Goal: Information Seeking & Learning: Understand process/instructions

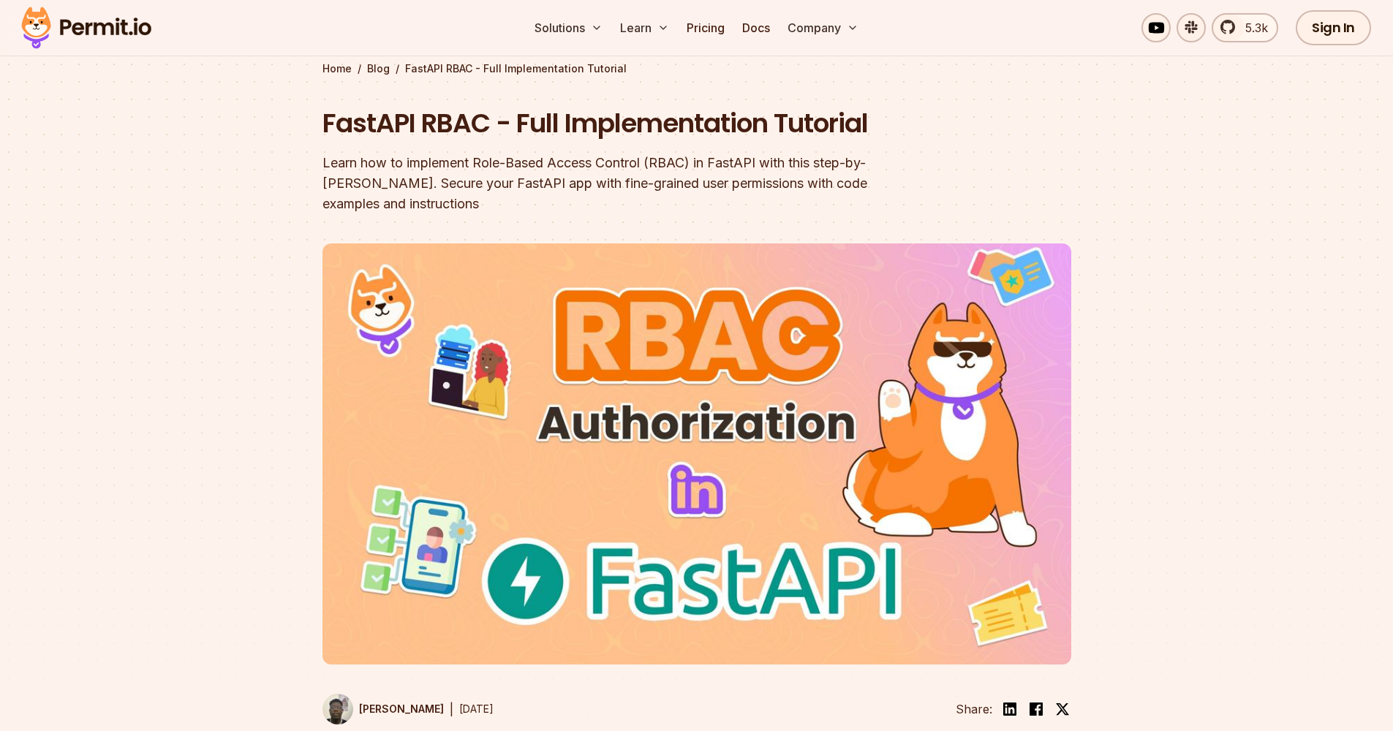
scroll to position [73, 0]
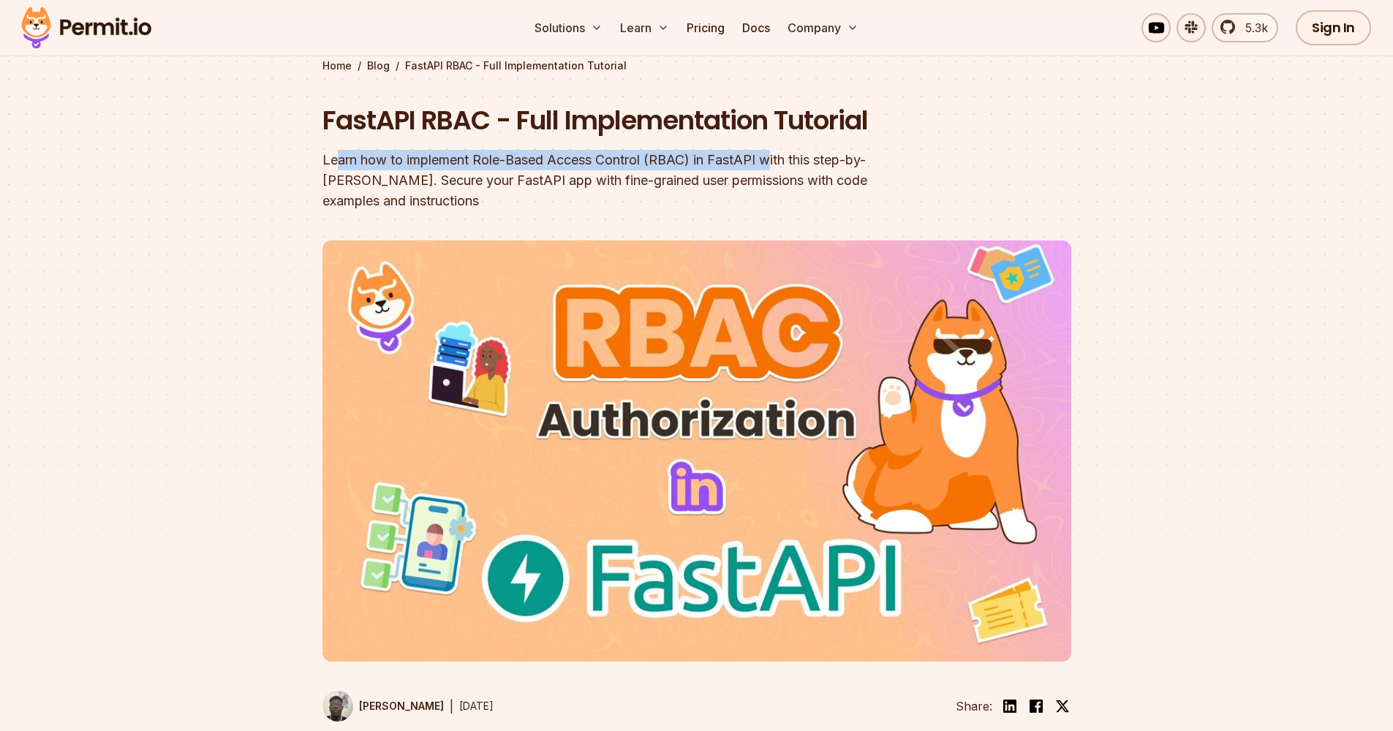
drag, startPoint x: 337, startPoint y: 165, endPoint x: 772, endPoint y: 157, distance: 435.2
click at [772, 157] on div "Learn how to implement Role-Based Access Control (RBAC) in FastAPI with this st…" at bounding box center [603, 180] width 562 height 61
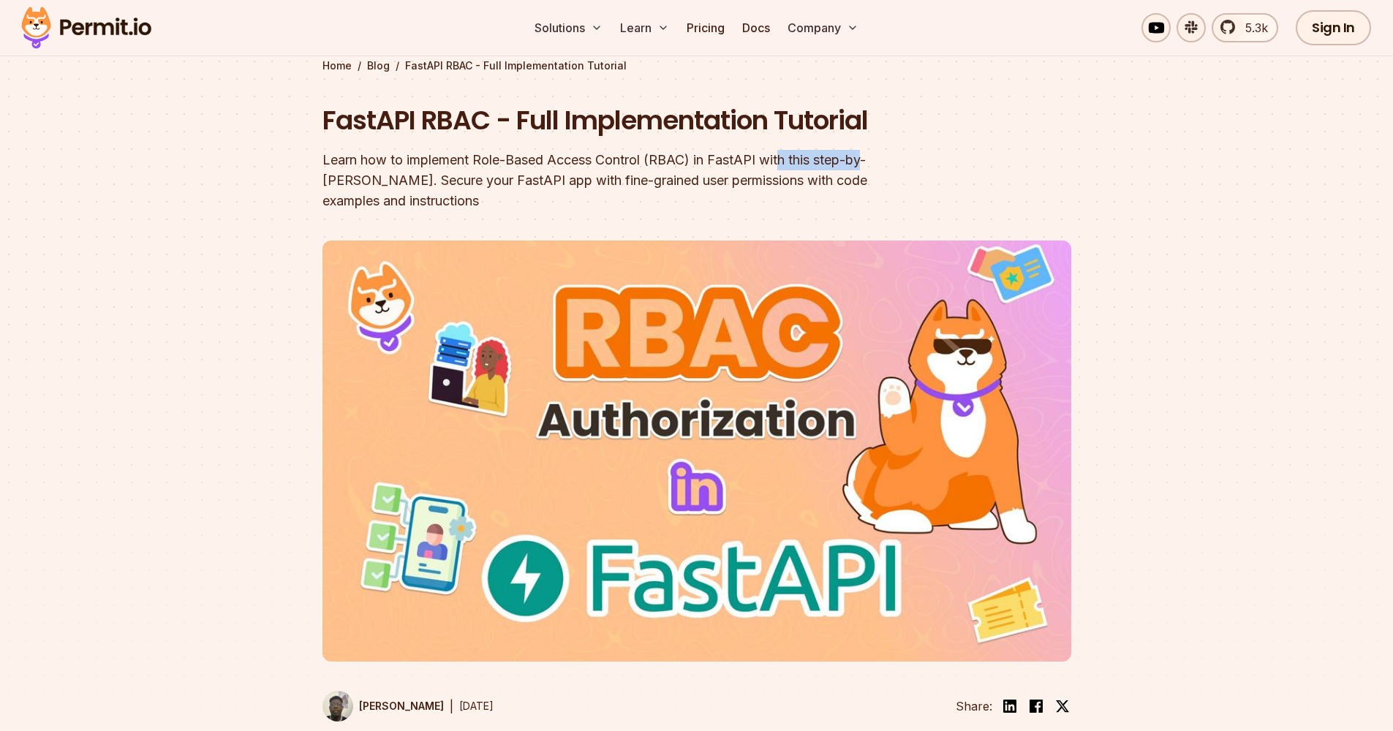
drag, startPoint x: 780, startPoint y: 157, endPoint x: 868, endPoint y: 158, distance: 87.8
click at [868, 158] on div "Learn how to implement Role-Based Access Control (RBAC) in FastAPI with this st…" at bounding box center [603, 180] width 562 height 61
drag, startPoint x: 341, startPoint y: 181, endPoint x: 376, endPoint y: 180, distance: 35.1
click at [376, 181] on div "Learn how to implement Role-Based Access Control (RBAC) in FastAPI with this st…" at bounding box center [603, 180] width 562 height 61
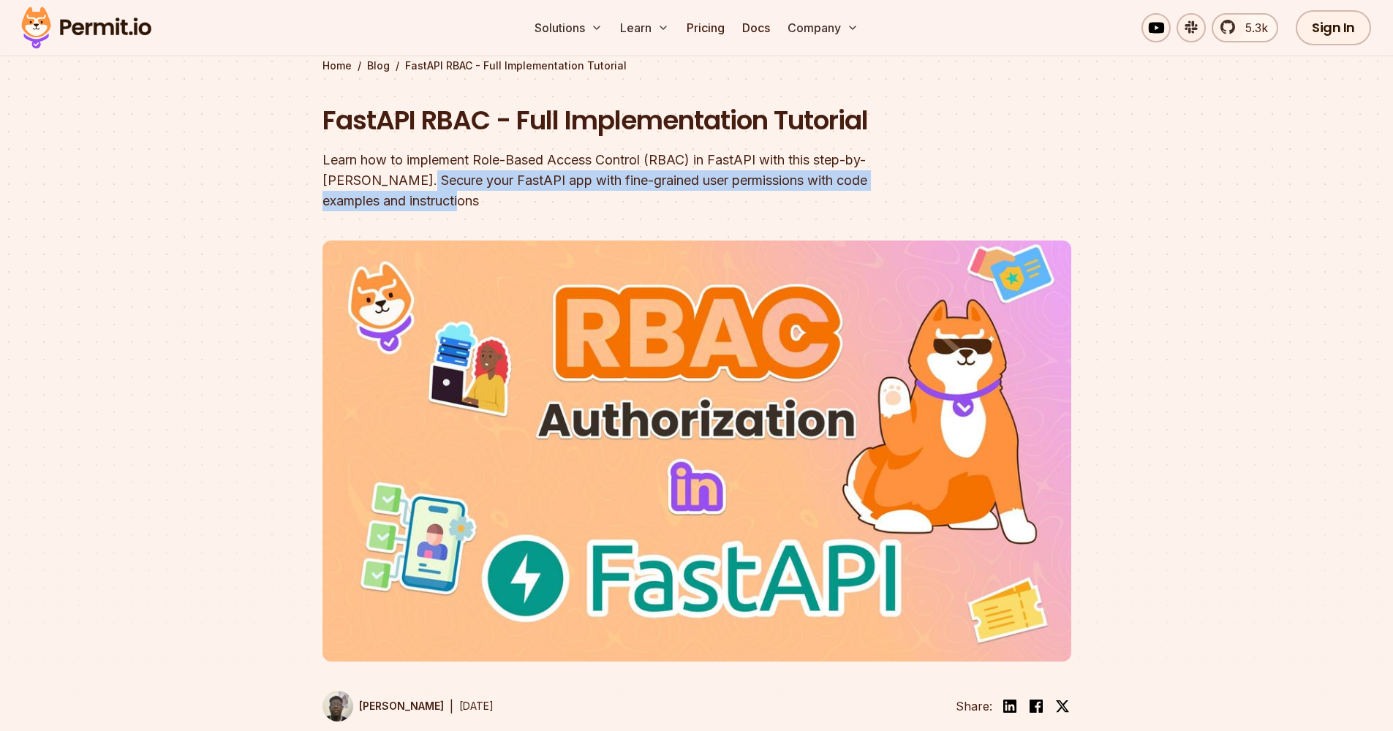
drag, startPoint x: 412, startPoint y: 180, endPoint x: 578, endPoint y: 186, distance: 166.1
click at [578, 188] on div "Learn how to implement Role-Based Access Control (RBAC) in FastAPI with this st…" at bounding box center [603, 180] width 562 height 61
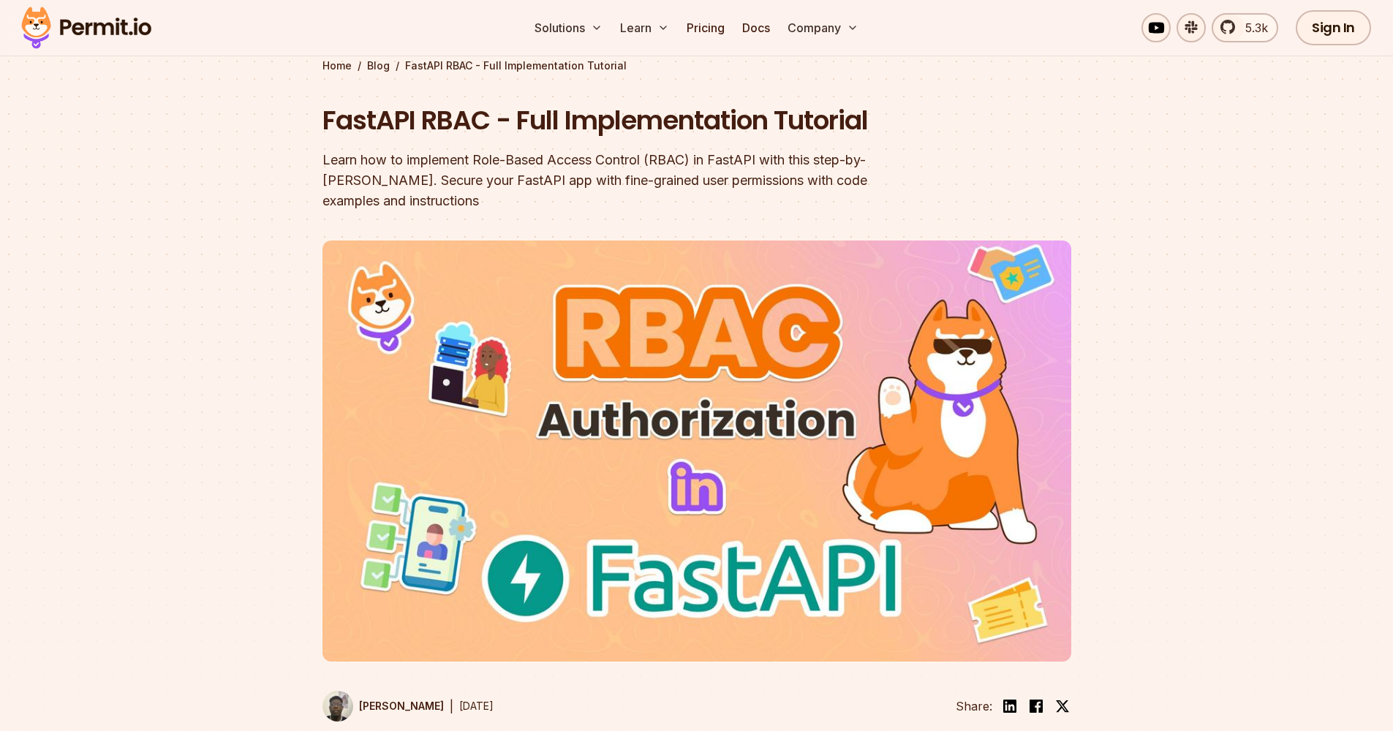
click at [479, 200] on div "Learn how to implement Role-Based Access Control (RBAC) in FastAPI with this st…" at bounding box center [603, 180] width 562 height 61
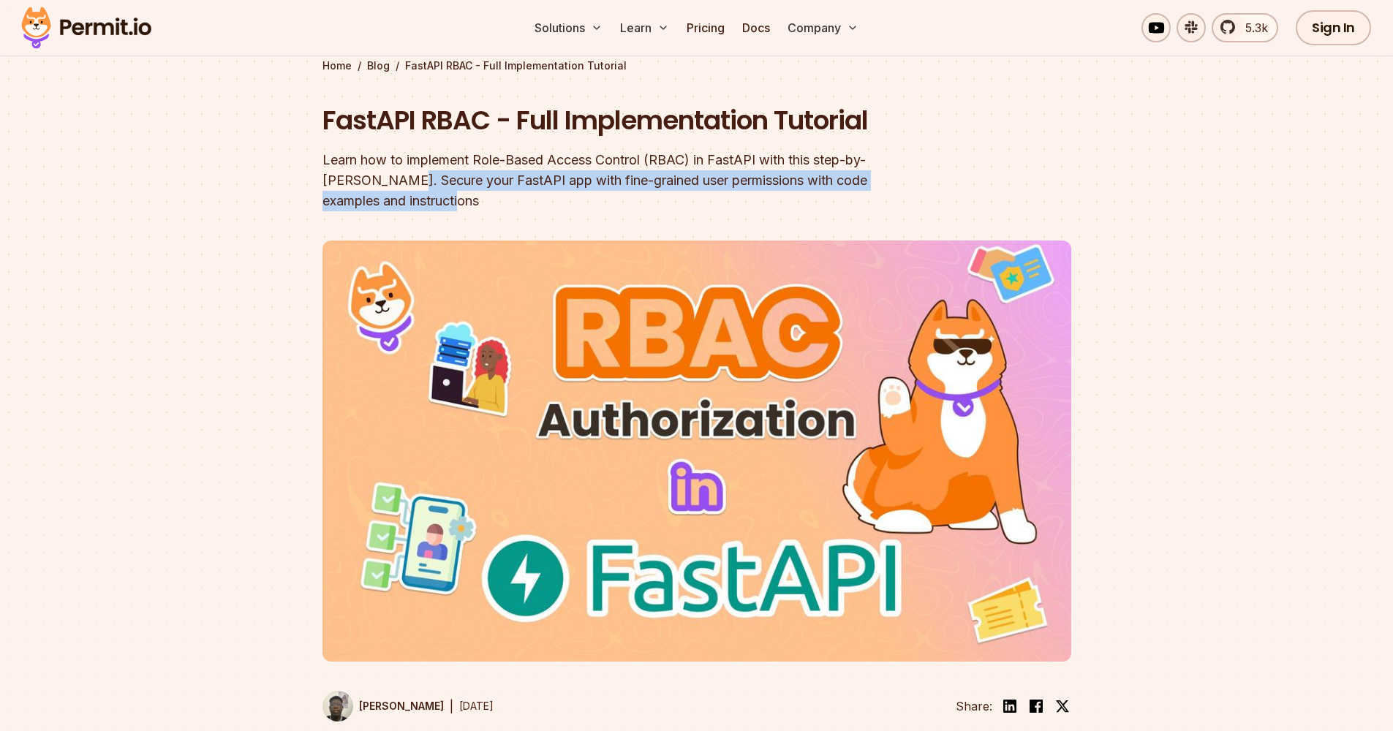
drag, startPoint x: 479, startPoint y: 200, endPoint x: 397, endPoint y: 184, distance: 83.6
click at [397, 184] on div "Learn how to implement Role-Based Access Control (RBAC) in FastAPI with this st…" at bounding box center [603, 180] width 562 height 61
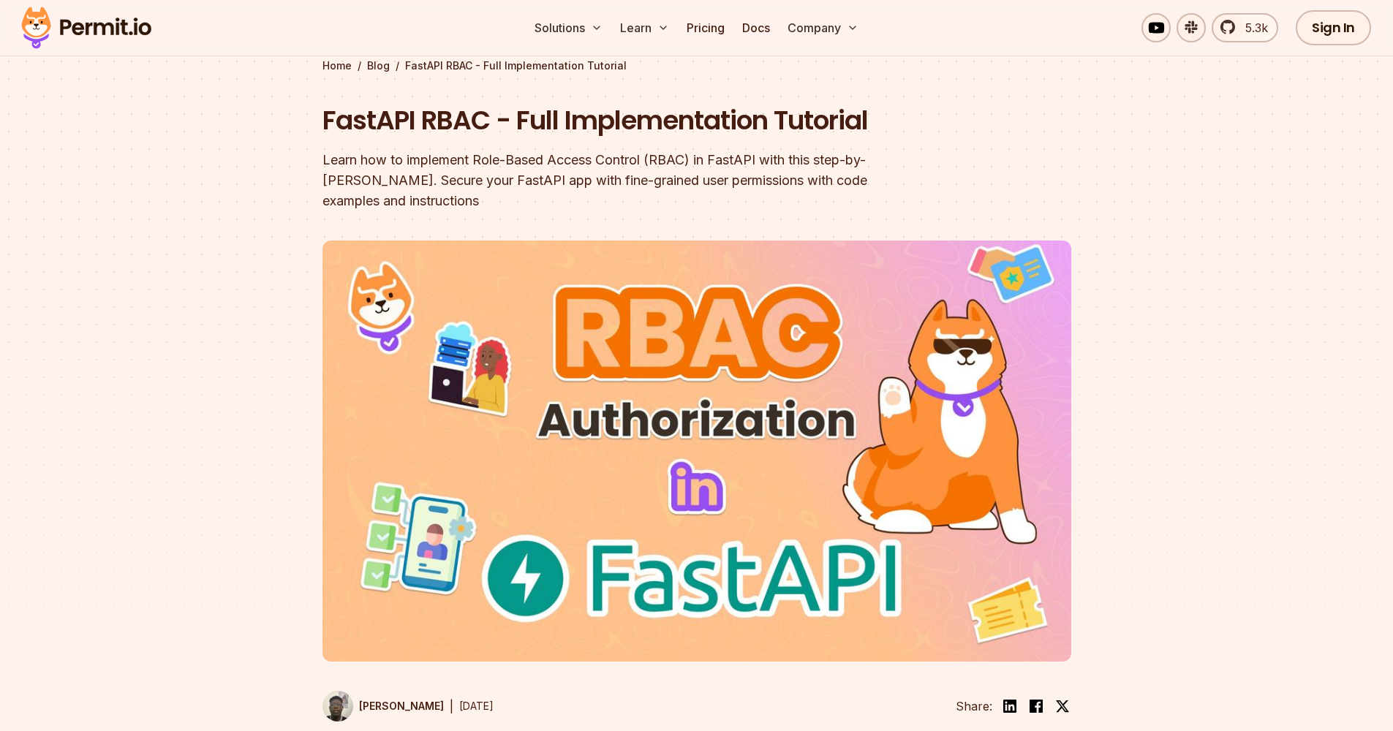
click at [404, 182] on div "Learn how to implement Role-Based Access Control (RBAC) in FastAPI with this st…" at bounding box center [603, 180] width 562 height 61
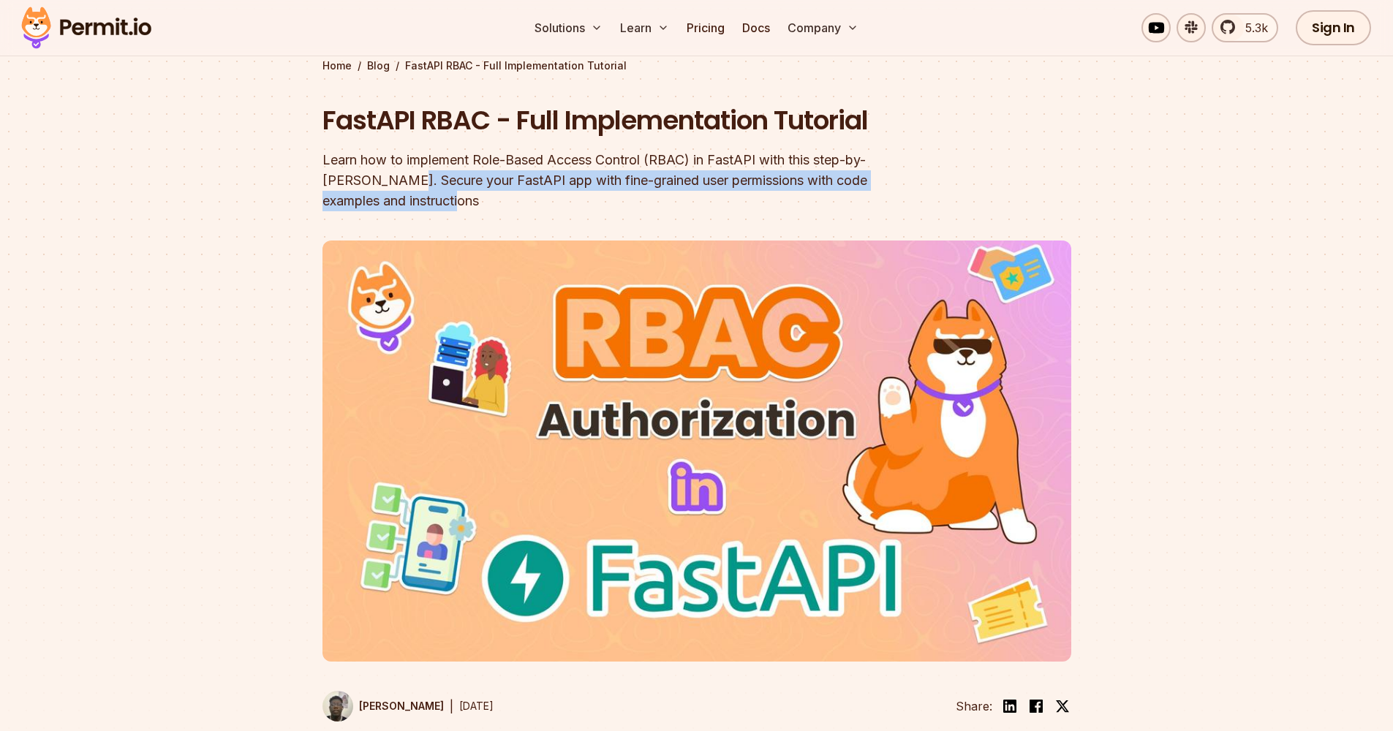
drag, startPoint x: 404, startPoint y: 182, endPoint x: 437, endPoint y: 197, distance: 37.0
click at [437, 197] on div "Learn how to implement Role-Based Access Control (RBAC) in FastAPI with this st…" at bounding box center [603, 180] width 562 height 61
click at [423, 181] on div "Learn how to implement Role-Based Access Control (RBAC) in FastAPI with this st…" at bounding box center [603, 180] width 562 height 61
drag, startPoint x: 423, startPoint y: 181, endPoint x: 812, endPoint y: 173, distance: 389.1
click at [812, 173] on div "Learn how to implement Role-Based Access Control (RBAC) in FastAPI with this st…" at bounding box center [603, 180] width 562 height 61
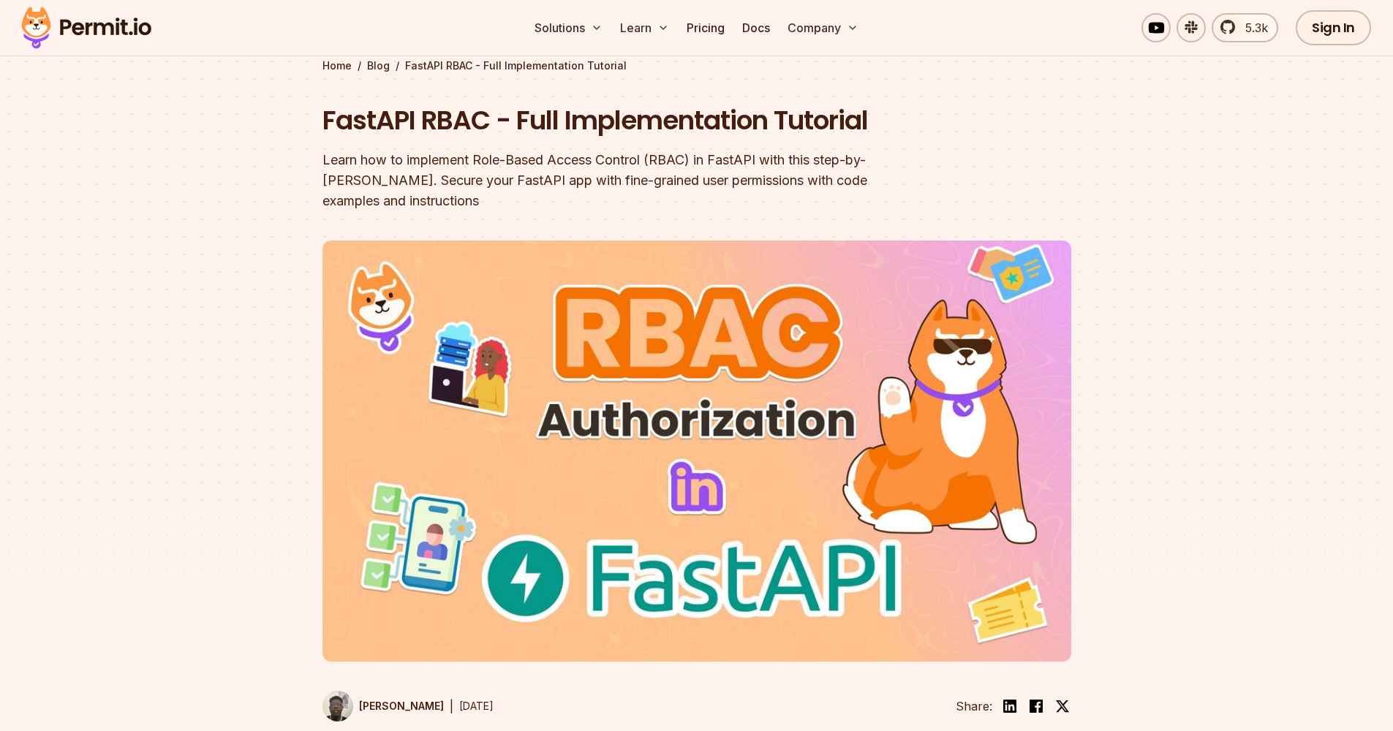
click at [674, 194] on div "Learn how to implement Role-Based Access Control (RBAC) in FastAPI with this st…" at bounding box center [603, 180] width 562 height 61
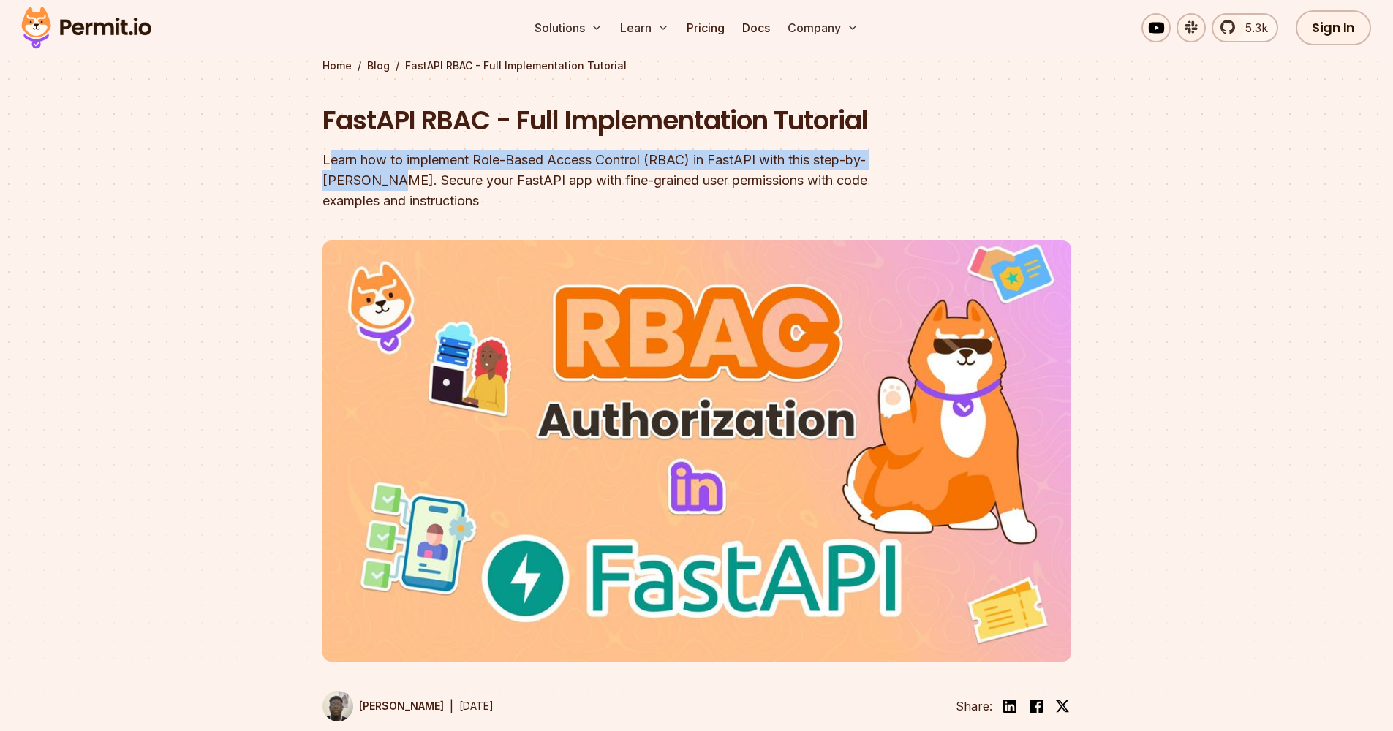
drag, startPoint x: 330, startPoint y: 156, endPoint x: 388, endPoint y: 182, distance: 63.9
click at [388, 182] on div "Learn how to implement Role-Based Access Control (RBAC) in FastAPI with this st…" at bounding box center [603, 180] width 562 height 61
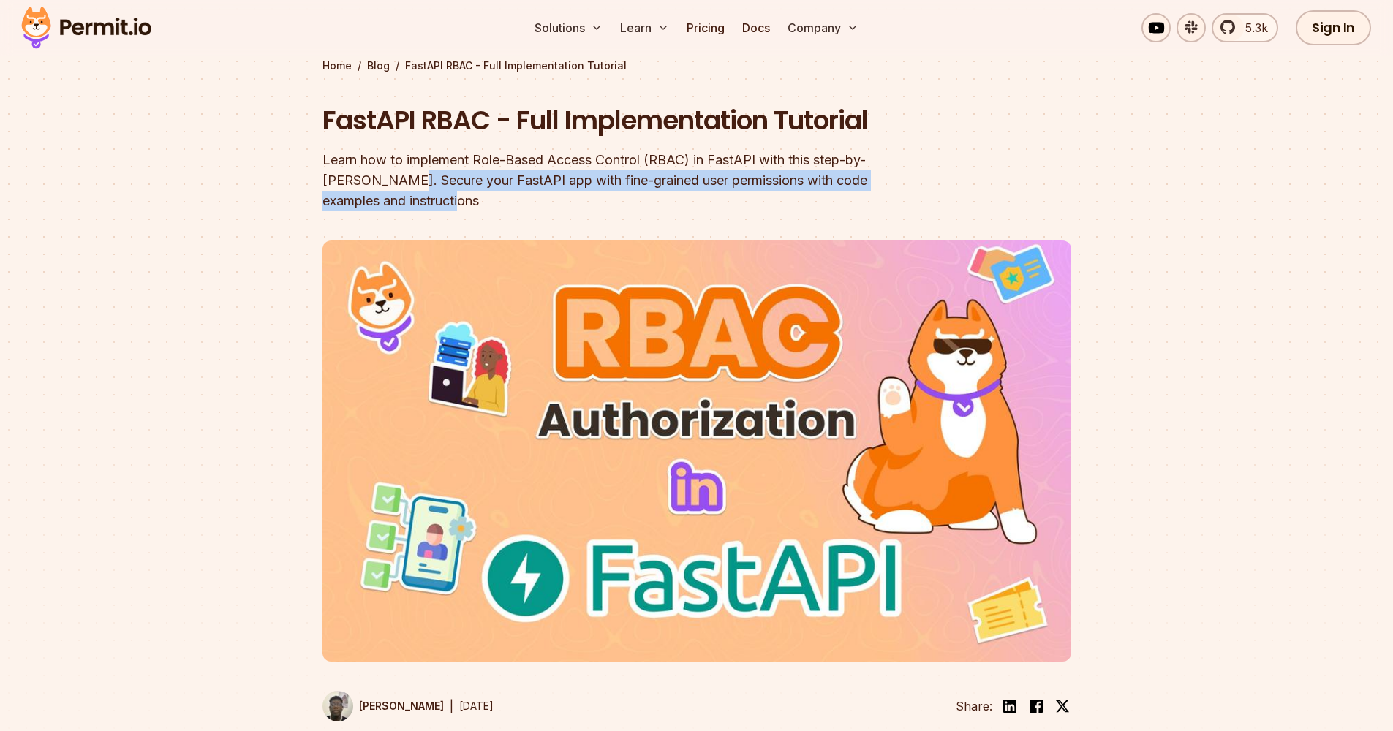
drag, startPoint x: 412, startPoint y: 180, endPoint x: 470, endPoint y: 219, distance: 70.2
click at [470, 219] on header "FastAPI RBAC - Full Implementation Tutorial Learn how to implement Role-Based A…" at bounding box center [696, 421] width 749 height 638
click at [469, 205] on div "Learn how to implement Role-Based Access Control (RBAC) in FastAPI with this st…" at bounding box center [603, 180] width 562 height 61
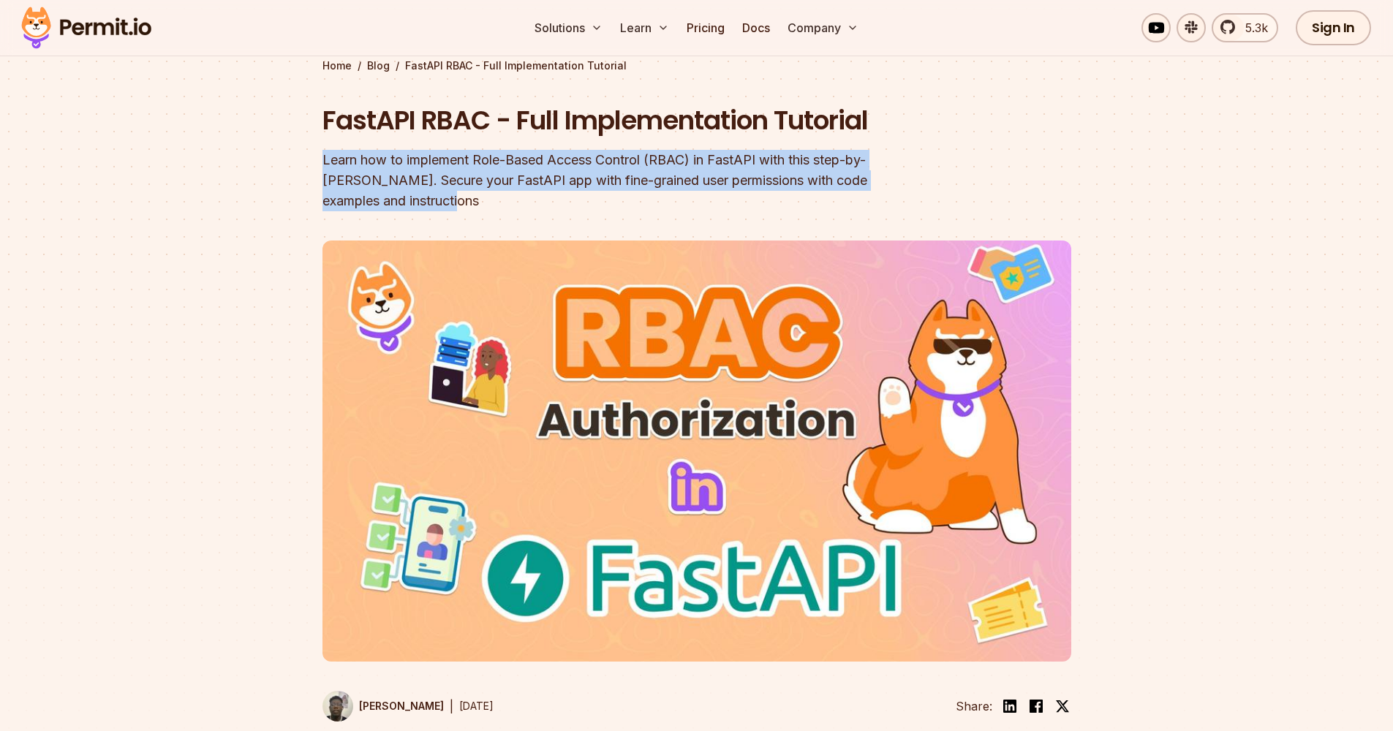
drag, startPoint x: 483, startPoint y: 203, endPoint x: 322, endPoint y: 154, distance: 168.7
click at [322, 154] on div "Learn how to implement Role-Based Access Control (RBAC) in FastAPI with this st…" at bounding box center [603, 180] width 562 height 61
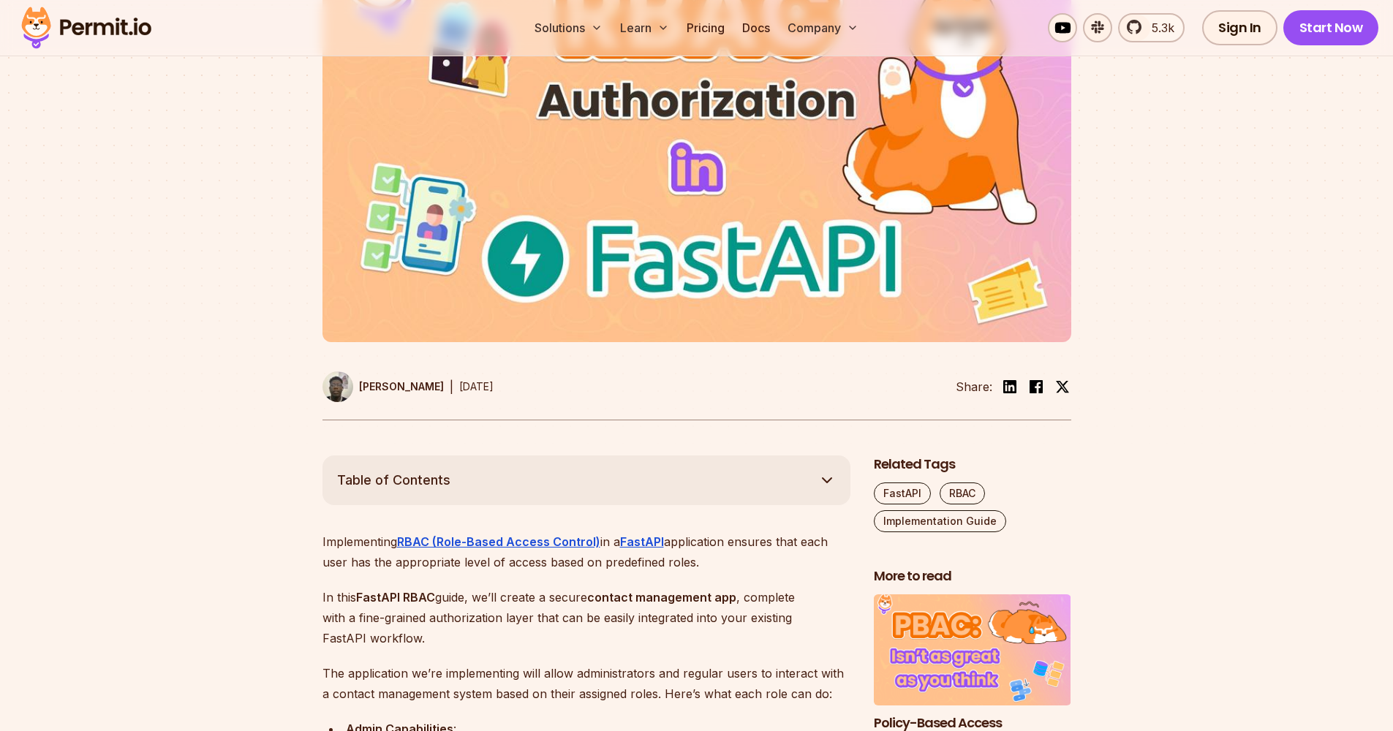
scroll to position [690, 0]
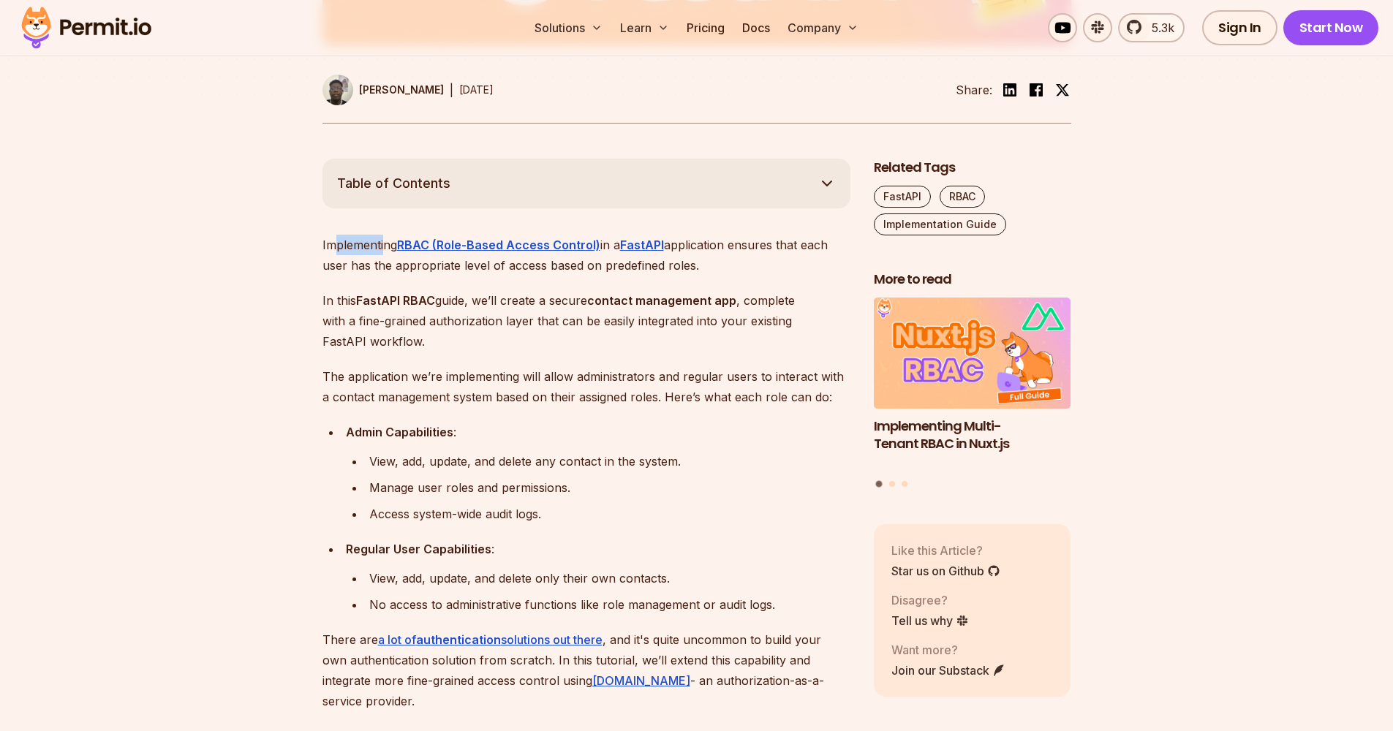
drag, startPoint x: 331, startPoint y: 248, endPoint x: 382, endPoint y: 243, distance: 52.2
click at [382, 243] on p "Implementing RBAC (Role-Based Access Control) in a FastAPI application ensures …" at bounding box center [586, 255] width 528 height 41
drag, startPoint x: 717, startPoint y: 247, endPoint x: 827, endPoint y: 249, distance: 110.4
click at [827, 249] on p "Implementing RBAC (Role-Based Access Control) in a FastAPI application ensures …" at bounding box center [586, 255] width 528 height 41
drag, startPoint x: 331, startPoint y: 267, endPoint x: 683, endPoint y: 269, distance: 351.7
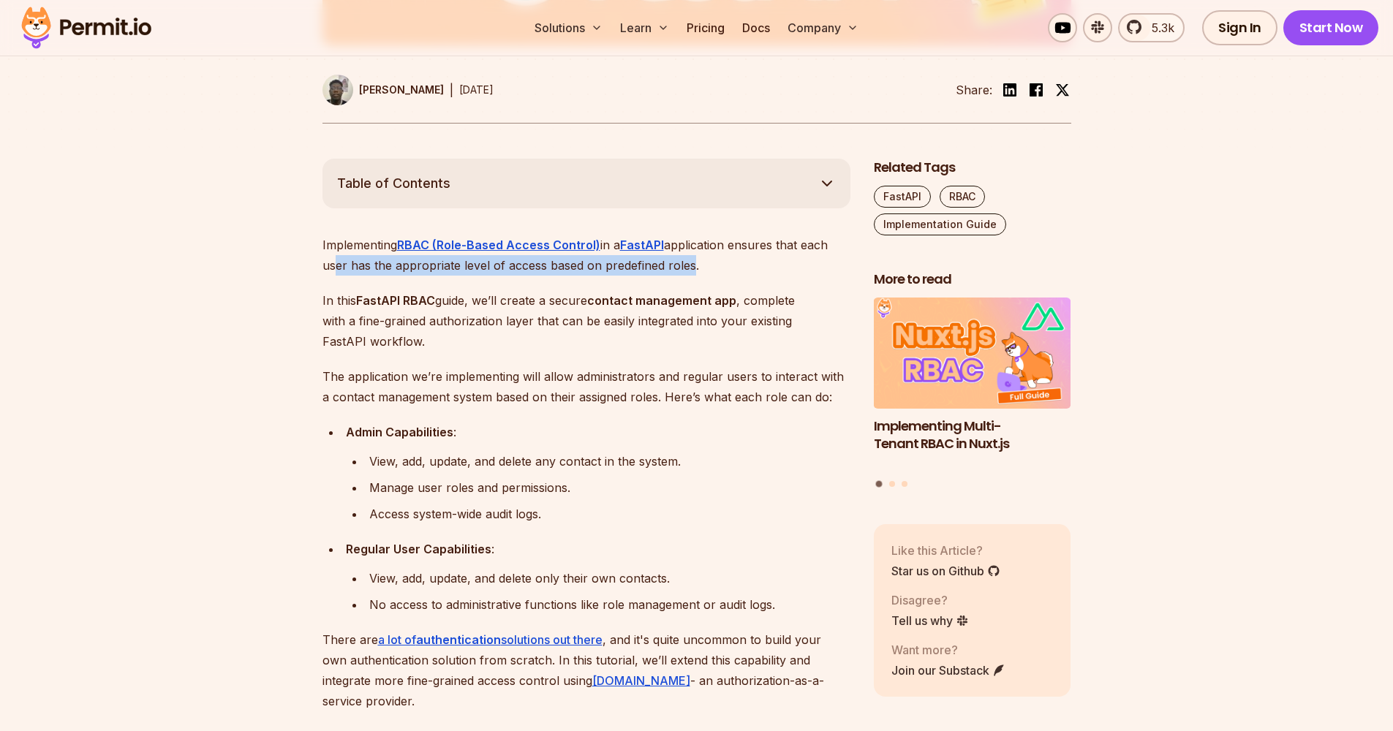
click at [683, 269] on p "Implementing RBAC (Role-Based Access Control) in a FastAPI application ensures …" at bounding box center [586, 255] width 528 height 41
click at [682, 270] on p "Implementing RBAC (Role-Based Access Control) in a FastAPI application ensures …" at bounding box center [586, 255] width 528 height 41
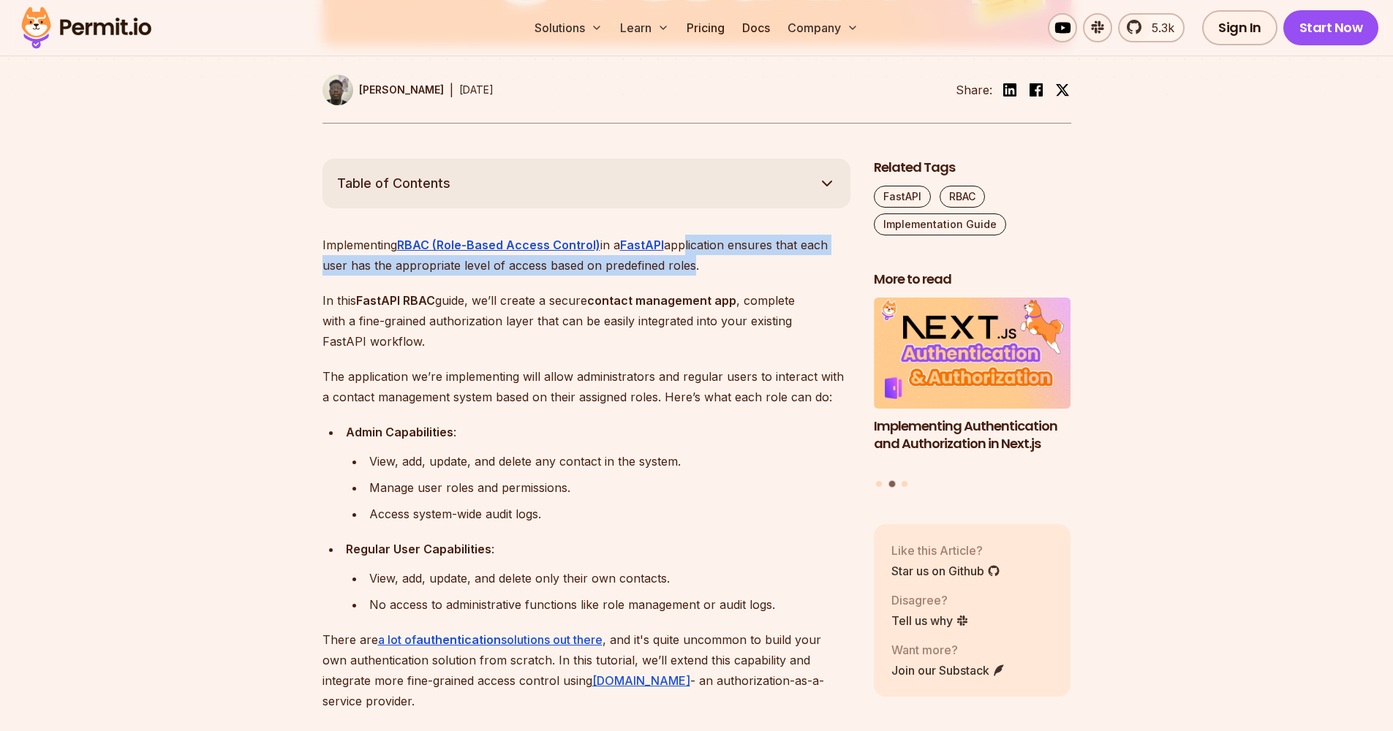
drag, startPoint x: 683, startPoint y: 268, endPoint x: 684, endPoint y: 249, distance: 18.3
click at [684, 249] on p "Implementing RBAC (Role-Based Access Control) in a FastAPI application ensures …" at bounding box center [586, 255] width 528 height 41
drag, startPoint x: 687, startPoint y: 244, endPoint x: 683, endPoint y: 260, distance: 16.5
click at [683, 260] on p "Implementing RBAC (Role-Based Access Control) in a FastAPI application ensures …" at bounding box center [586, 255] width 528 height 41
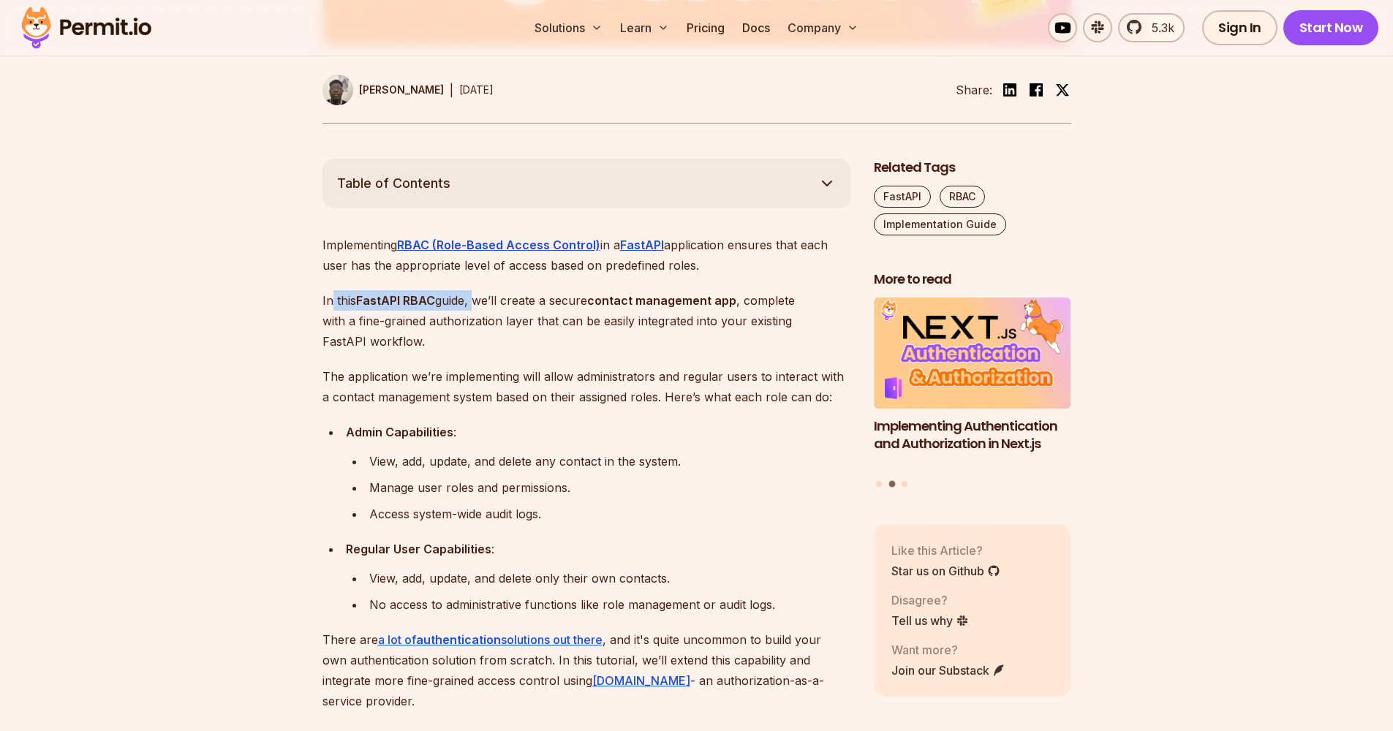
drag, startPoint x: 329, startPoint y: 298, endPoint x: 473, endPoint y: 297, distance: 144.1
click at [473, 297] on p "In this FastAPI RBAC guide, we’ll create a secure contact management app , comp…" at bounding box center [586, 320] width 528 height 61
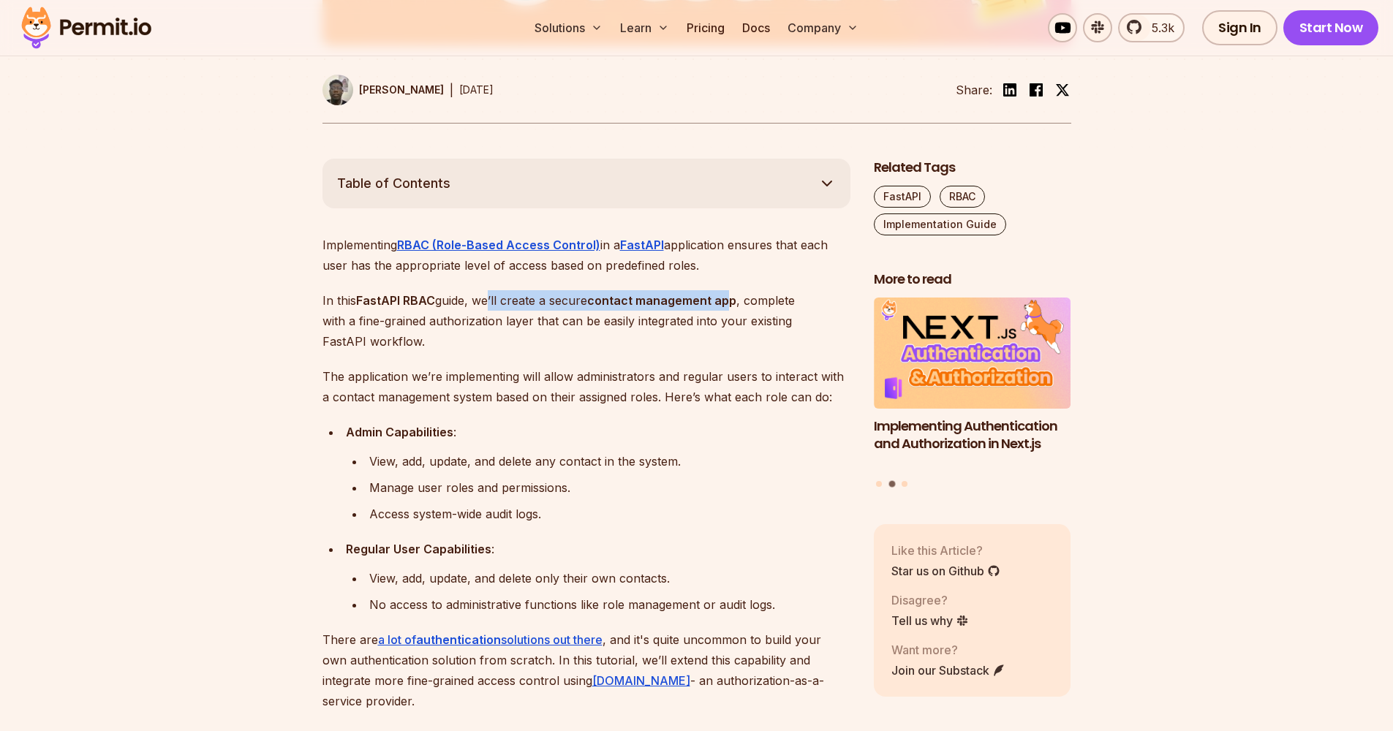
drag, startPoint x: 488, startPoint y: 297, endPoint x: 731, endPoint y: 303, distance: 243.6
click at [731, 303] on p "In this FastAPI RBAC guide, we’ll create a secure contact management app , comp…" at bounding box center [586, 320] width 528 height 61
drag, startPoint x: 761, startPoint y: 304, endPoint x: 829, endPoint y: 298, distance: 68.3
click at [829, 298] on p "In this FastAPI RBAC guide, we’ll create a secure contact management app , comp…" at bounding box center [586, 320] width 528 height 61
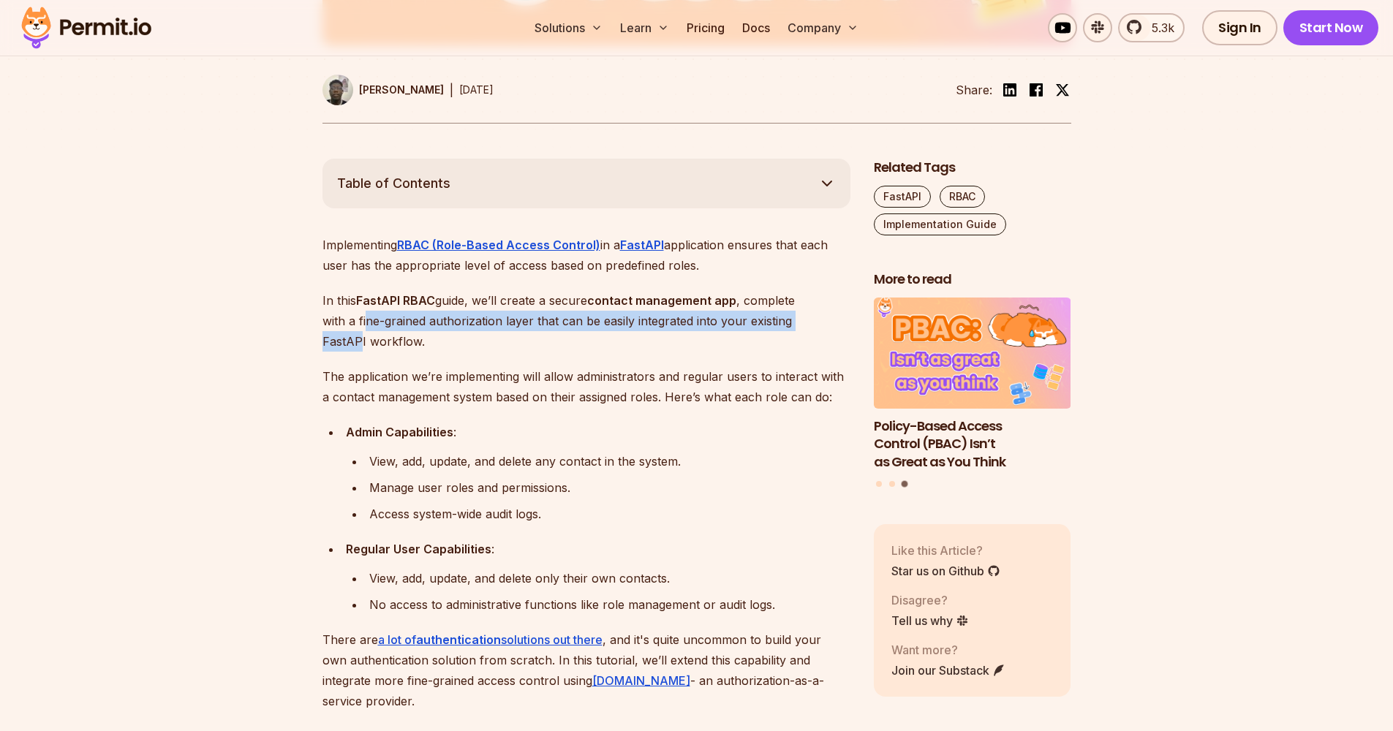
drag, startPoint x: 331, startPoint y: 316, endPoint x: 796, endPoint y: 325, distance: 465.2
click at [796, 325] on p "In this FastAPI RBAC guide, we’ll create a secure contact management app , comp…" at bounding box center [586, 320] width 528 height 61
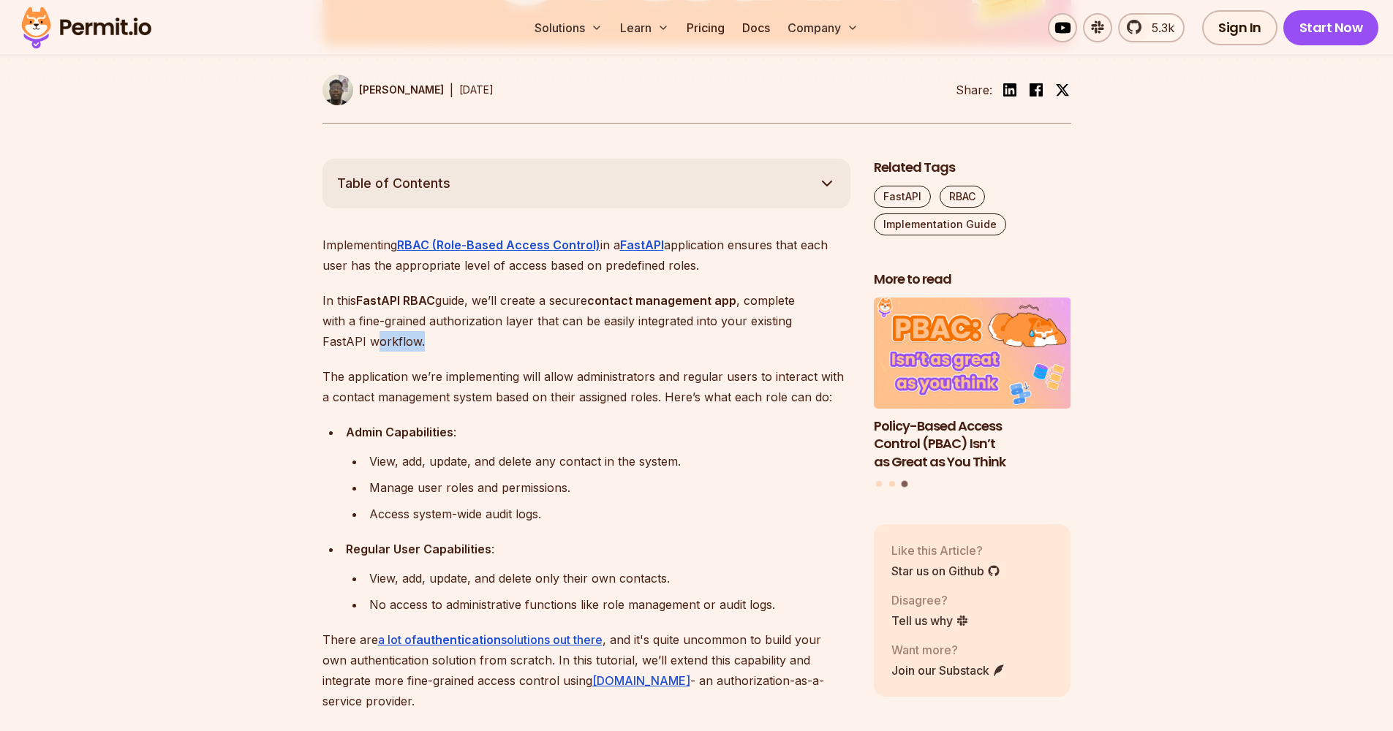
drag, startPoint x: 331, startPoint y: 338, endPoint x: 380, endPoint y: 337, distance: 49.0
click at [380, 337] on p "In this FastAPI RBAC guide, we’ll create a secure contact management app , comp…" at bounding box center [586, 320] width 528 height 61
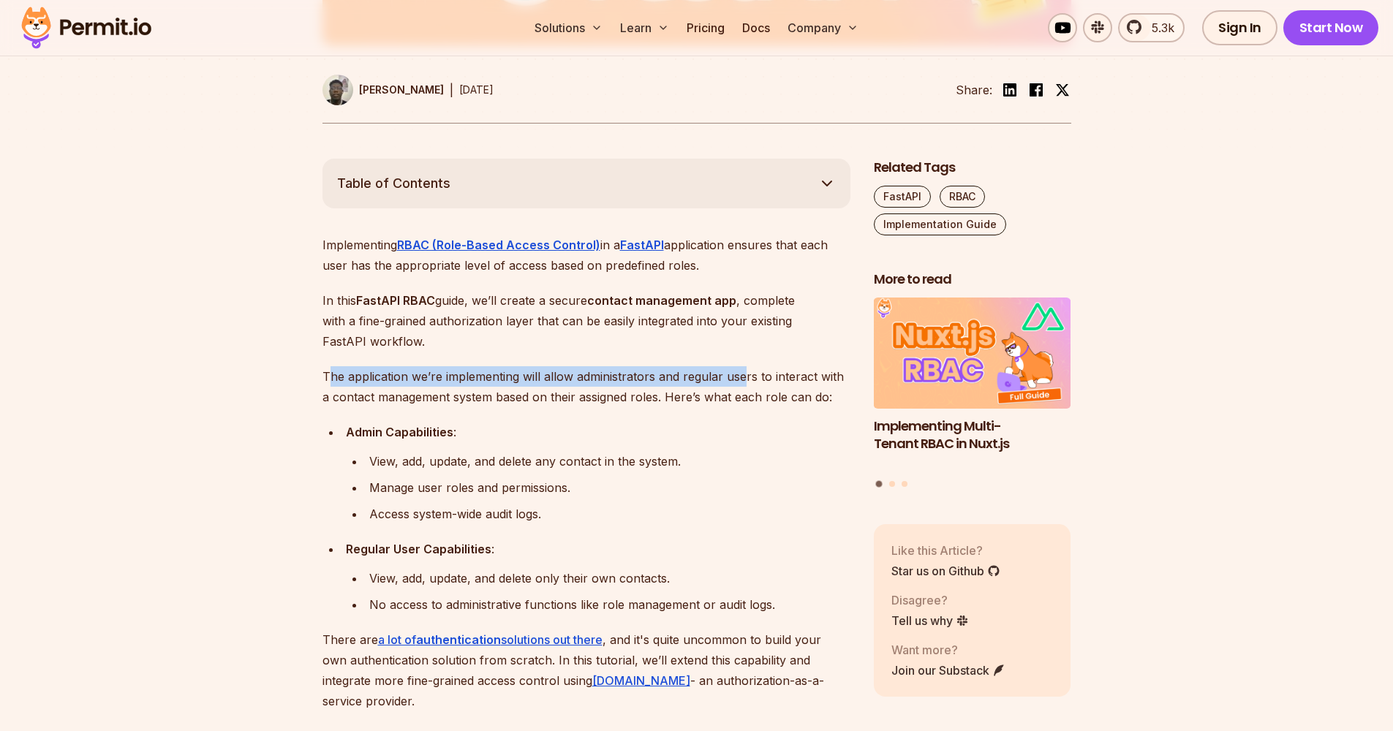
drag, startPoint x: 328, startPoint y: 373, endPoint x: 744, endPoint y: 380, distance: 416.9
click at [744, 380] on p "The application we’re implementing will allow administrators and regular users …" at bounding box center [586, 386] width 528 height 41
click at [746, 380] on p "The application we’re implementing will allow administrators and regular users …" at bounding box center [586, 386] width 528 height 41
drag, startPoint x: 729, startPoint y: 380, endPoint x: 846, endPoint y: 380, distance: 117.0
click at [846, 380] on p "The application we’re implementing will allow administrators and regular users …" at bounding box center [586, 386] width 528 height 41
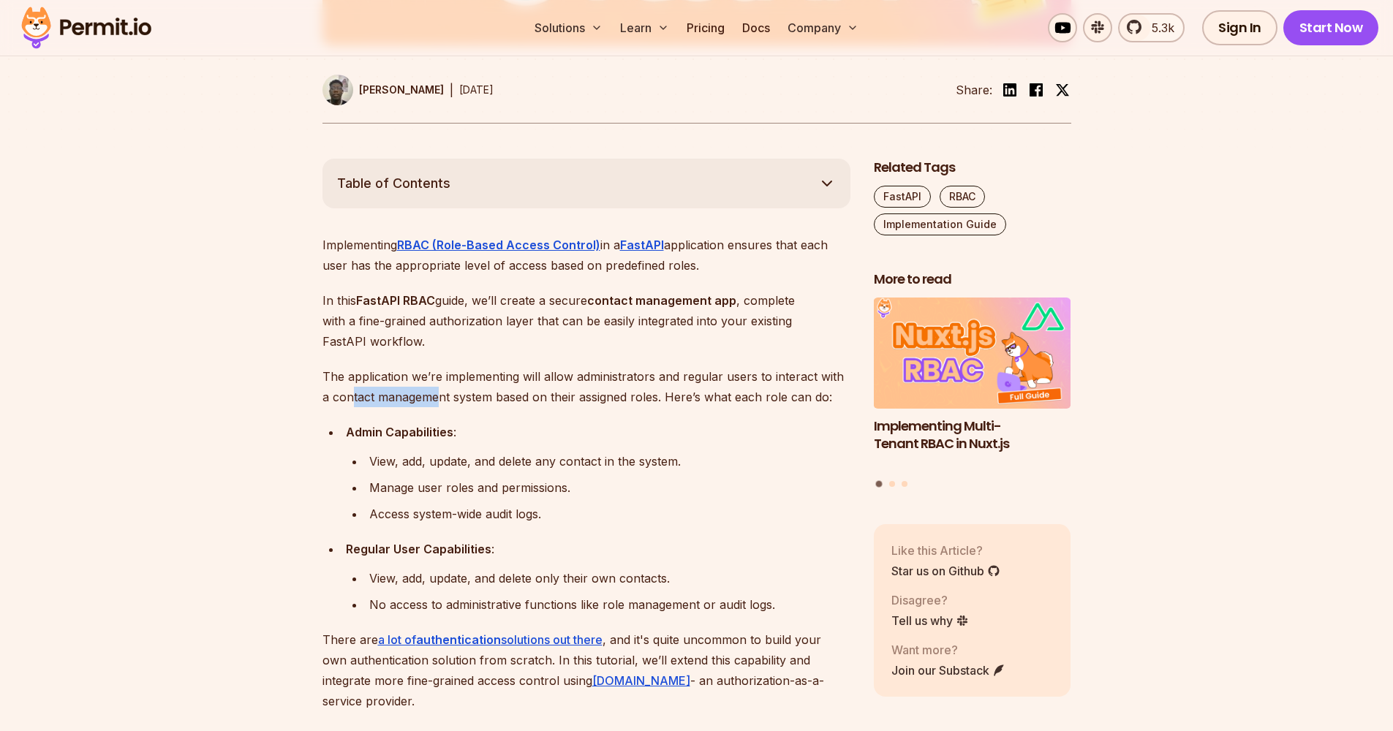
drag, startPoint x: 342, startPoint y: 400, endPoint x: 426, endPoint y: 401, distance: 83.4
click at [426, 401] on p "The application we’re implementing will allow administrators and regular users …" at bounding box center [586, 386] width 528 height 41
drag, startPoint x: 472, startPoint y: 396, endPoint x: 646, endPoint y: 395, distance: 174.0
click at [646, 395] on p "The application we’re implementing will allow administrators and regular users …" at bounding box center [586, 386] width 528 height 41
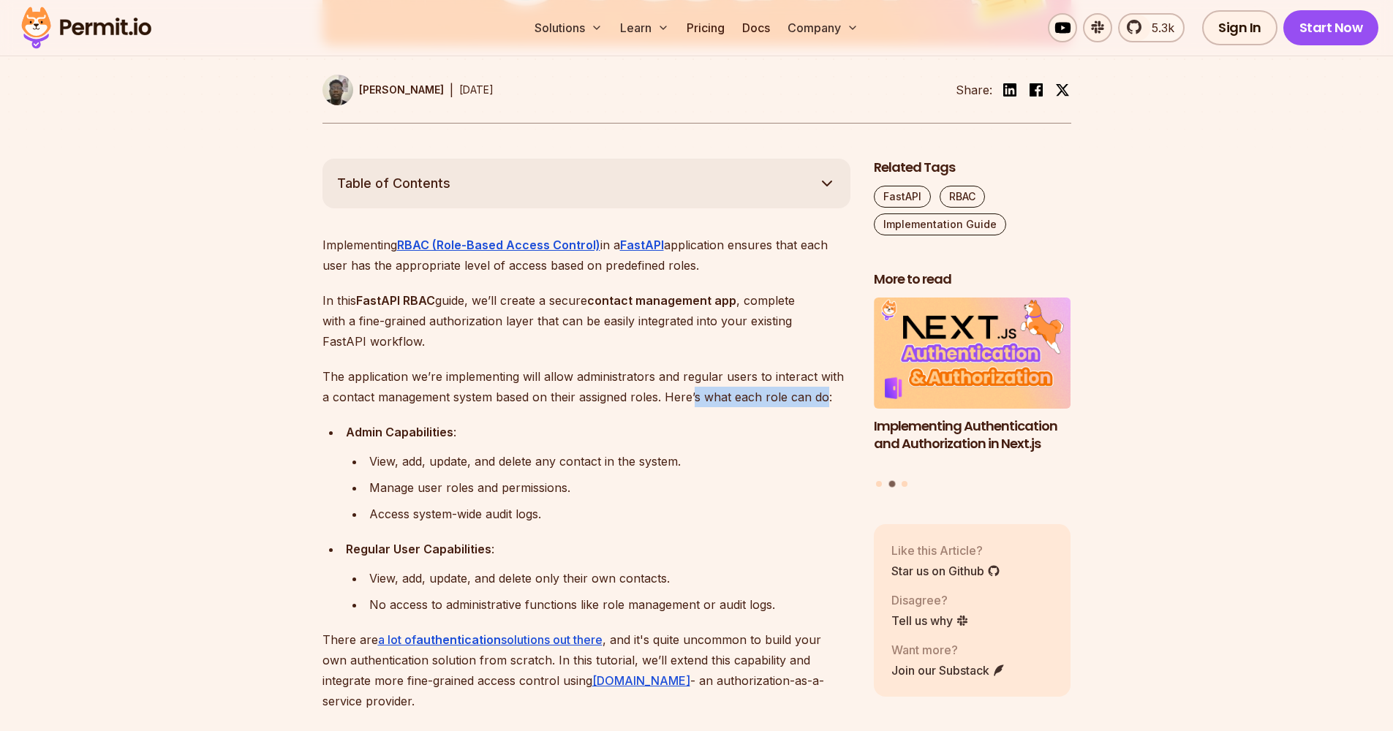
drag, startPoint x: 683, startPoint y: 394, endPoint x: 813, endPoint y: 401, distance: 130.4
click at [813, 401] on p "The application we’re implementing will allow administrators and regular users …" at bounding box center [586, 386] width 528 height 41
drag, startPoint x: 366, startPoint y: 433, endPoint x: 422, endPoint y: 429, distance: 55.7
click at [422, 429] on strong "Admin Capabilities" at bounding box center [399, 432] width 107 height 15
click at [380, 459] on div "View, add, update, and delete any contact in the system." at bounding box center [609, 461] width 481 height 20
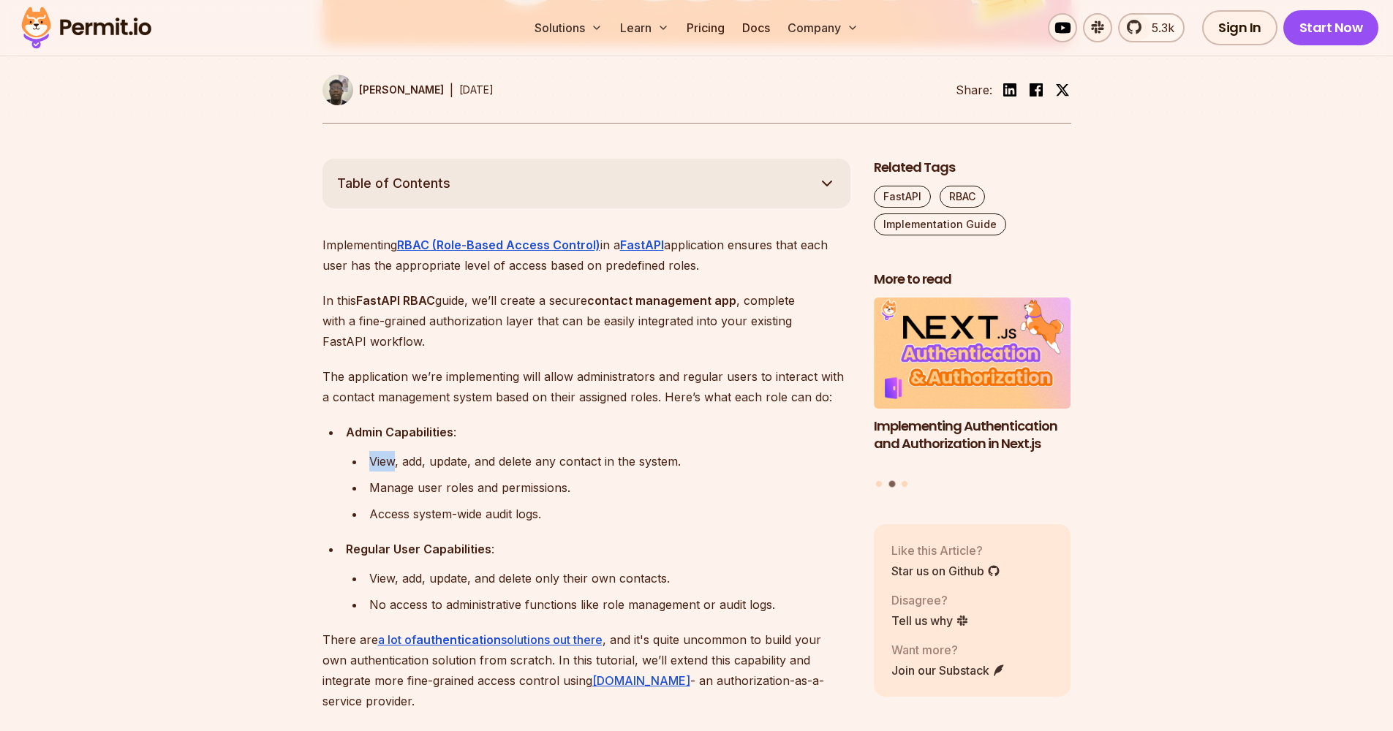
click at [380, 459] on div "View, add, update, and delete any contact in the system." at bounding box center [609, 461] width 481 height 20
click at [416, 458] on div "View, add, update, and delete any contact in the system." at bounding box center [609, 461] width 481 height 20
click at [459, 461] on div "View, add, update, and delete any contact in the system." at bounding box center [609, 461] width 481 height 20
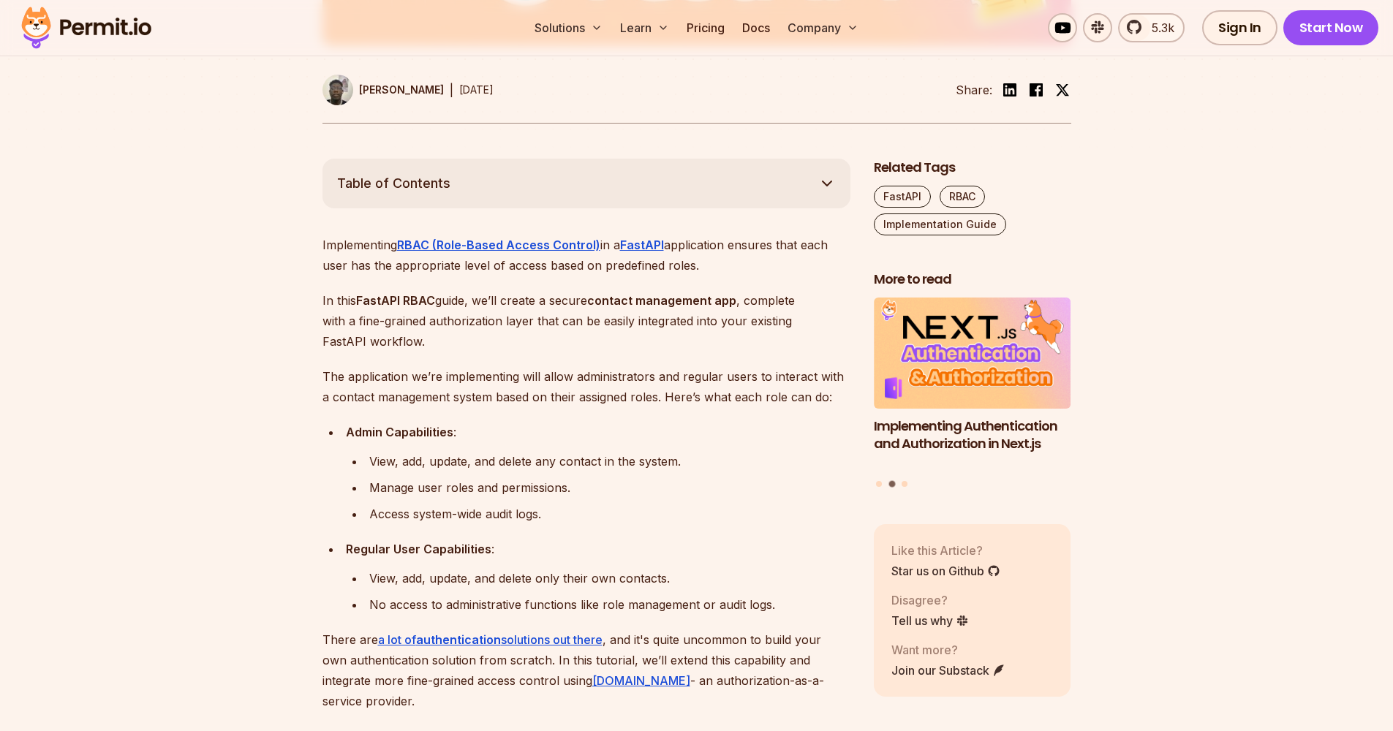
click at [512, 459] on div "View, add, update, and delete any contact in the system." at bounding box center [609, 461] width 481 height 20
drag, startPoint x: 543, startPoint y: 459, endPoint x: 667, endPoint y: 463, distance: 124.4
click at [667, 463] on div "View, add, update, and delete any contact in the system." at bounding box center [609, 461] width 481 height 20
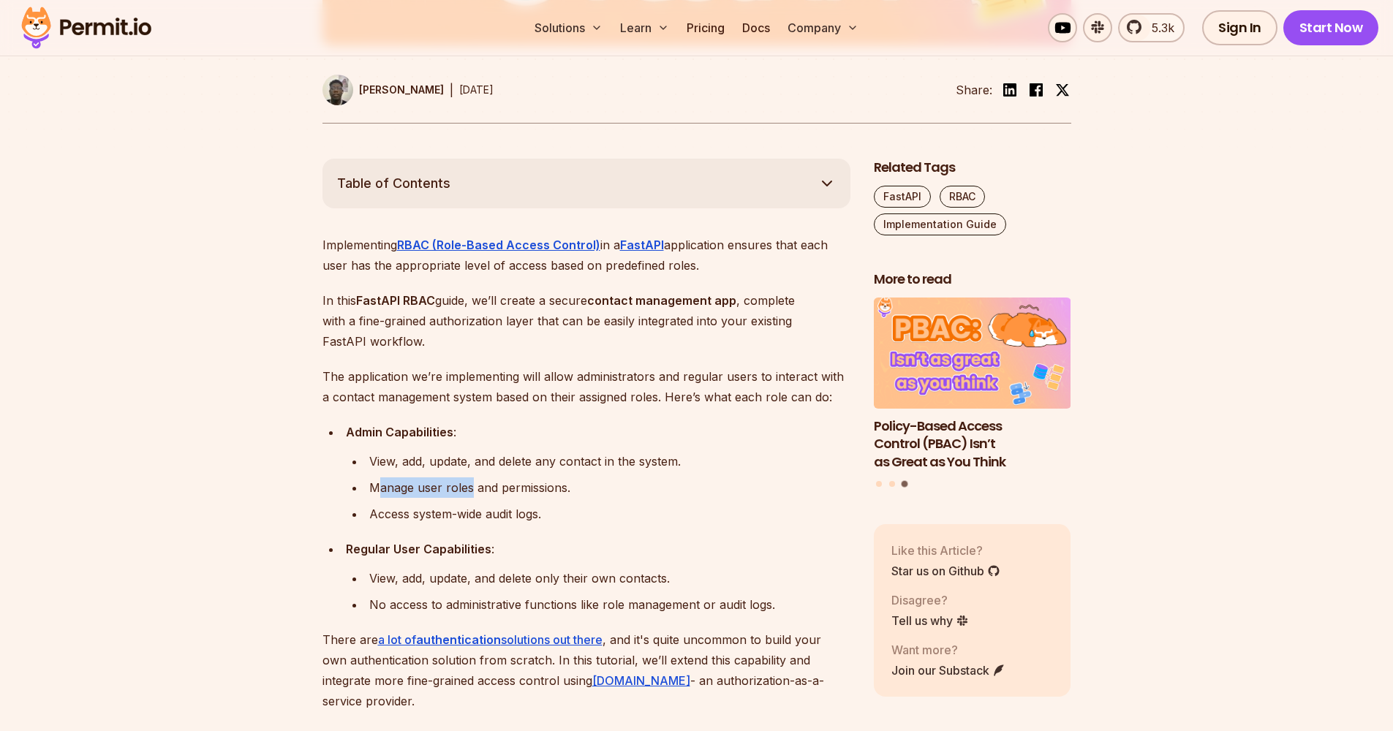
drag, startPoint x: 385, startPoint y: 488, endPoint x: 472, endPoint y: 486, distance: 87.1
click at [472, 486] on div "Manage user roles and permissions." at bounding box center [609, 488] width 481 height 20
drag, startPoint x: 548, startPoint y: 486, endPoint x: 564, endPoint y: 486, distance: 15.4
click at [564, 486] on div "Manage user roles and permissions." at bounding box center [609, 488] width 481 height 20
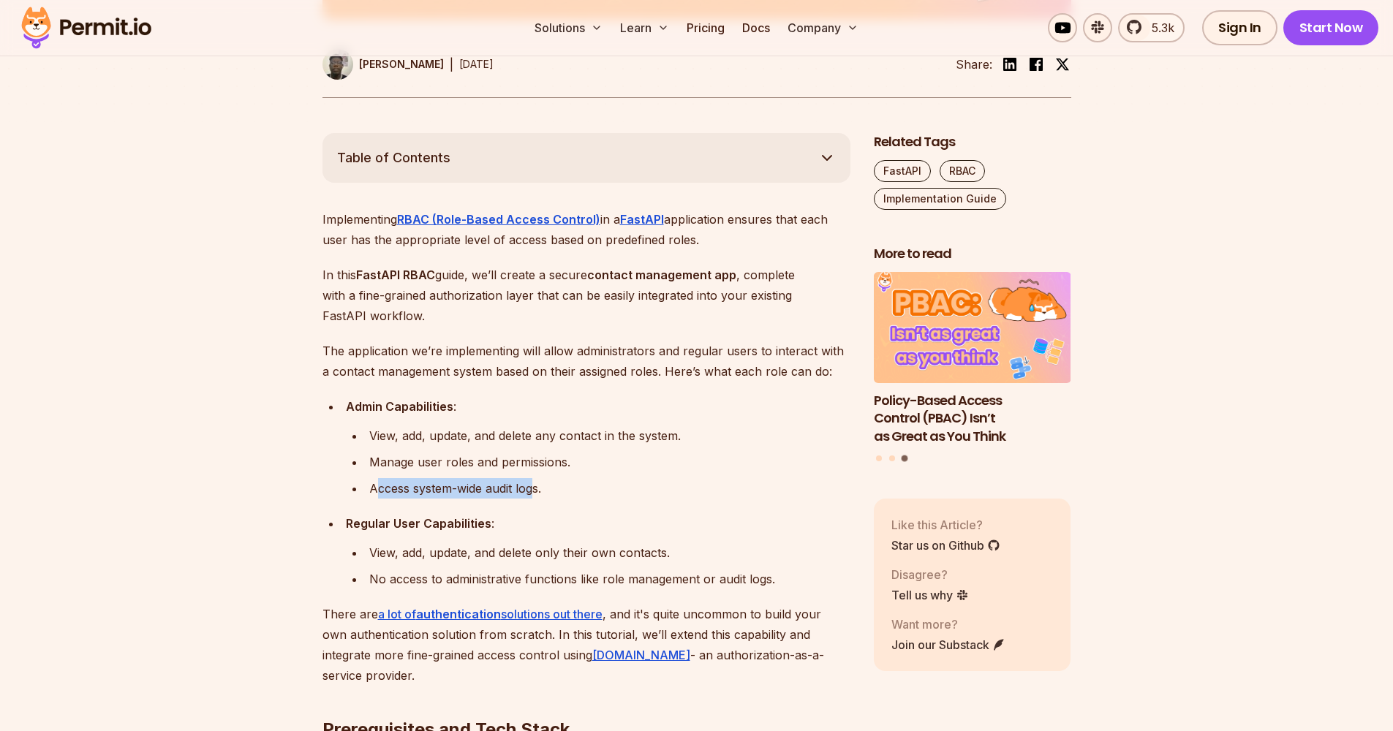
drag, startPoint x: 380, startPoint y: 488, endPoint x: 534, endPoint y: 483, distance: 154.4
click at [534, 483] on div "Access system-wide audit logs." at bounding box center [609, 488] width 481 height 20
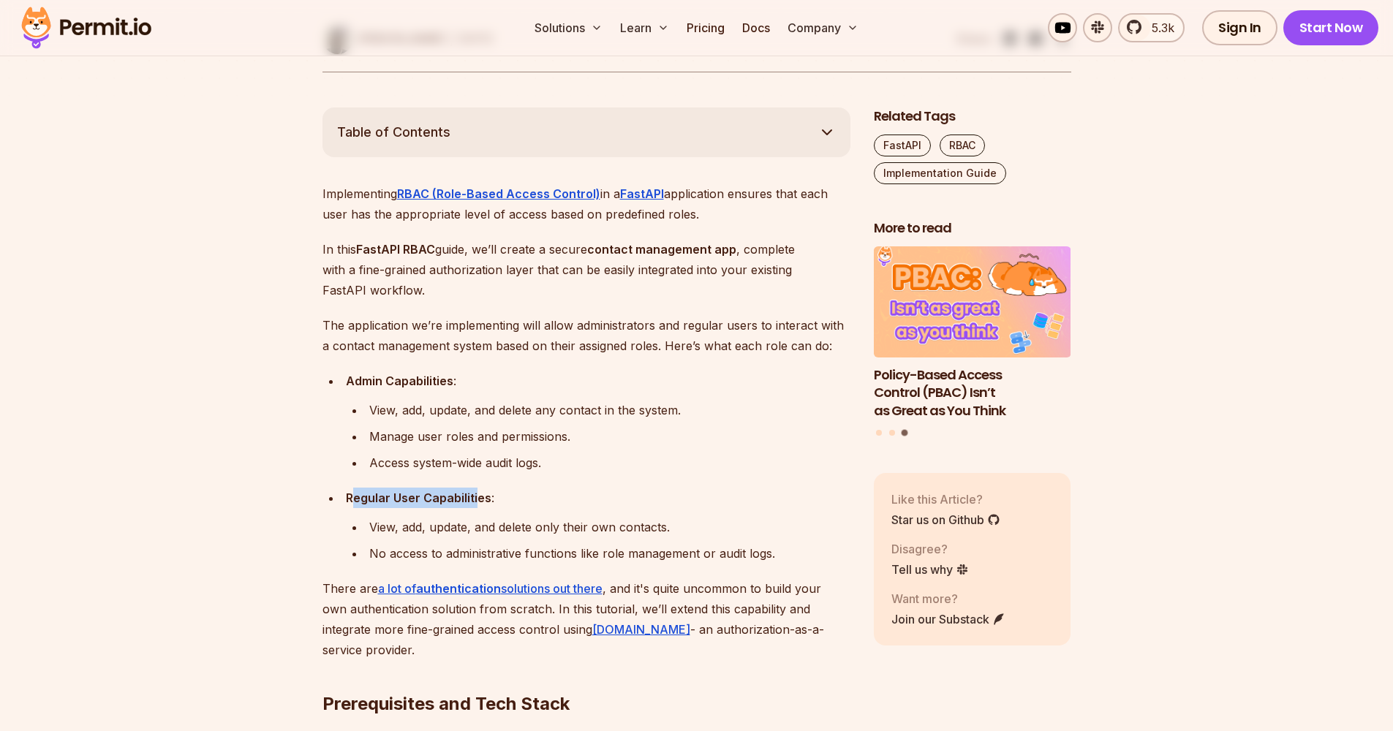
drag, startPoint x: 380, startPoint y: 491, endPoint x: 477, endPoint y: 495, distance: 96.6
click at [477, 495] on strong "Regular User Capabilities" at bounding box center [419, 498] width 146 height 15
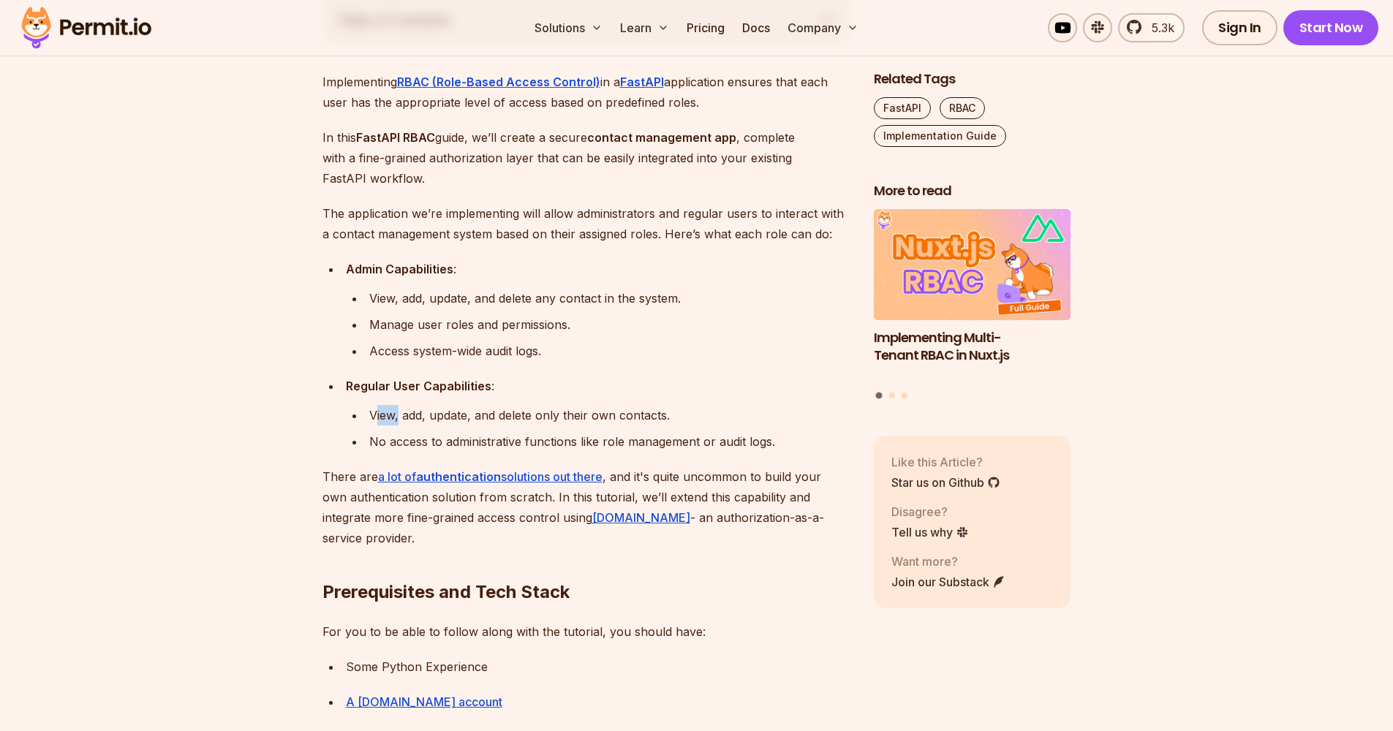
click at [400, 412] on div "View, add, update, and delete only their own contacts." at bounding box center [609, 415] width 481 height 20
drag, startPoint x: 411, startPoint y: 411, endPoint x: 436, endPoint y: 411, distance: 24.9
click at [422, 411] on div "View, add, update, and delete only their own contacts." at bounding box center [609, 415] width 481 height 20
click at [463, 411] on div "View, add, update, and delete only their own contacts." at bounding box center [609, 415] width 481 height 20
drag, startPoint x: 524, startPoint y: 413, endPoint x: 647, endPoint y: 418, distance: 123.0
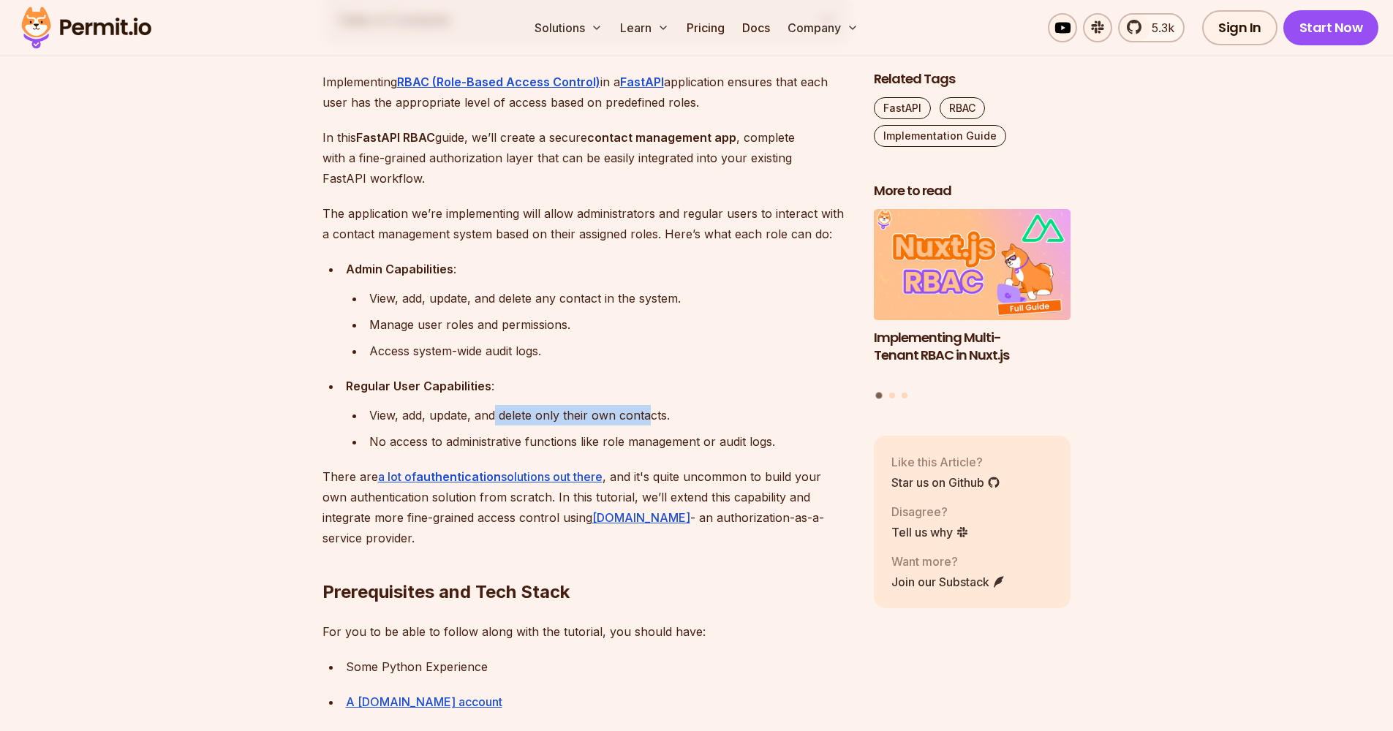
click at [647, 418] on div "View, add, update, and delete only their own contacts." at bounding box center [609, 415] width 481 height 20
click at [394, 298] on div "View, add, update, and delete any contact in the system." at bounding box center [609, 298] width 481 height 20
drag, startPoint x: 428, startPoint y: 297, endPoint x: 439, endPoint y: 298, distance: 11.0
click at [439, 298] on div "View, add, update, and delete any contact in the system." at bounding box center [609, 298] width 481 height 20
drag, startPoint x: 521, startPoint y: 292, endPoint x: 663, endPoint y: 291, distance: 141.9
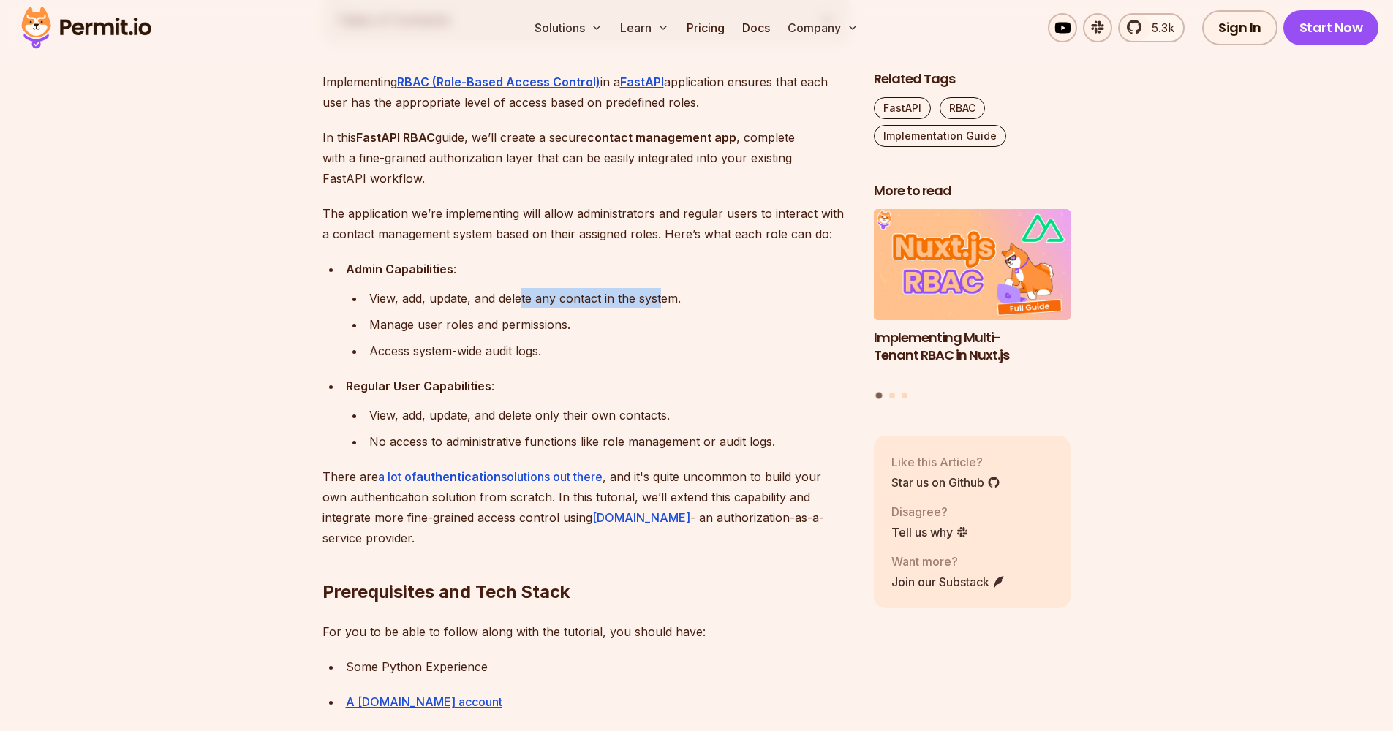
click at [663, 291] on div "View, add, update, and delete any contact in the system." at bounding box center [609, 298] width 481 height 20
click at [614, 302] on div "View, add, update, and delete any contact in the system." at bounding box center [609, 298] width 481 height 20
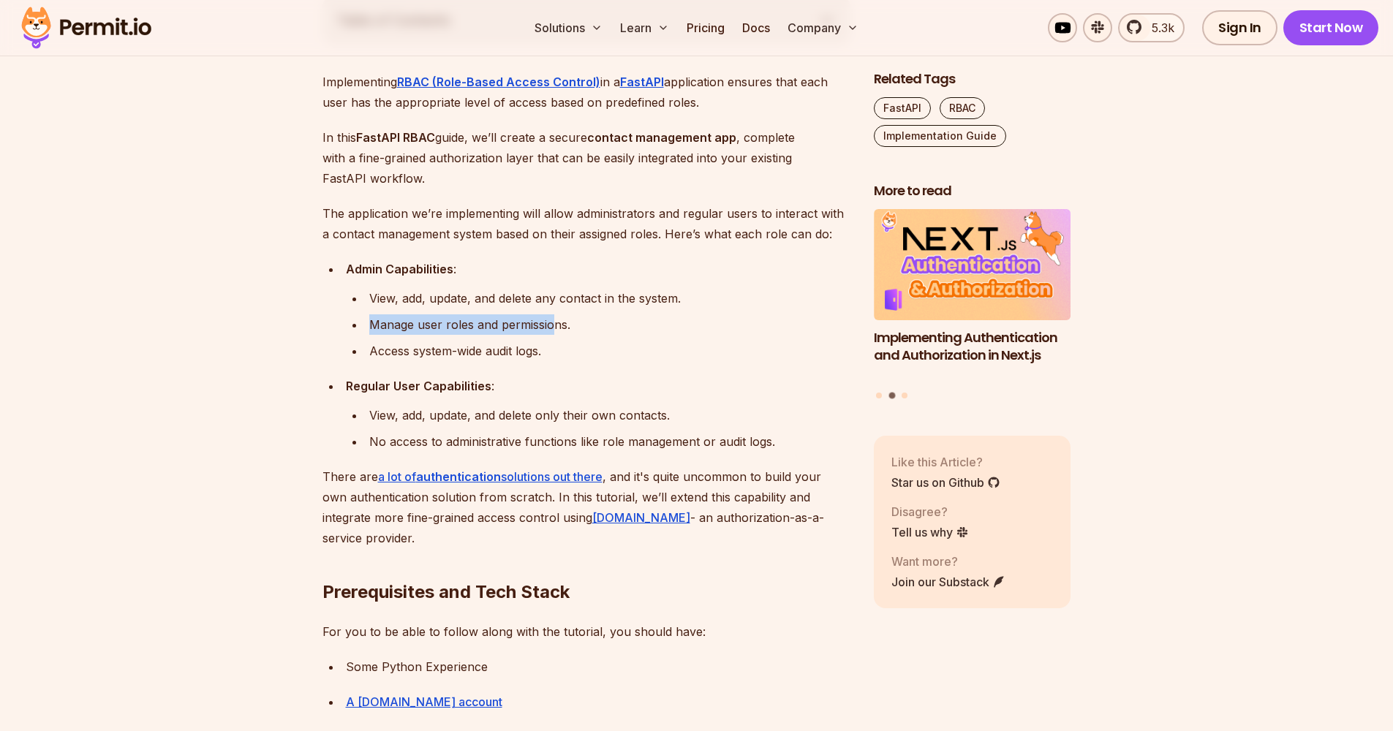
drag, startPoint x: 371, startPoint y: 325, endPoint x: 556, endPoint y: 324, distance: 185.0
click at [556, 324] on div "Manage user roles and permissions." at bounding box center [609, 324] width 481 height 20
drag, startPoint x: 406, startPoint y: 353, endPoint x: 534, endPoint y: 350, distance: 128.0
click at [534, 350] on div "Access system-wide audit logs." at bounding box center [609, 351] width 481 height 20
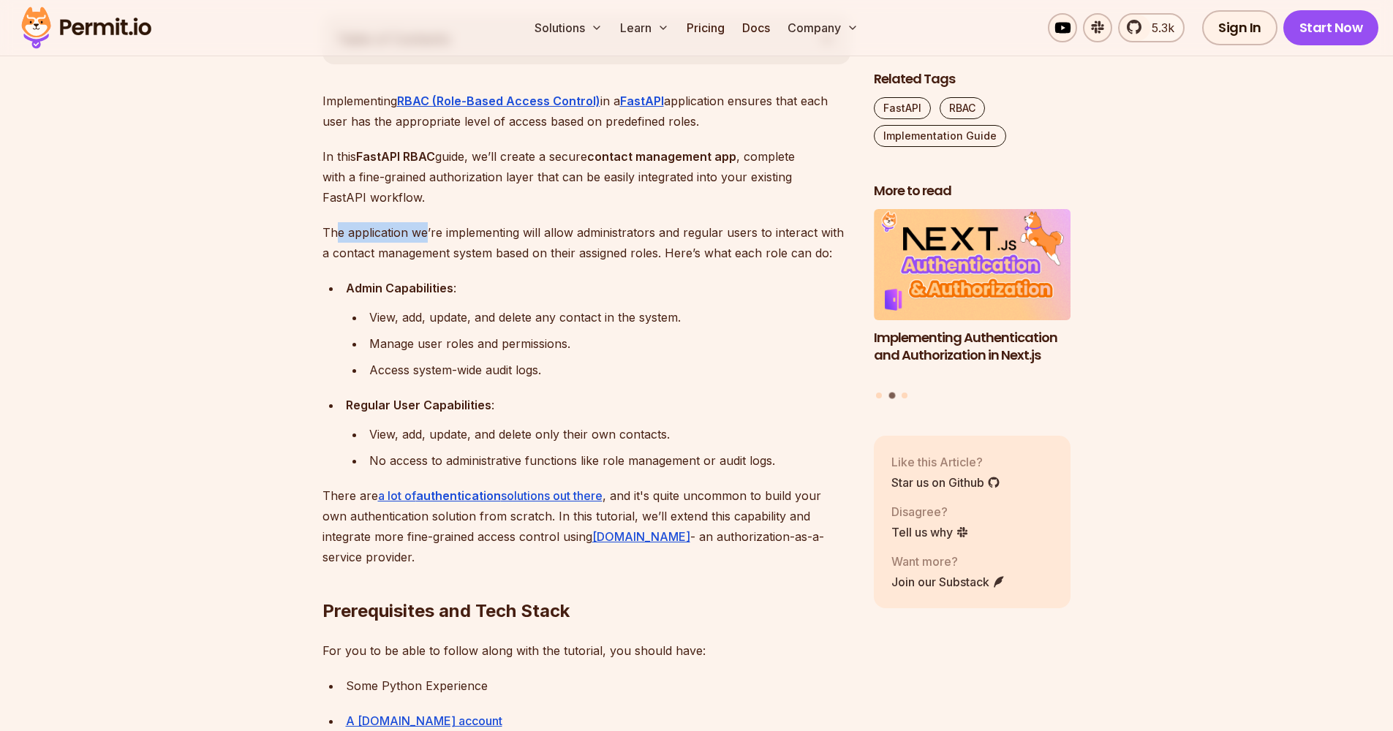
drag, startPoint x: 339, startPoint y: 230, endPoint x: 426, endPoint y: 235, distance: 87.2
click at [426, 235] on p "The application we’re implementing will allow administrators and regular users …" at bounding box center [586, 242] width 528 height 41
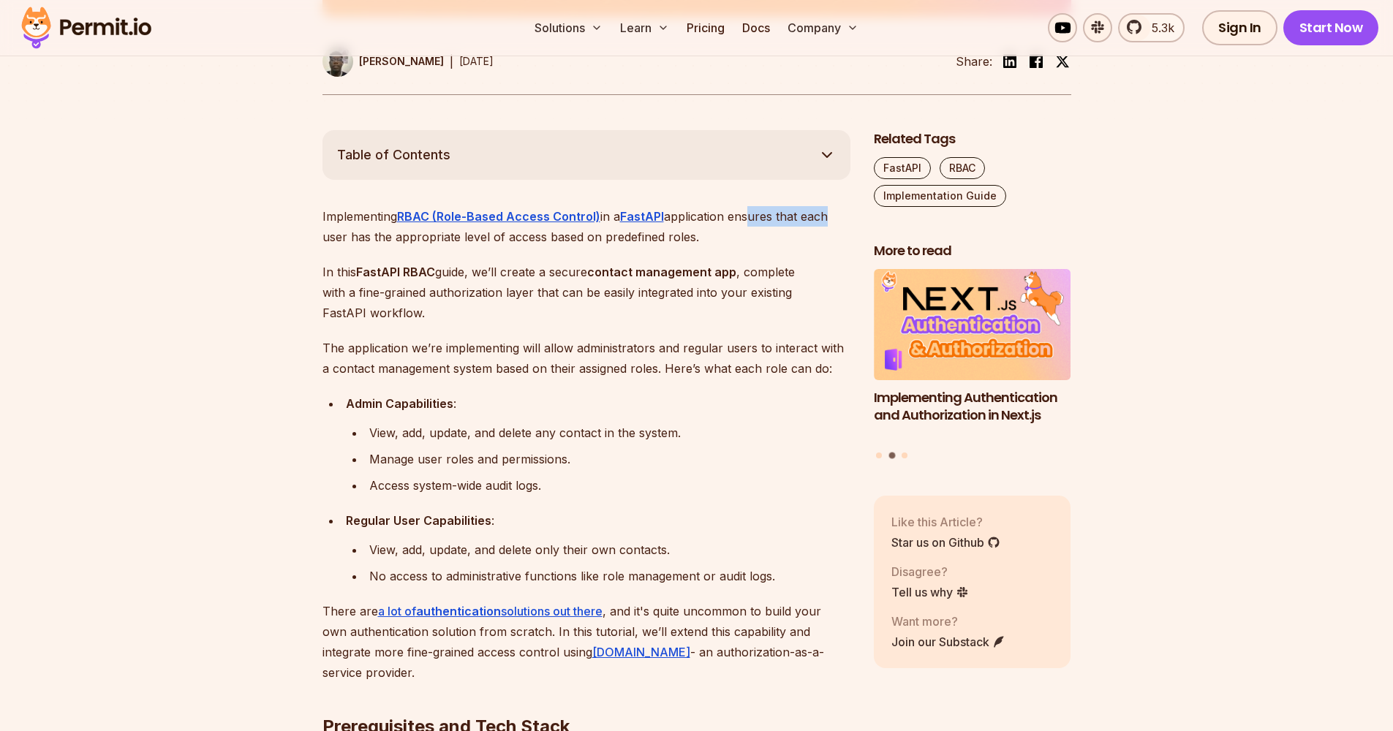
drag, startPoint x: 777, startPoint y: 214, endPoint x: 828, endPoint y: 213, distance: 51.2
click at [828, 213] on p "Implementing RBAC (Role-Based Access Control) in a FastAPI application ensures …" at bounding box center [586, 226] width 528 height 41
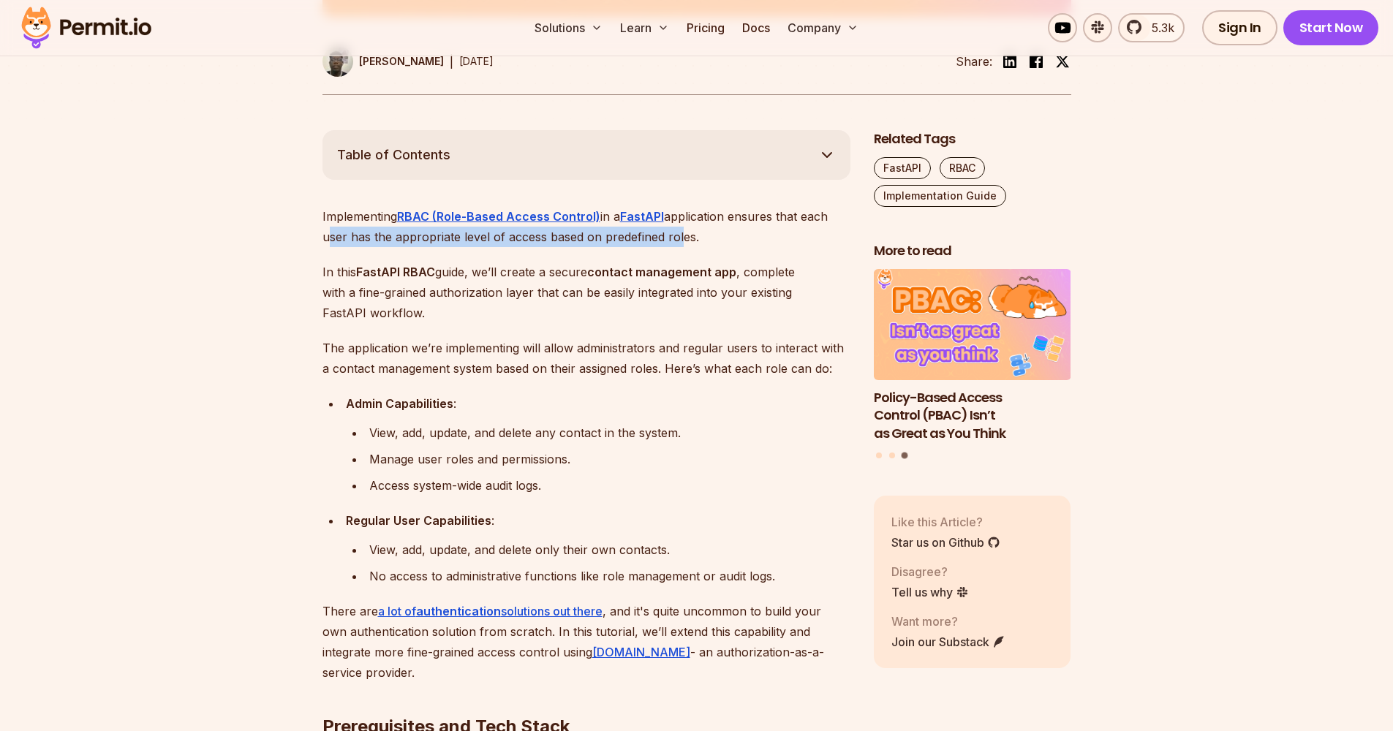
drag, startPoint x: 331, startPoint y: 235, endPoint x: 676, endPoint y: 236, distance: 344.4
drag, startPoint x: 369, startPoint y: 271, endPoint x: 443, endPoint y: 270, distance: 74.6
click at [443, 270] on p "In this FastAPI RBAC guide, we’ll create a secure contact management app , comp…" at bounding box center [586, 292] width 528 height 61
drag, startPoint x: 480, startPoint y: 268, endPoint x: 495, endPoint y: 266, distance: 14.7
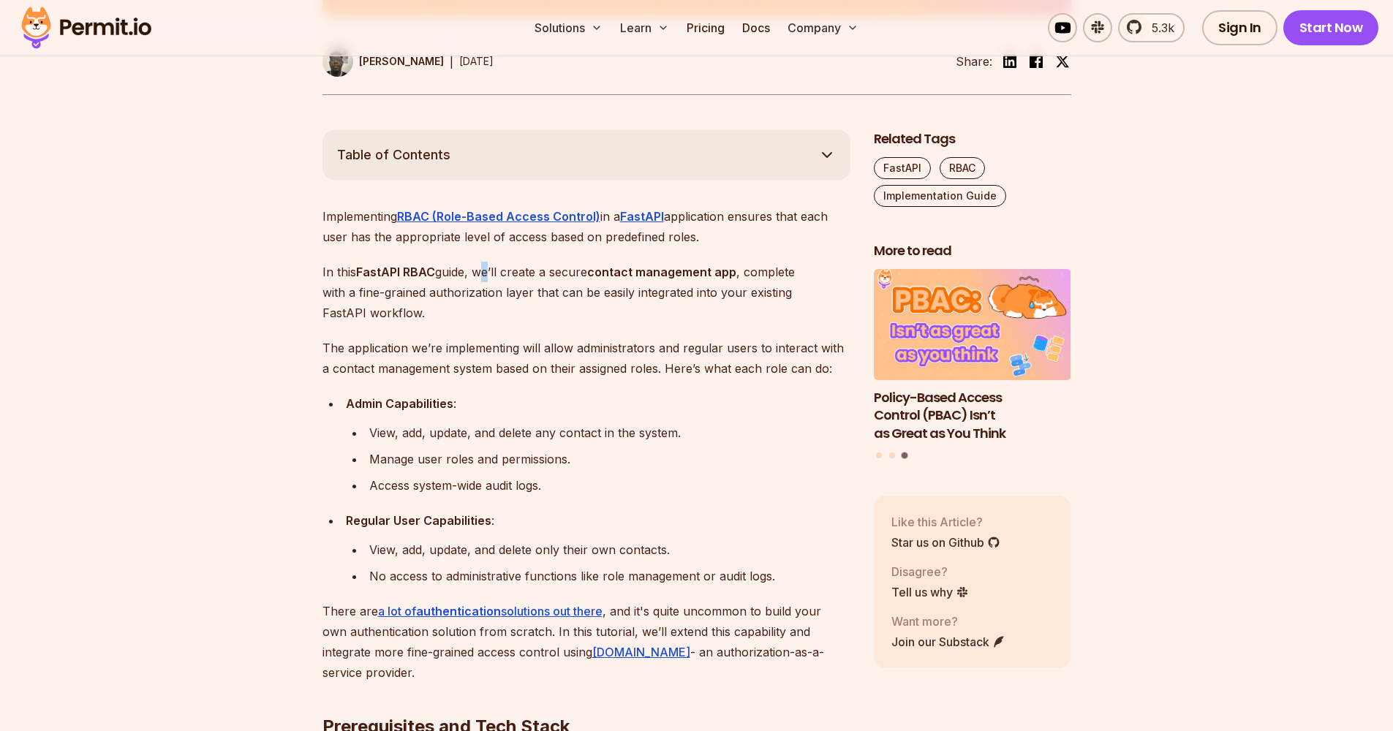
click at [494, 266] on p "In this FastAPI RBAC guide, we’ll create a secure contact management app , comp…" at bounding box center [586, 292] width 528 height 61
drag, startPoint x: 505, startPoint y: 266, endPoint x: 747, endPoint y: 278, distance: 242.3
click at [747, 278] on p "In this FastAPI RBAC guide, we’ll create a secure contact management app , comp…" at bounding box center [586, 292] width 528 height 61
click at [753, 275] on p "In this FastAPI RBAC guide, we’ll create a secure contact management app , comp…" at bounding box center [586, 292] width 528 height 61
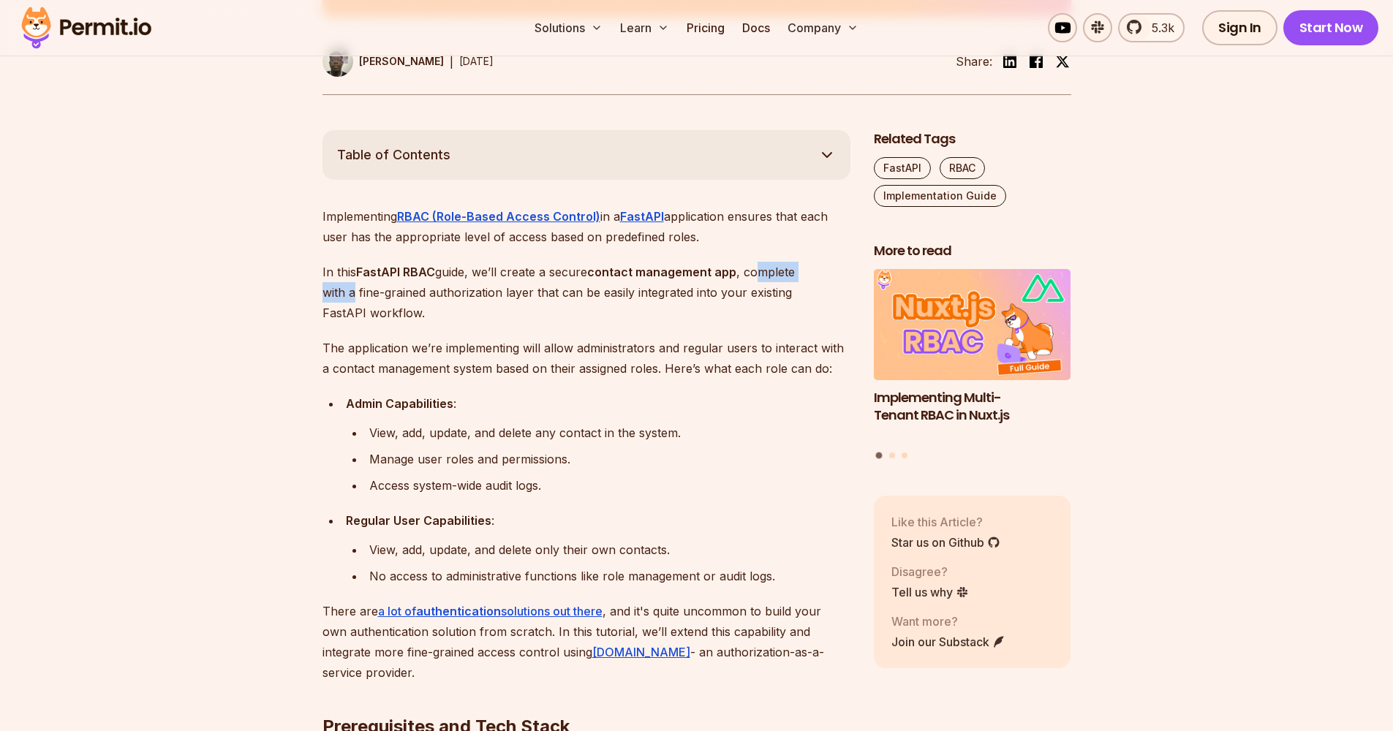
drag, startPoint x: 761, startPoint y: 271, endPoint x: 841, endPoint y: 263, distance: 80.9
click at [841, 263] on p "In this FastAPI RBAC guide, we’ll create a secure contact management app , comp…" at bounding box center [586, 292] width 528 height 61
drag, startPoint x: 386, startPoint y: 293, endPoint x: 502, endPoint y: 291, distance: 116.3
click at [502, 291] on p "In this FastAPI RBAC guide, we’ll create a secure contact management app , comp…" at bounding box center [586, 292] width 528 height 61
drag, startPoint x: 523, startPoint y: 293, endPoint x: 811, endPoint y: 294, distance: 288.1
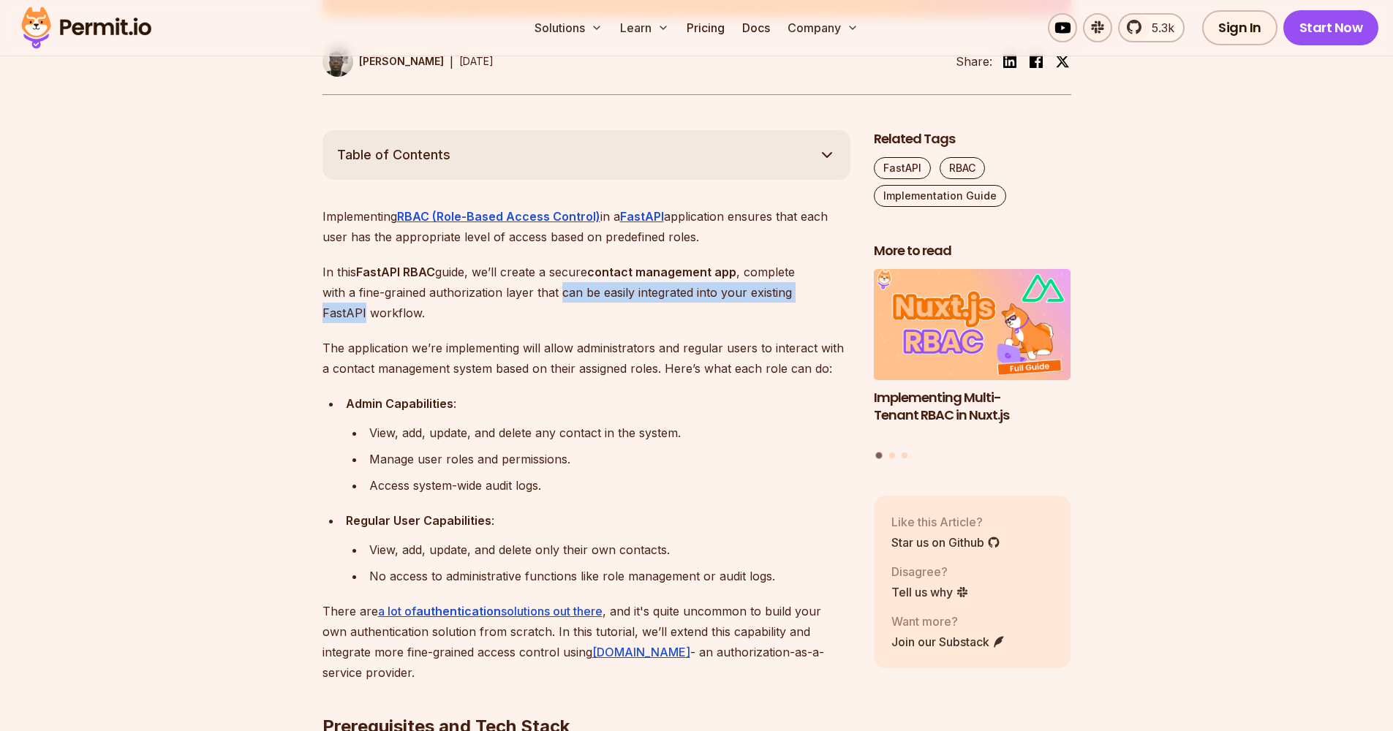
click at [811, 294] on p "In this FastAPI RBAC guide, we’ll create a secure contact management app , comp…" at bounding box center [586, 292] width 528 height 61
drag, startPoint x: 337, startPoint y: 317, endPoint x: 389, endPoint y: 314, distance: 52.0
click at [389, 314] on p "In this FastAPI RBAC guide, we’ll create a secure contact management app , comp…" at bounding box center [586, 292] width 528 height 61
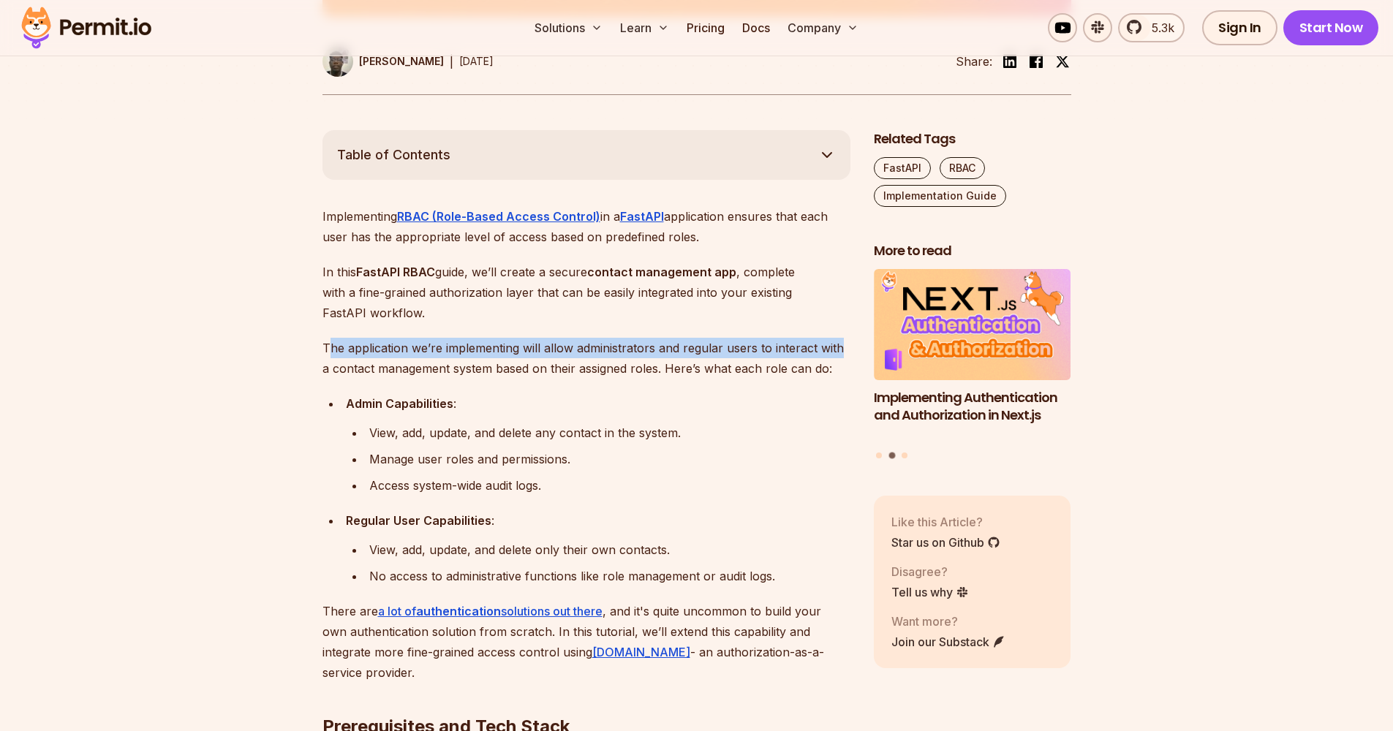
drag, startPoint x: 326, startPoint y: 353, endPoint x: 836, endPoint y: 344, distance: 509.8
click at [836, 344] on p "The application we’re implementing will allow administrators and regular users …" at bounding box center [586, 358] width 528 height 41
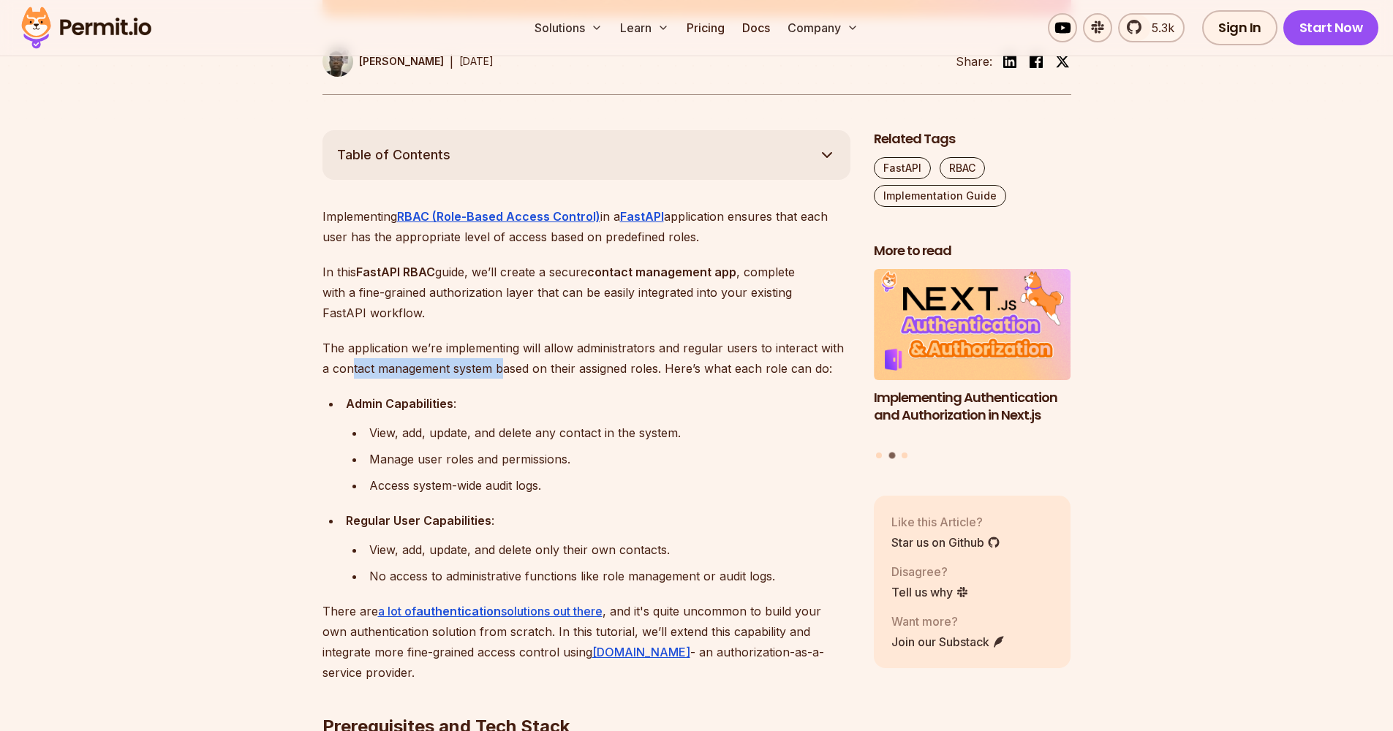
drag, startPoint x: 362, startPoint y: 369, endPoint x: 491, endPoint y: 368, distance: 129.4
click at [491, 368] on p "The application we’re implementing will allow administrators and regular users …" at bounding box center [586, 358] width 528 height 41
drag, startPoint x: 537, startPoint y: 369, endPoint x: 649, endPoint y: 368, distance: 111.9
click at [649, 368] on p "The application we’re implementing will allow administrators and regular users …" at bounding box center [586, 358] width 528 height 41
drag, startPoint x: 670, startPoint y: 364, endPoint x: 811, endPoint y: 371, distance: 141.3
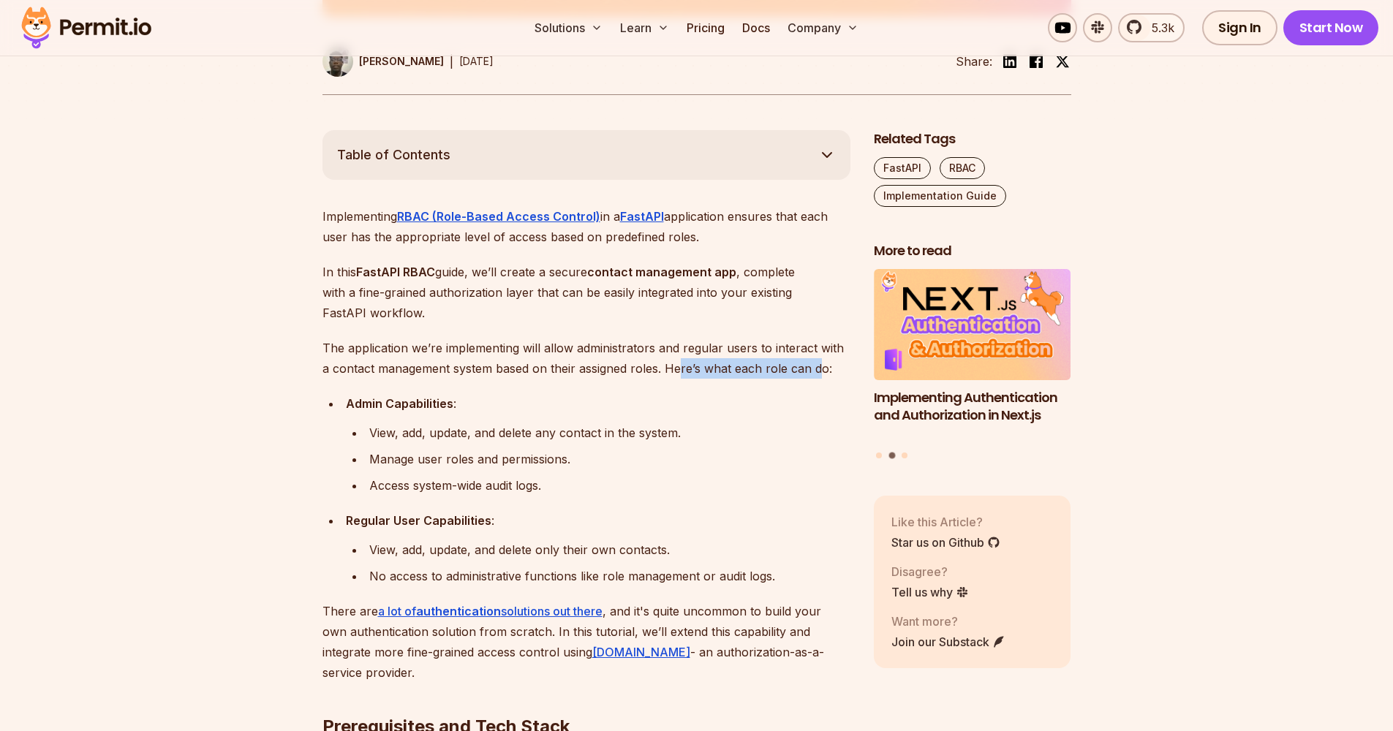
click at [811, 371] on p "The application we’re implementing will allow administrators and regular users …" at bounding box center [586, 358] width 528 height 41
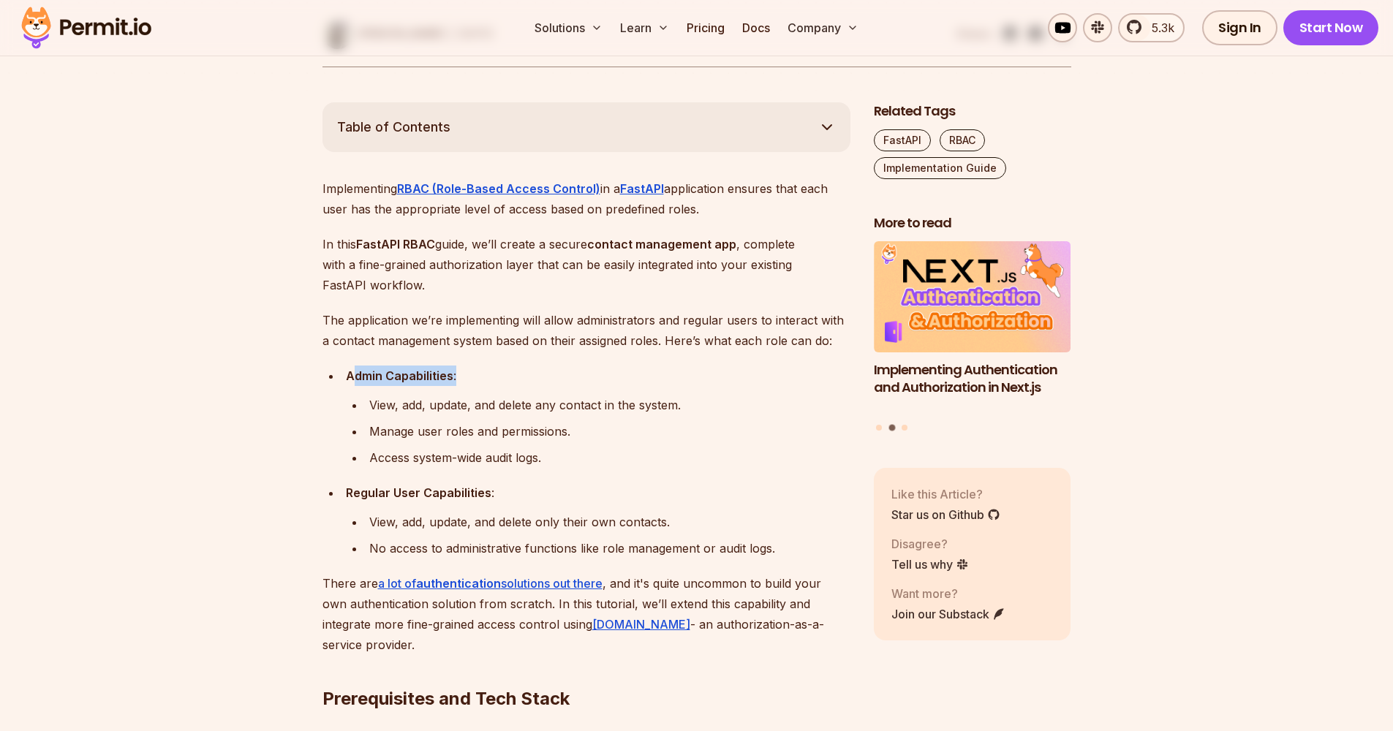
drag, startPoint x: 356, startPoint y: 372, endPoint x: 456, endPoint y: 380, distance: 99.8
click at [456, 380] on div "Admin Capabilities :" at bounding box center [598, 376] width 505 height 20
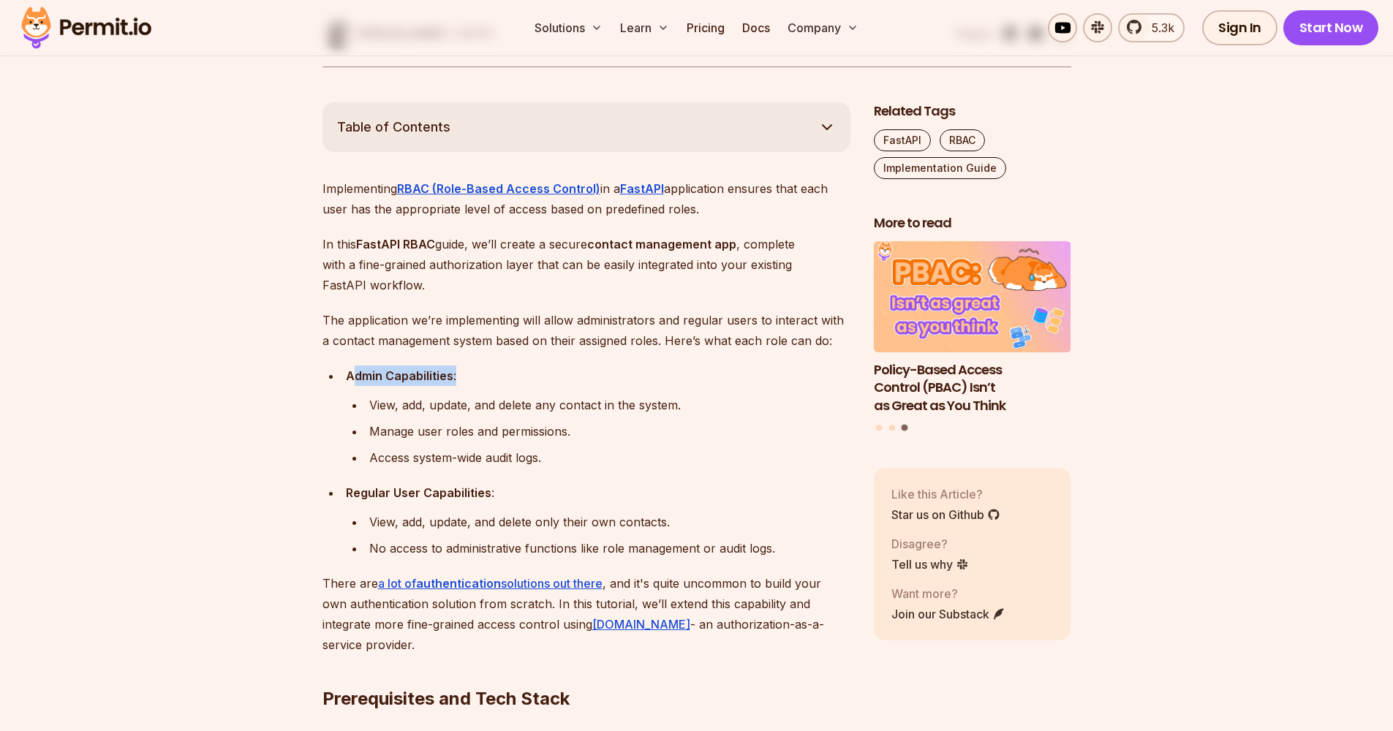
scroll to position [872, 0]
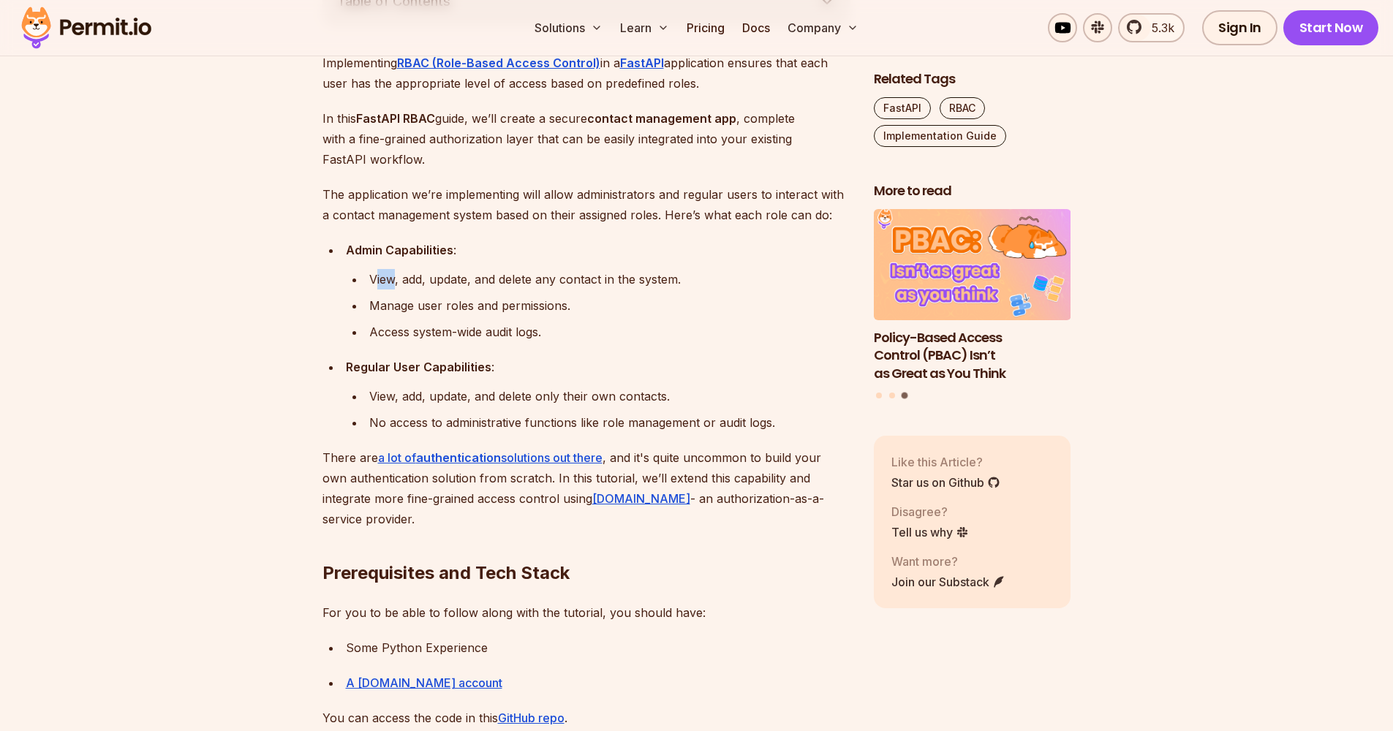
drag, startPoint x: 385, startPoint y: 279, endPoint x: 401, endPoint y: 279, distance: 16.1
click at [394, 278] on div "View, add, update, and delete any contact in the system." at bounding box center [609, 279] width 481 height 20
click at [425, 280] on div "View, add, update, and delete any contact in the system." at bounding box center [609, 279] width 481 height 20
drag, startPoint x: 449, startPoint y: 279, endPoint x: 467, endPoint y: 279, distance: 18.3
click at [462, 279] on div "View, add, update, and delete any contact in the system." at bounding box center [609, 279] width 481 height 20
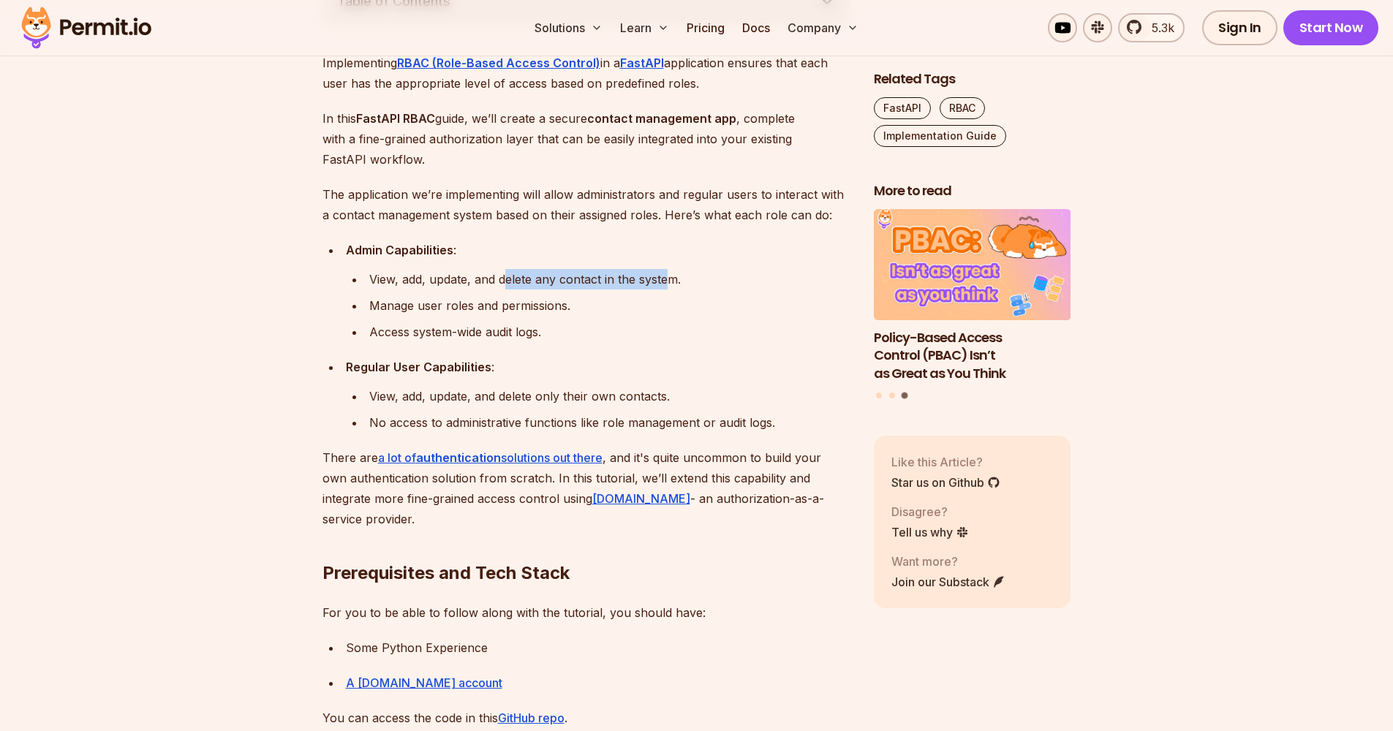
drag, startPoint x: 553, startPoint y: 276, endPoint x: 669, endPoint y: 280, distance: 116.4
click at [669, 280] on div "View, add, update, and delete any contact in the system." at bounding box center [609, 279] width 481 height 20
drag, startPoint x: 379, startPoint y: 303, endPoint x: 547, endPoint y: 304, distance: 168.2
click at [547, 304] on div "Manage user roles and permissions." at bounding box center [609, 305] width 481 height 20
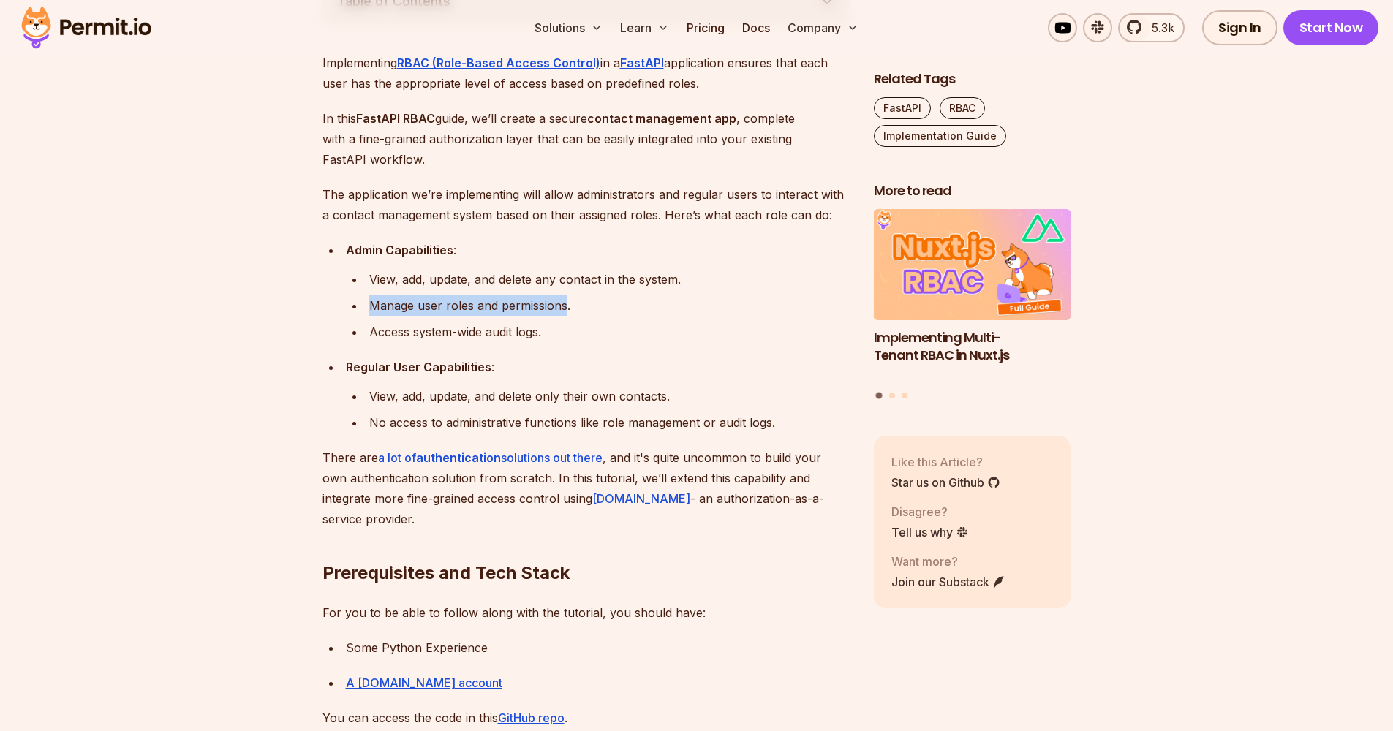
drag, startPoint x: 567, startPoint y: 304, endPoint x: 374, endPoint y: 287, distance: 193.8
click at [374, 287] on ul "View, add, update, and delete any contact in the system. Manage user roles and …" at bounding box center [598, 305] width 505 height 73
click at [374, 287] on div "View, add, update, and delete any contact in the system." at bounding box center [609, 279] width 481 height 20
drag, startPoint x: 374, startPoint y: 305, endPoint x: 562, endPoint y: 306, distance: 187.9
click at [562, 306] on div "Manage user roles and permissions." at bounding box center [609, 305] width 481 height 20
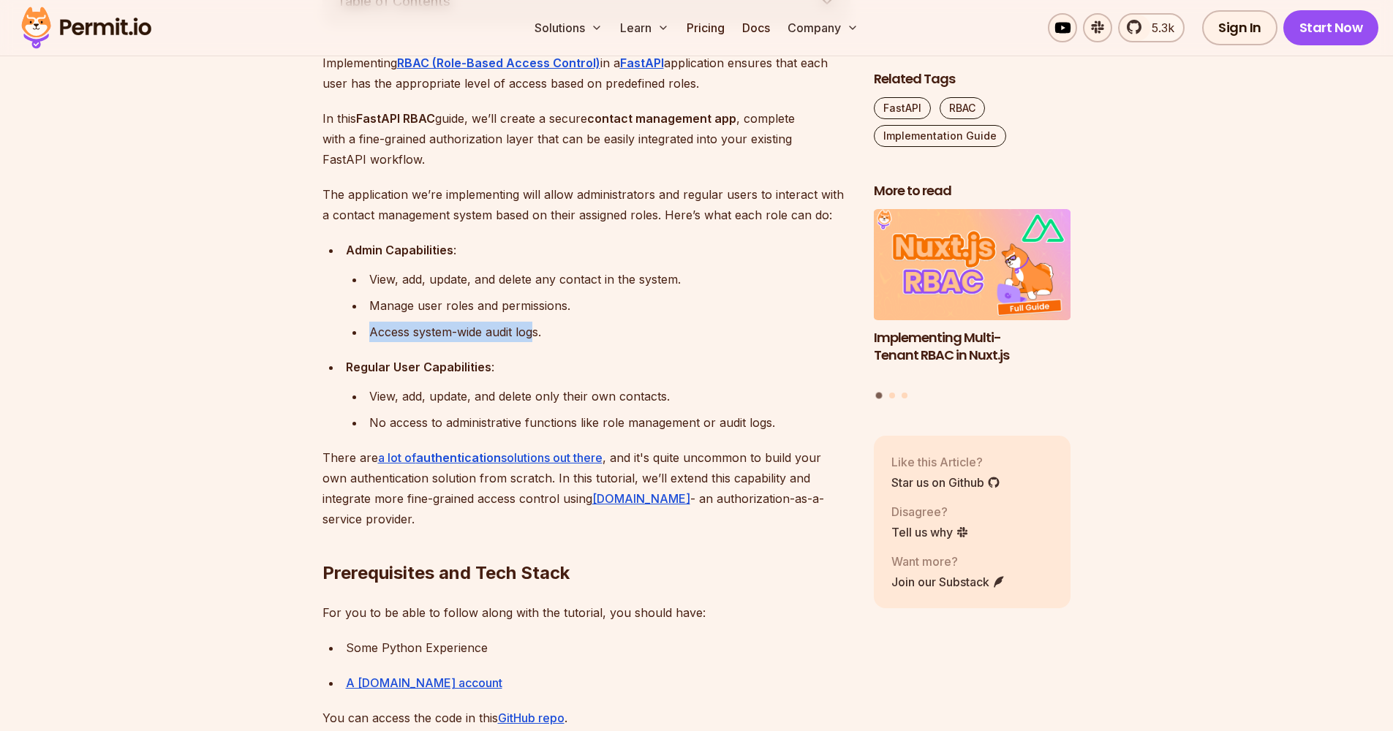
drag, startPoint x: 367, startPoint y: 331, endPoint x: 535, endPoint y: 324, distance: 168.3
click at [535, 324] on li "Access system-wide audit logs." at bounding box center [608, 332] width 486 height 20
drag, startPoint x: 360, startPoint y: 361, endPoint x: 486, endPoint y: 361, distance: 125.8
click at [486, 361] on strong "Regular User Capabilities" at bounding box center [419, 367] width 146 height 15
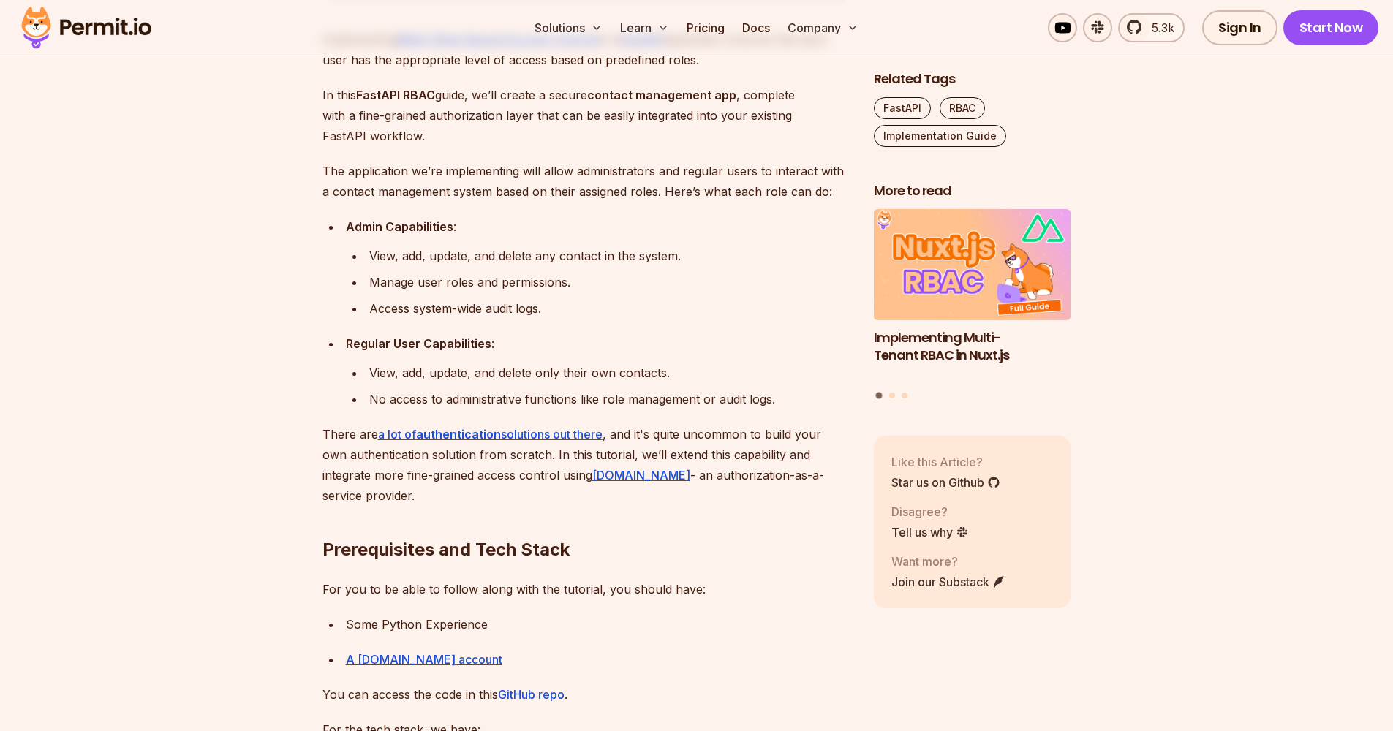
click at [379, 376] on div "View, add, update, and delete only their own contacts." at bounding box center [609, 373] width 481 height 20
click at [412, 374] on div "View, add, update, and delete only their own contacts." at bounding box center [609, 373] width 481 height 20
click at [454, 373] on div "View, add, update, and delete only their own contacts." at bounding box center [609, 373] width 481 height 20
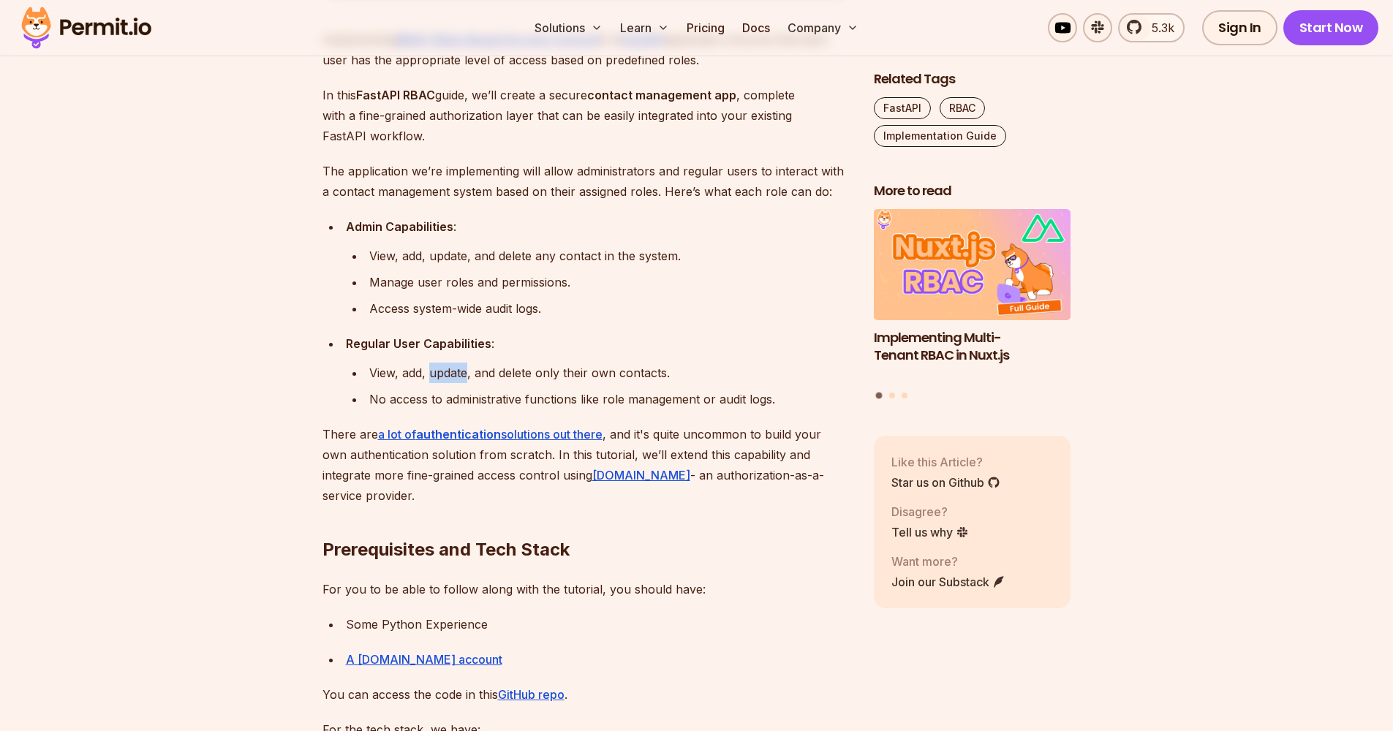
click at [454, 373] on div "View, add, update, and delete only their own contacts." at bounding box center [609, 373] width 481 height 20
click at [521, 371] on div "View, add, update, and delete only their own contacts." at bounding box center [609, 373] width 481 height 20
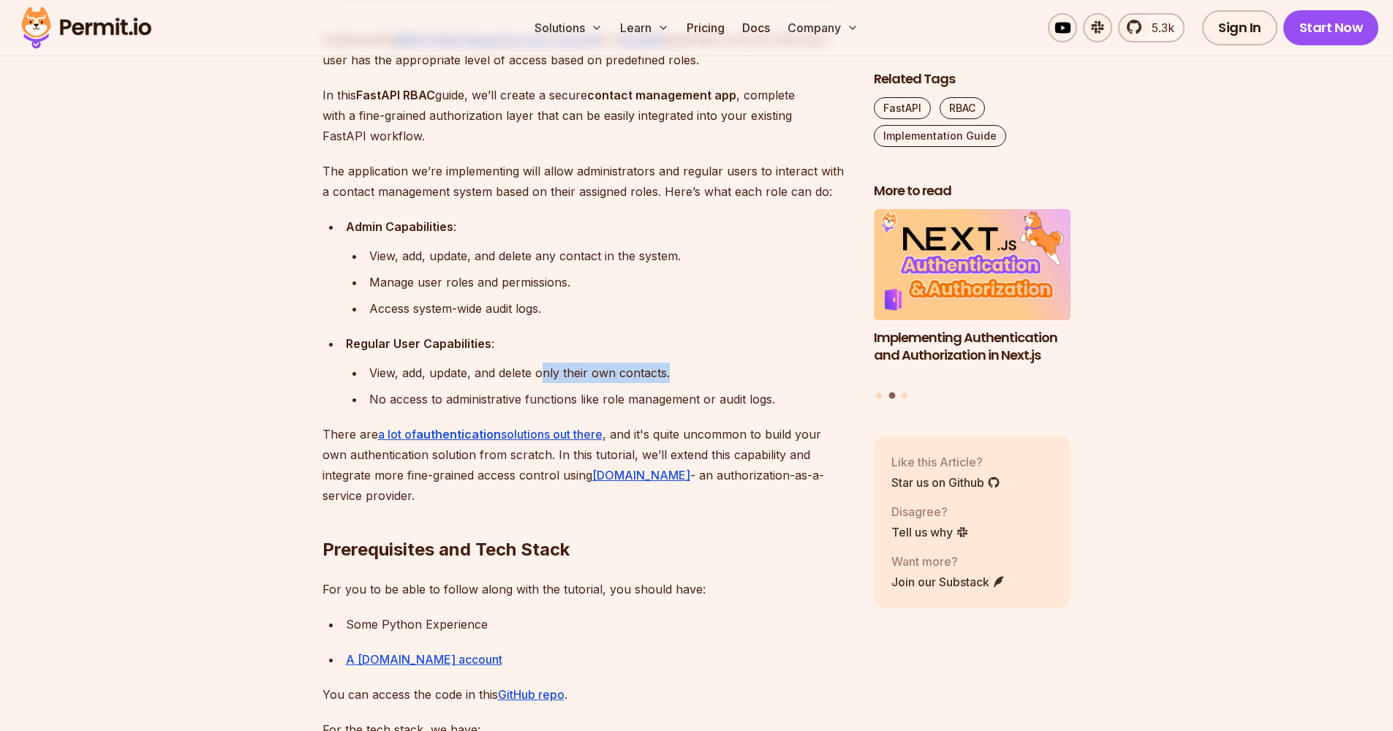
drag, startPoint x: 546, startPoint y: 371, endPoint x: 667, endPoint y: 374, distance: 121.4
click at [667, 374] on div "View, add, update, and delete only their own contacts." at bounding box center [609, 373] width 481 height 20
drag, startPoint x: 358, startPoint y: 398, endPoint x: 582, endPoint y: 396, distance: 224.5
click at [582, 396] on ul "View, add, update, and delete only their own contacts. No access to administrat…" at bounding box center [598, 386] width 505 height 47
drag, startPoint x: 608, startPoint y: 394, endPoint x: 715, endPoint y: 397, distance: 107.5
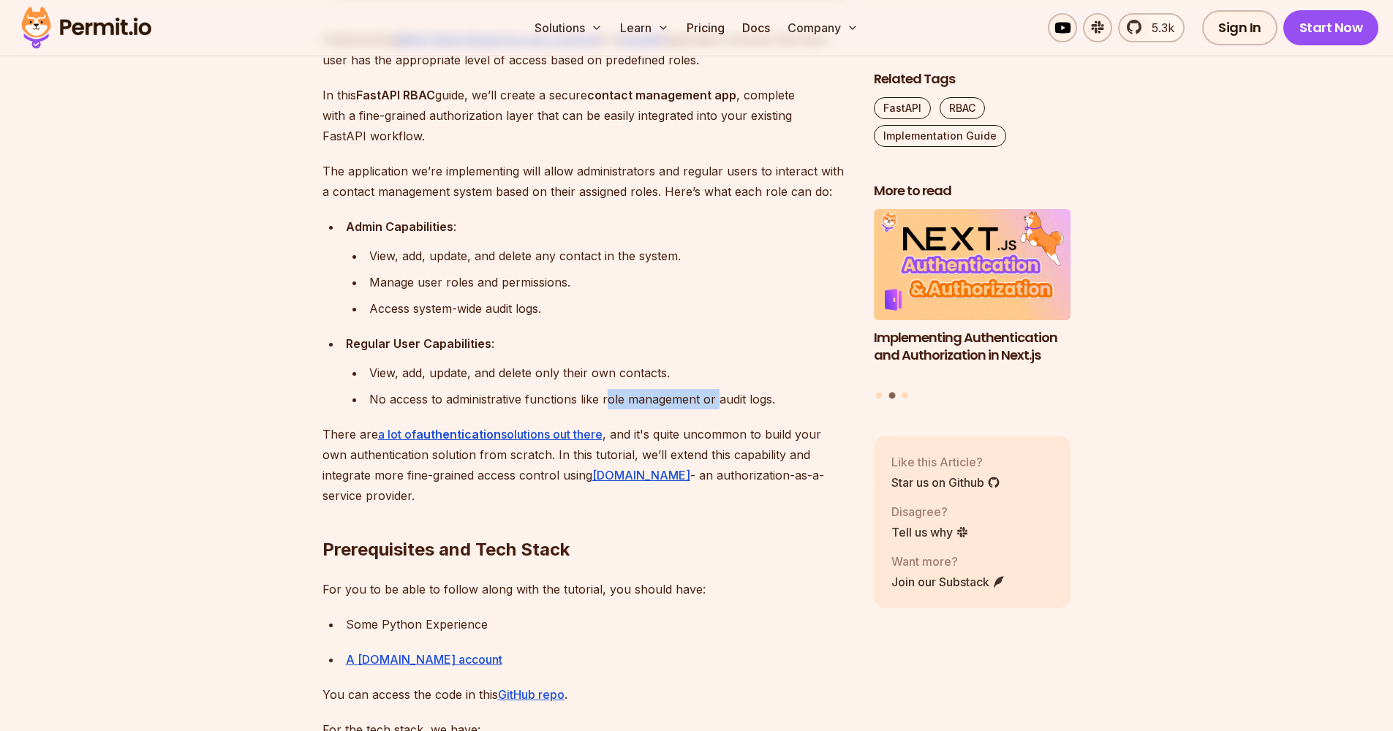
click at [715, 397] on div "No access to administrative functions like role management or audit logs." at bounding box center [609, 399] width 481 height 20
drag
click at [769, 402] on div "No access to administrative functions like role management or audit logs." at bounding box center [609, 399] width 481 height 20
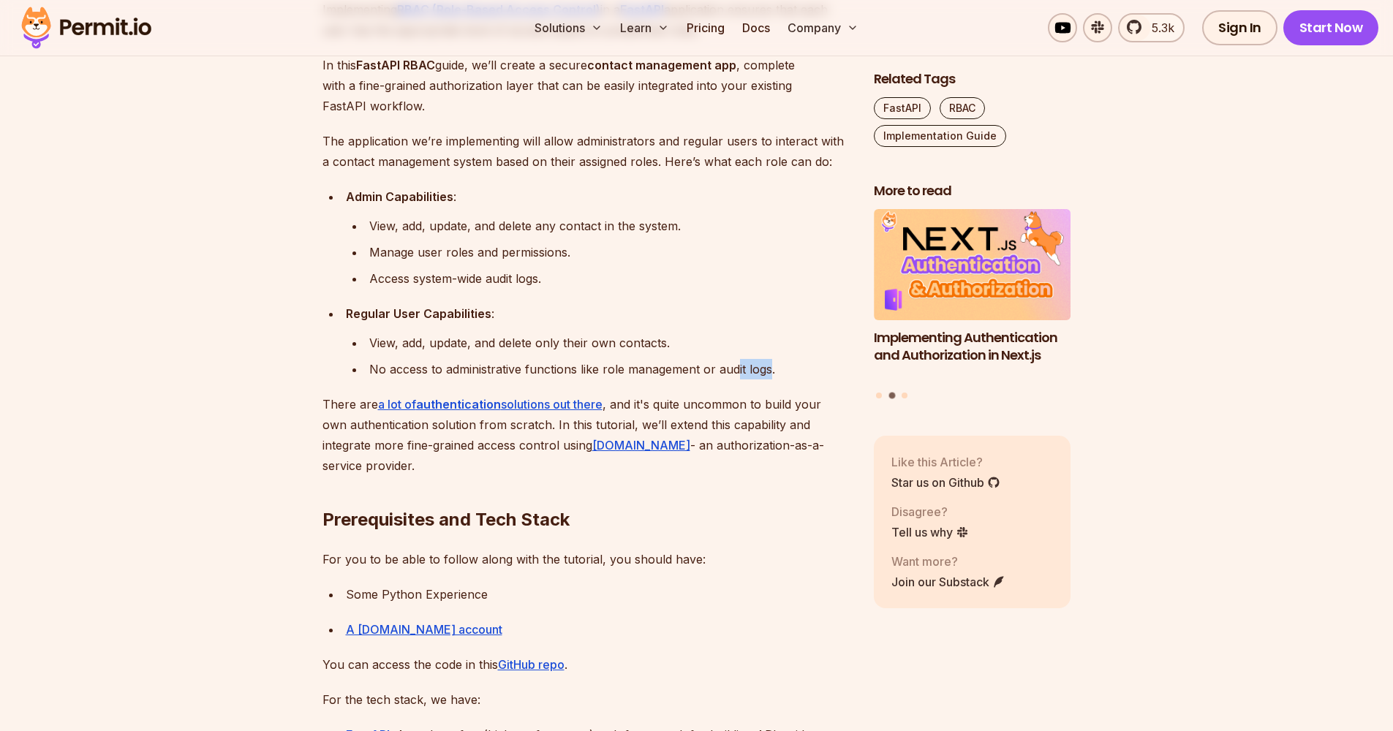
scroll to position [1024, 0]
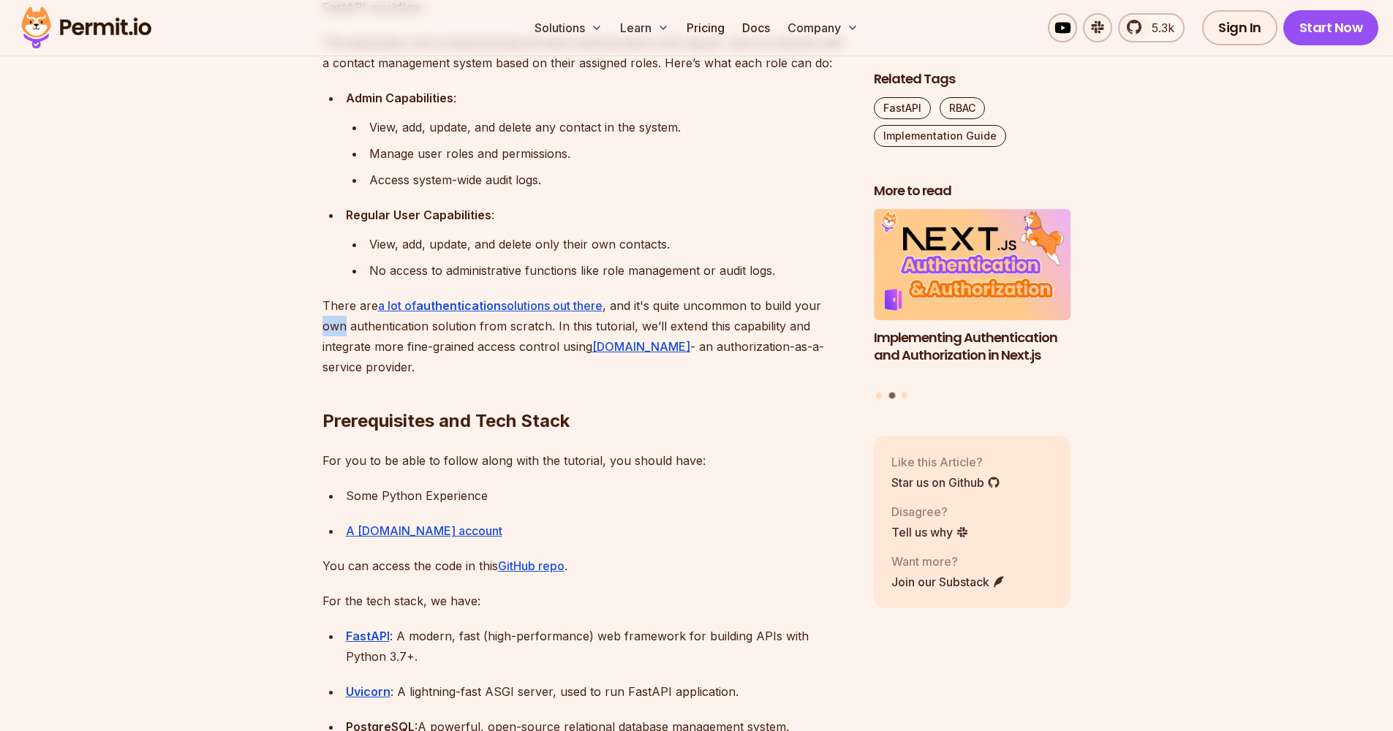
drag, startPoint x: 327, startPoint y: 320, endPoint x: 345, endPoint y: 317, distance: 18.6
click at [345, 317] on p "There are a lot of authentication solutions out there , and it's quite uncommon…" at bounding box center [586, 336] width 528 height 82
click at [344, 311] on p "There are a lot of authentication solutions out there , and it's quite uncommon…" at bounding box center [586, 336] width 528 height 82
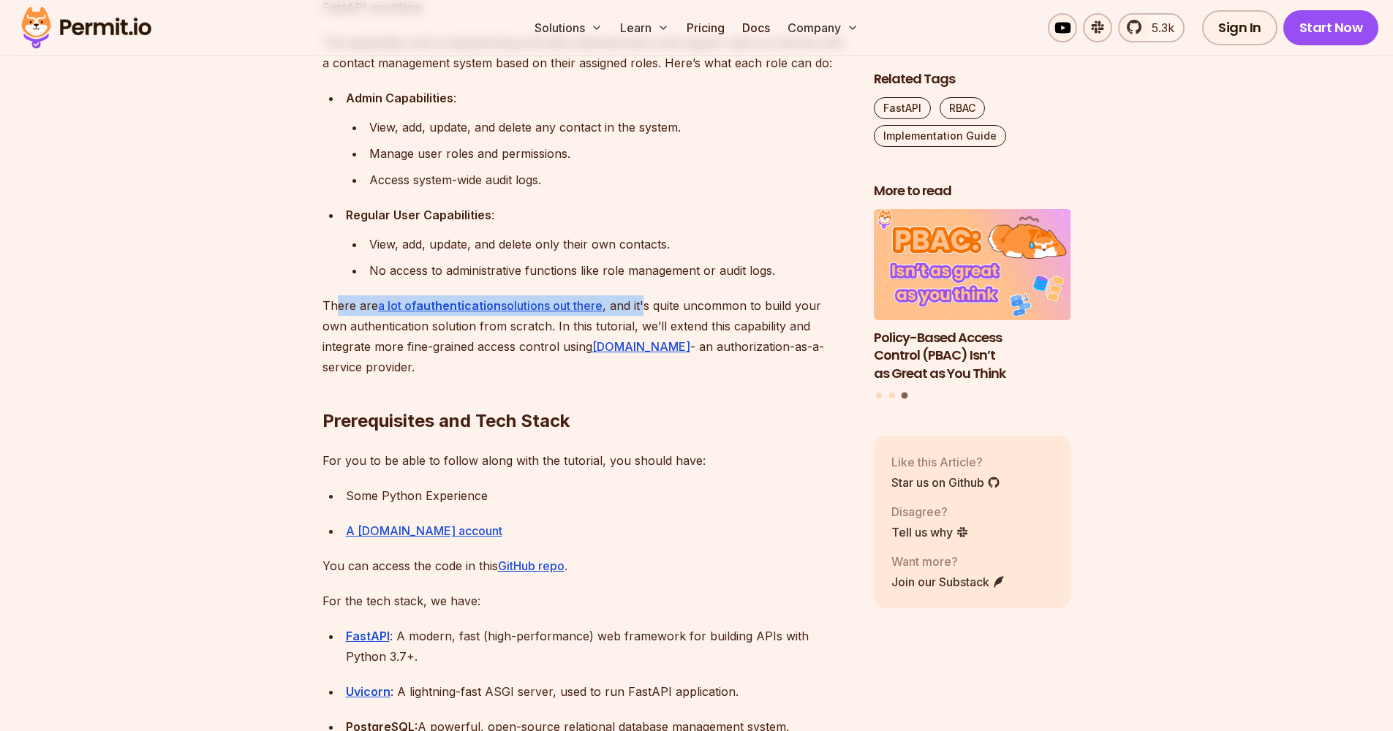
drag, startPoint x: 334, startPoint y: 306, endPoint x: 649, endPoint y: 309, distance: 315.2
click at [649, 309] on p "There are a lot of authentication solutions out there , and it's quite uncommon…" at bounding box center [586, 336] width 528 height 82
click at [635, 303] on p "There are a lot of authentication solutions out there , and it's quite uncommon…" at bounding box center [586, 336] width 528 height 82
drag, startPoint x: 635, startPoint y: 303, endPoint x: 814, endPoint y: 303, distance: 178.4
click at [814, 303] on p "There are a lot of authentication solutions out there , and it's quite uncommon…" at bounding box center [586, 336] width 528 height 82
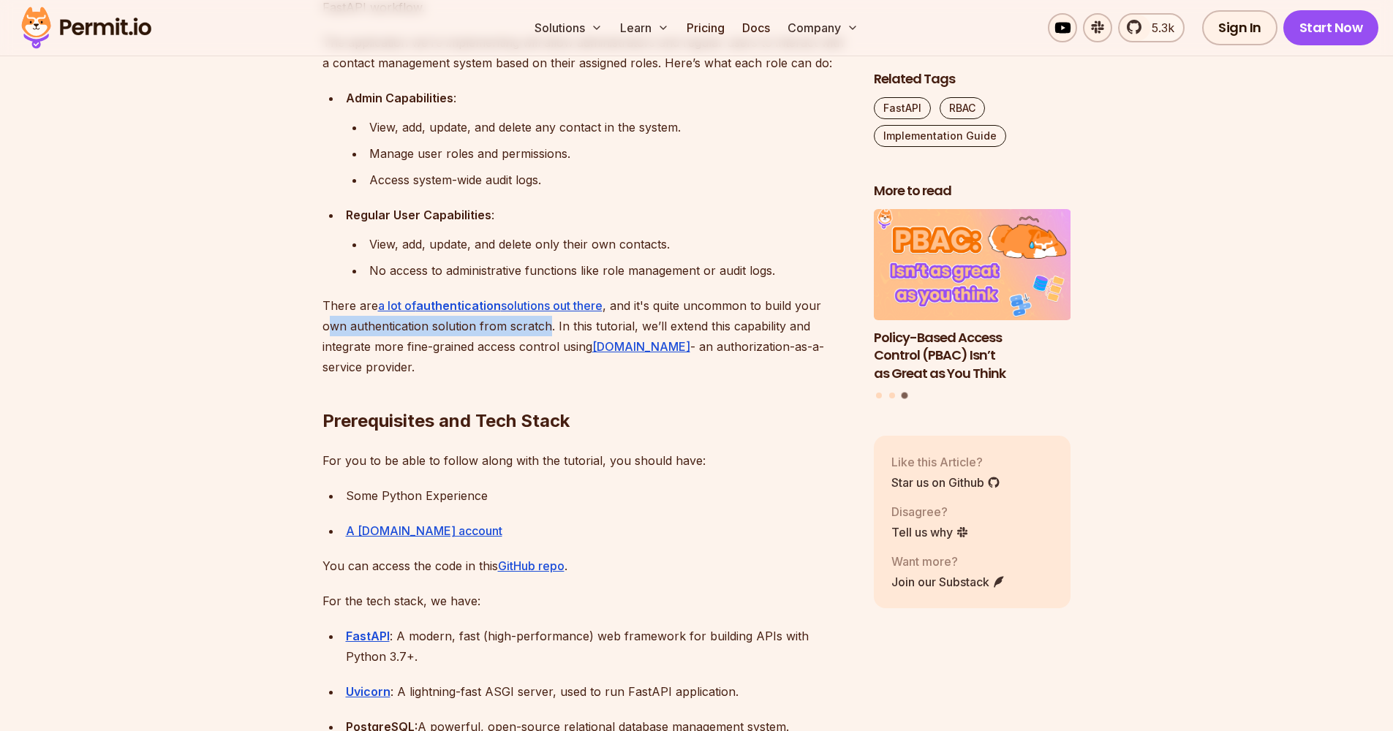
drag, startPoint x: 331, startPoint y: 329, endPoint x: 549, endPoint y: 322, distance: 218.7
click at [549, 322] on p "There are a lot of authentication solutions out there , and it's quite uncommon…" at bounding box center [586, 336] width 528 height 82
click at [549, 320] on p "There are a lot of authentication solutions out there , and it's quite uncommon…" at bounding box center [586, 336] width 528 height 82
drag, startPoint x: 553, startPoint y: 320, endPoint x: 625, endPoint y: 318, distance: 71.7
click at [625, 318] on p "There are a lot of authentication solutions out there , and it's quite uncommon…" at bounding box center [586, 336] width 528 height 82
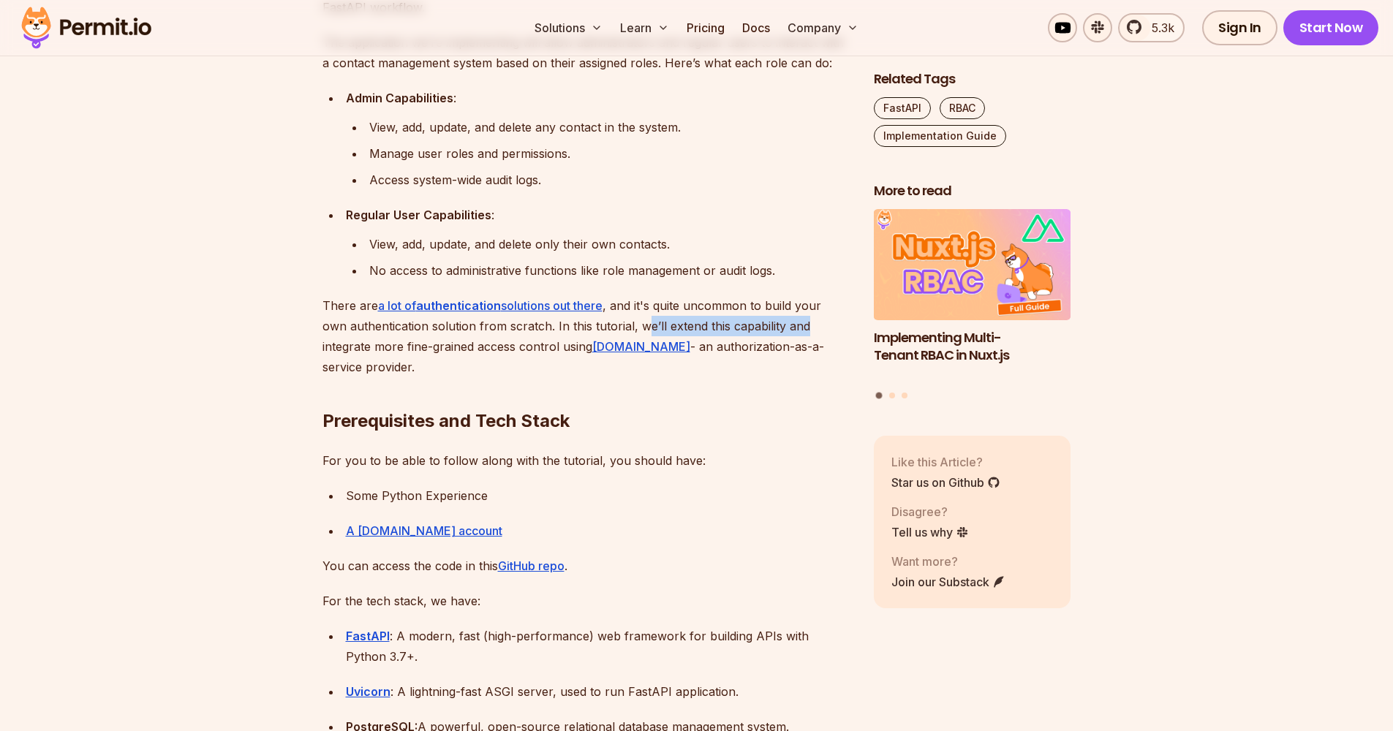
click at [810, 321] on p "There are a lot of authentication solutions out there , and it's quite uncommon…" at bounding box center [586, 336] width 528 height 82
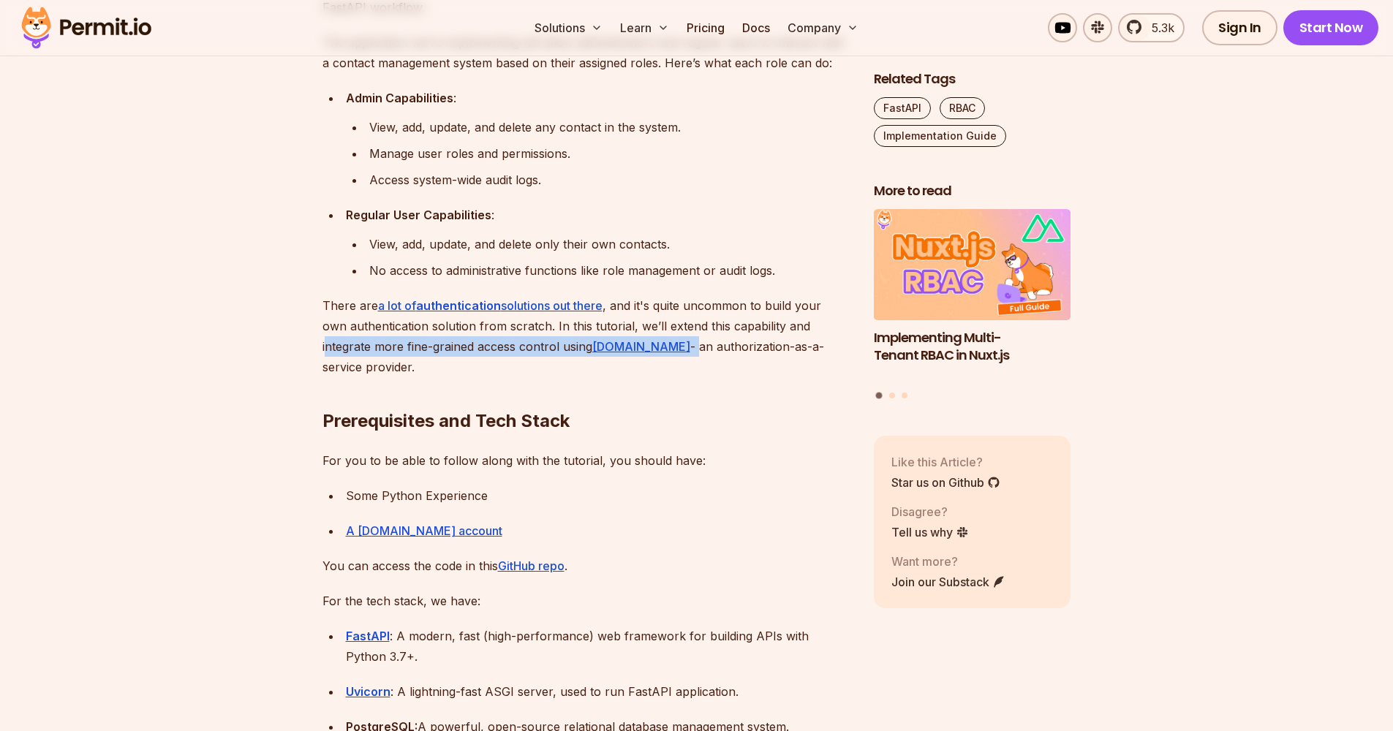
click at [652, 347] on p "There are a lot of authentication solutions out there , and it's quite uncommon…" at bounding box center [586, 336] width 528 height 82
click at [513, 364] on h2 "Prerequisites and Tech Stack" at bounding box center [586, 392] width 528 height 82
drag, startPoint x: 460, startPoint y: 346, endPoint x: 554, endPoint y: 344, distance: 93.6
click at [554, 344] on p "There are a lot of authentication solutions out there , and it's quite uncommon…" at bounding box center [586, 336] width 528 height 82
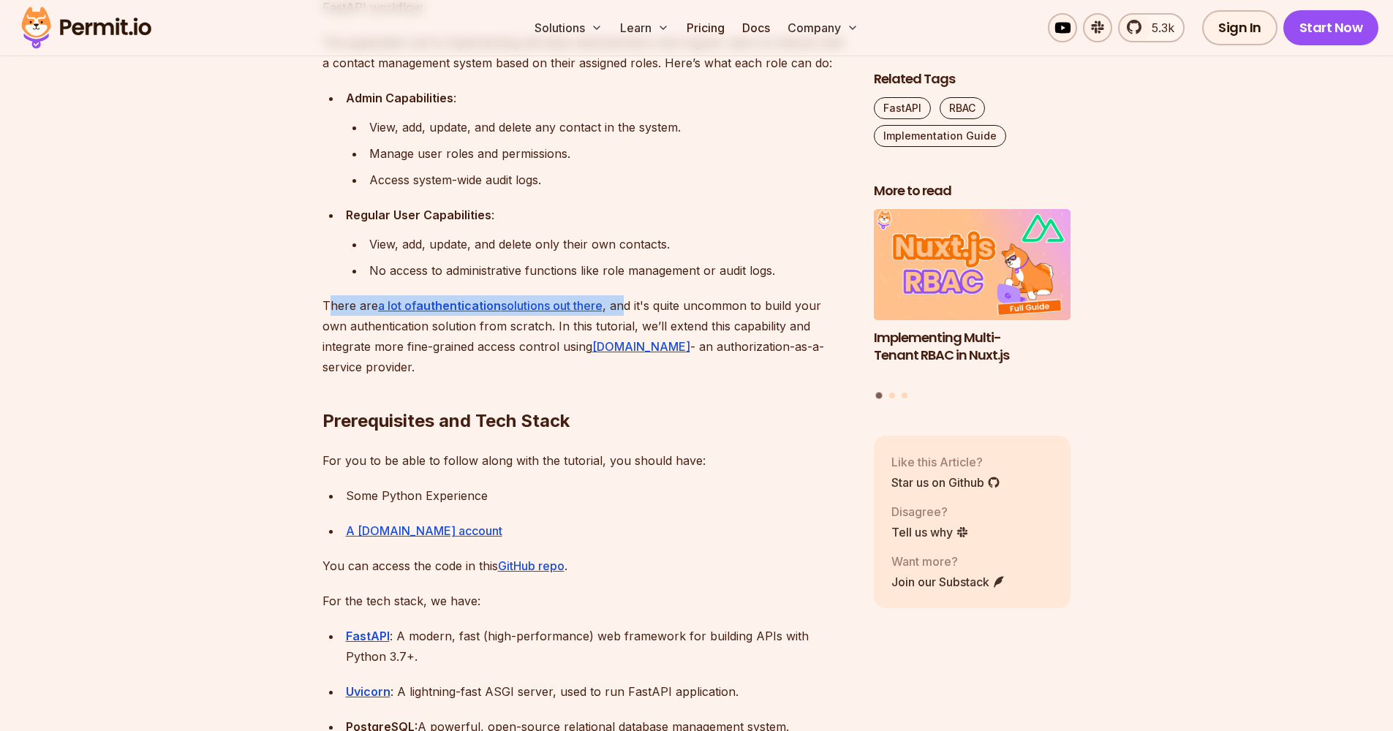
drag, startPoint x: 372, startPoint y: 304, endPoint x: 630, endPoint y: 304, distance: 257.4
click at [630, 307] on p "There are a lot of authentication solutions out there , and it's quite uncommon…" at bounding box center [586, 336] width 528 height 82
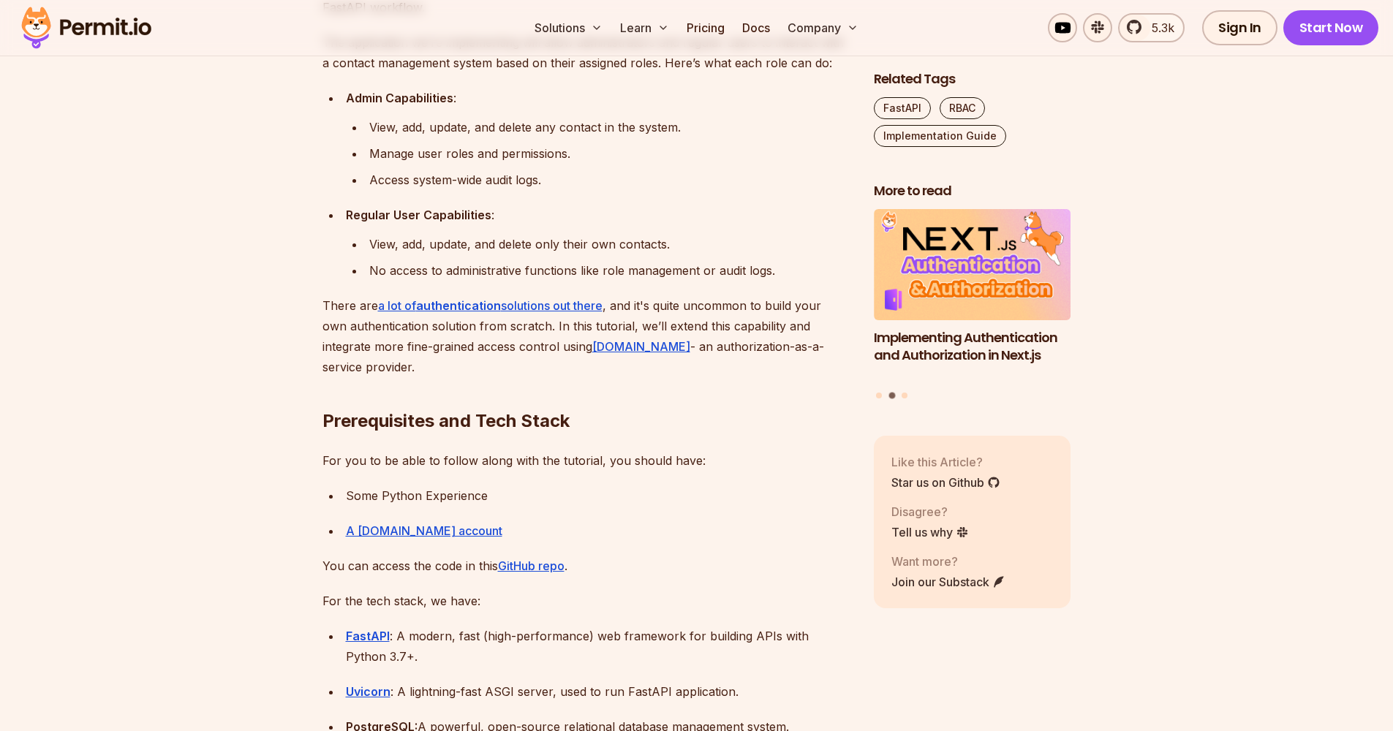
click at [655, 298] on p "There are a lot of authentication solutions out there , and it's quite uncommon…" at bounding box center [586, 336] width 528 height 82
drag, startPoint x: 646, startPoint y: 304, endPoint x: 829, endPoint y: 304, distance: 183.5
click at [829, 304] on p "There are a lot of authentication solutions out there , and it's quite uncommon…" at bounding box center [586, 336] width 528 height 82
drag, startPoint x: 328, startPoint y: 326, endPoint x: 541, endPoint y: 325, distance: 212.8
click at [541, 325] on p "There are a lot of authentication solutions out there , and it's quite uncommon…" at bounding box center [586, 336] width 528 height 82
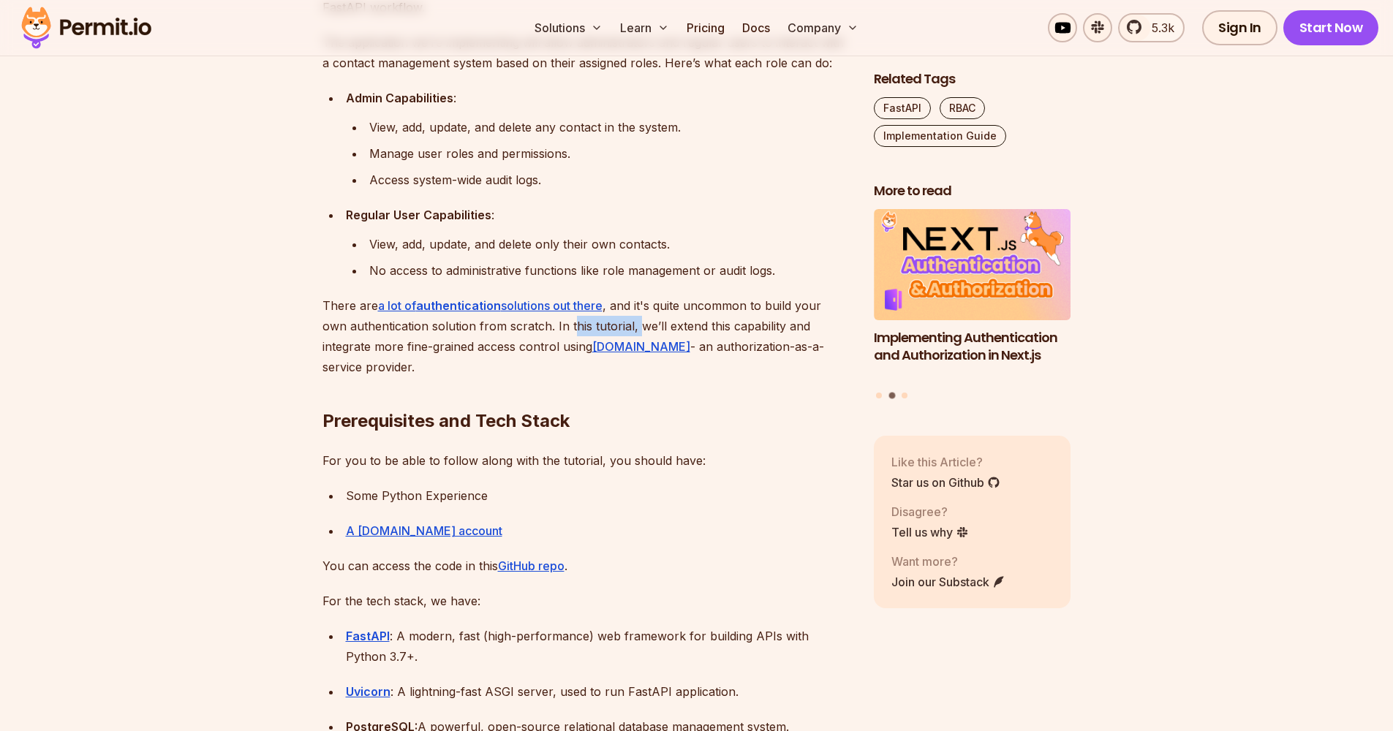
drag, startPoint x: 573, startPoint y: 319, endPoint x: 634, endPoint y: 322, distance: 61.5
click at [634, 322] on p "There are a lot of authentication solutions out there , and it's quite uncommon…" at bounding box center [586, 336] width 528 height 82
drag, startPoint x: 675, startPoint y: 321, endPoint x: 801, endPoint y: 320, distance: 126.5
click at [801, 320] on p "There are a lot of authentication solutions out there , and it's quite uncommon…" at bounding box center [586, 336] width 528 height 82
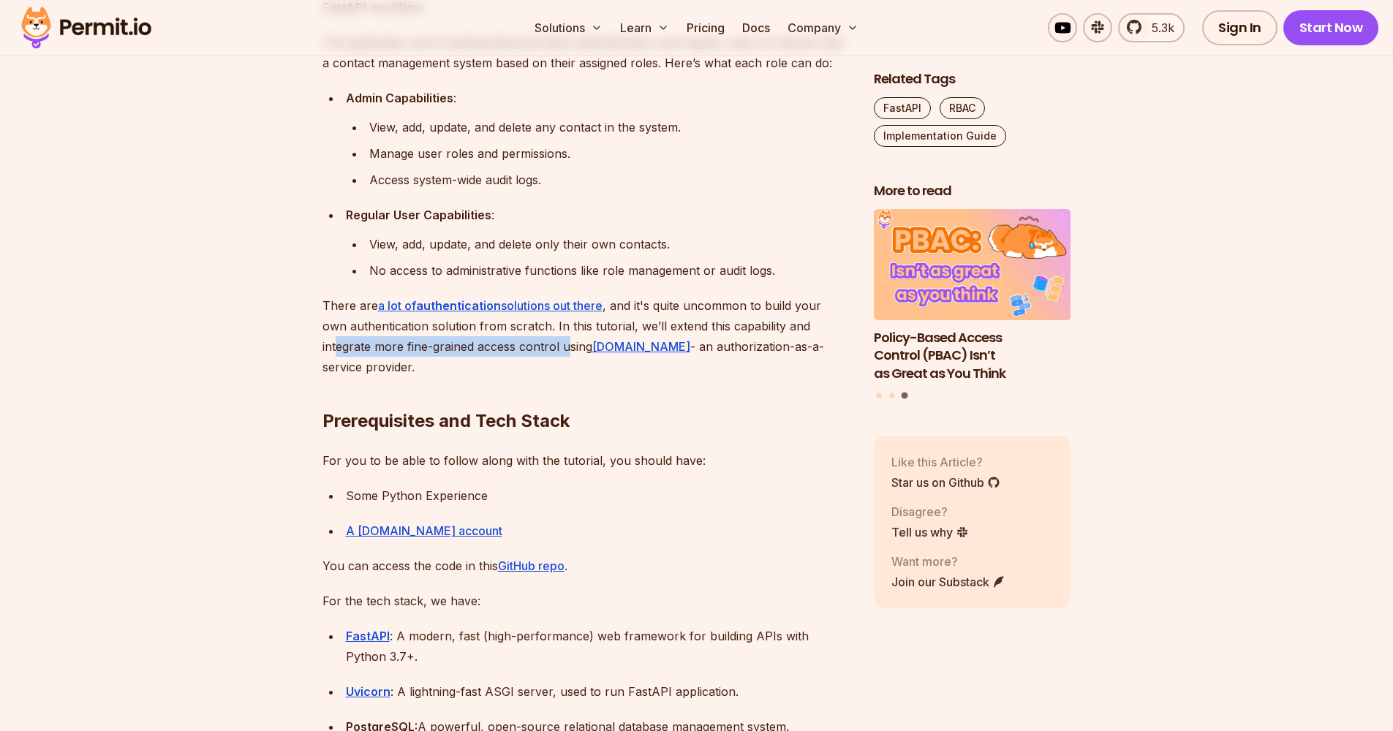
drag, startPoint x: 337, startPoint y: 349, endPoint x: 565, endPoint y: 344, distance: 228.2
click at [565, 344] on p "There are a lot of authentication solutions out there , and it's quite uncommon…" at bounding box center [586, 336] width 528 height 82
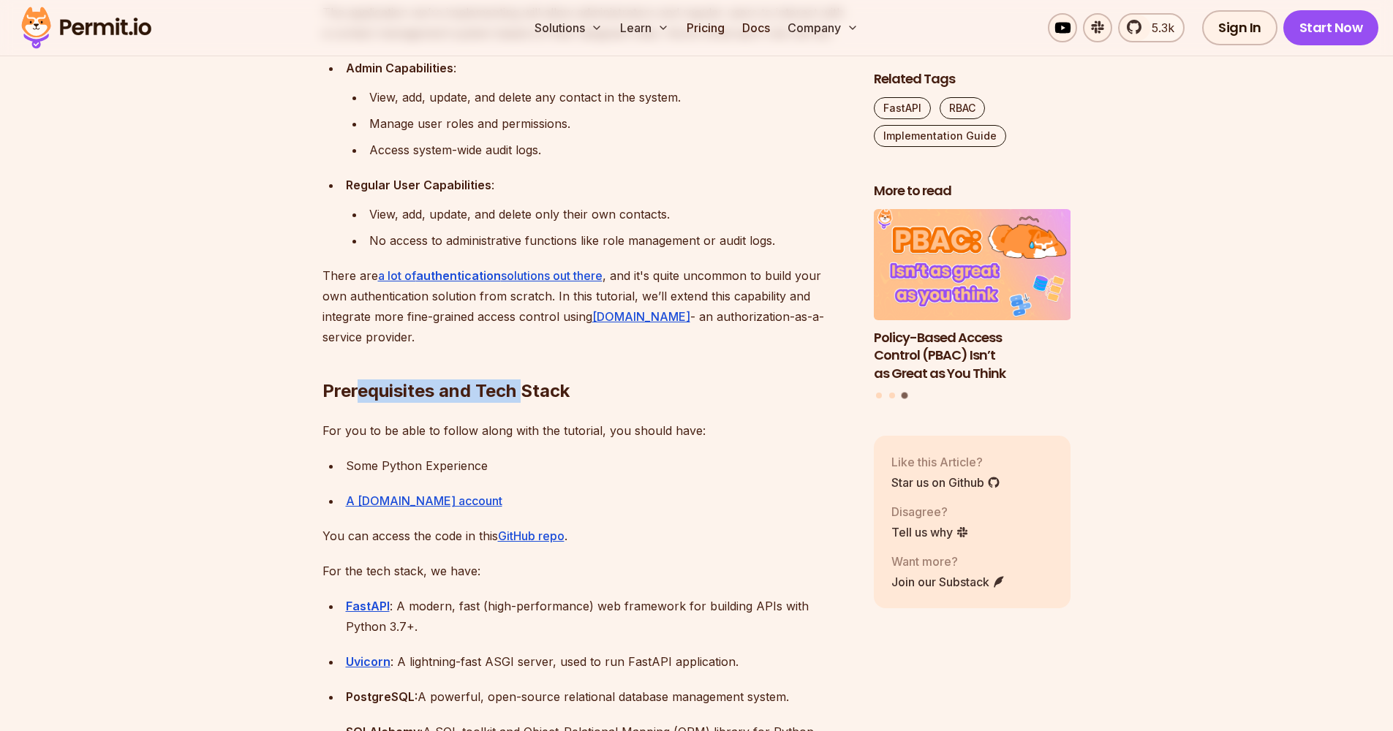
drag, startPoint x: 360, startPoint y: 390, endPoint x: 521, endPoint y: 396, distance: 161.0
click at [521, 396] on h2 "Prerequisites and Tech Stack" at bounding box center [586, 362] width 528 height 82
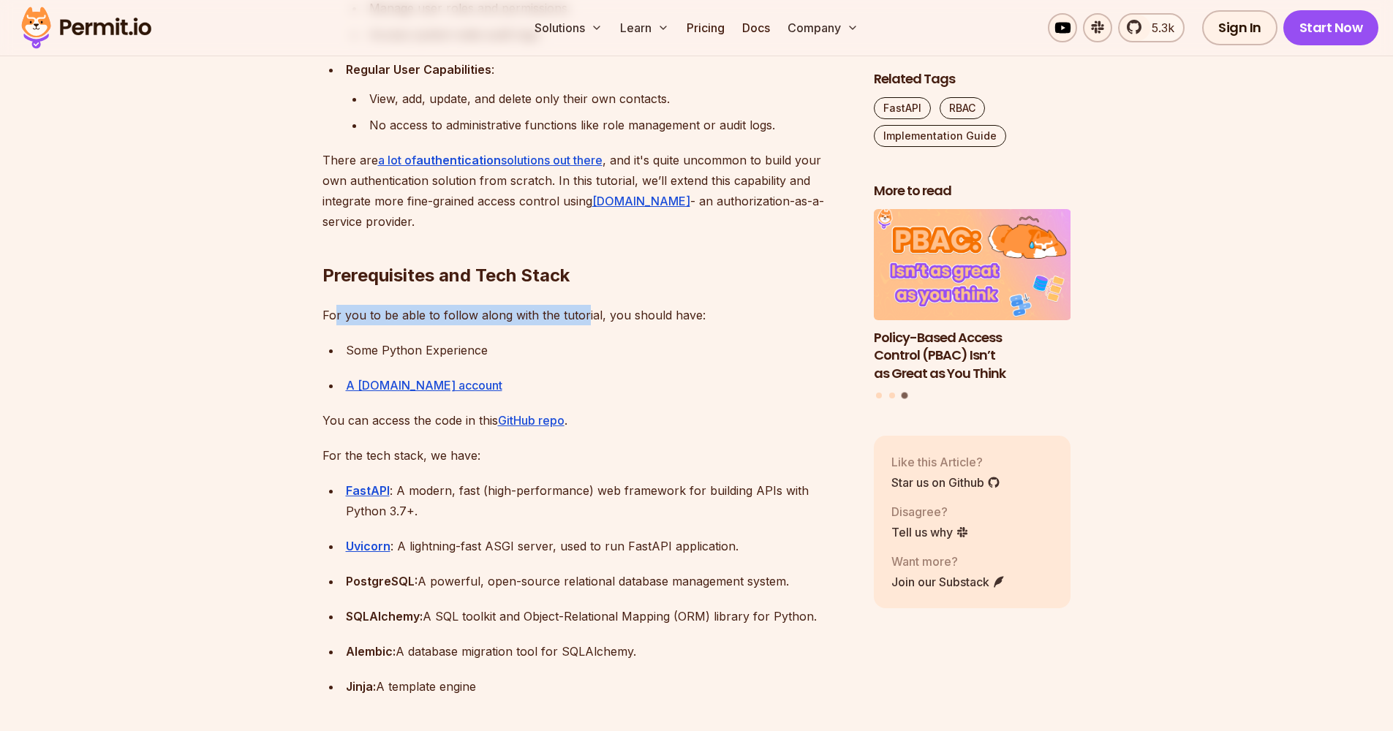
drag, startPoint x: 336, startPoint y: 316, endPoint x: 581, endPoint y: 312, distance: 245.0
click at [581, 312] on p "For you to be able to follow along with the tutorial, you should have:" at bounding box center [586, 315] width 528 height 20
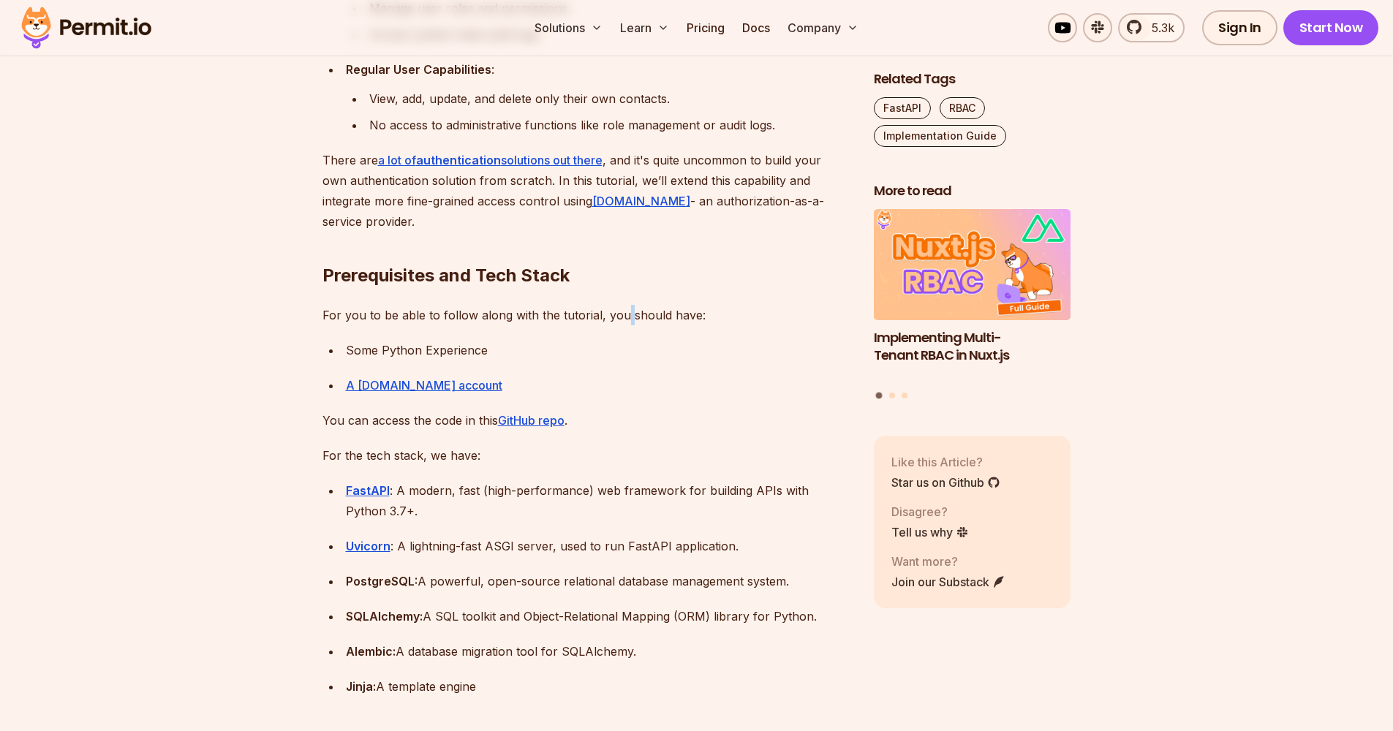
click at [632, 313] on p "For you to be able to follow along with the tutorial, you should have:" at bounding box center [586, 315] width 528 height 20
drag, startPoint x: 441, startPoint y: 344, endPoint x: 508, endPoint y: 342, distance: 67.3
click at [508, 342] on div "Some Python Experience" at bounding box center [598, 350] width 505 height 20
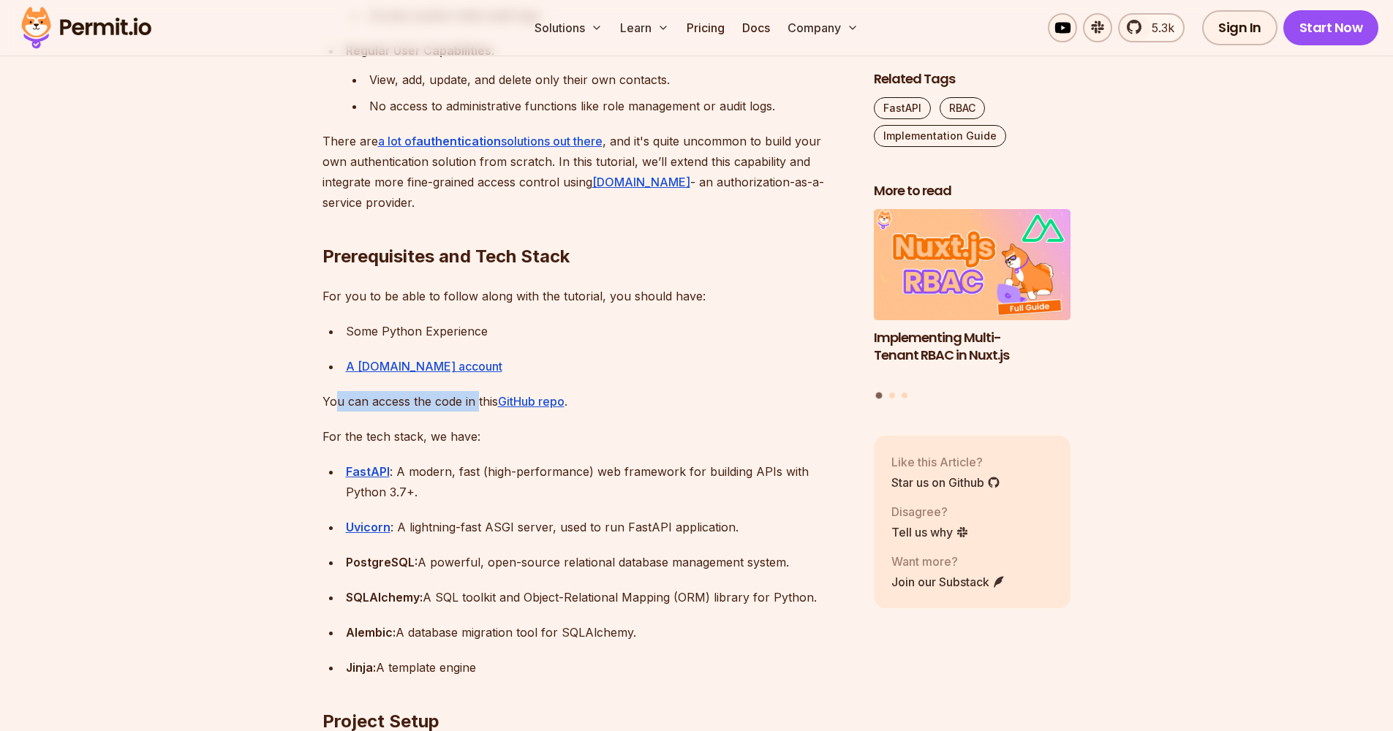
drag, startPoint x: 408, startPoint y: 399, endPoint x: 479, endPoint y: 397, distance: 70.9
click at [479, 397] on p "You can access the code in this GitHub repo ." at bounding box center [586, 401] width 528 height 20
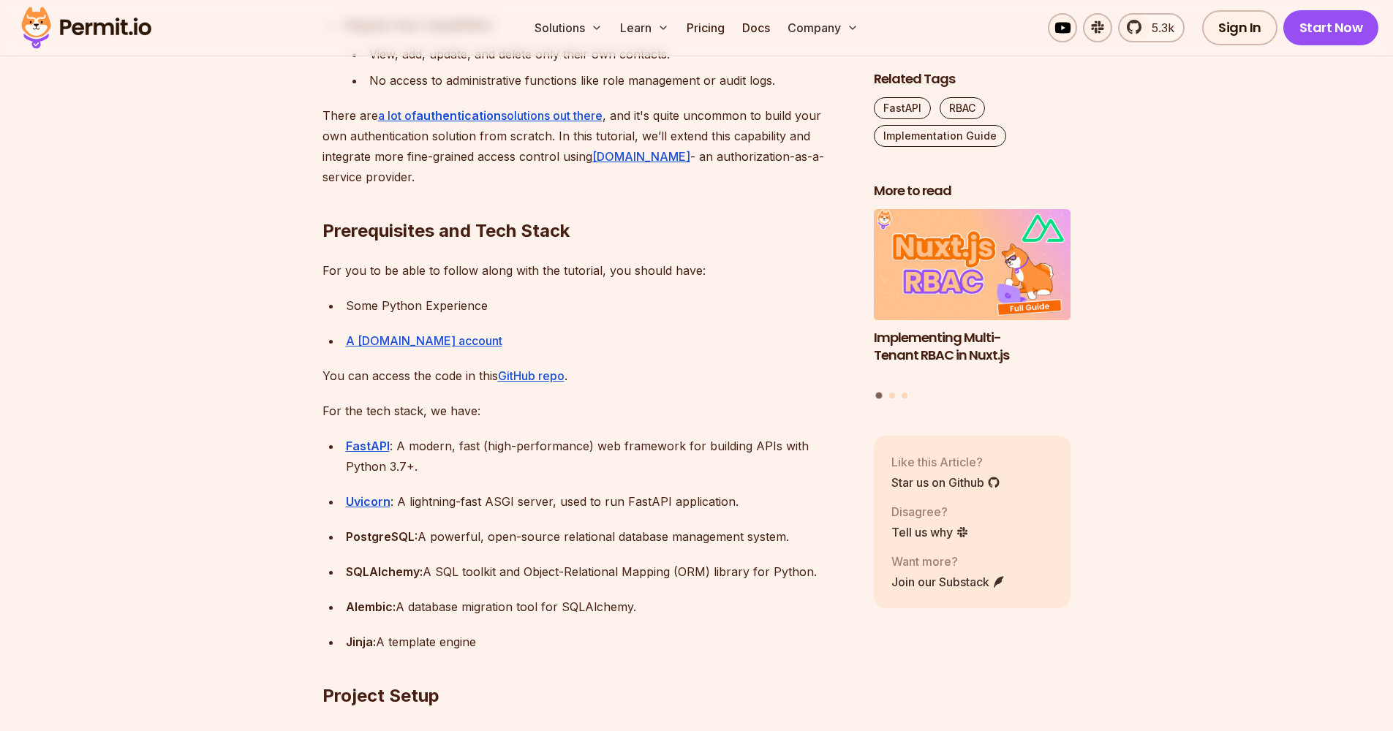
click at [385, 384] on p "You can access the code in this GitHub repo ." at bounding box center [586, 376] width 528 height 20
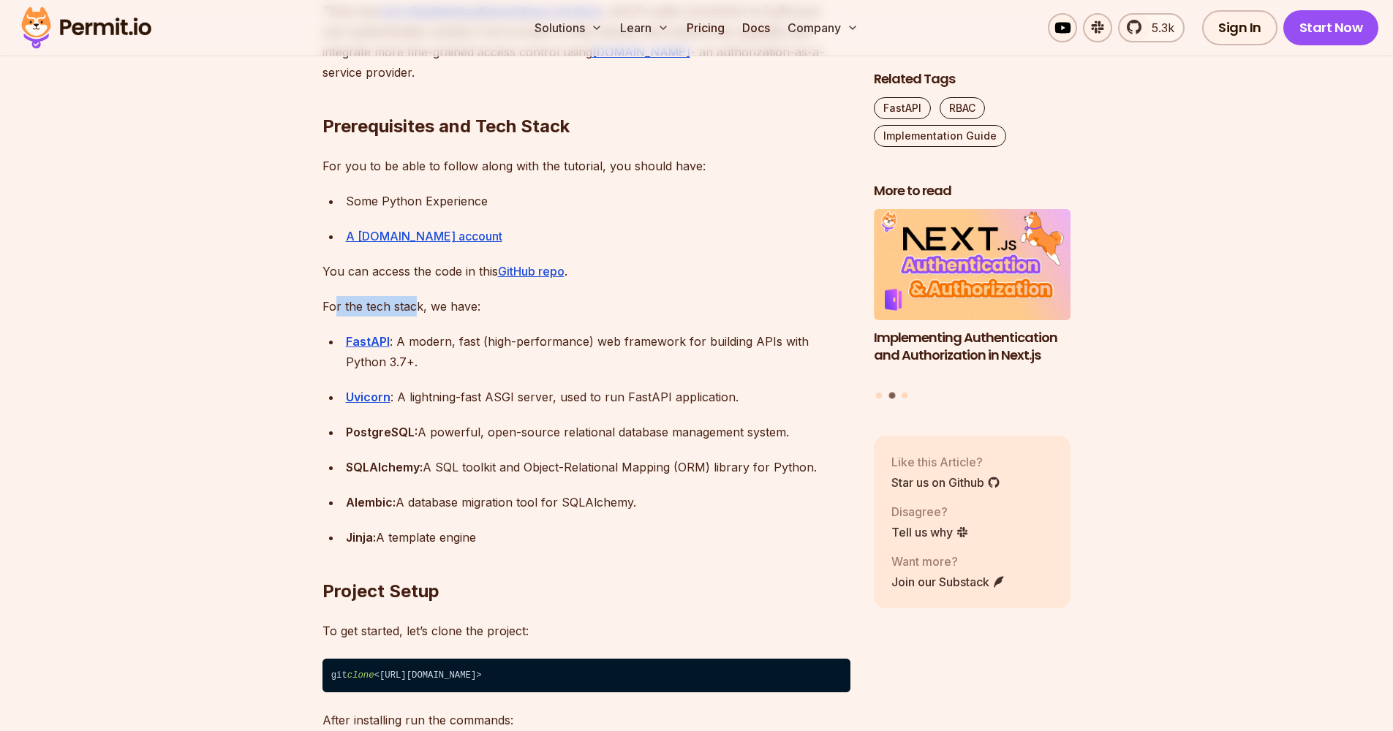
drag, startPoint x: 458, startPoint y: 388, endPoint x: 415, endPoint y: 296, distance: 101.7
click at [415, 296] on p "For the tech stack, we have:" at bounding box center [586, 306] width 528 height 20
drag, startPoint x: 415, startPoint y: 296, endPoint x: 472, endPoint y: 306, distance: 57.8
click at [472, 306] on p "For the tech stack, we have:" at bounding box center [586, 306] width 528 height 20
drag, startPoint x: 472, startPoint y: 306, endPoint x: 493, endPoint y: 344, distance: 43.5
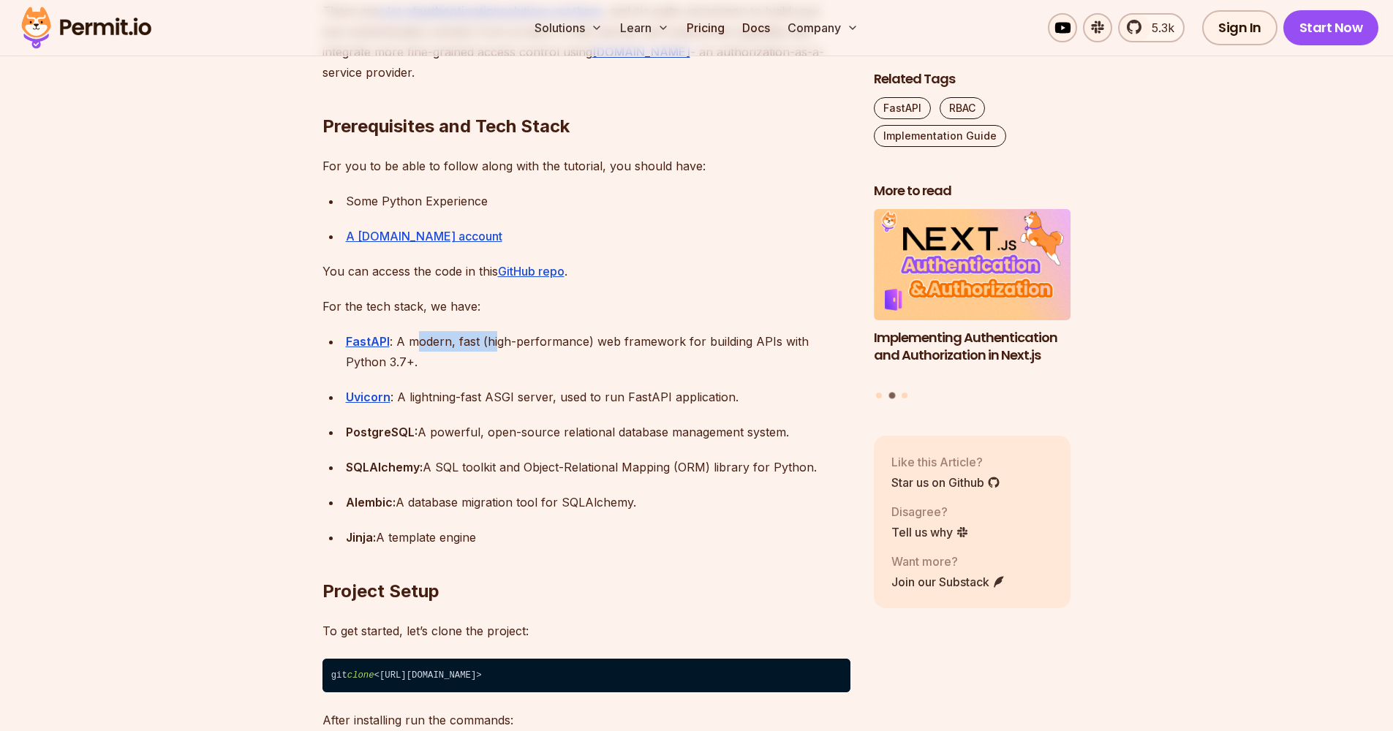
click at [493, 344] on div "FastAPI : A modern, fast (high-performance) web framework for building APIs wit…" at bounding box center [598, 351] width 505 height 41
drag, startPoint x: 493, startPoint y: 344, endPoint x: 589, endPoint y: 334, distance: 96.3
click at [589, 334] on div "FastAPI : A modern, fast (high-performance) web framework for building APIs wit…" at bounding box center [598, 351] width 505 height 41
drag, startPoint x: 589, startPoint y: 334, endPoint x: 833, endPoint y: 340, distance: 244.3
click at [833, 340] on div "FastAPI : A modern, fast (high-performance) web framework for building APIs wit…" at bounding box center [598, 351] width 505 height 41
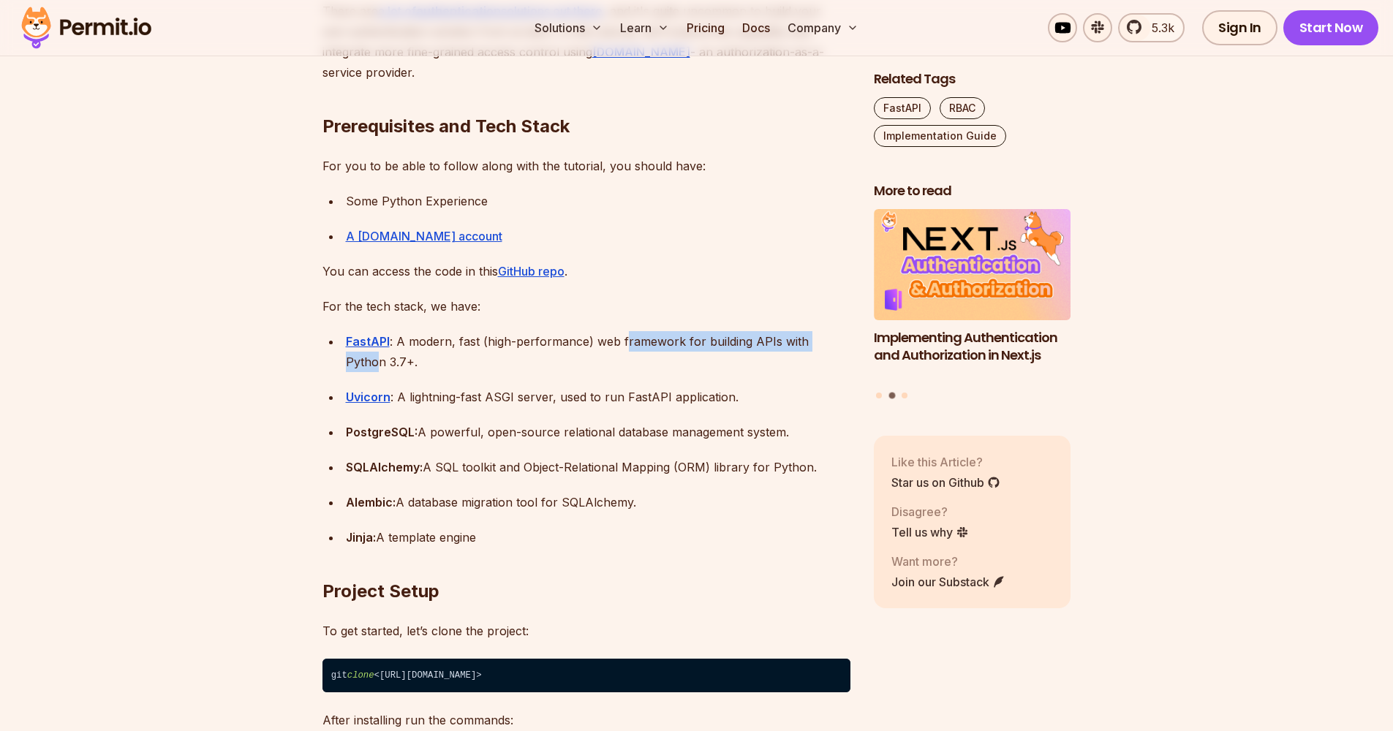
scroll to position [1342, 0]
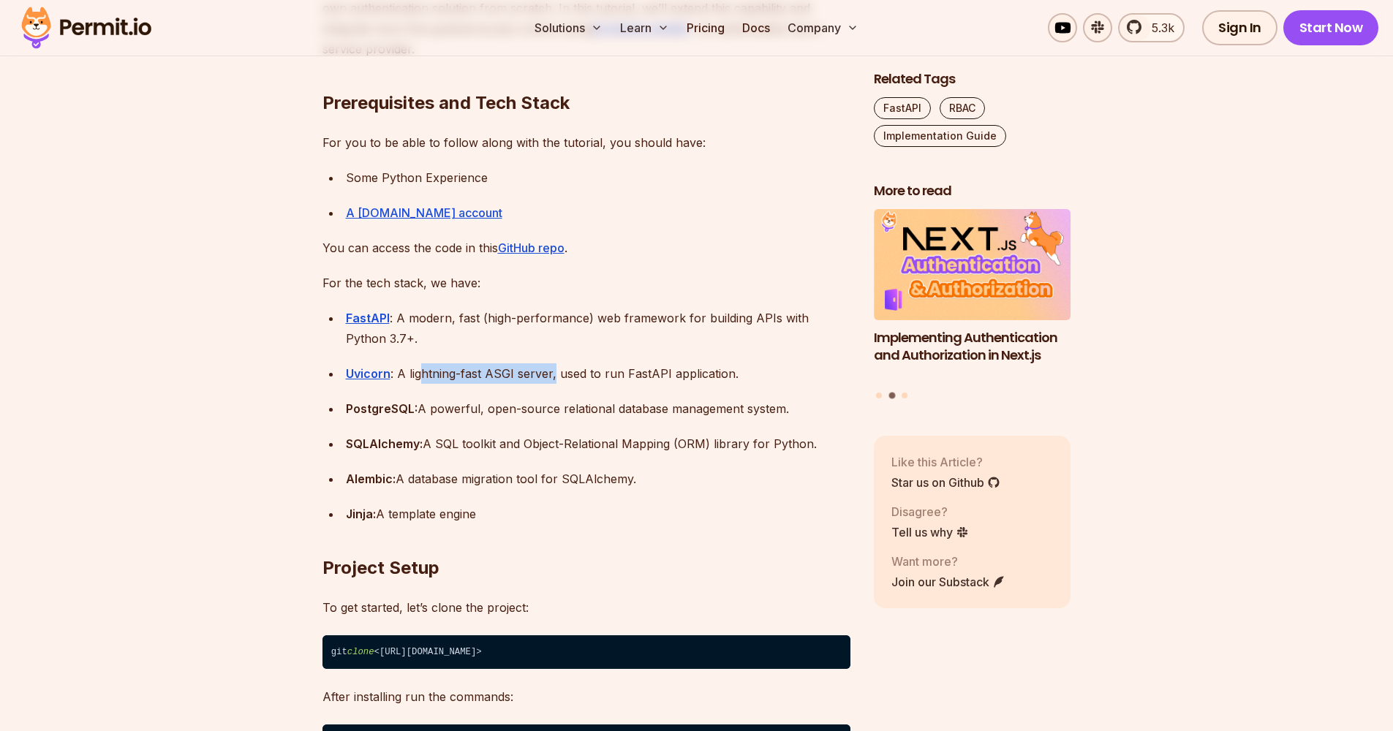
drag, startPoint x: 591, startPoint y: 388, endPoint x: 553, endPoint y: 374, distance: 40.2
click at [553, 374] on div "Uvicorn : A lightning-fast ASGI server, used to run FastAPI application." at bounding box center [598, 373] width 505 height 20
click at [555, 374] on div "Uvicorn : A lightning-fast ASGI server, used to run FastAPI application." at bounding box center [598, 373] width 505 height 20
drag, startPoint x: 553, startPoint y: 374, endPoint x: 540, endPoint y: 372, distance: 12.6
click at [540, 372] on div "Uvicorn : A lightning-fast ASGI server, used to run FastAPI application." at bounding box center [598, 373] width 505 height 20
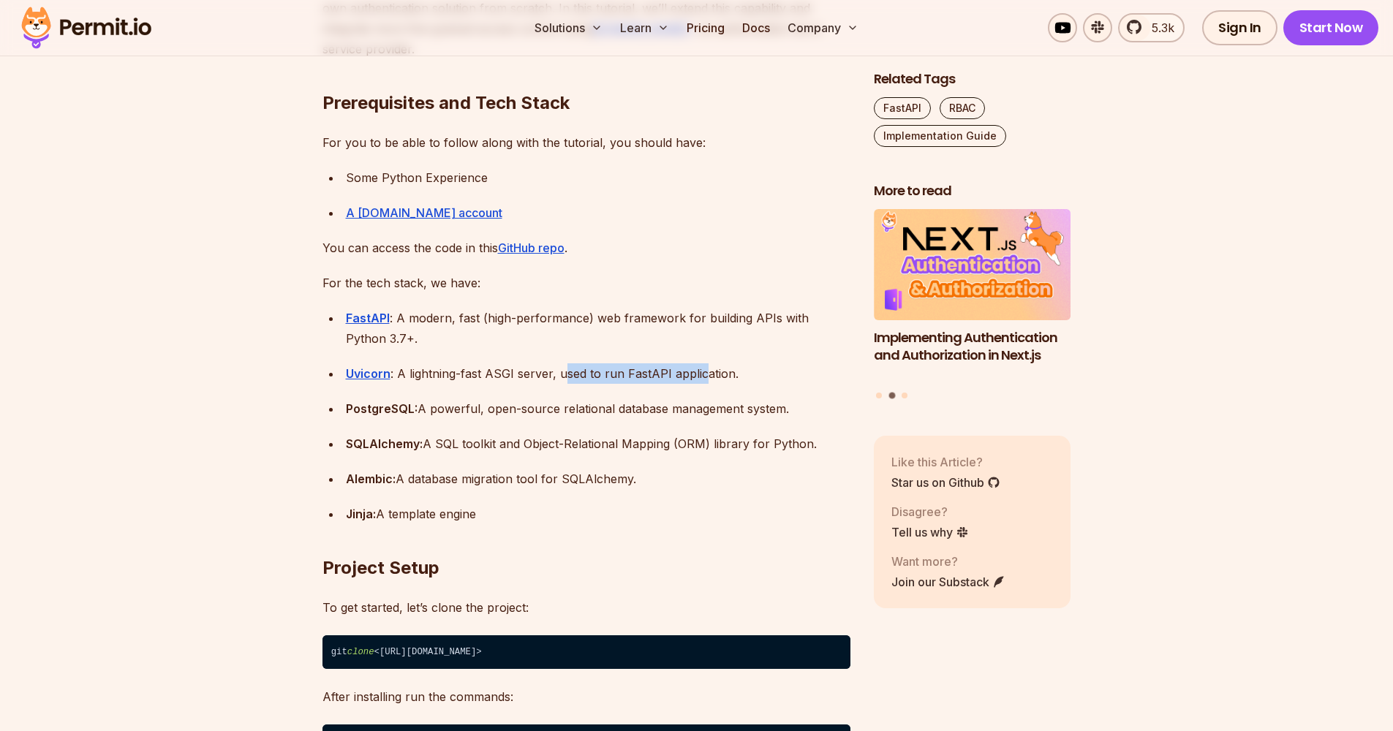
drag, startPoint x: 540, startPoint y: 372, endPoint x: 700, endPoint y: 367, distance: 159.5
click at [700, 367] on div "Uvicorn : A lightning-fast ASGI server, used to run FastAPI application." at bounding box center [598, 373] width 505 height 20
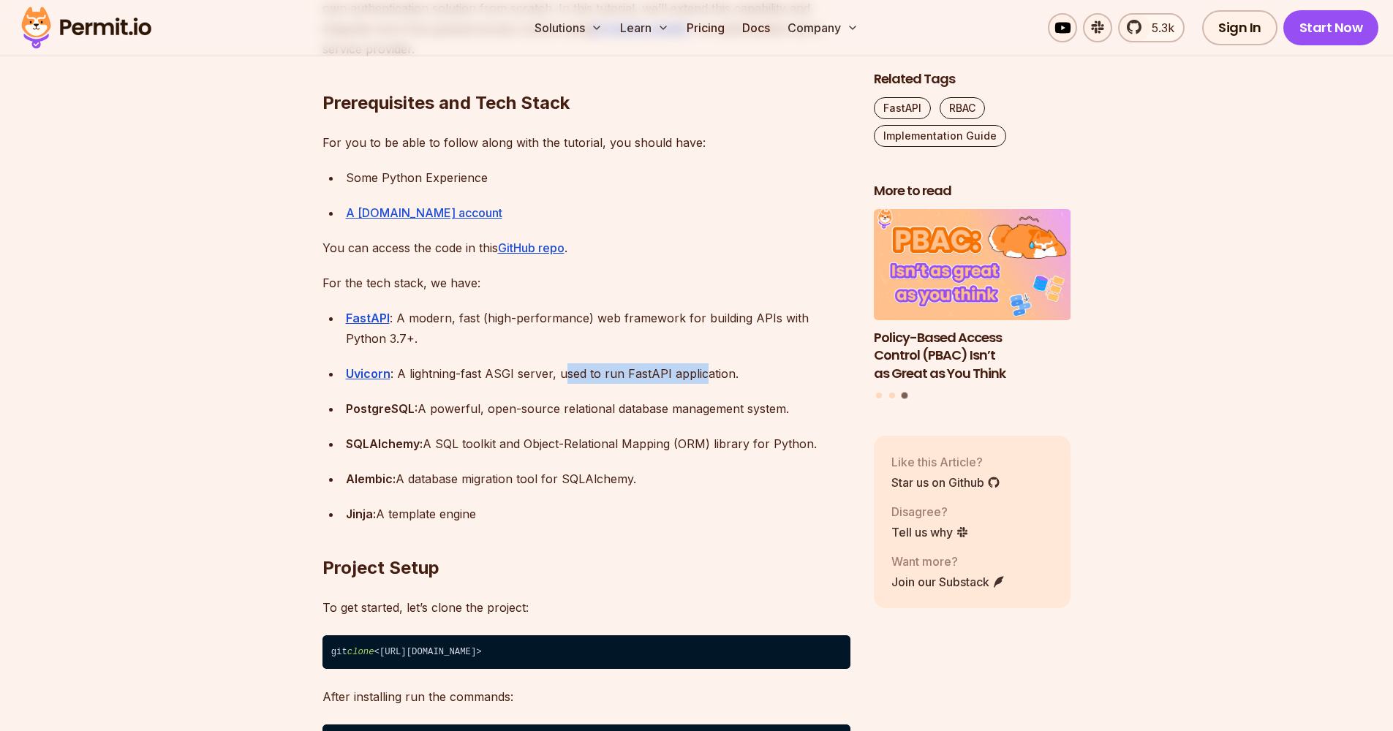
scroll to position [1365, 0]
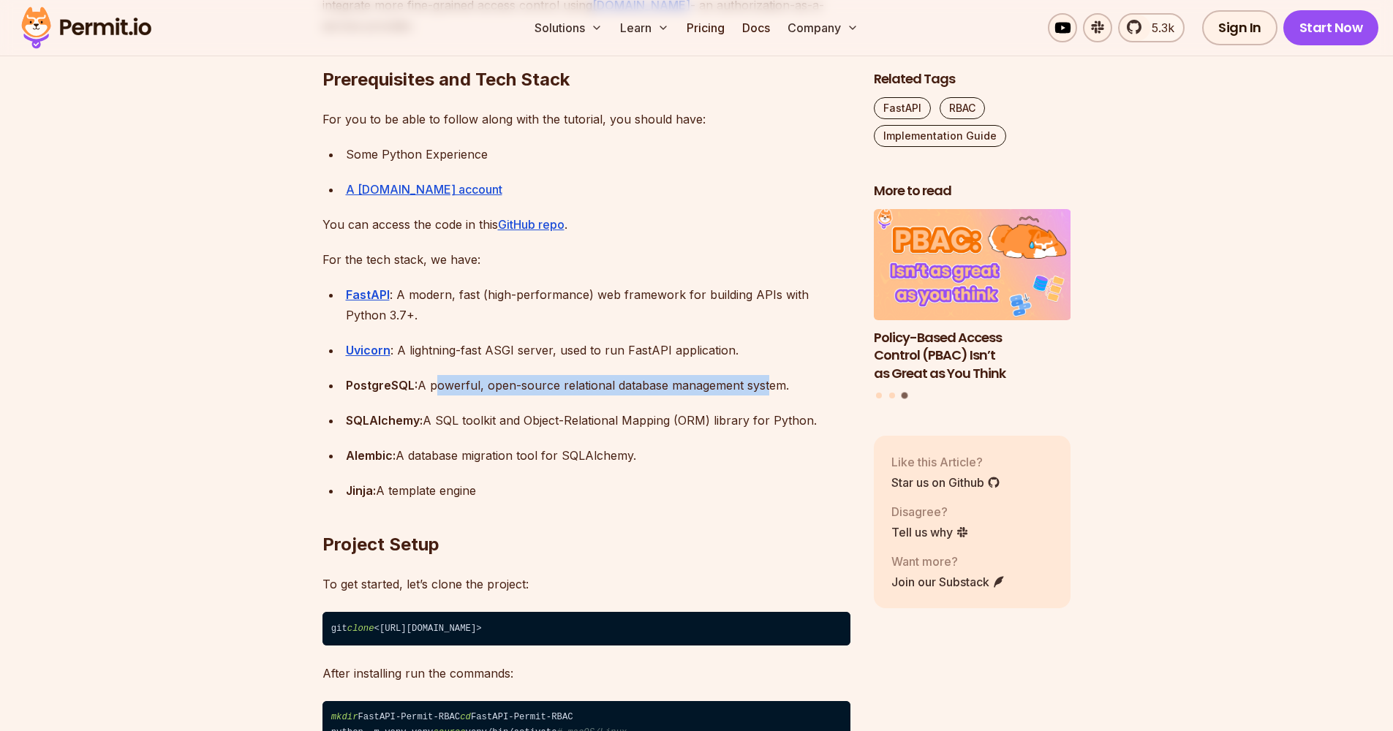
drag, startPoint x: 566, startPoint y: 396, endPoint x: 764, endPoint y: 381, distance: 198.8
click at [764, 381] on div "PostgreSQL: A powerful, open-source relational database management system." at bounding box center [598, 385] width 505 height 20
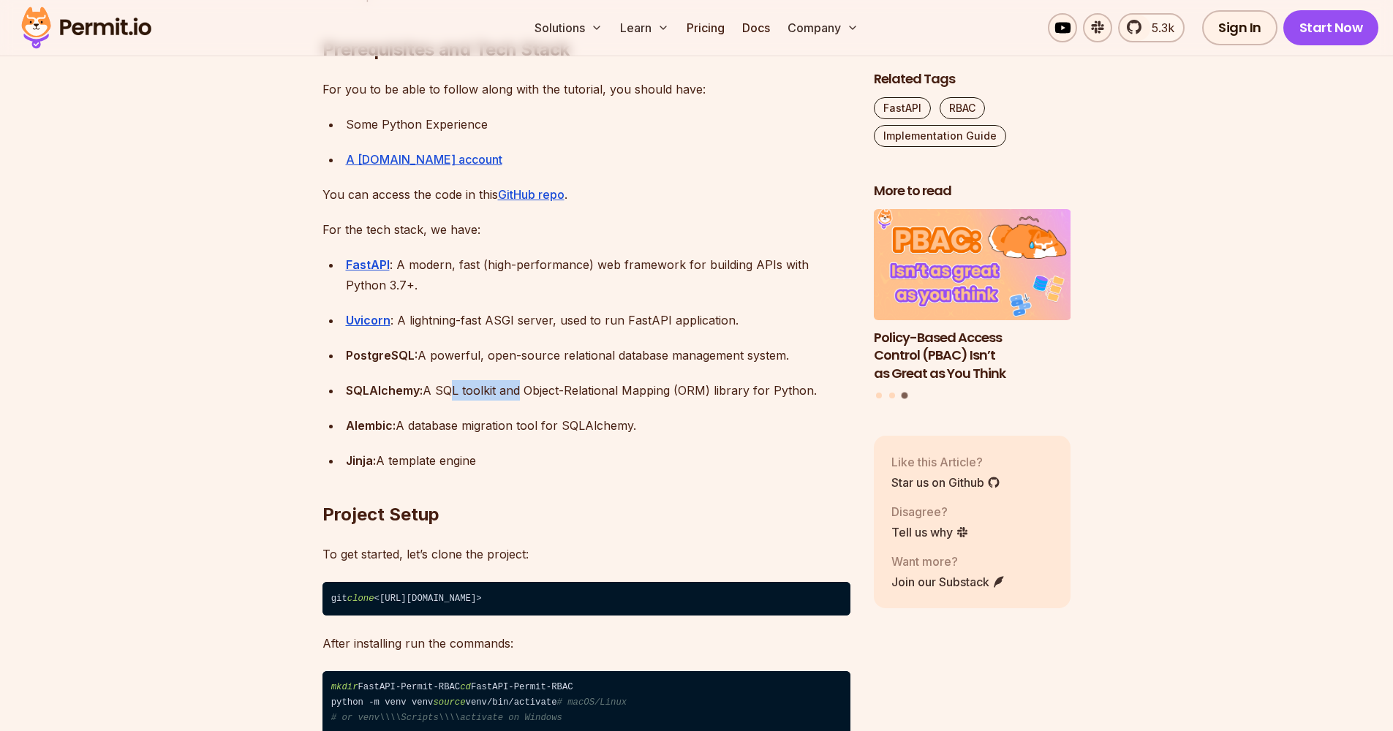
drag, startPoint x: 591, startPoint y: 407, endPoint x: 514, endPoint y: 388, distance: 79.3
click at [514, 388] on div "SQLAlchemy: A SQL toolkit and Object-Relational Mapping (ORM) library for Pytho…" at bounding box center [598, 390] width 505 height 20
drag, startPoint x: 514, startPoint y: 388, endPoint x: 661, endPoint y: 382, distance: 147.1
click at [661, 382] on div "SQLAlchemy: A SQL toolkit and Object-Relational Mapping (ORM) library for Pytho…" at bounding box center [598, 390] width 505 height 20
drag, startPoint x: 661, startPoint y: 382, endPoint x: 780, endPoint y: 382, distance: 119.2
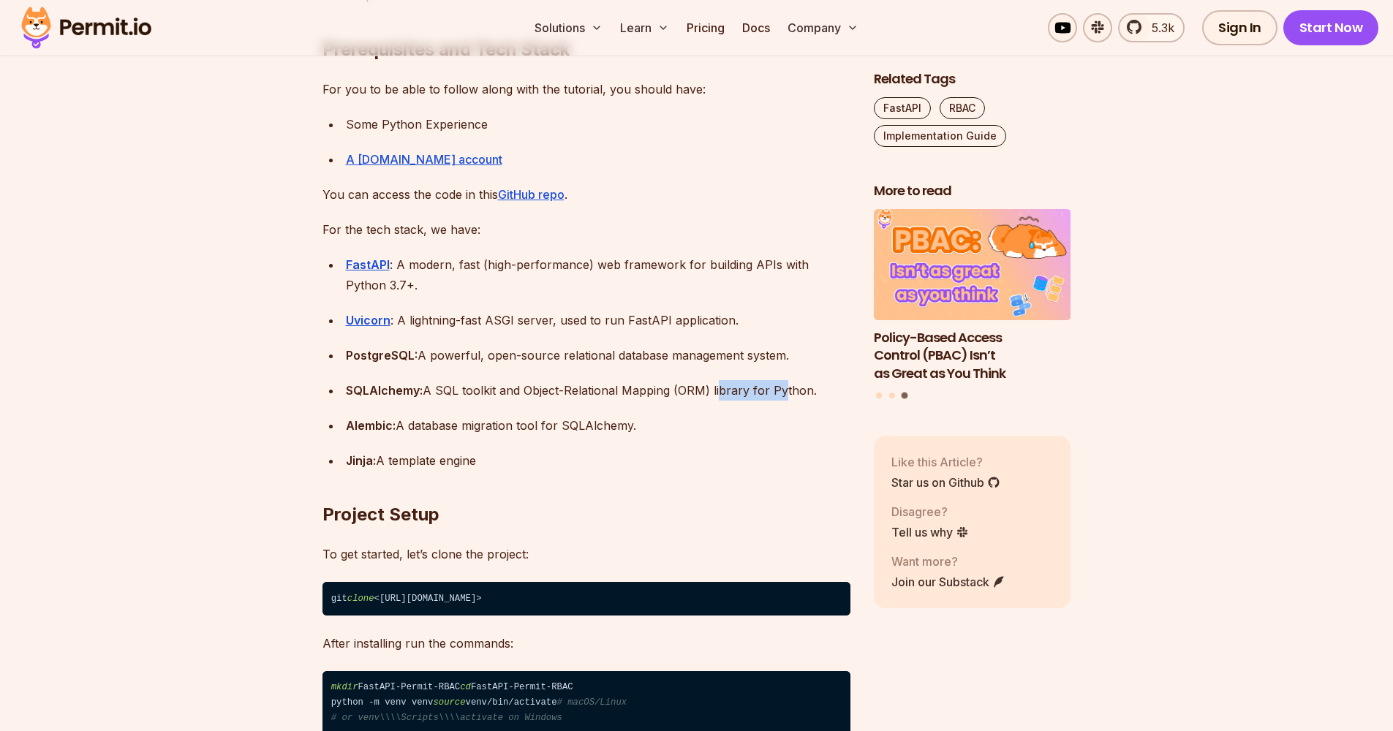
click at [780, 382] on div "SQLAlchemy: A SQL toolkit and Object-Relational Mapping (ORM) library for Pytho…" at bounding box center [598, 390] width 505 height 20
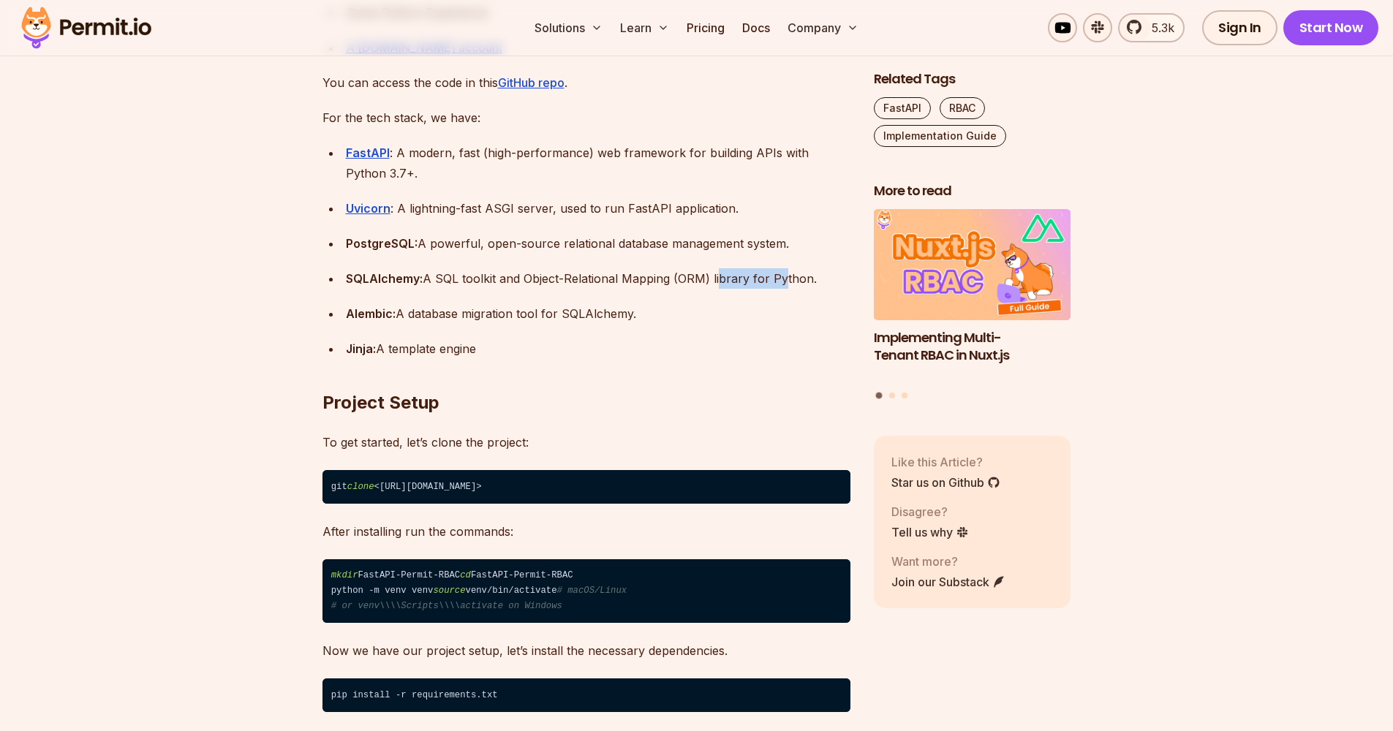
drag, startPoint x: 620, startPoint y: 398, endPoint x: 635, endPoint y: 307, distance: 92.0
click at [635, 307] on div "Alembic: A database migration tool for SQLAlchemy." at bounding box center [598, 313] width 505 height 20
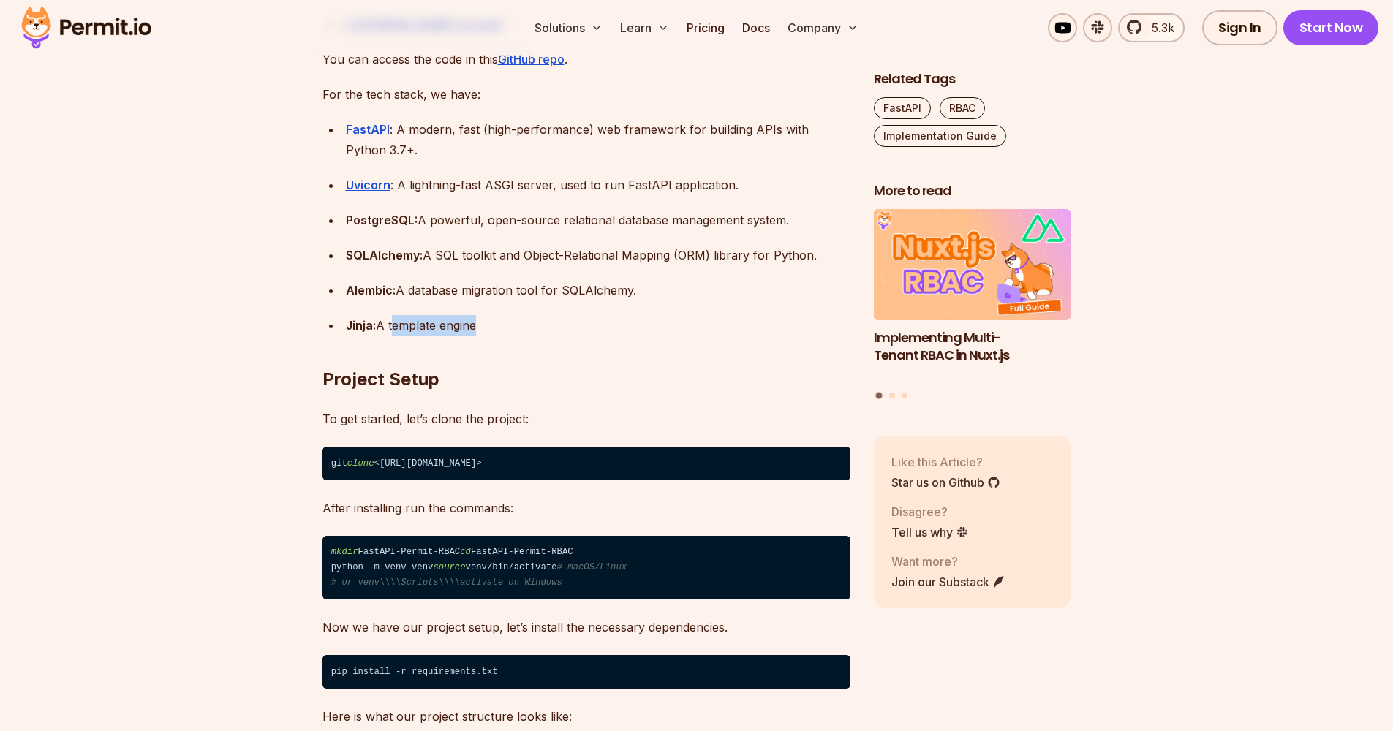
drag, startPoint x: 591, startPoint y: 323, endPoint x: 473, endPoint y: 326, distance: 117.8
click at [473, 326] on div "Jinja: A template engine" at bounding box center [598, 325] width 505 height 20
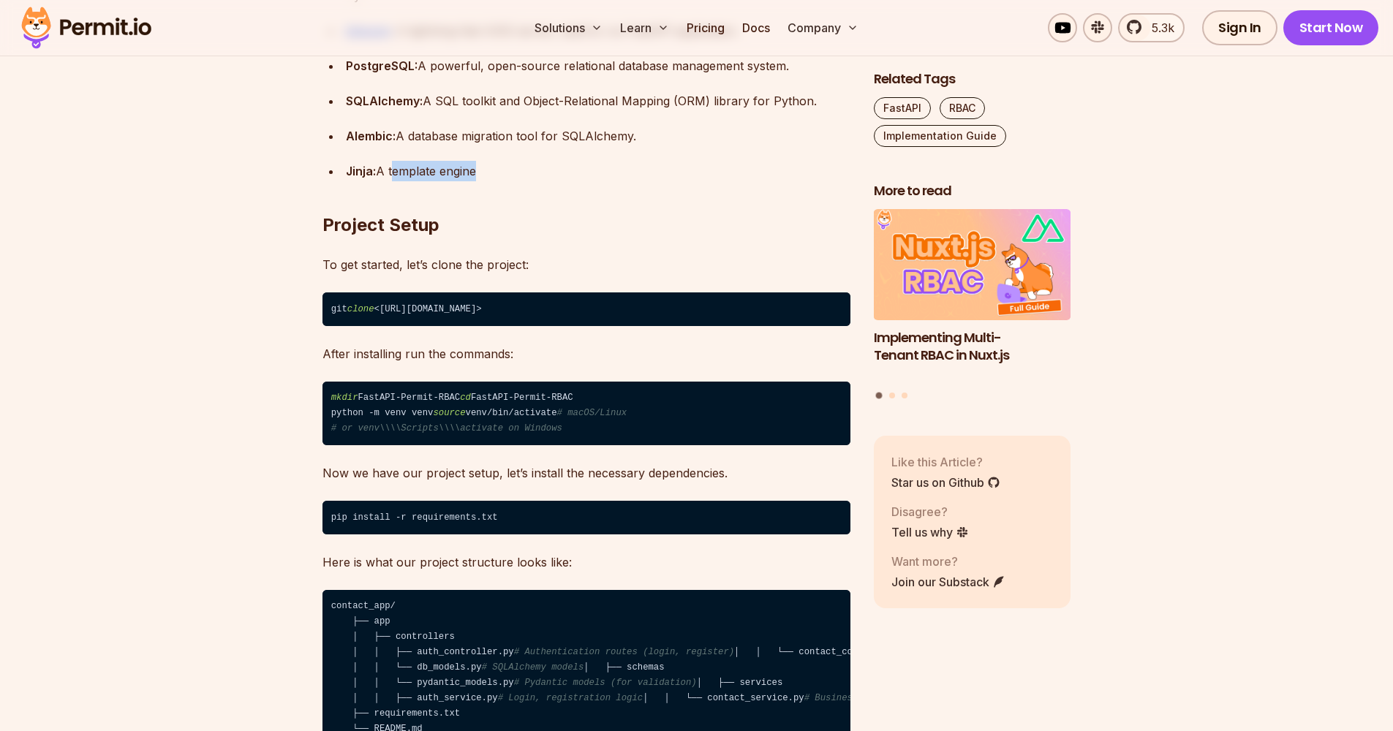
scroll to position [1795, 0]
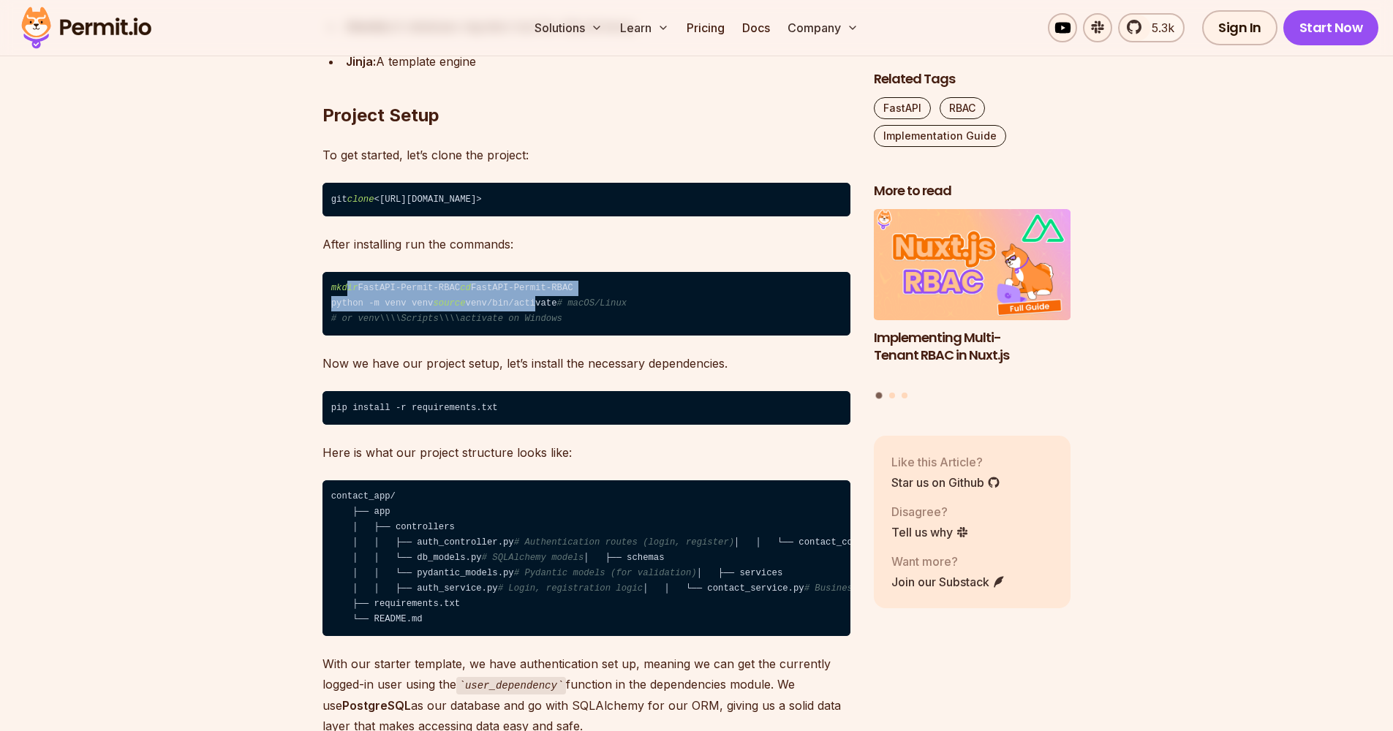
click at [434, 326] on code "mkdir FastAPI-Permit-RBAC cd FastAPI-Permit-RBAC python -m venv venv source ven…" at bounding box center [586, 304] width 528 height 64
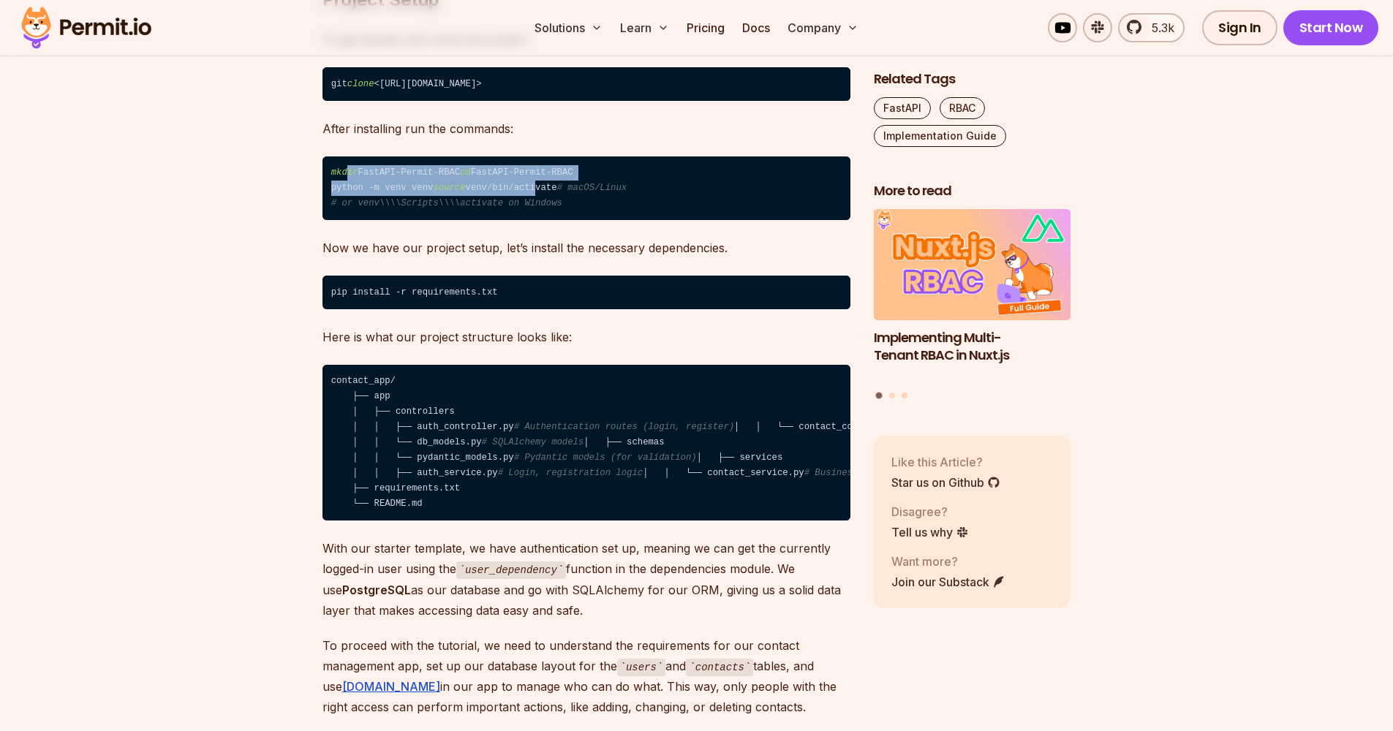
scroll to position [1999, 0]
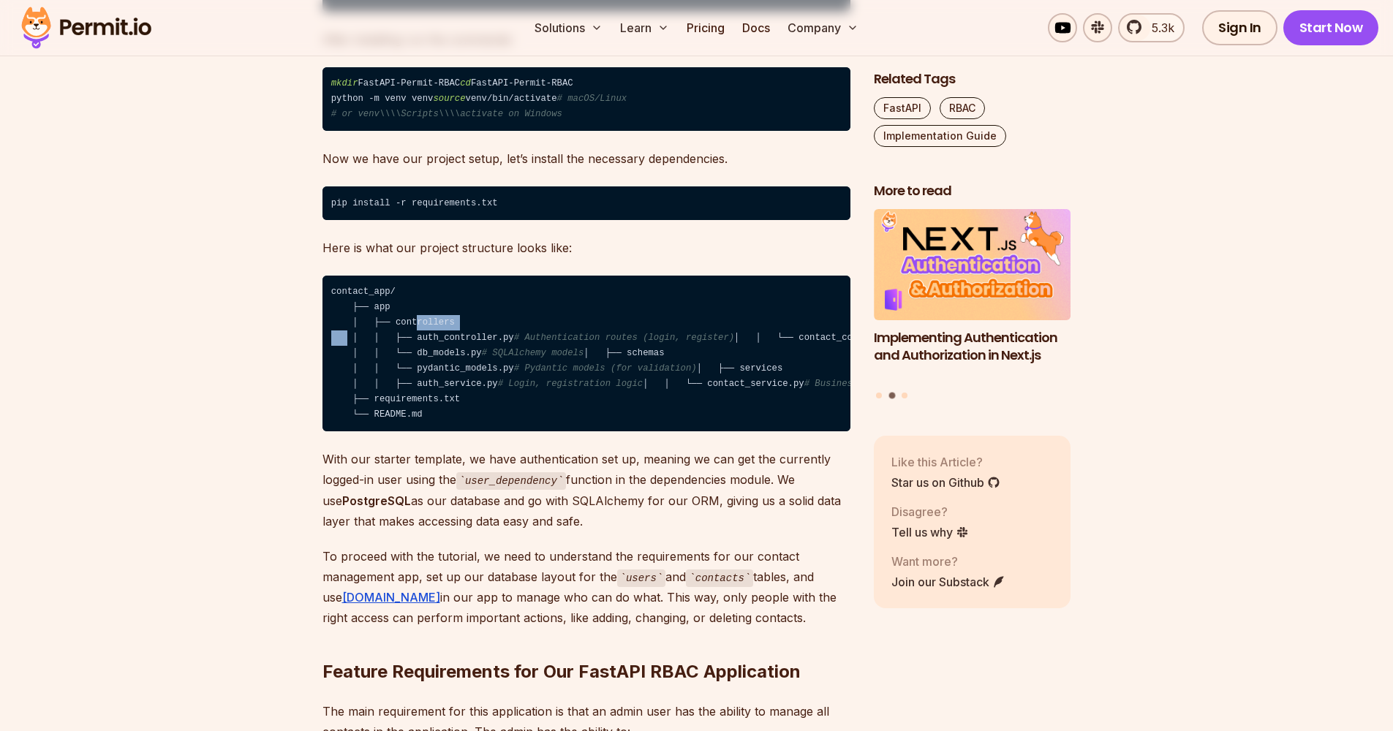
drag, startPoint x: 434, startPoint y: 328, endPoint x: 461, endPoint y: 351, distance: 35.3
click at [461, 351] on code "contact_app/ ├── app │ ├── controllers │ │ ├── auth_controller.py # Authenticat…" at bounding box center [586, 354] width 528 height 156
drag, startPoint x: 461, startPoint y: 351, endPoint x: 418, endPoint y: 401, distance: 65.4
click at [418, 401] on code "contact_app/ ├── app │ ├── controllers │ │ ├── auth_controller.py # Authenticat…" at bounding box center [586, 354] width 528 height 156
drag, startPoint x: 418, startPoint y: 401, endPoint x: 450, endPoint y: 429, distance: 43.0
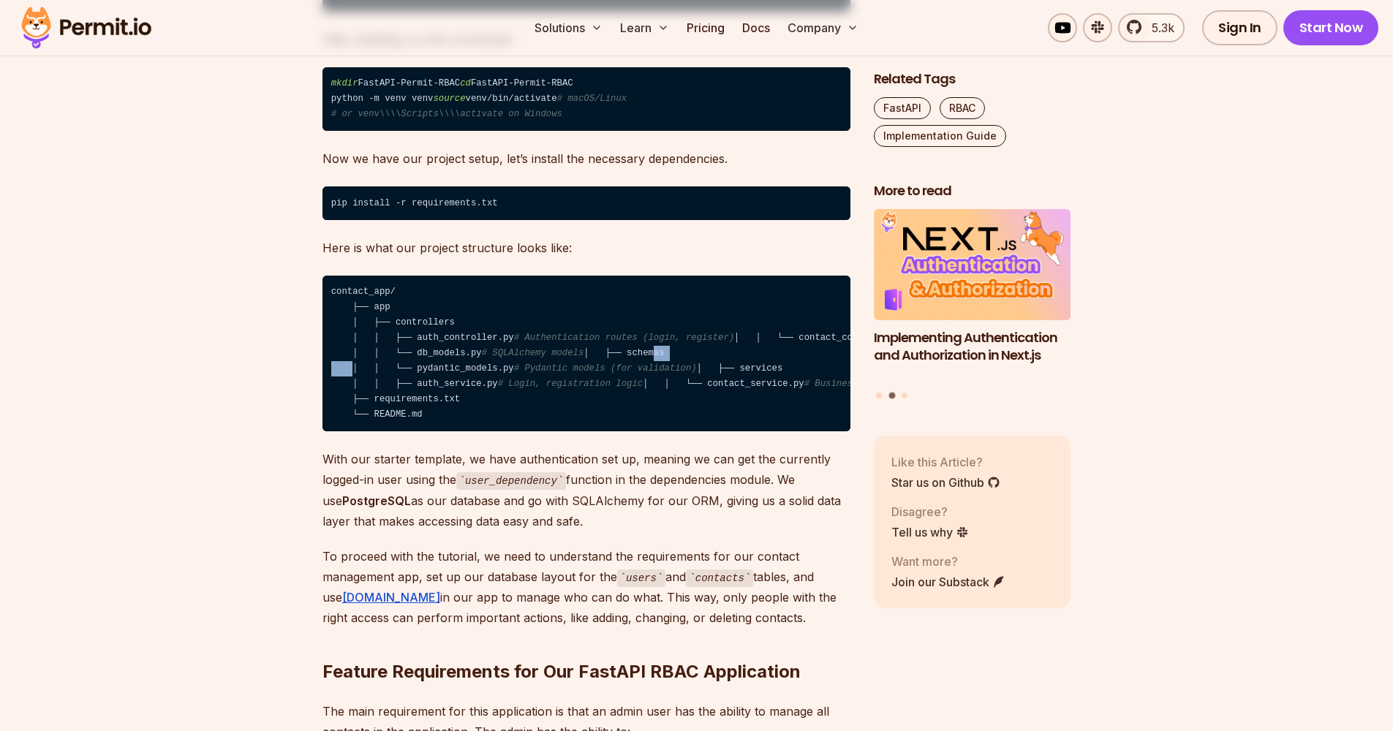
click at [450, 429] on code "contact_app/ ├── app │ ├── controllers │ │ ├── auth_controller.py # Authenticat…" at bounding box center [586, 354] width 528 height 156
drag, startPoint x: 450, startPoint y: 429, endPoint x: 417, endPoint y: 467, distance: 50.8
click at [417, 432] on code "contact_app/ ├── app │ ├── controllers │ │ ├── auth_controller.py # Authenticat…" at bounding box center [586, 354] width 528 height 156
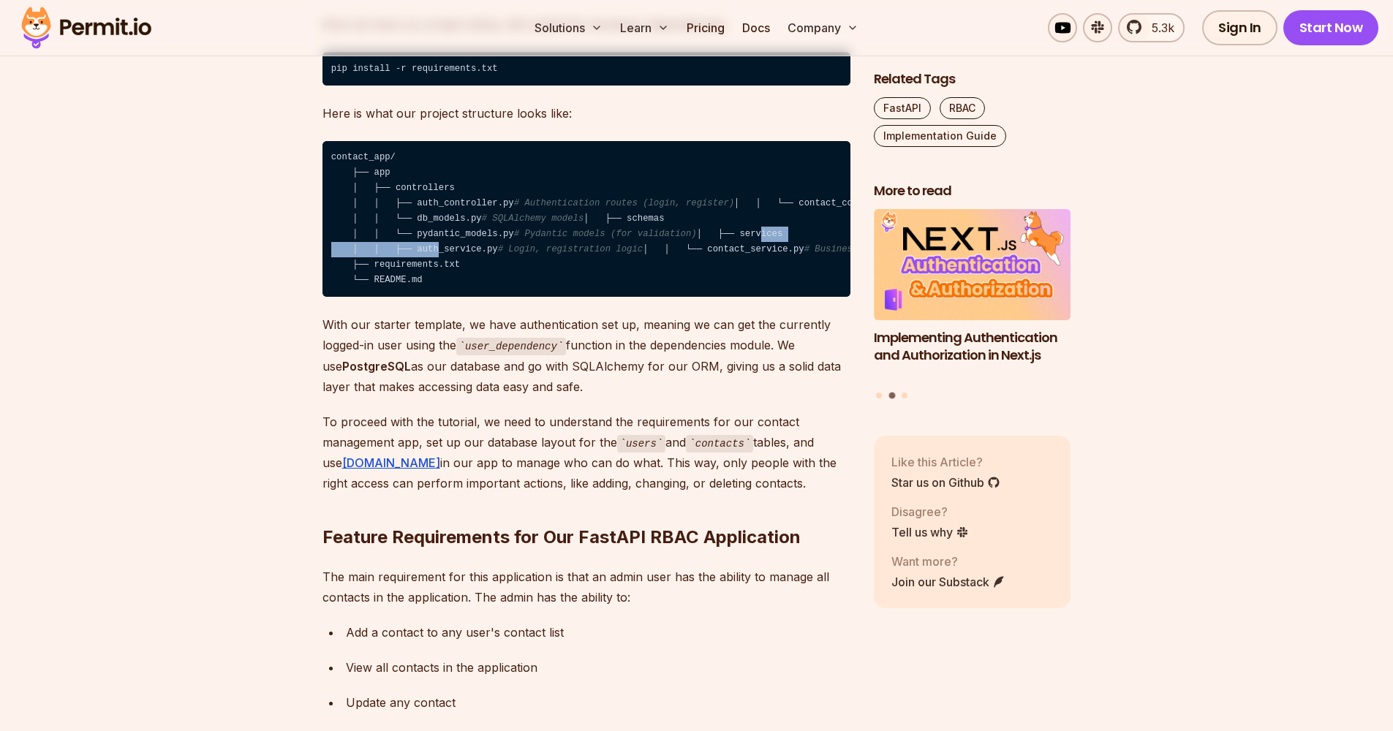
scroll to position [2263, 0]
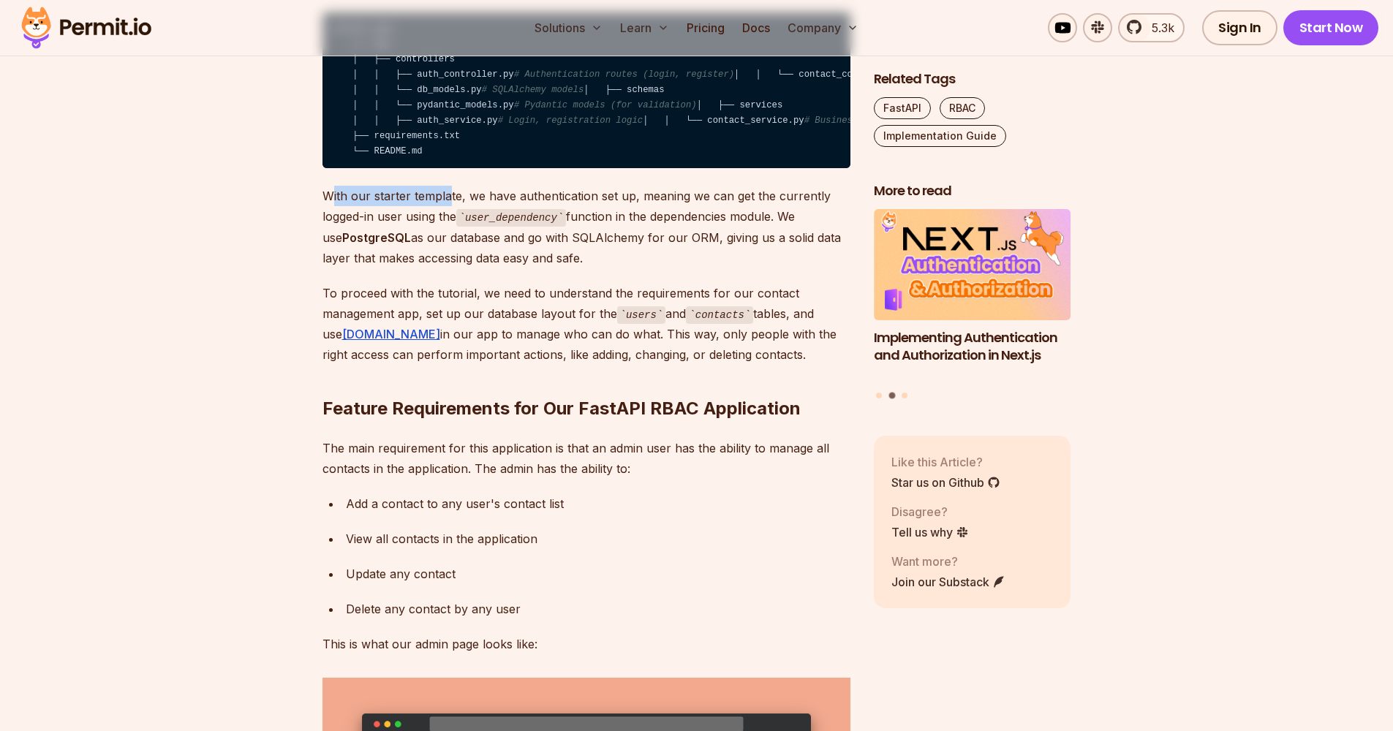
drag, startPoint x: 419, startPoint y: 467, endPoint x: 450, endPoint y: 331, distance: 138.7
click at [450, 268] on p "With our starter template, we have authentication set up, meaning we can get th…" at bounding box center [586, 227] width 528 height 83
drag, startPoint x: 450, startPoint y: 331, endPoint x: 635, endPoint y: 327, distance: 185.8
click at [635, 268] on p "With our starter template, we have authentication set up, meaning we can get th…" at bounding box center [586, 227] width 528 height 83
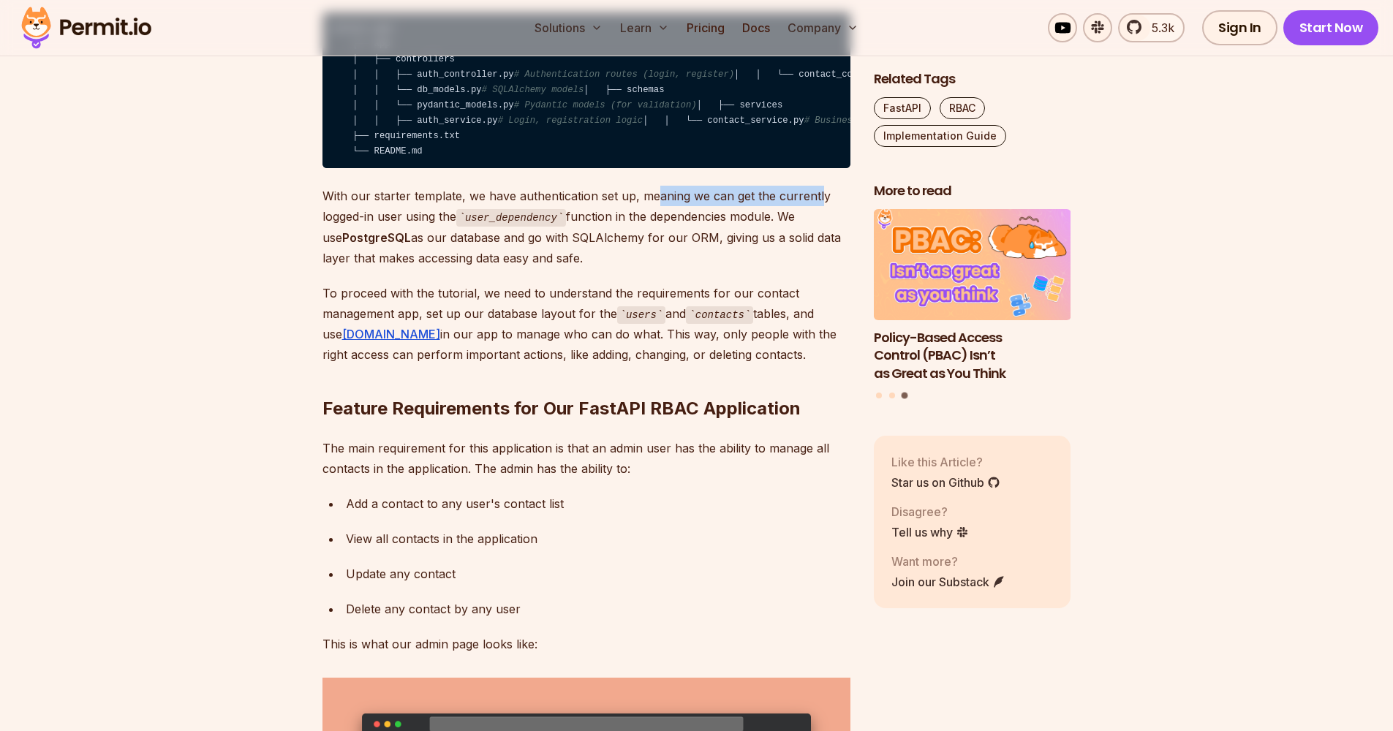
drag, startPoint x: 635, startPoint y: 327, endPoint x: 816, endPoint y: 333, distance: 180.7
click at [816, 268] on p "With our starter template, we have authentication set up, meaning we can get th…" at bounding box center [586, 227] width 528 height 83
drag, startPoint x: 816, startPoint y: 333, endPoint x: 460, endPoint y: 351, distance: 356.6
click at [460, 268] on p "With our starter template, we have authentication set up, meaning we can get th…" at bounding box center [586, 227] width 528 height 83
click at [510, 227] on code "user_dependency" at bounding box center [511, 218] width 110 height 18
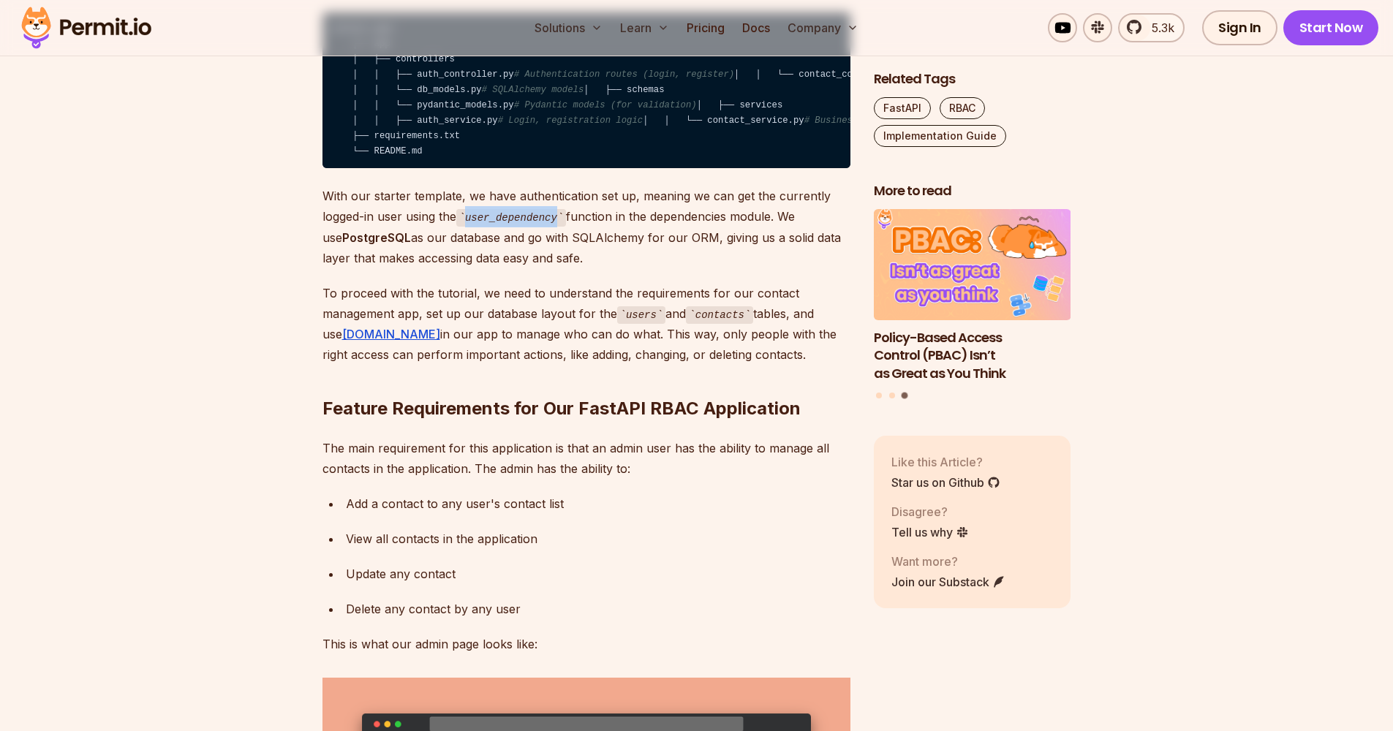
click at [510, 227] on code "user_dependency" at bounding box center [511, 218] width 110 height 18
drag, startPoint x: 460, startPoint y: 351, endPoint x: 772, endPoint y: 355, distance: 312.3
click at [772, 268] on p "With our starter template, we have authentication set up, meaning we can get th…" at bounding box center [586, 227] width 528 height 83
drag, startPoint x: 772, startPoint y: 355, endPoint x: 482, endPoint y: 374, distance: 290.9
click at [482, 268] on p "With our starter template, we have authentication set up, meaning we can get th…" at bounding box center [586, 227] width 528 height 83
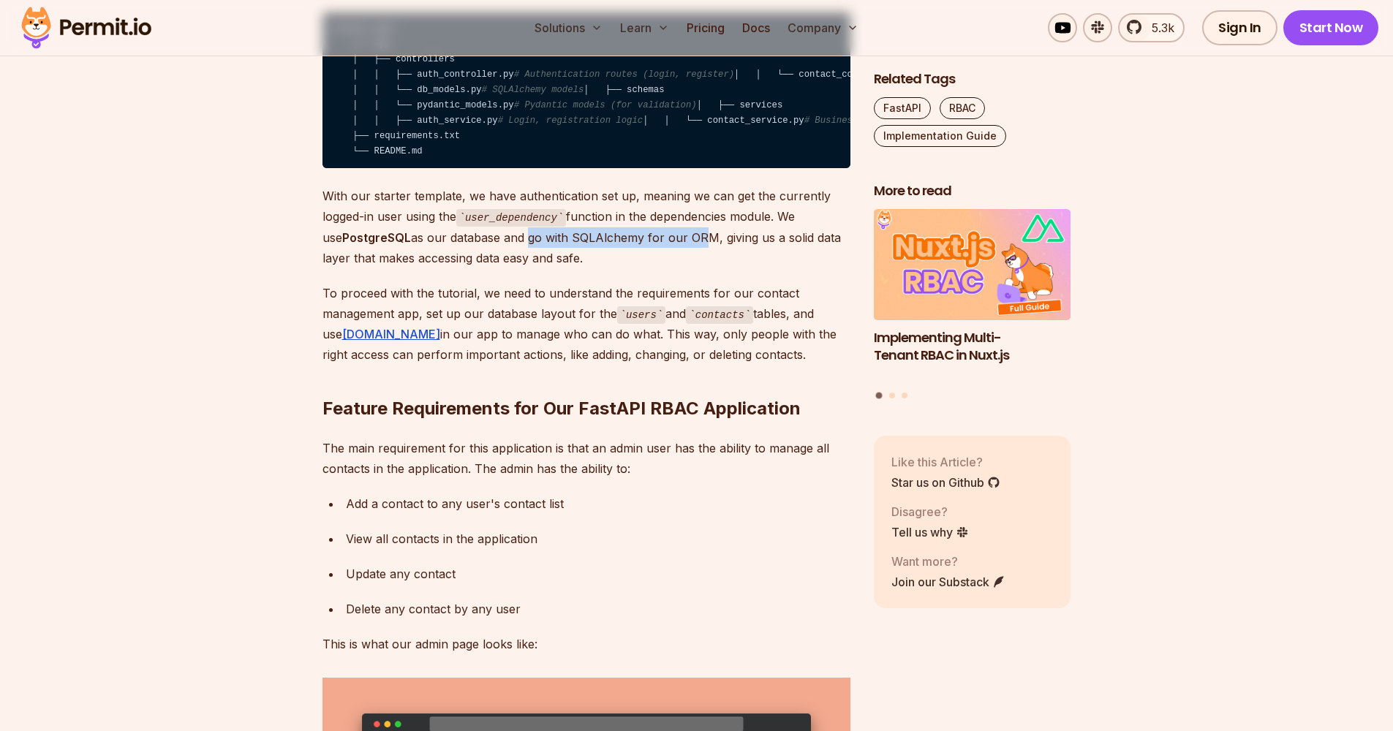
drag, startPoint x: 482, startPoint y: 374, endPoint x: 673, endPoint y: 369, distance: 191.7
click at [673, 268] on p "With our starter template, we have authentication set up, meaning we can get th…" at bounding box center [586, 227] width 528 height 83
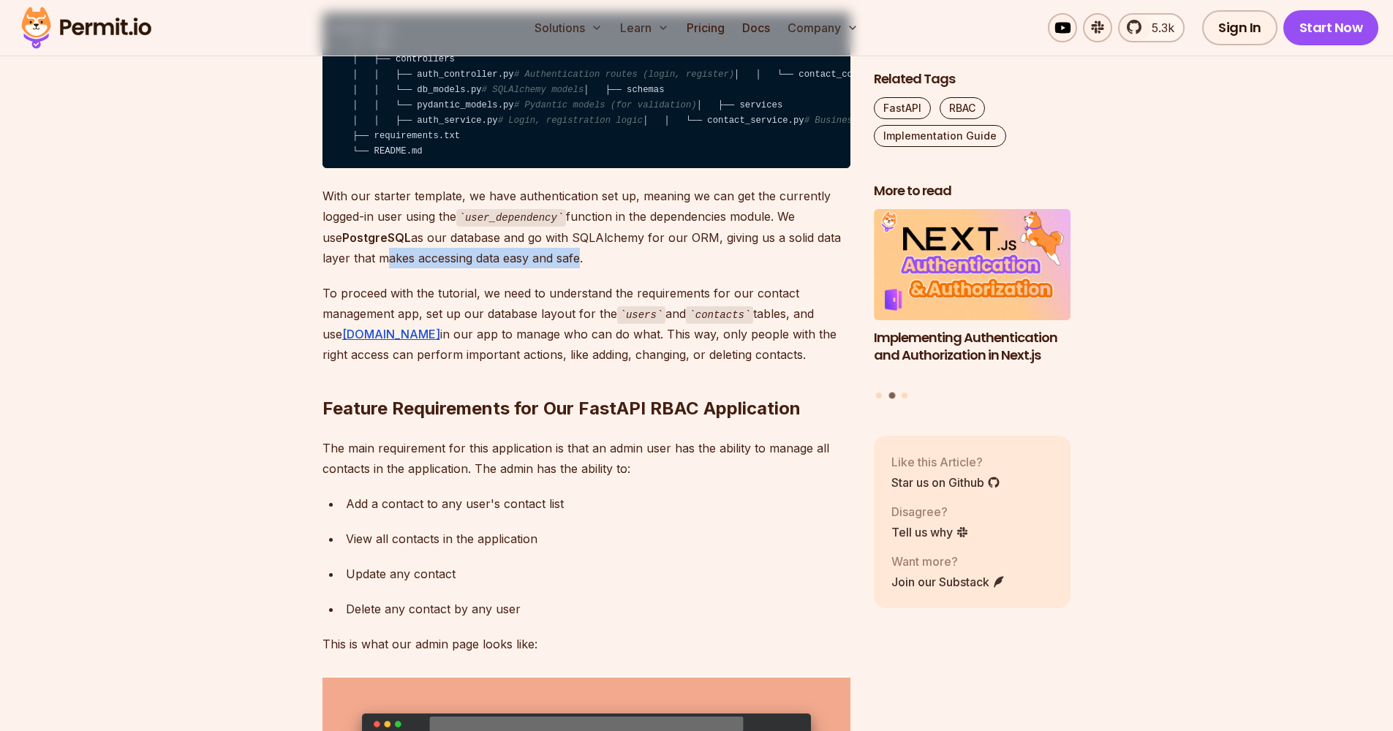
drag, startPoint x: 673, startPoint y: 369, endPoint x: 546, endPoint y: 396, distance: 130.7
click at [546, 268] on p "With our starter template, we have authentication set up, meaning we can get th…" at bounding box center [586, 227] width 528 height 83
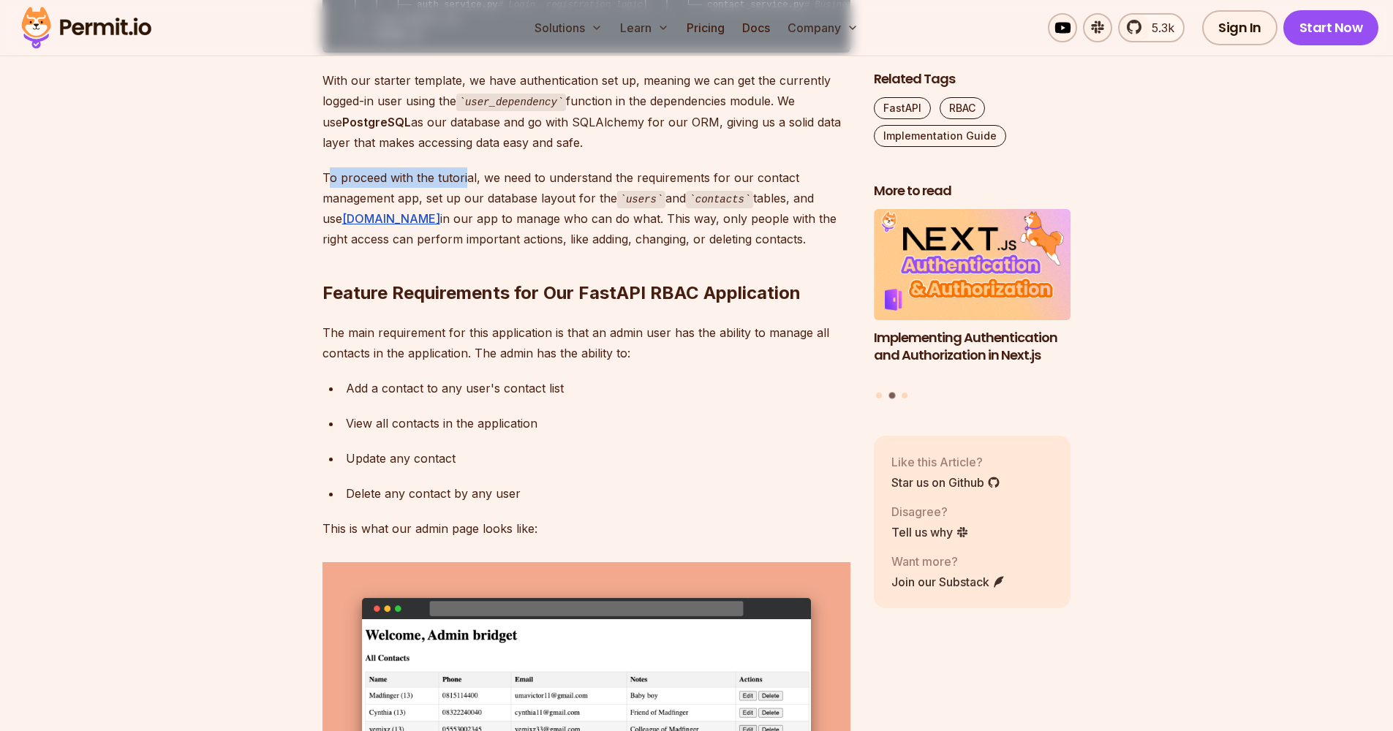
drag, startPoint x: 531, startPoint y: 407, endPoint x: 467, endPoint y: 313, distance: 113.2
click at [467, 250] on p "To proceed with the tutorial, we need to understand the requirements for our co…" at bounding box center [586, 208] width 528 height 83
drag, startPoint x: 467, startPoint y: 313, endPoint x: 772, endPoint y: 313, distance: 304.9
click at [772, 250] on p "To proceed with the tutorial, we need to understand the requirements for our co…" at bounding box center [586, 208] width 528 height 83
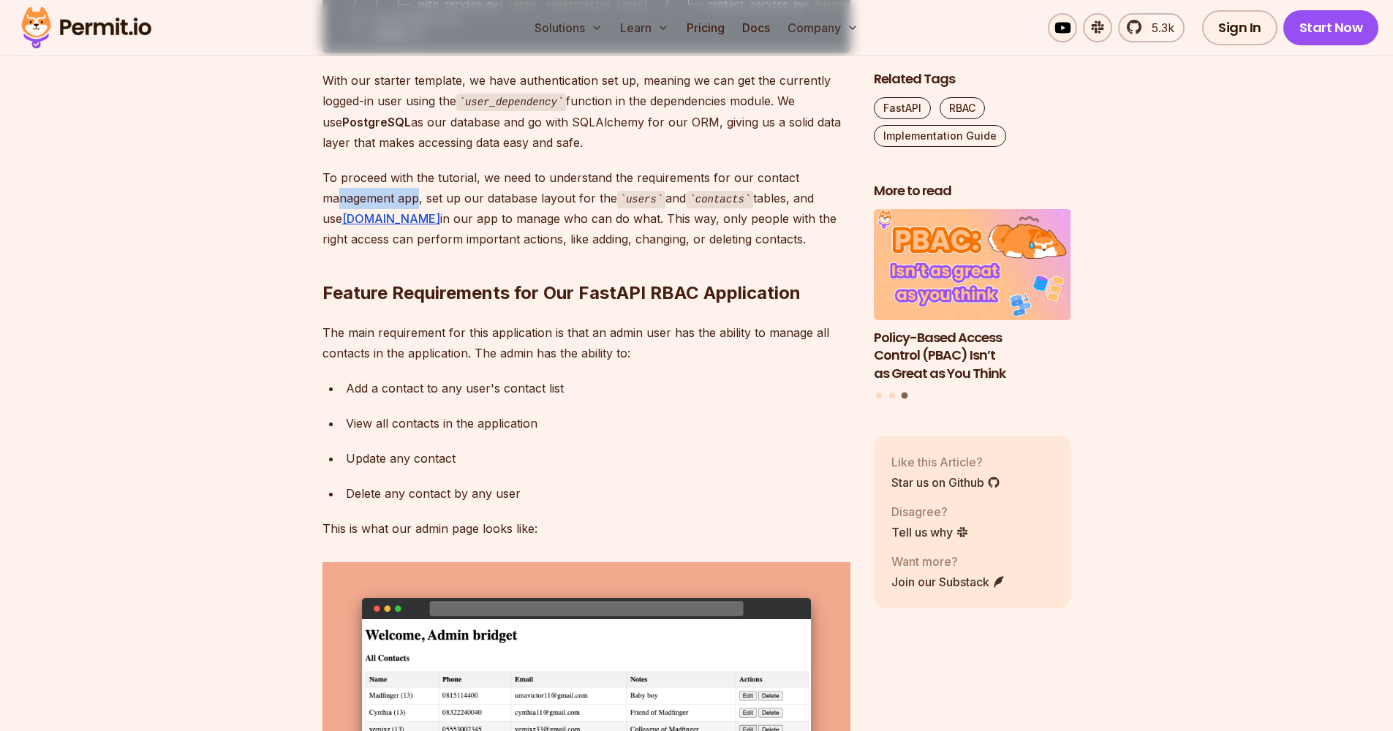
drag, startPoint x: 772, startPoint y: 313, endPoint x: 419, endPoint y: 329, distance: 353.6
click at [419, 250] on p "To proceed with the tutorial, we need to understand the requirements for our co…" at bounding box center [586, 208] width 528 height 83
drag, startPoint x: 419, startPoint y: 329, endPoint x: 469, endPoint y: 314, distance: 52.0
click at [469, 250] on p "To proceed with the tutorial, we need to understand the requirements for our co…" at bounding box center [586, 208] width 528 height 83
drag, startPoint x: 469, startPoint y: 314, endPoint x: 771, endPoint y: 306, distance: 302.1
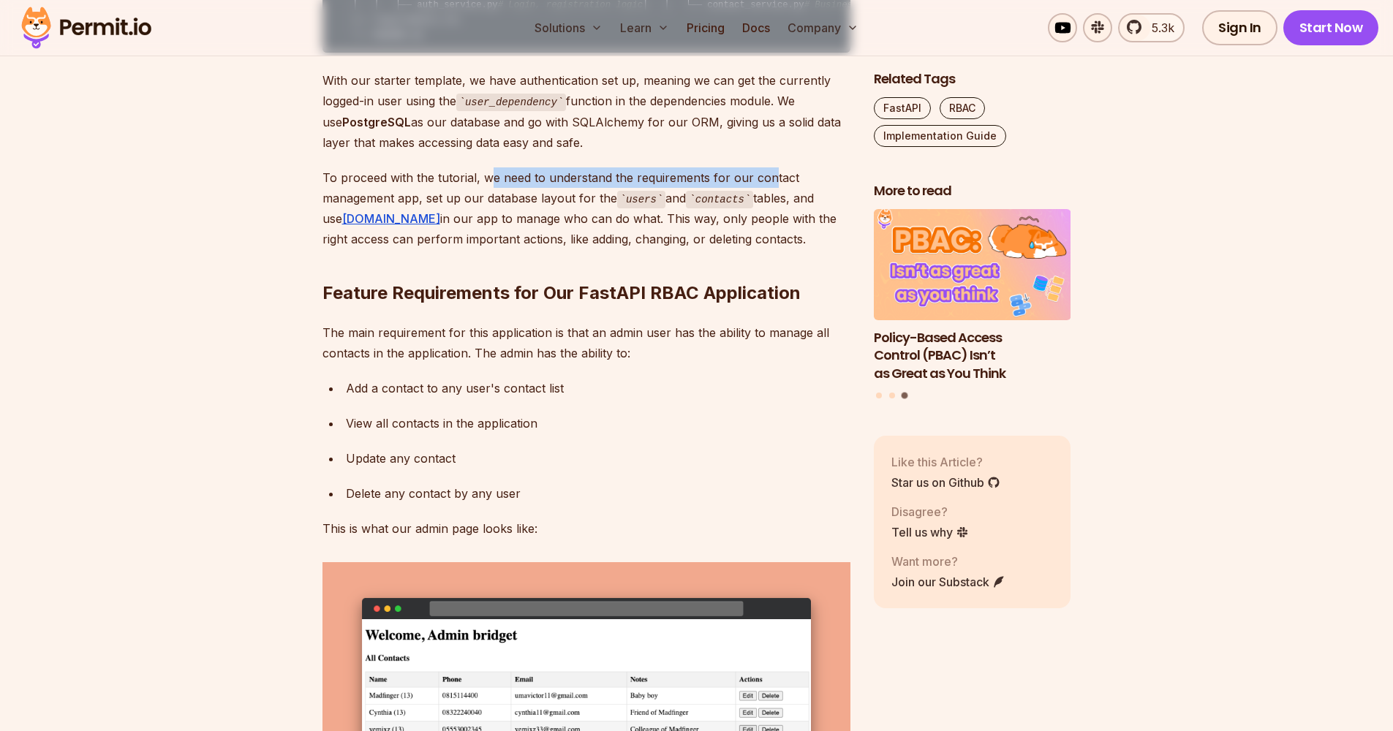
click at [771, 250] on p "To proceed with the tutorial, we need to understand the requirements for our co…" at bounding box center [586, 208] width 528 height 83
drag, startPoint x: 771, startPoint y: 306, endPoint x: 436, endPoint y: 331, distance: 335.8
click at [436, 250] on p "To proceed with the tutorial, we need to understand the requirements for our co…" at bounding box center [586, 208] width 528 height 83
click at [445, 250] on p "To proceed with the tutorial, we need to understand the requirements for our co…" at bounding box center [586, 208] width 528 height 83
drag, startPoint x: 436, startPoint y: 331, endPoint x: 608, endPoint y: 328, distance: 172.6
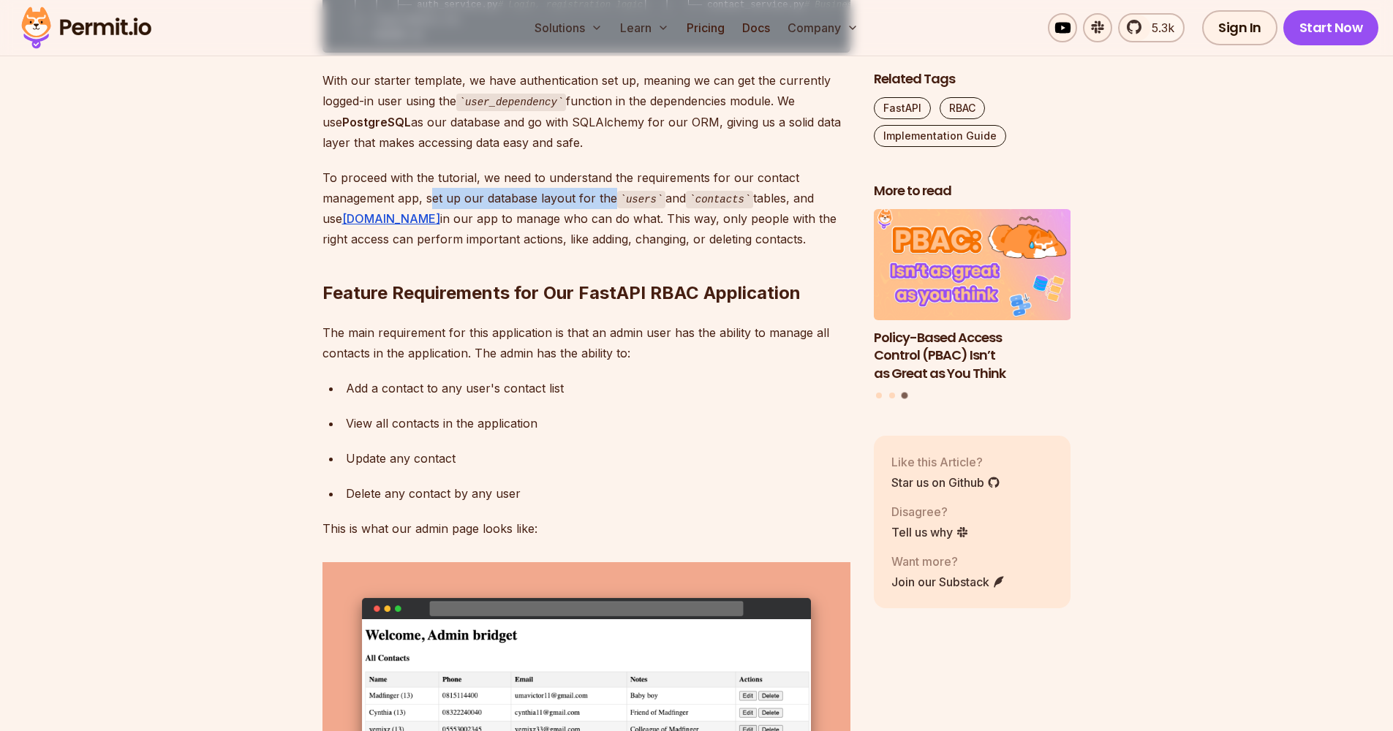
click at [608, 250] on p "To proceed with the tutorial, we need to understand the requirements for our co…" at bounding box center [586, 208] width 528 height 83
drag, startPoint x: 608, startPoint y: 328, endPoint x: 632, endPoint y: 326, distance: 23.4
click at [632, 208] on code "users" at bounding box center [641, 200] width 49 height 18
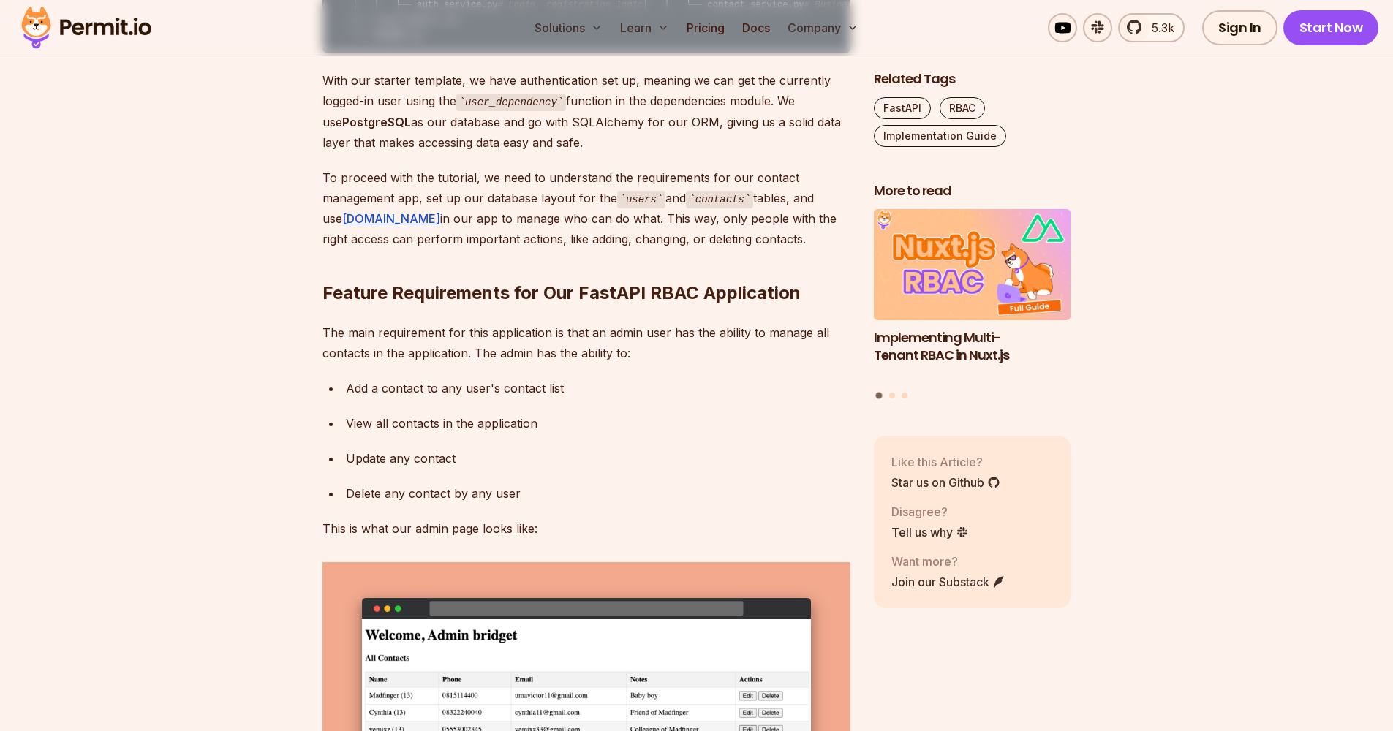
click at [714, 208] on code "contacts" at bounding box center [719, 200] width 67 height 18
drag, startPoint x: 632, startPoint y: 326, endPoint x: 791, endPoint y: 333, distance: 159.6
click at [791, 250] on p "To proceed with the tutorial, we need to understand the requirements for our co…" at bounding box center [586, 208] width 528 height 83
drag, startPoint x: 791, startPoint y: 333, endPoint x: 856, endPoint y: 333, distance: 64.4
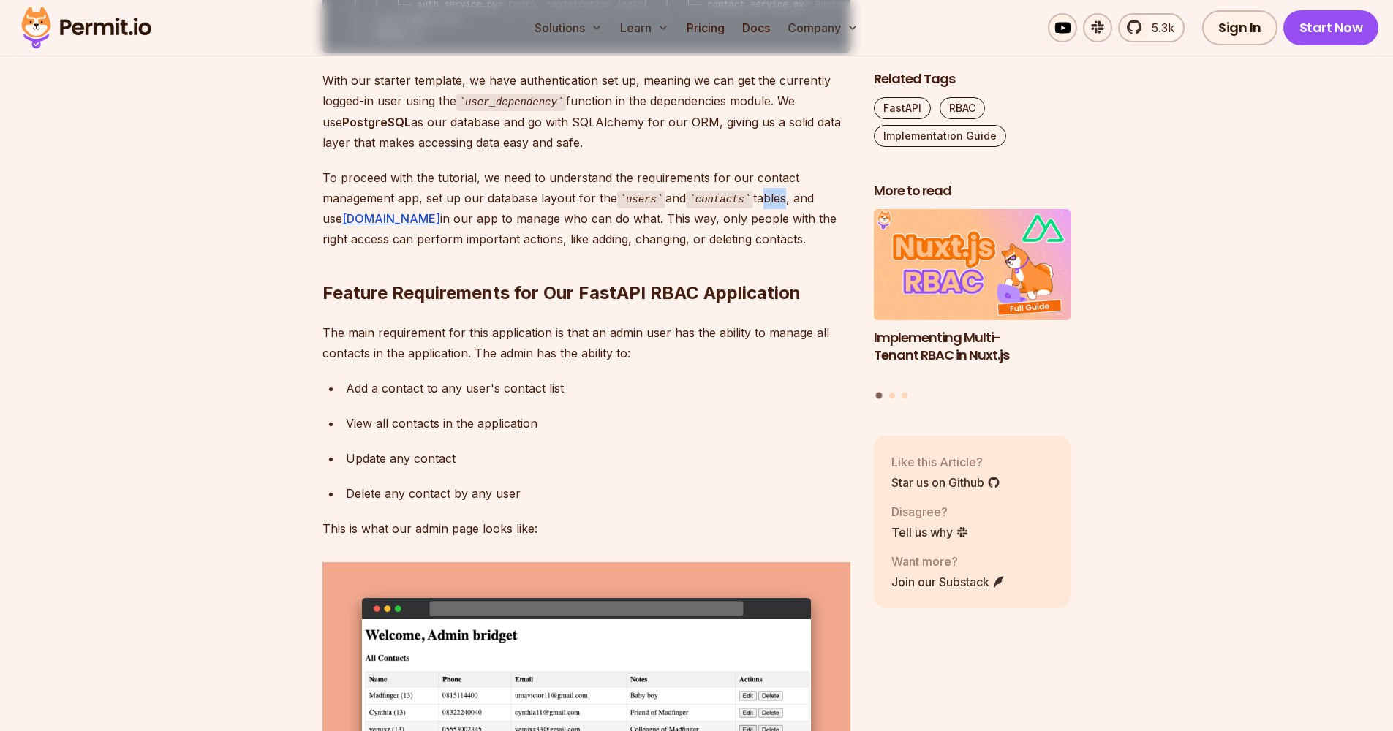
drag, startPoint x: 856, startPoint y: 333, endPoint x: 589, endPoint y: 354, distance: 267.8
click at [589, 250] on p "To proceed with the tutorial, we need to understand the requirements for our co…" at bounding box center [586, 208] width 528 height 83
drag, startPoint x: 589, startPoint y: 354, endPoint x: 636, endPoint y: 350, distance: 47.7
click at [636, 250] on p "To proceed with the tutorial, we need to understand the requirements for our co…" at bounding box center [586, 208] width 528 height 83
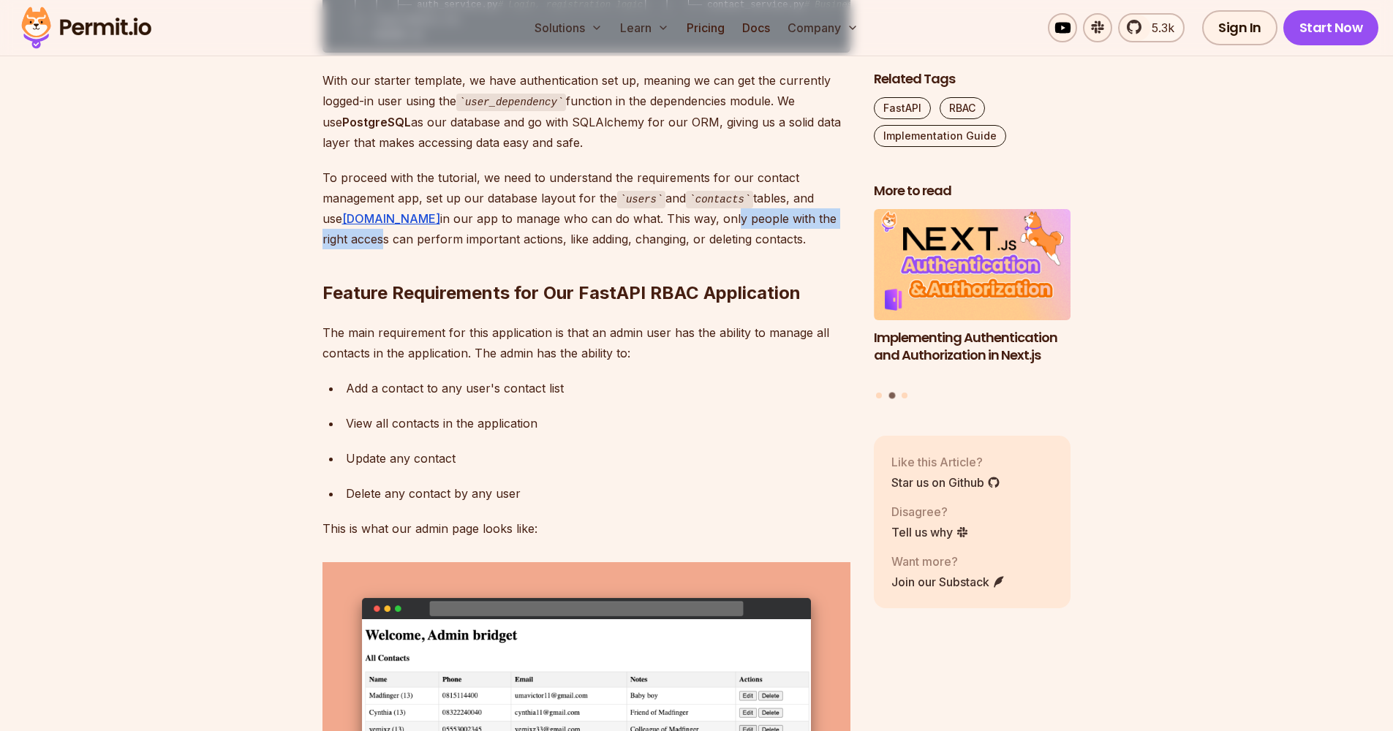
drag, startPoint x: 636, startPoint y: 350, endPoint x: 826, endPoint y: 354, distance: 189.4
click at [826, 250] on p "To proceed with the tutorial, we need to understand the requirements for our co…" at bounding box center [586, 208] width 528 height 83
drag, startPoint x: 826, startPoint y: 354, endPoint x: 473, endPoint y: 377, distance: 353.2
click at [473, 250] on p "To proceed with the tutorial, we need to understand the requirements for our co…" at bounding box center [586, 208] width 528 height 83
drag, startPoint x: 473, startPoint y: 377, endPoint x: 555, endPoint y: 373, distance: 82.0
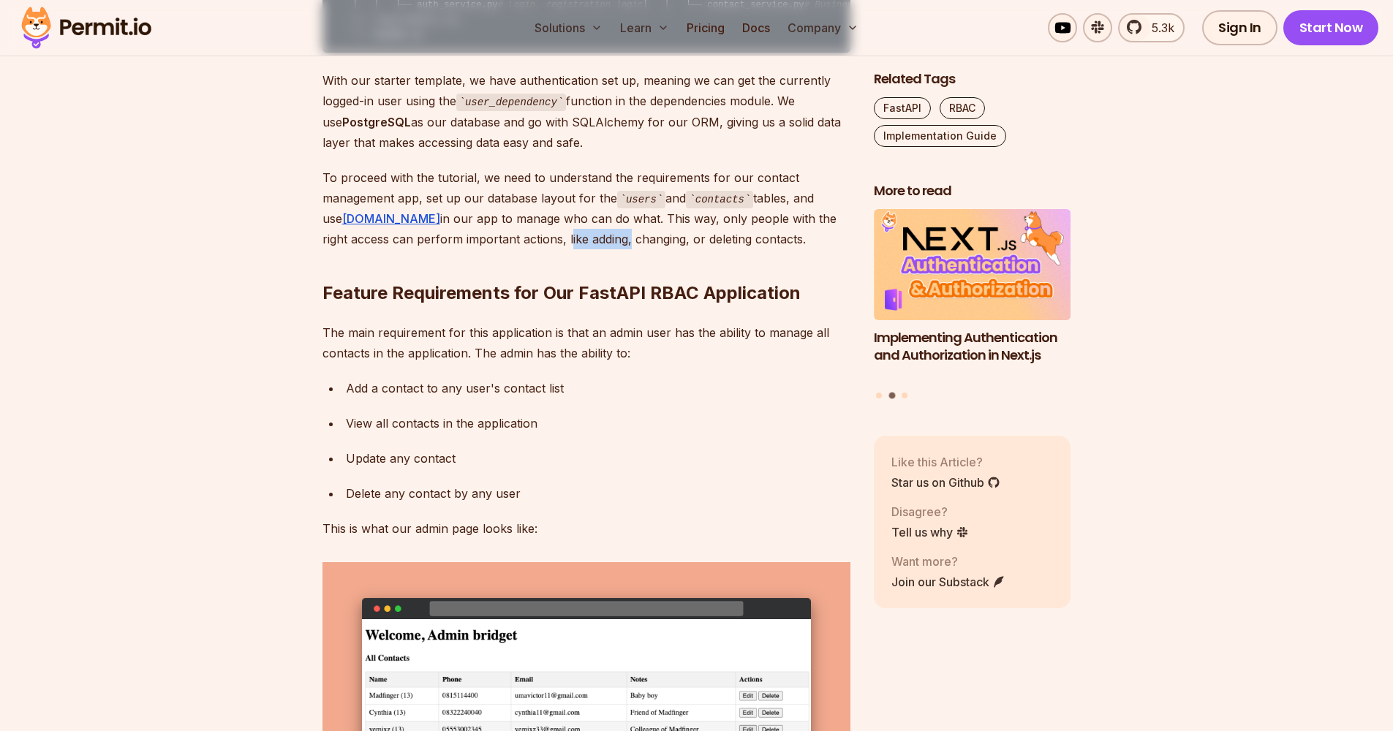
click at [555, 250] on p "To proceed with the tutorial, we need to understand the requirements for our co…" at bounding box center [586, 208] width 528 height 83
drag, startPoint x: 555, startPoint y: 373, endPoint x: 597, endPoint y: 373, distance: 42.4
click at [597, 250] on p "To proceed with the tutorial, we need to understand the requirements for our co…" at bounding box center [586, 208] width 528 height 83
drag, startPoint x: 597, startPoint y: 373, endPoint x: 716, endPoint y: 377, distance: 118.5
click at [716, 250] on p "To proceed with the tutorial, we need to understand the requirements for our co…" at bounding box center [586, 208] width 528 height 83
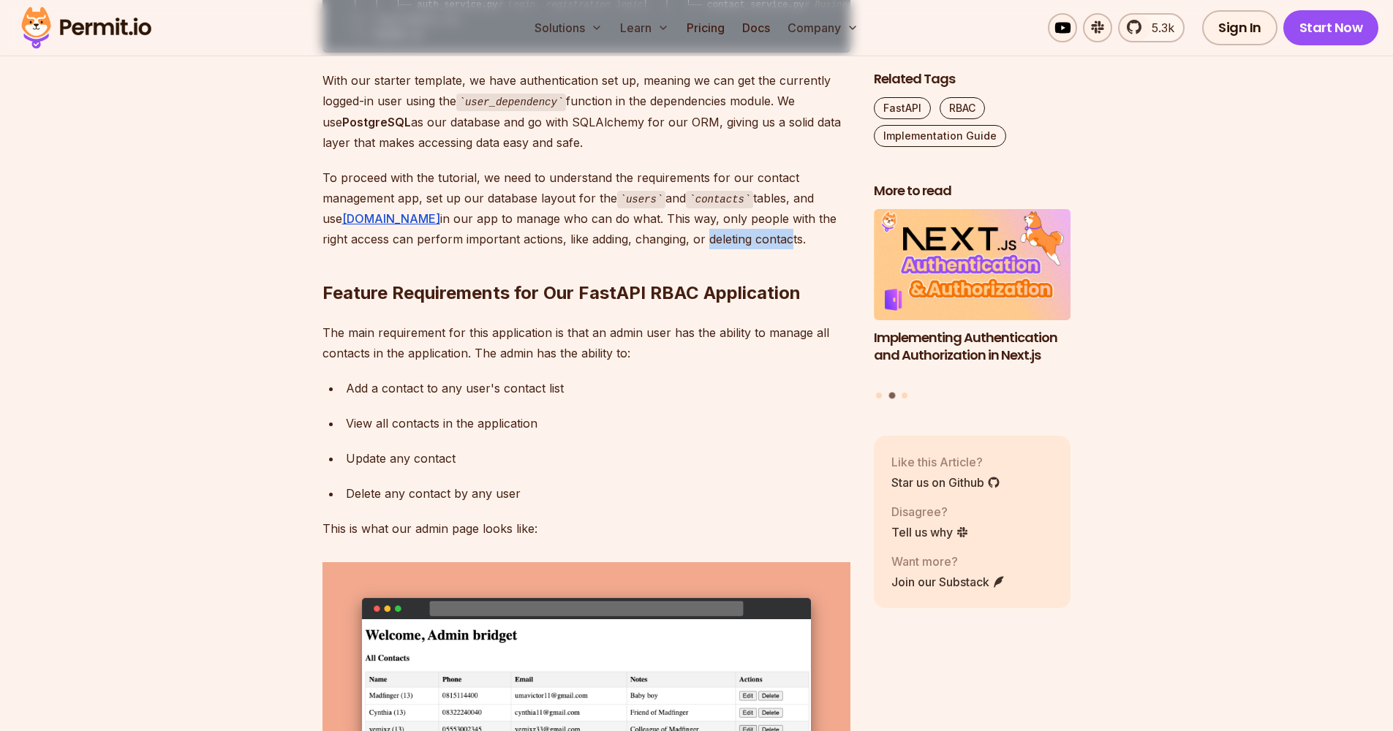
scroll to position [2406, 0]
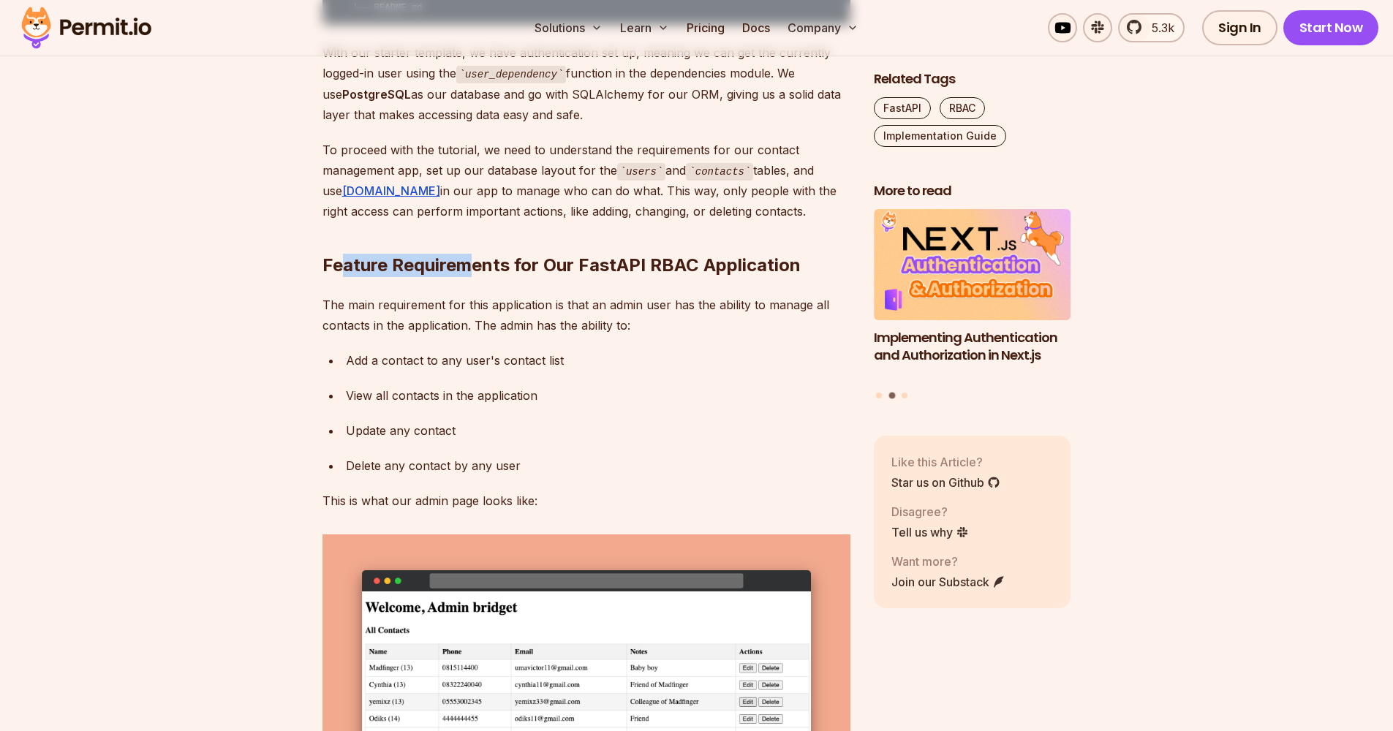
drag, startPoint x: 650, startPoint y: 401, endPoint x: 475, endPoint y: 394, distance: 174.9
click at [475, 277] on h2 "Feature Requirements for Our FastAPI RBAC Application" at bounding box center [586, 236] width 528 height 82
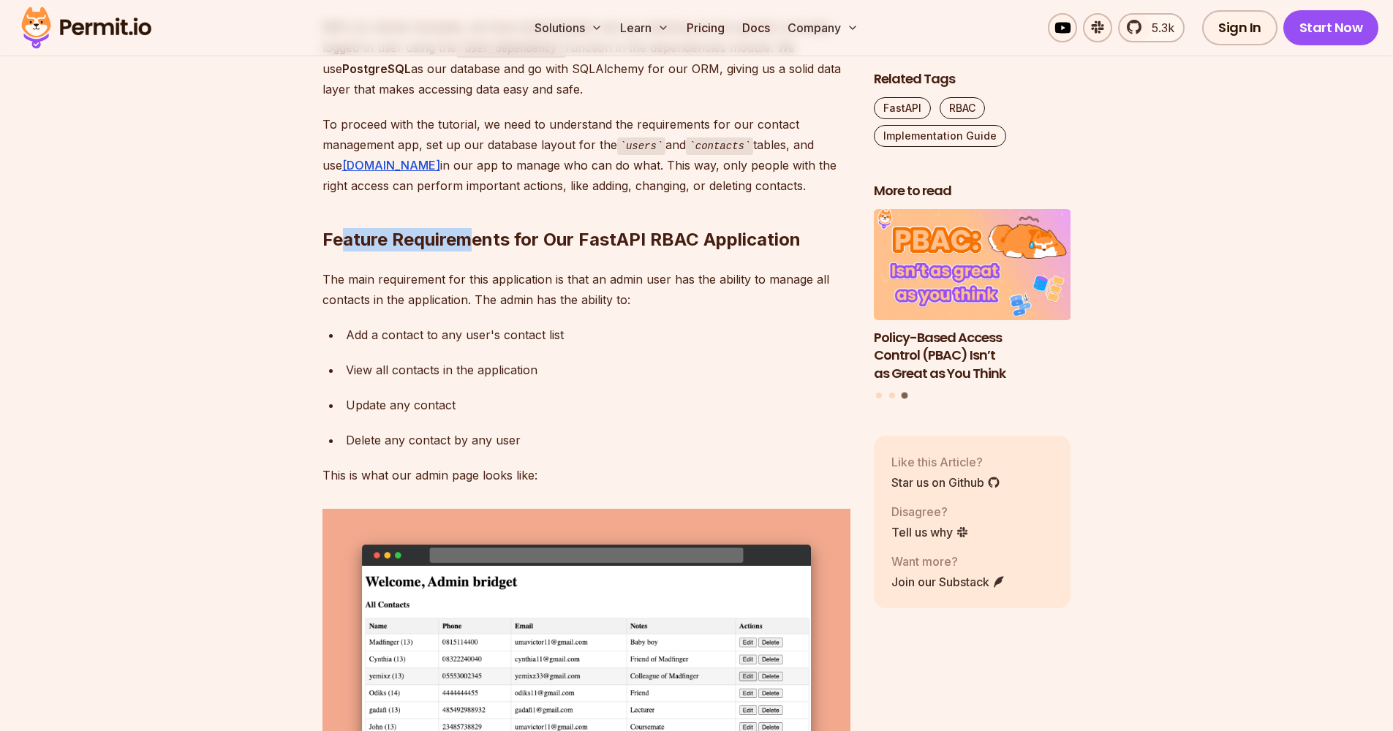
scroll to position [2497, 0]
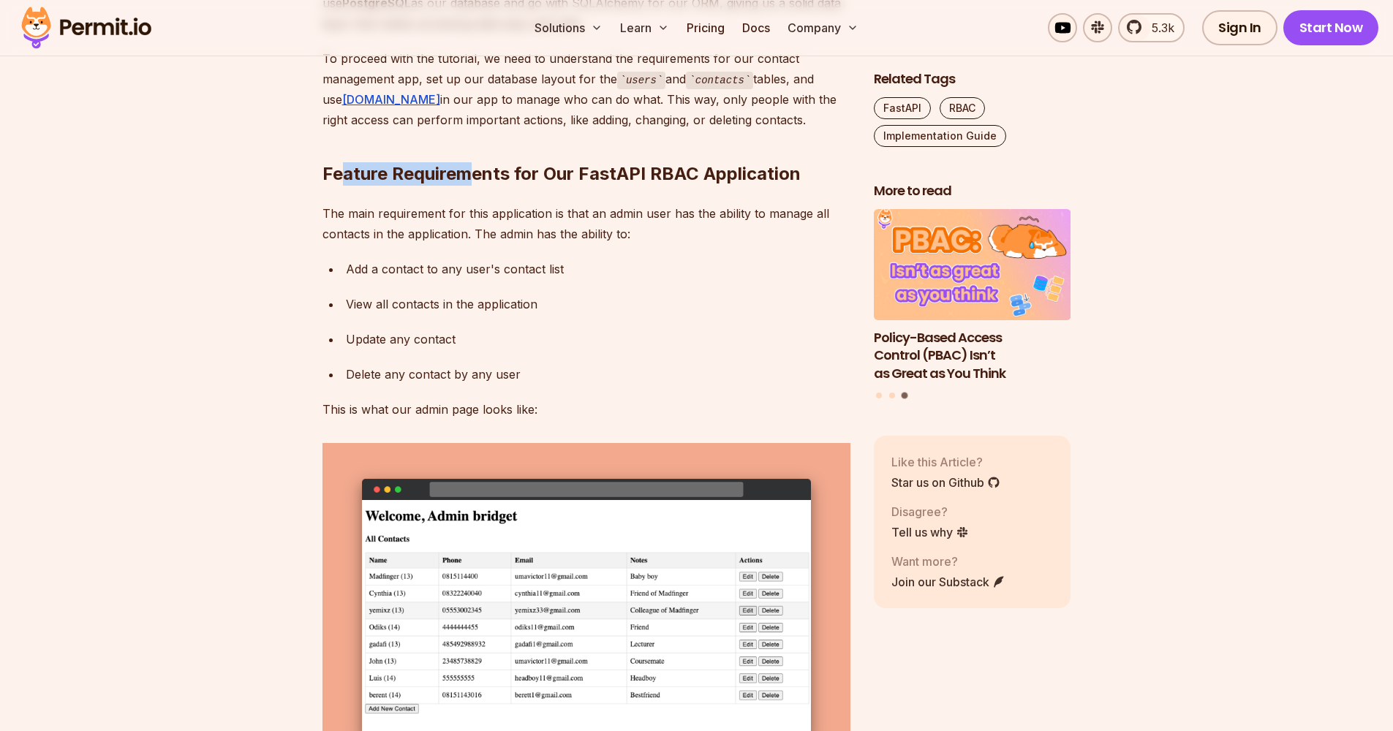
click at [363, 186] on h2 "Feature Requirements for Our FastAPI RBAC Application" at bounding box center [586, 145] width 528 height 82
drag, startPoint x: 477, startPoint y: 394, endPoint x: 762, endPoint y: 305, distance: 298.8
click at [762, 186] on h2 "Feature Requirements for Our FastAPI RBAC Application" at bounding box center [586, 145] width 528 height 82
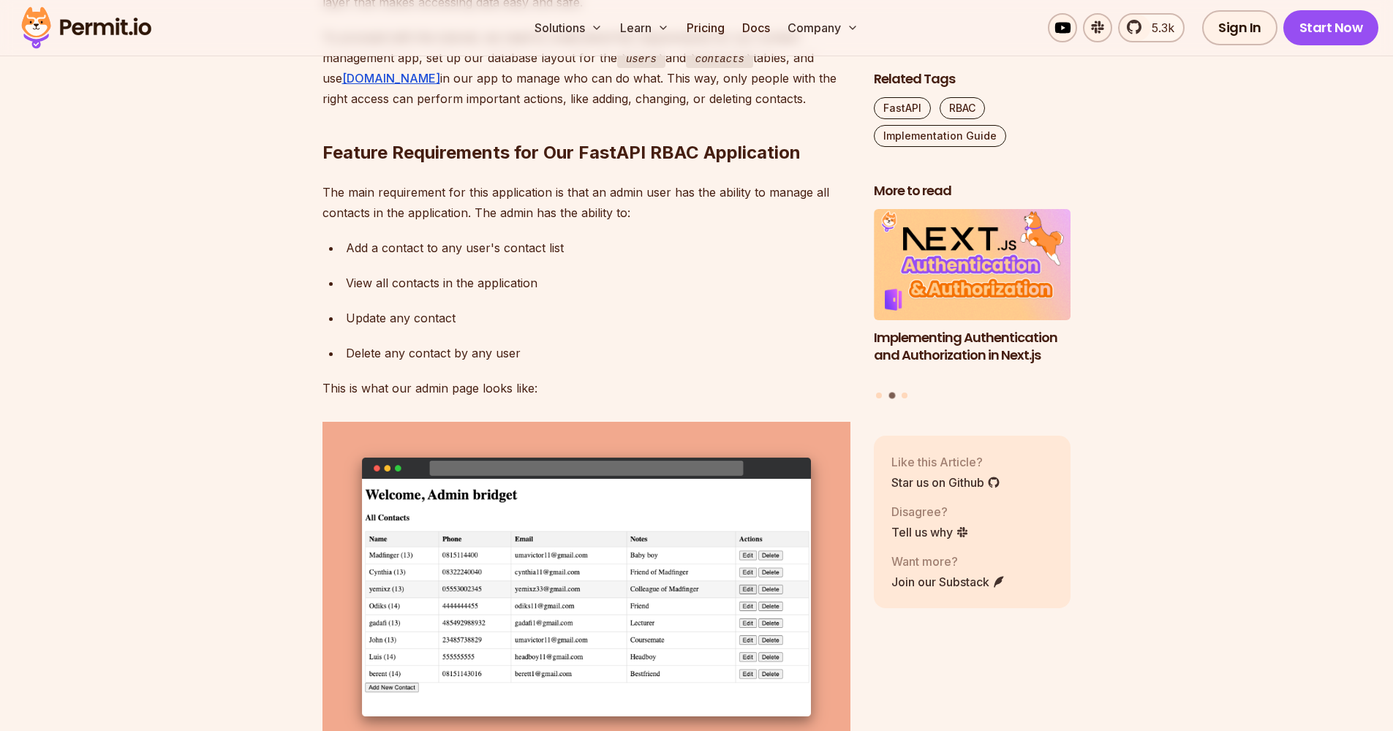
click at [389, 223] on p "The main requirement for this application is that an admin user has the ability…" at bounding box center [586, 202] width 528 height 41
drag, startPoint x: 696, startPoint y: 336, endPoint x: 543, endPoint y: 326, distance: 153.9
click at [543, 223] on p "The main requirement for this application is that an admin user has the ability…" at bounding box center [586, 202] width 528 height 41
click at [558, 223] on p "The main requirement for this application is that an admin user has the ability…" at bounding box center [586, 202] width 528 height 41
drag, startPoint x: 543, startPoint y: 326, endPoint x: 817, endPoint y: 328, distance: 274.2
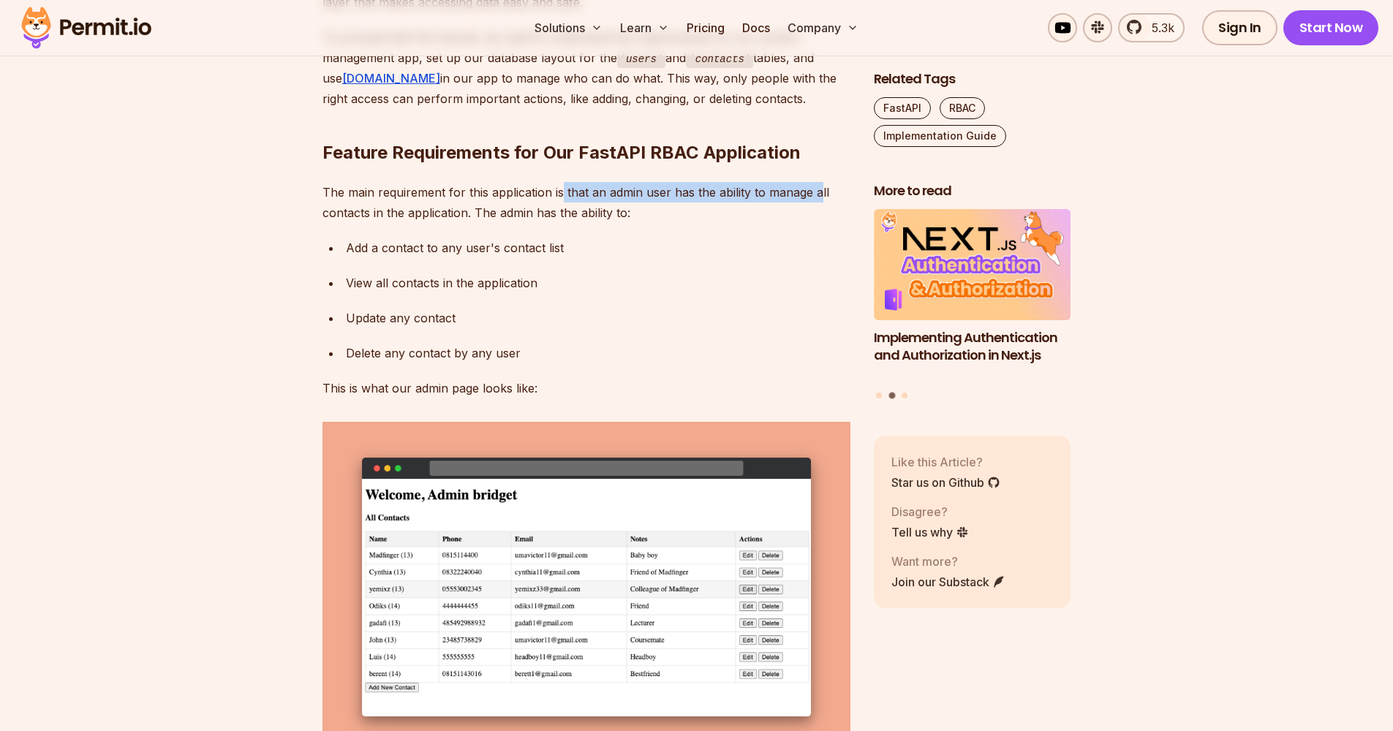
click at [817, 223] on p "The main requirement for this application is that an admin user has the ability…" at bounding box center [586, 202] width 528 height 41
drag, startPoint x: 817, startPoint y: 328, endPoint x: 434, endPoint y: 348, distance: 383.7
click at [434, 223] on p "The main requirement for this application is that an admin user has the ability…" at bounding box center [586, 202] width 528 height 41
drag, startPoint x: 434, startPoint y: 348, endPoint x: 616, endPoint y: 346, distance: 182.1
click at [616, 223] on p "The main requirement for this application is that an admin user has the ability…" at bounding box center [586, 202] width 528 height 41
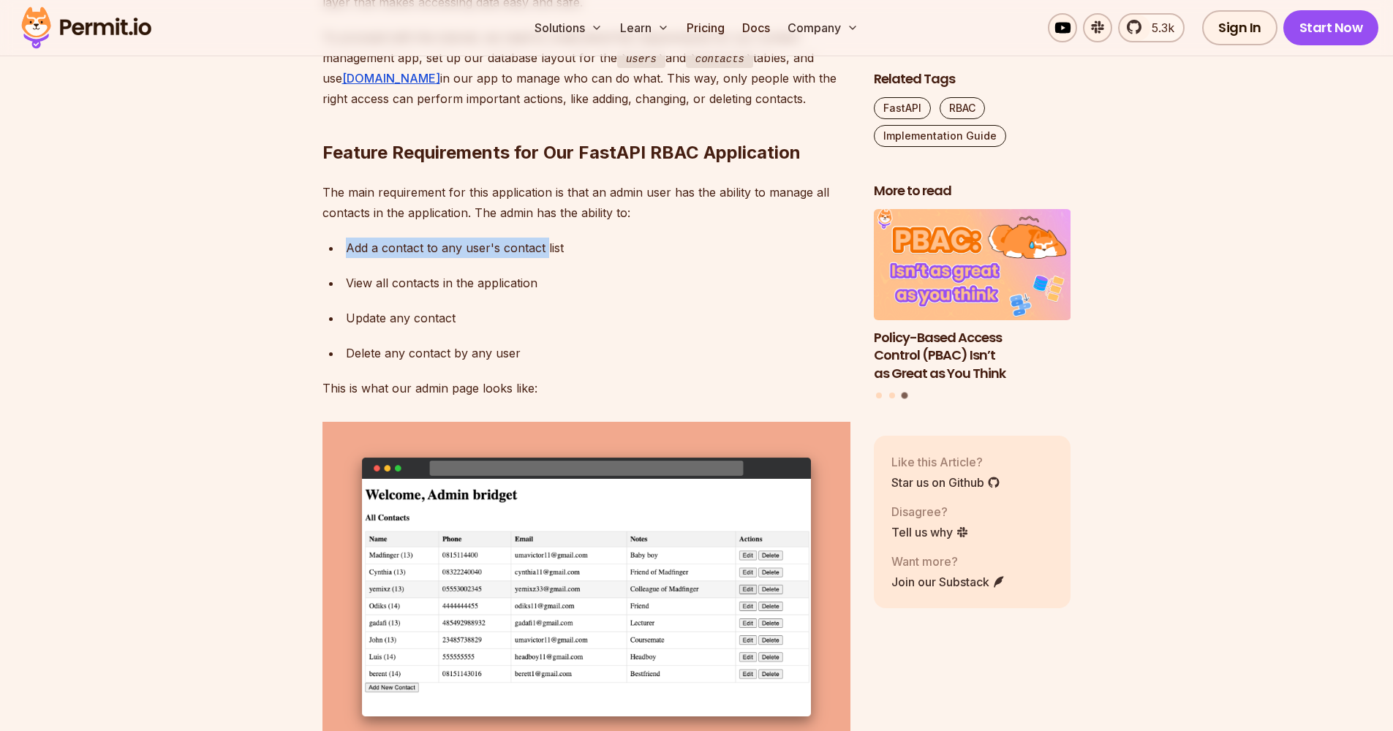
drag, startPoint x: 616, startPoint y: 346, endPoint x: 546, endPoint y: 377, distance: 76.3
click at [546, 258] on div "Add a contact to any user's contact list" at bounding box center [598, 248] width 505 height 20
drag, startPoint x: 546, startPoint y: 377, endPoint x: 516, endPoint y: 419, distance: 51.3
click at [516, 363] on ul "Add a contact to any user's contact list View all contacts in the application U…" at bounding box center [586, 301] width 528 height 126
drag, startPoint x: 516, startPoint y: 419, endPoint x: 450, endPoint y: 450, distance: 73.6
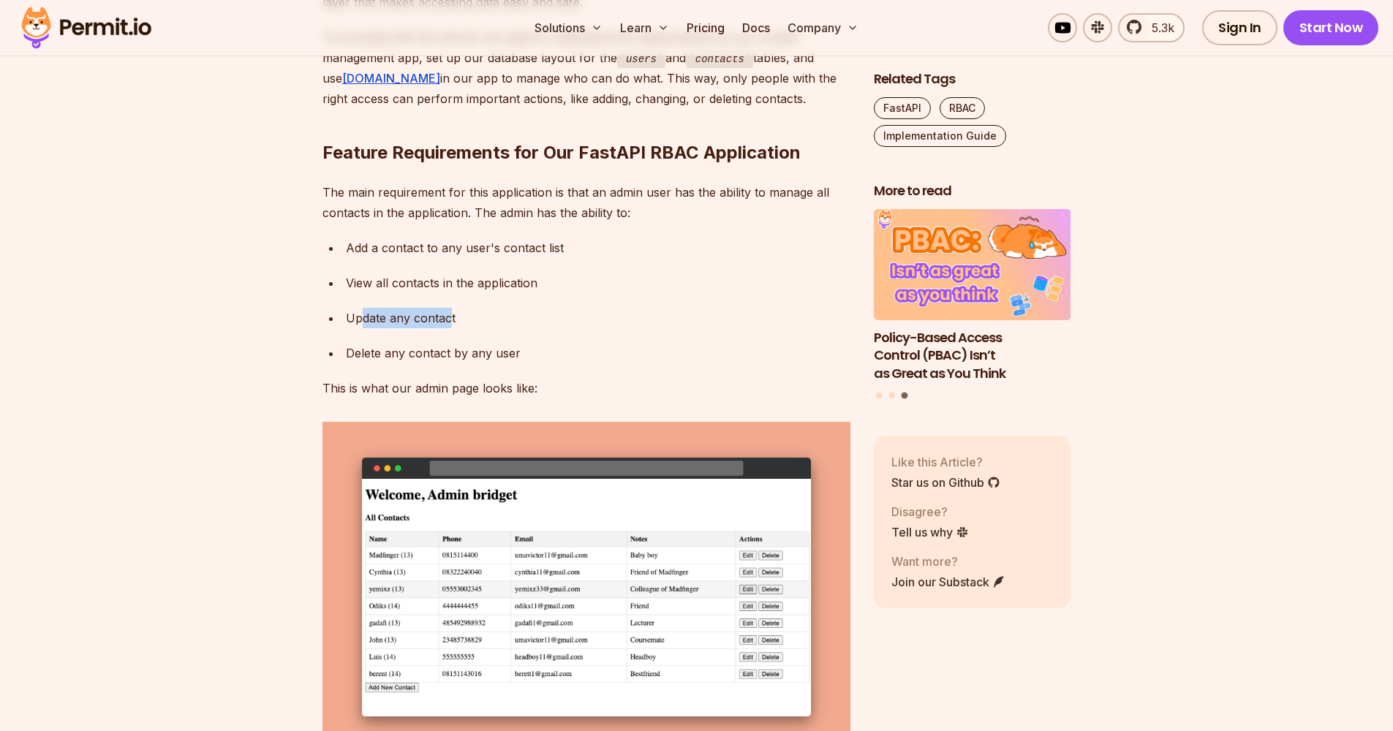
click at [450, 328] on div "Update any contact" at bounding box center [598, 318] width 505 height 20
drag, startPoint x: 450, startPoint y: 450, endPoint x: 496, endPoint y: 485, distance: 57.5
click at [496, 363] on div "Delete any contact by any user" at bounding box center [598, 353] width 505 height 20
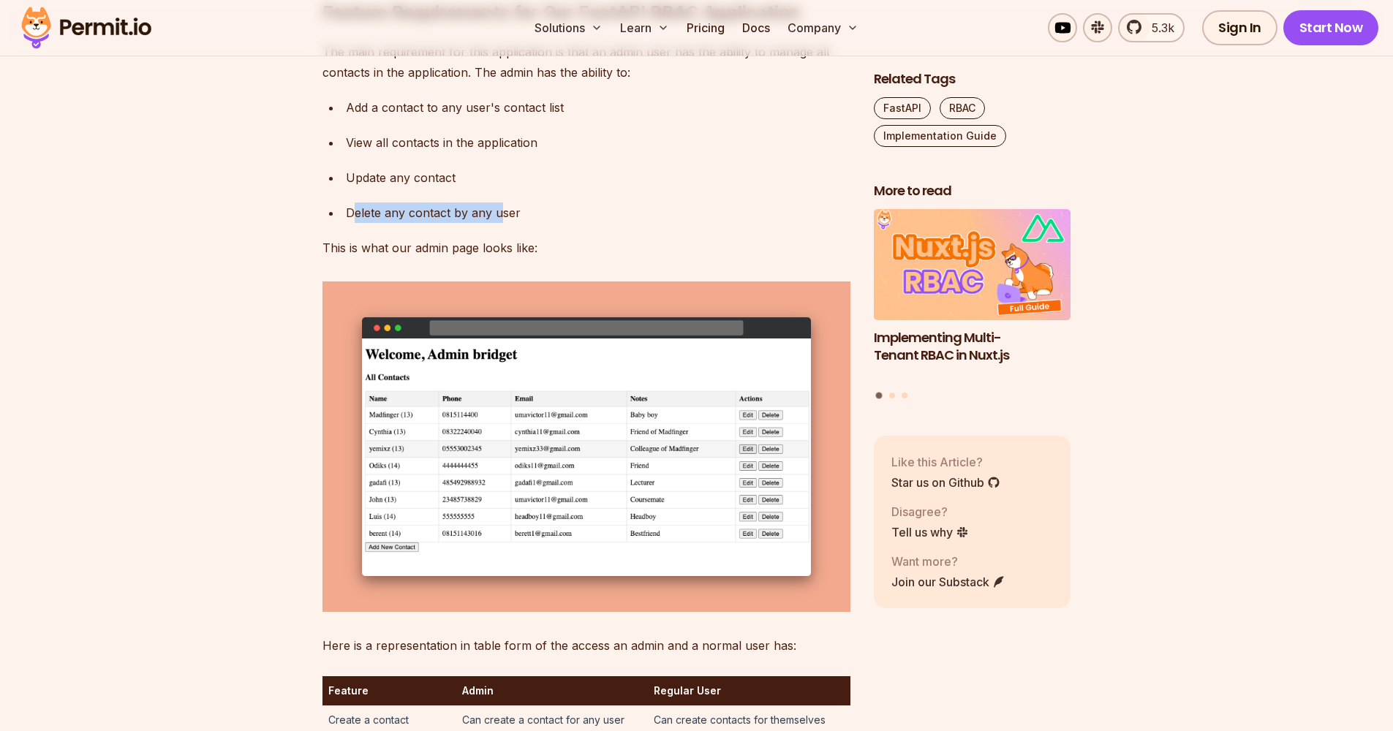
scroll to position [2782, 0]
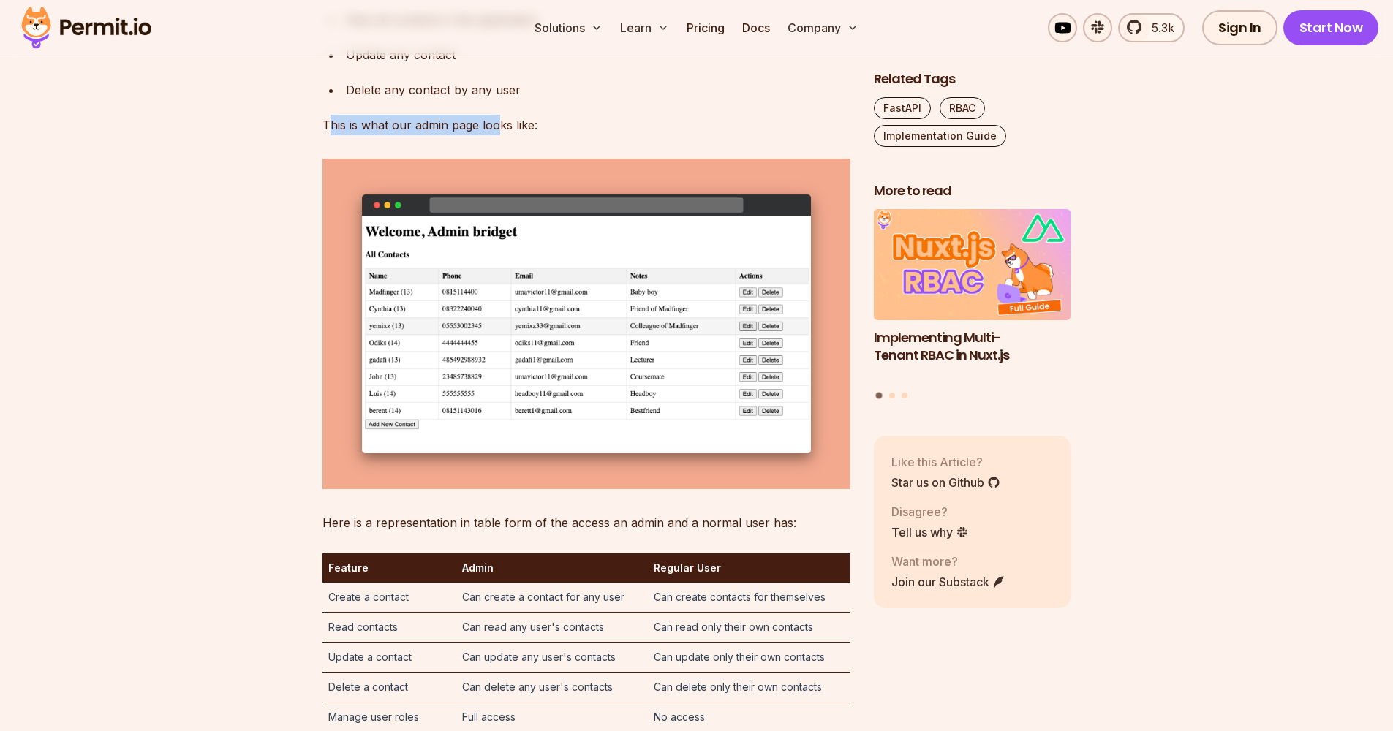
drag, startPoint x: 469, startPoint y: 523, endPoint x: 499, endPoint y: 261, distance: 263.4
click at [499, 135] on p "This is what our admin page looks like:" at bounding box center [586, 125] width 528 height 20
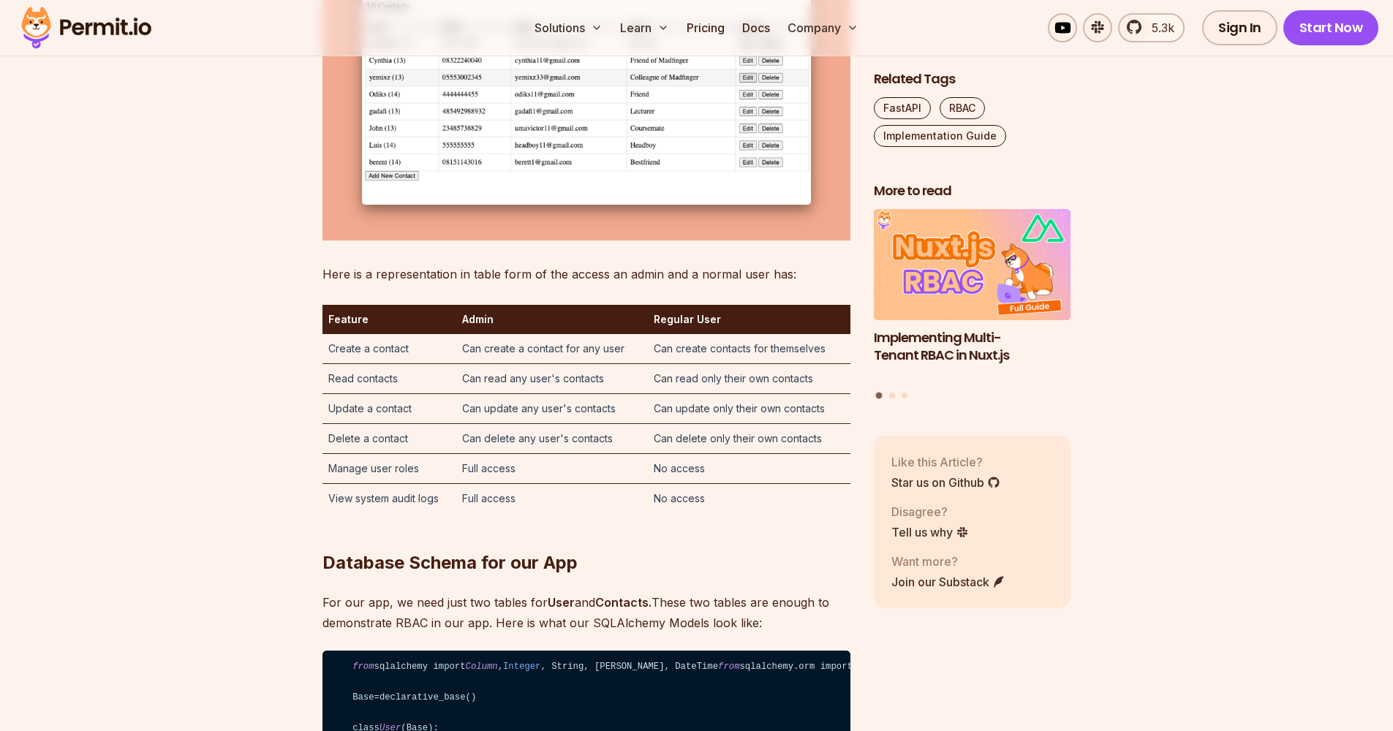
scroll to position [3056, 0]
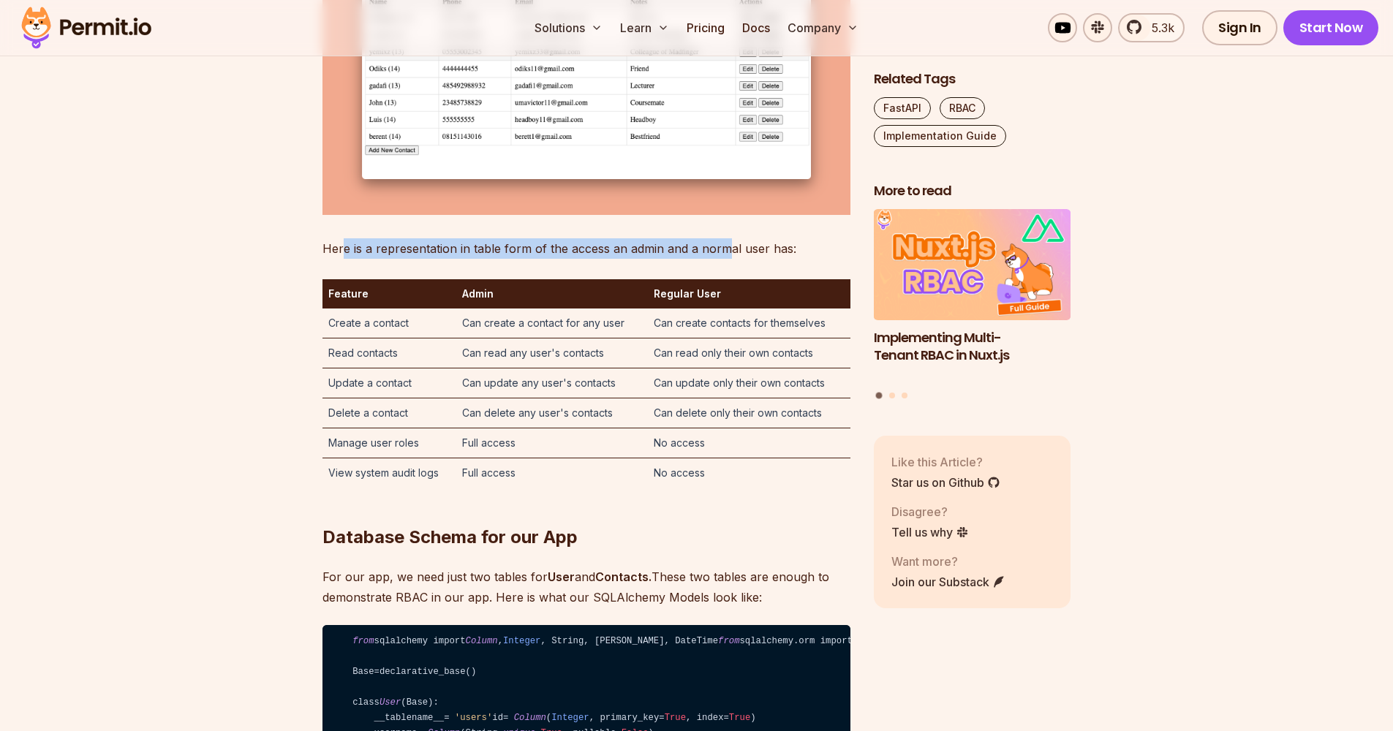
drag, startPoint x: 467, startPoint y: 355, endPoint x: 724, endPoint y: 383, distance: 259.0
click at [724, 259] on p "Here is a representation in table form of the access an admin and a normal user…" at bounding box center [586, 248] width 528 height 20
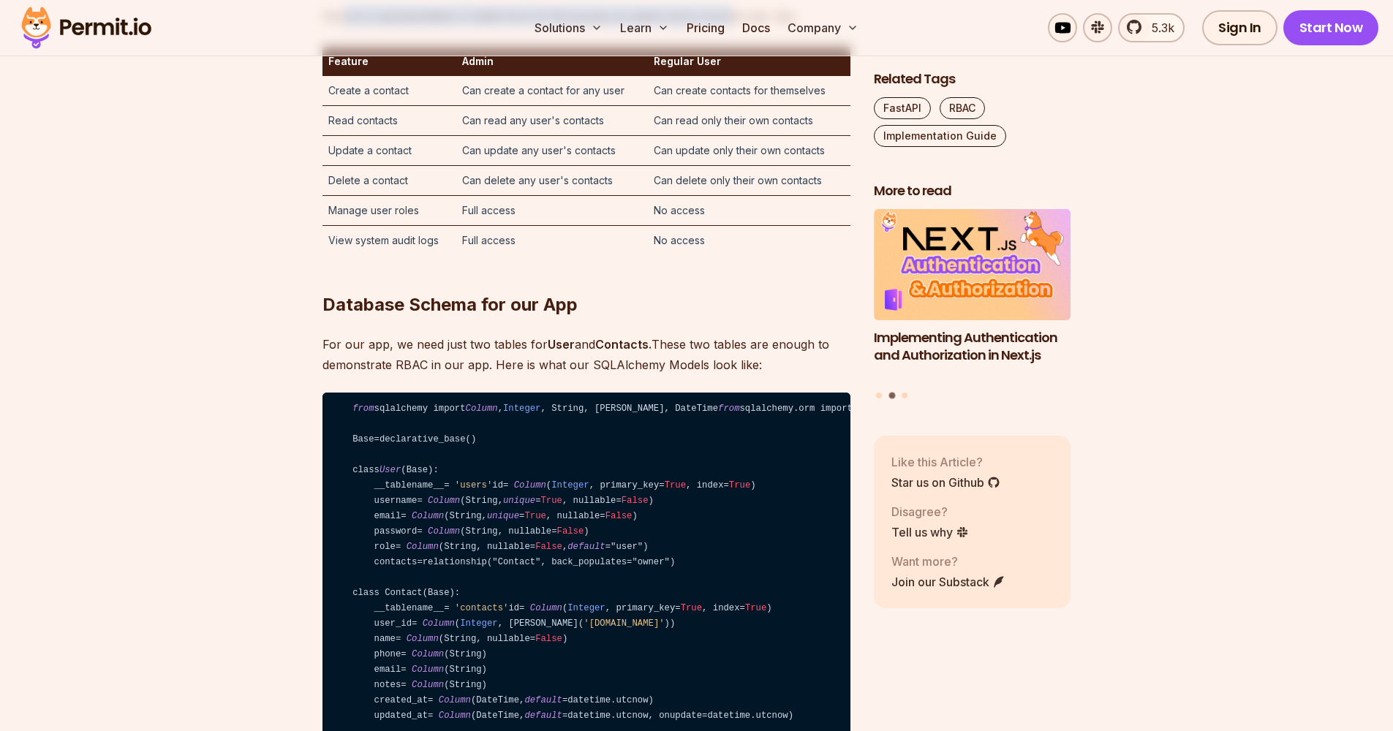
scroll to position [3308, 0]
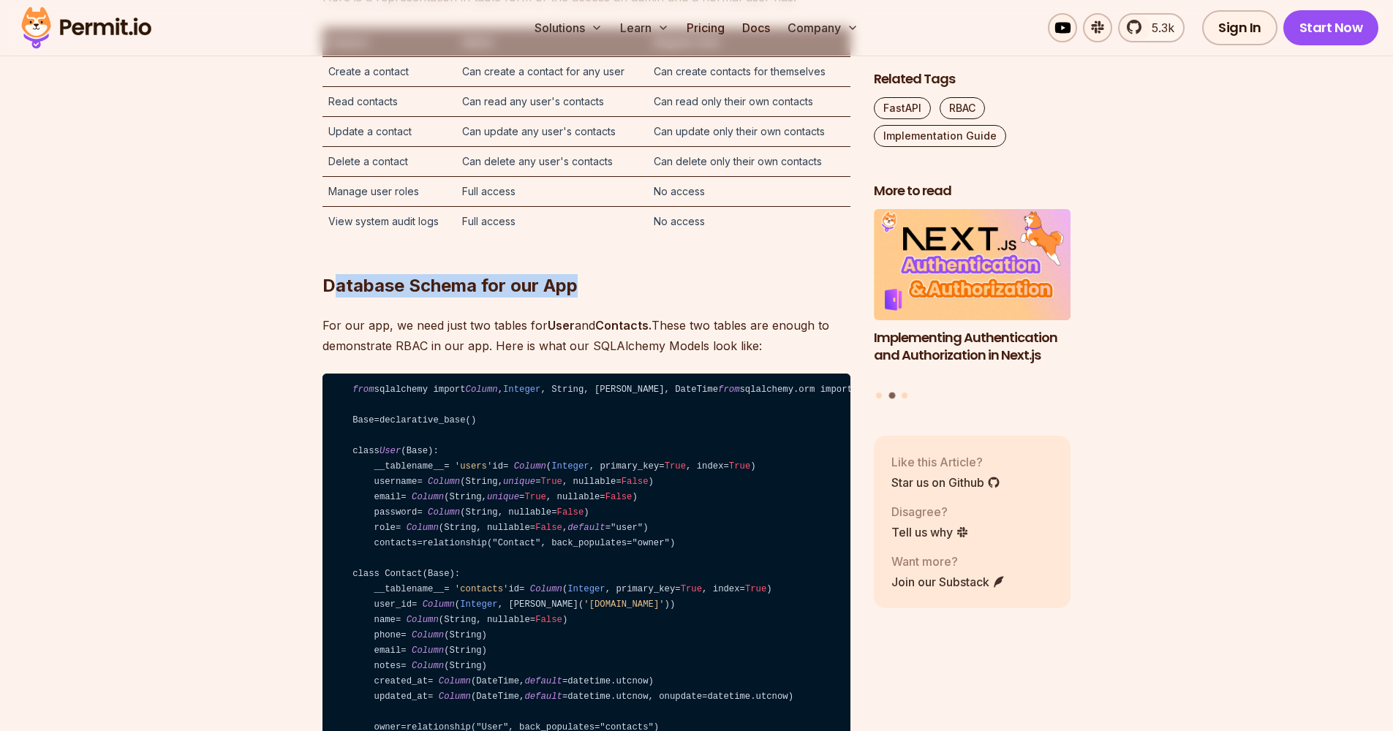
drag, startPoint x: 467, startPoint y: 475, endPoint x: 582, endPoint y: 417, distance: 128.9
click at [582, 298] on h2 "Database Schema for our App" at bounding box center [586, 257] width 528 height 82
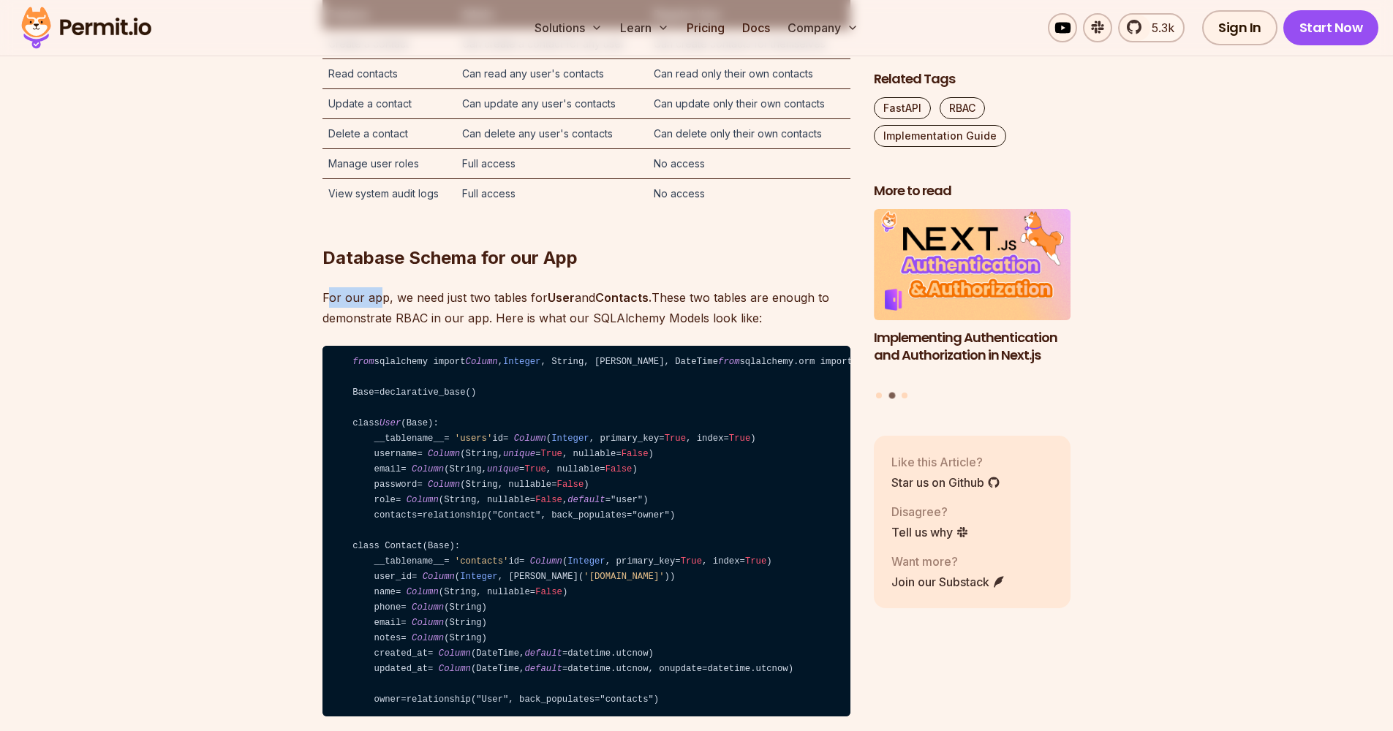
drag, startPoint x: 576, startPoint y: 422, endPoint x: 380, endPoint y: 429, distance: 195.4
click at [380, 328] on p "For our app, we need just two tables for User and Contacts. These two tables ar…" at bounding box center [586, 307] width 528 height 41
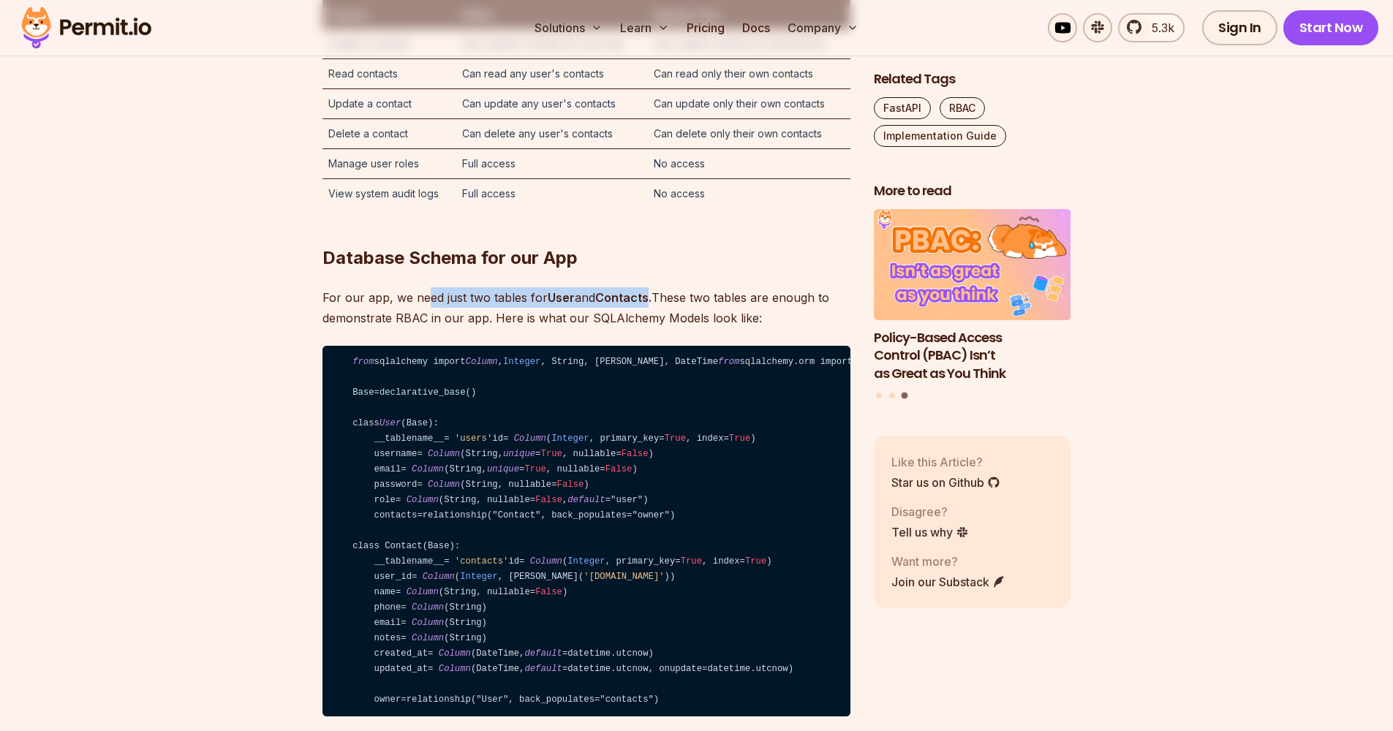
drag, startPoint x: 380, startPoint y: 429, endPoint x: 649, endPoint y: 434, distance: 269.1
click at [649, 328] on p "For our app, we need just two tables for User and Contacts. These two tables ar…" at bounding box center [586, 307] width 528 height 41
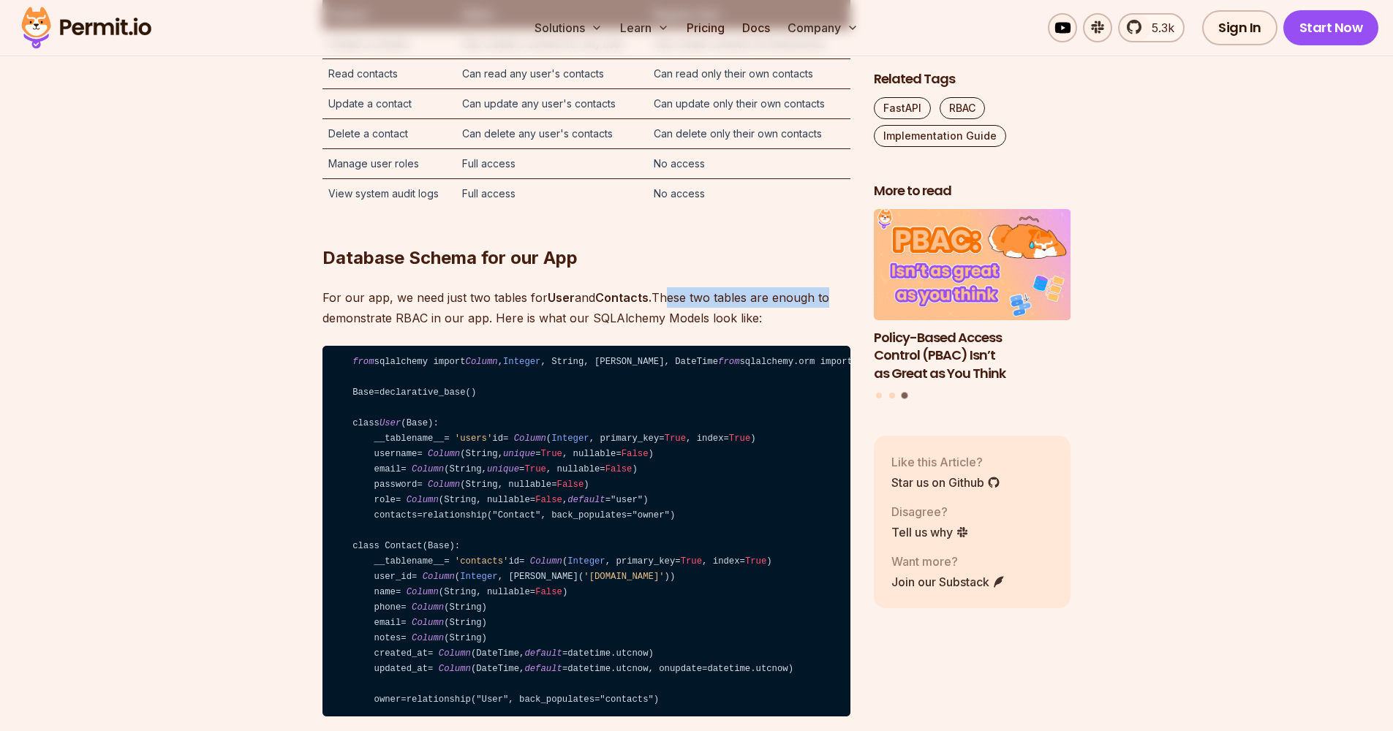
drag, startPoint x: 649, startPoint y: 434, endPoint x: 828, endPoint y: 425, distance: 178.6
click at [828, 328] on p "For our app, we need just two tables for User and Contacts. These two tables ar…" at bounding box center [586, 307] width 528 height 41
drag, startPoint x: 828, startPoint y: 425, endPoint x: 482, endPoint y: 456, distance: 347.3
click at [482, 328] on p "For our app, we need just two tables for User and Contacts. These two tables ar…" at bounding box center [586, 307] width 528 height 41
drag, startPoint x: 482, startPoint y: 456, endPoint x: 742, endPoint y: 454, distance: 260.3
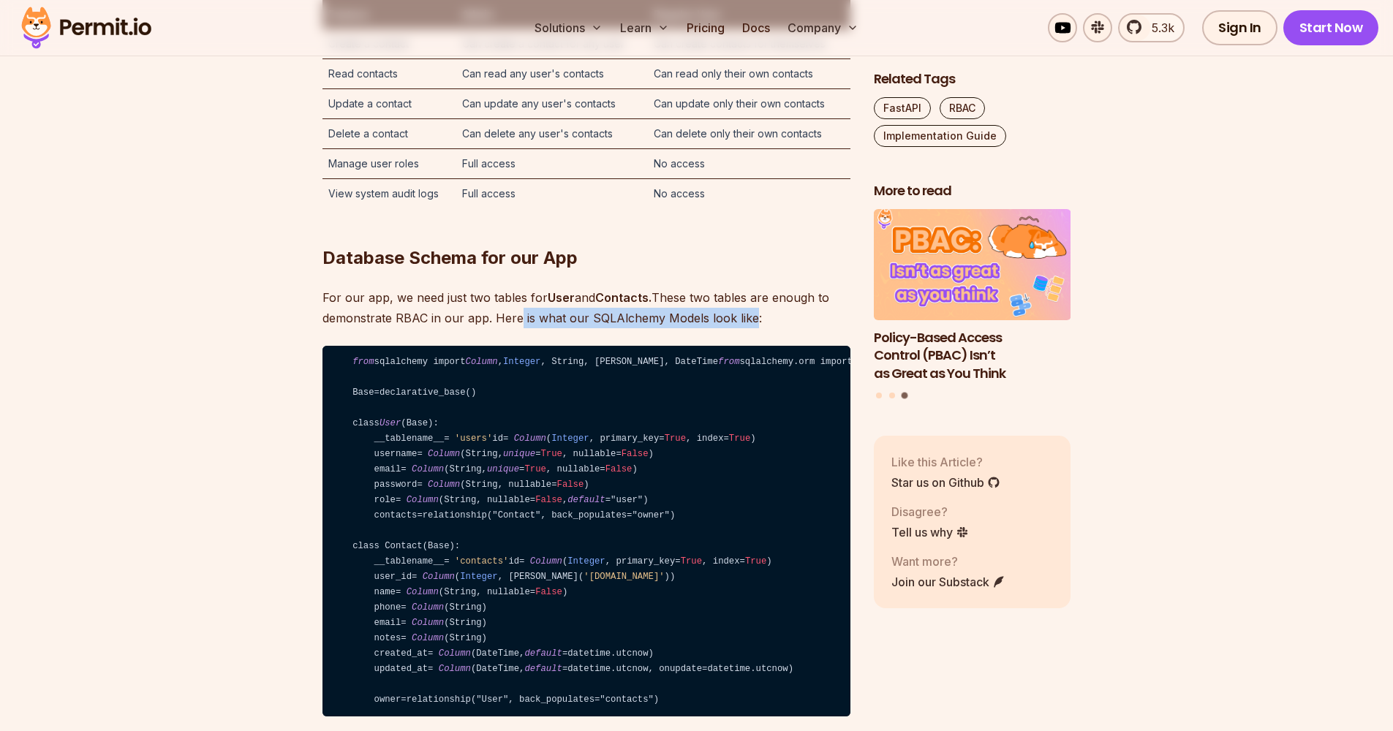
click at [742, 328] on p "For our app, we need just two tables for User and Contacts. These two tables ar…" at bounding box center [586, 307] width 528 height 41
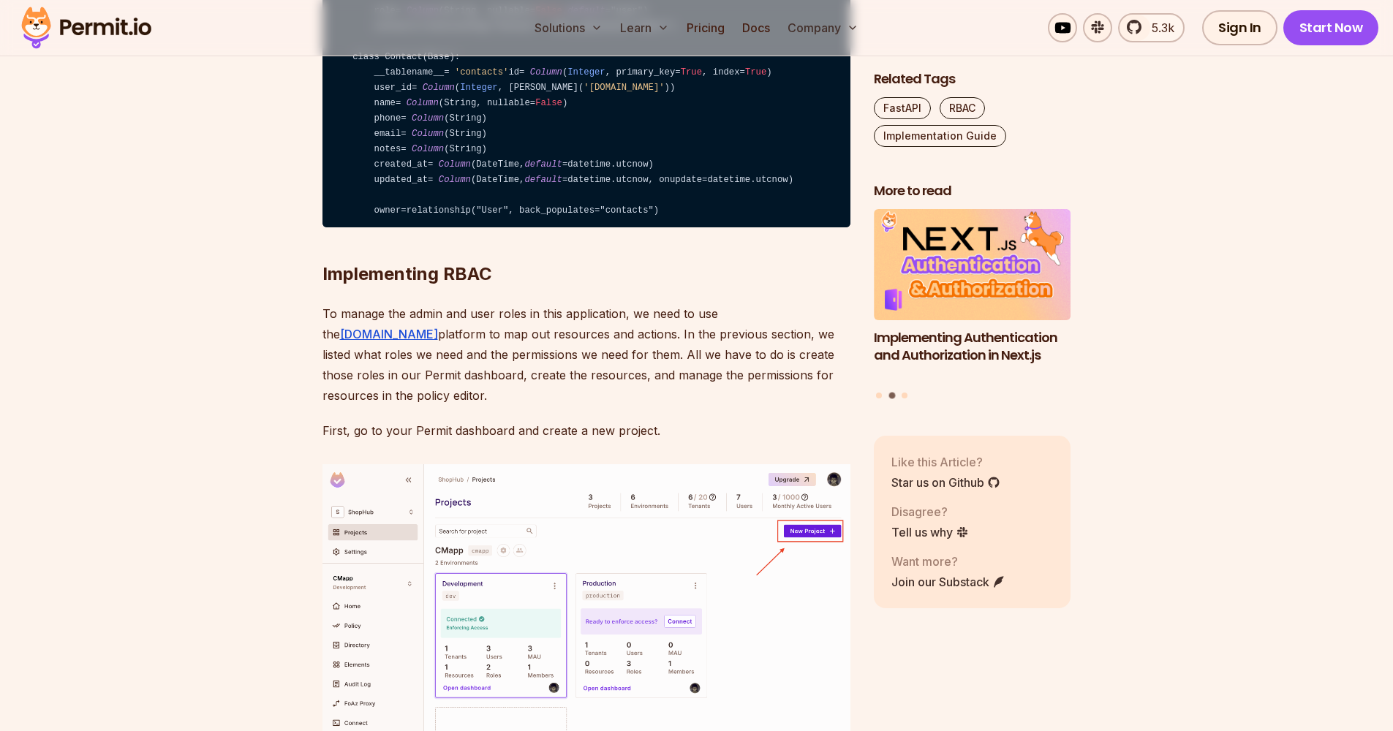
scroll to position [3923, 0]
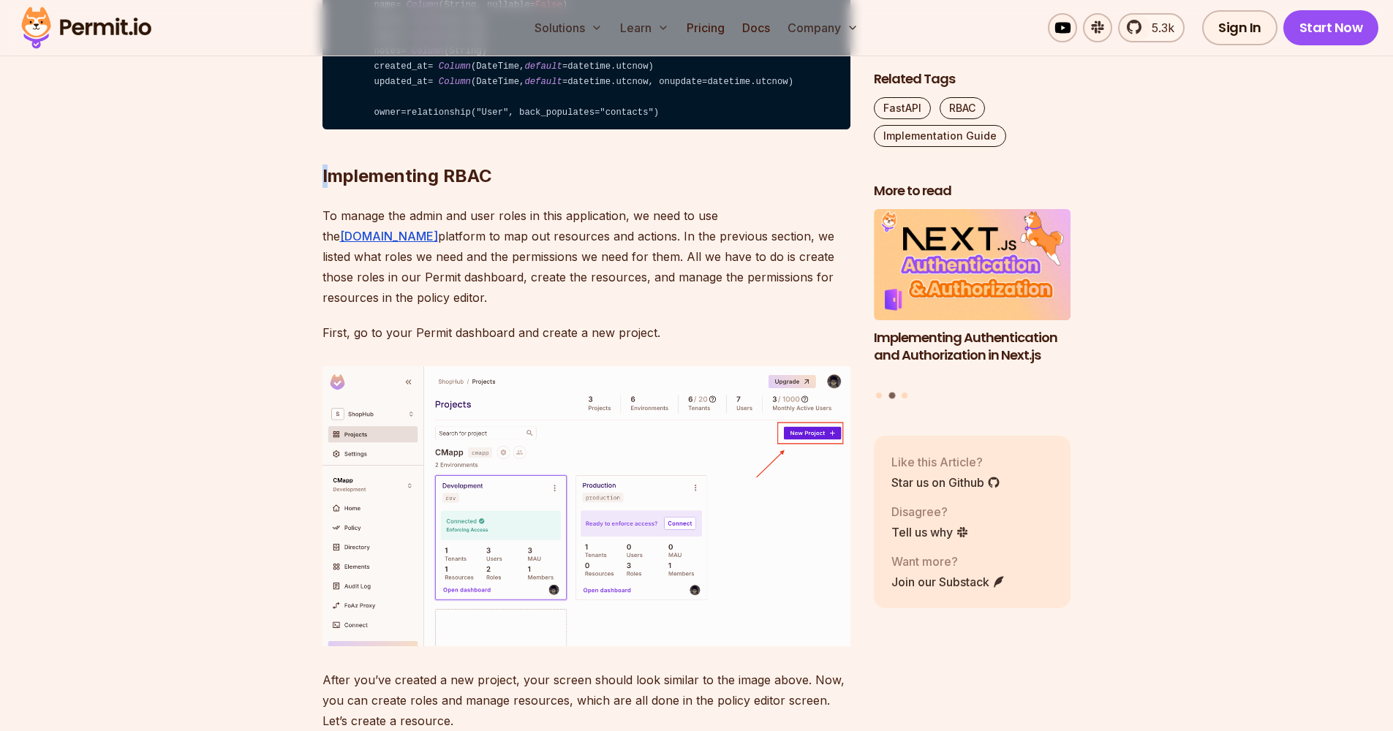
drag, startPoint x: 420, startPoint y: 524, endPoint x: 494, endPoint y: 393, distance: 149.7
click at [494, 188] on h2 "Implementing RBAC" at bounding box center [586, 147] width 528 height 82
drag, startPoint x: 494, startPoint y: 393, endPoint x: 513, endPoint y: 399, distance: 19.9
click at [513, 188] on h2 "Implementing RBAC" at bounding box center [586, 147] width 528 height 82
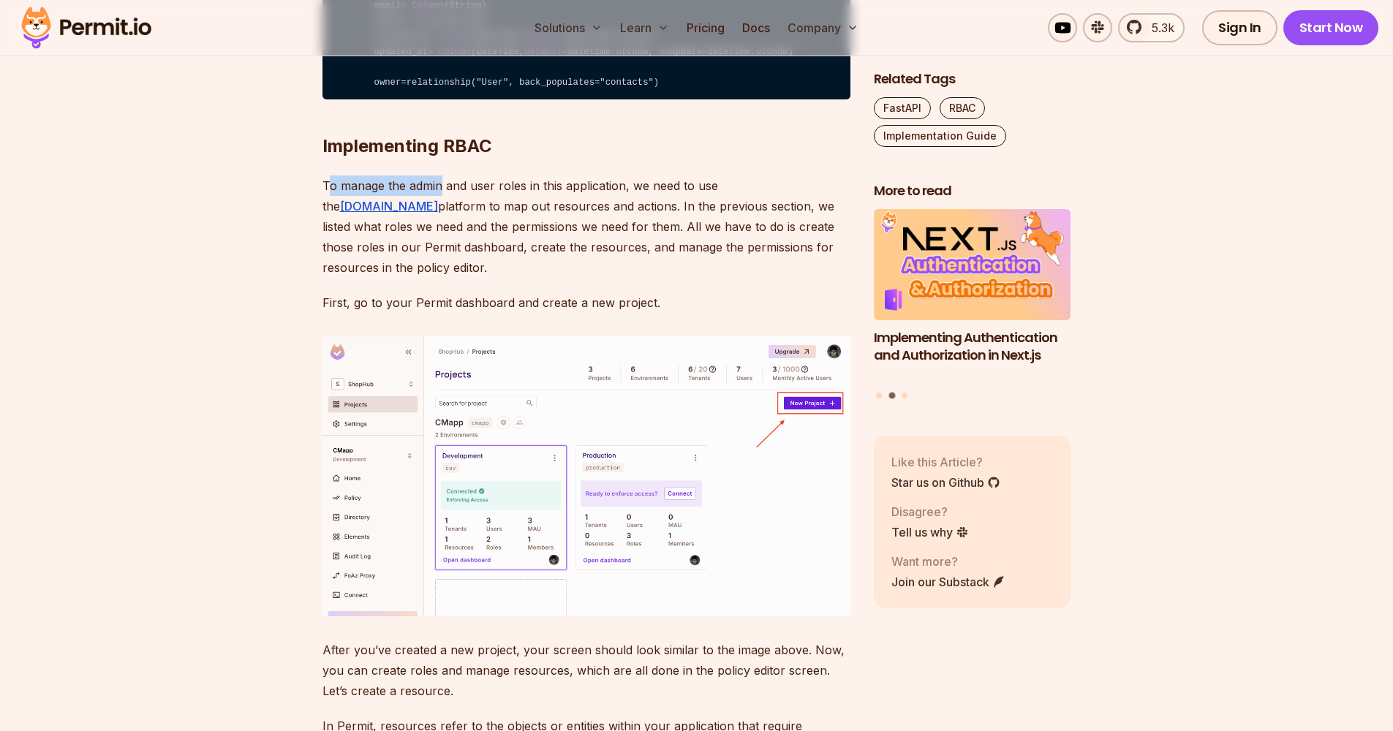
drag, startPoint x: 472, startPoint y: 418, endPoint x: 438, endPoint y: 418, distance: 34.4
click at [438, 278] on p "To manage the admin and user roles in this application, we need to use the Perm…" at bounding box center [586, 227] width 528 height 102
drag, startPoint x: 438, startPoint y: 418, endPoint x: 641, endPoint y: 419, distance: 202.6
click at [641, 278] on p "To manage the admin and user roles in this application, we need to use the Perm…" at bounding box center [586, 227] width 528 height 102
drag, startPoint x: 641, startPoint y: 419, endPoint x: 687, endPoint y: 414, distance: 47.1
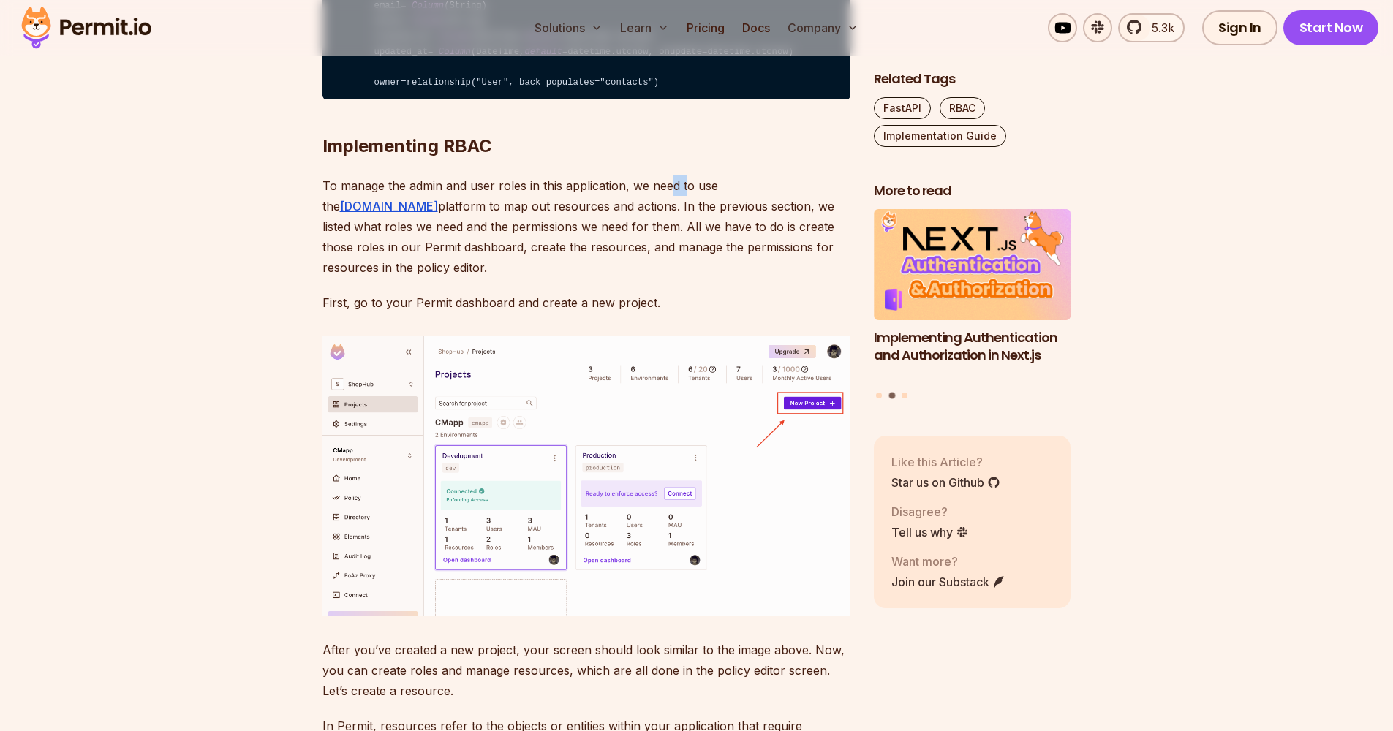
click at [687, 278] on p "To manage the admin and user roles in this application, we need to use the Perm…" at bounding box center [586, 227] width 528 height 102
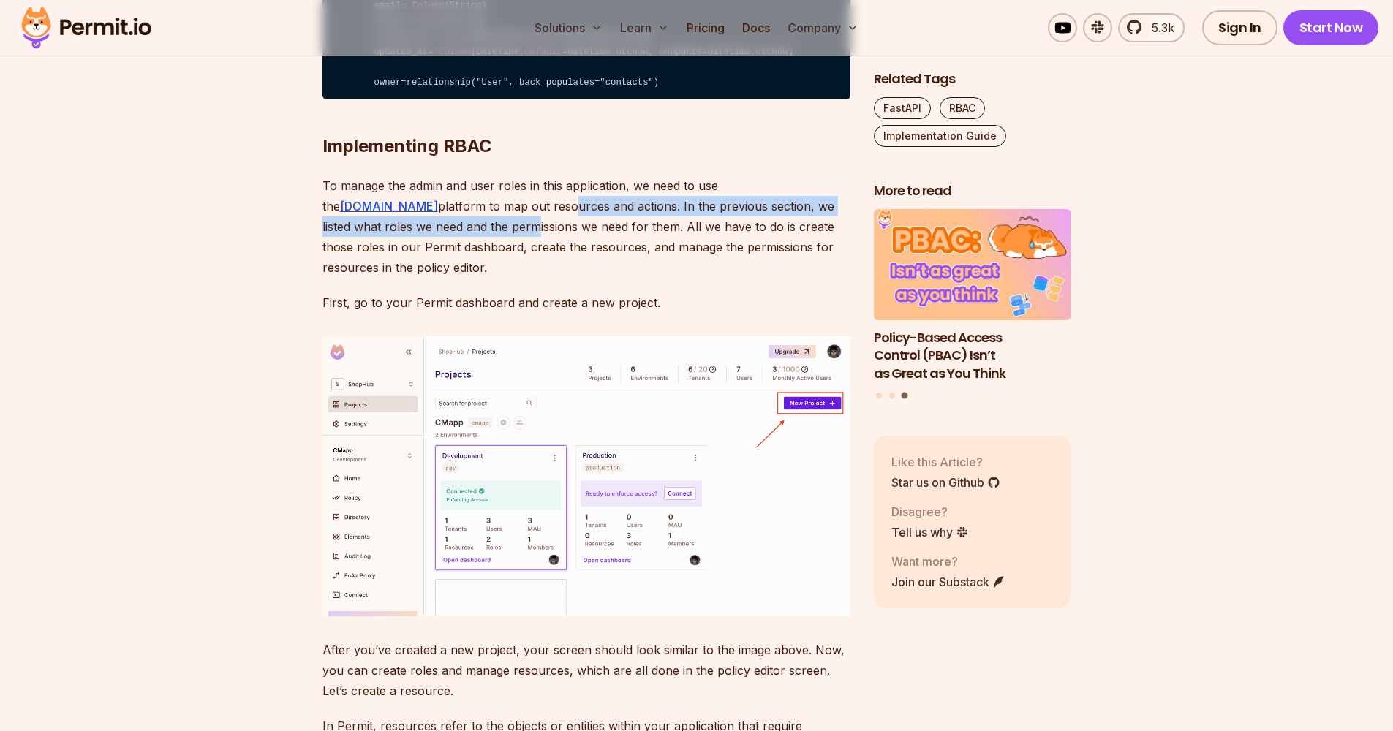
drag, startPoint x: 687, startPoint y: 414, endPoint x: 401, endPoint y: 439, distance: 287.0
click at [401, 278] on p "To manage the admin and user roles in this application, we need to use the Perm…" at bounding box center [586, 227] width 528 height 102
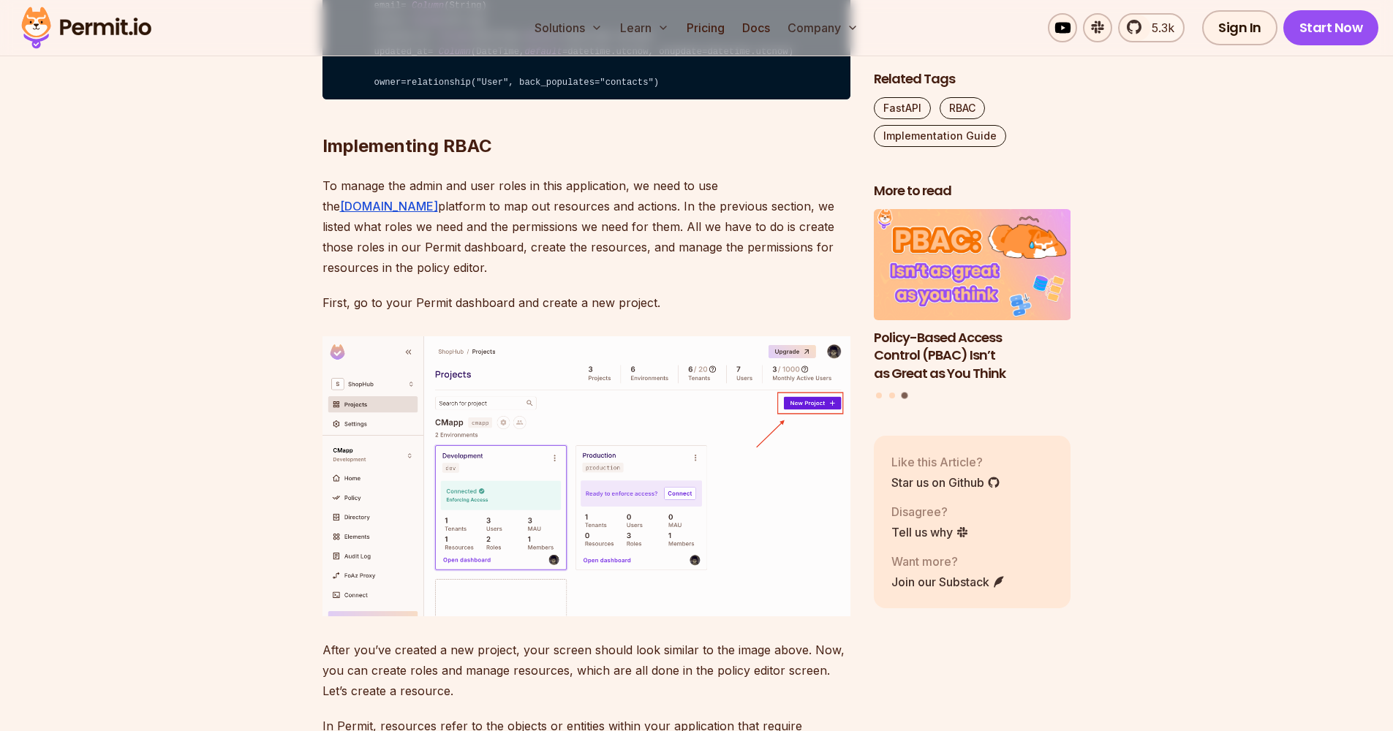
click at [402, 278] on p "To manage the admin and user roles in this application, we need to use the Perm…" at bounding box center [586, 227] width 528 height 102
drag, startPoint x: 402, startPoint y: 439, endPoint x: 498, endPoint y: 433, distance: 96.0
click at [498, 278] on p "To manage the admin and user roles in this application, we need to use the Perm…" at bounding box center [586, 227] width 528 height 102
drag, startPoint x: 498, startPoint y: 433, endPoint x: 619, endPoint y: 426, distance: 120.9
click at [619, 278] on p "To manage the admin and user roles in this application, we need to use the Perm…" at bounding box center [586, 227] width 528 height 102
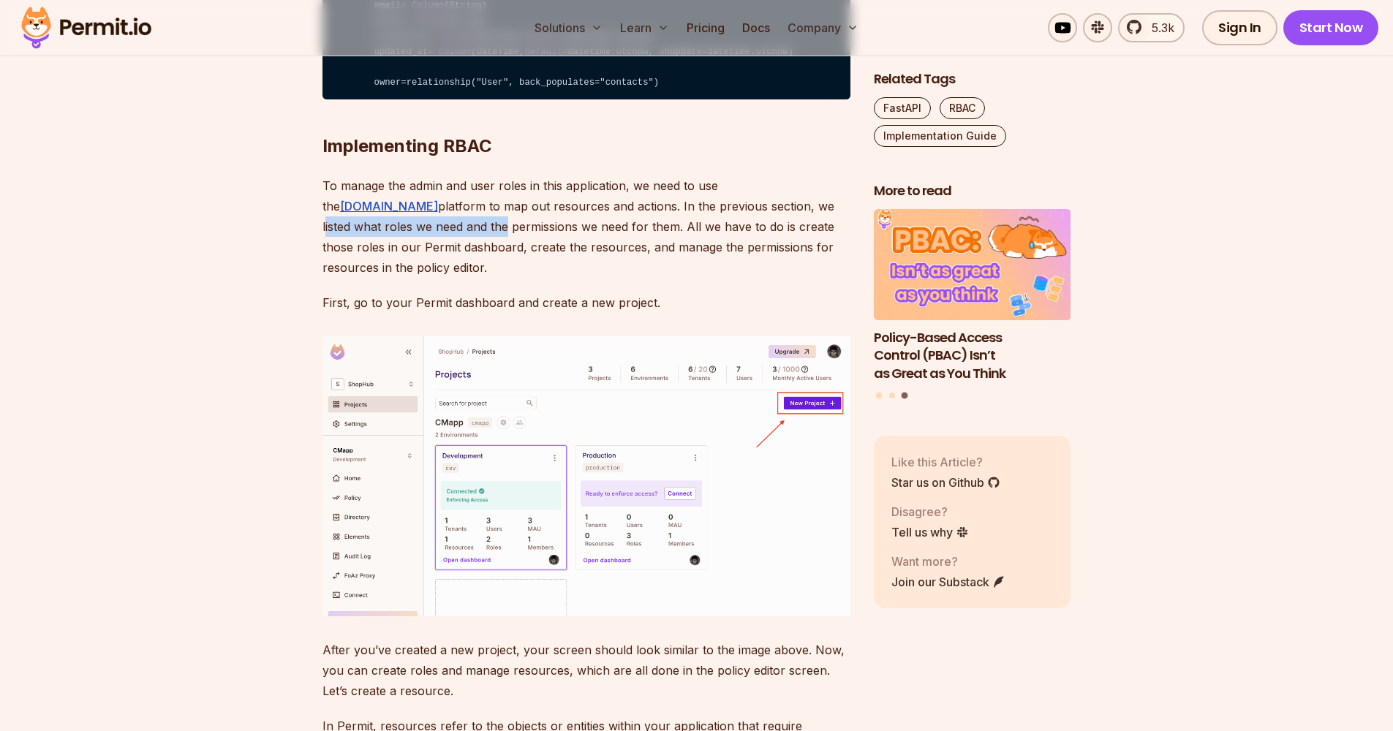
drag, startPoint x: 619, startPoint y: 426, endPoint x: 840, endPoint y: 439, distance: 222.0
click at [840, 278] on p "To manage the admin and user roles in this application, we need to use the Perm…" at bounding box center [586, 227] width 528 height 102
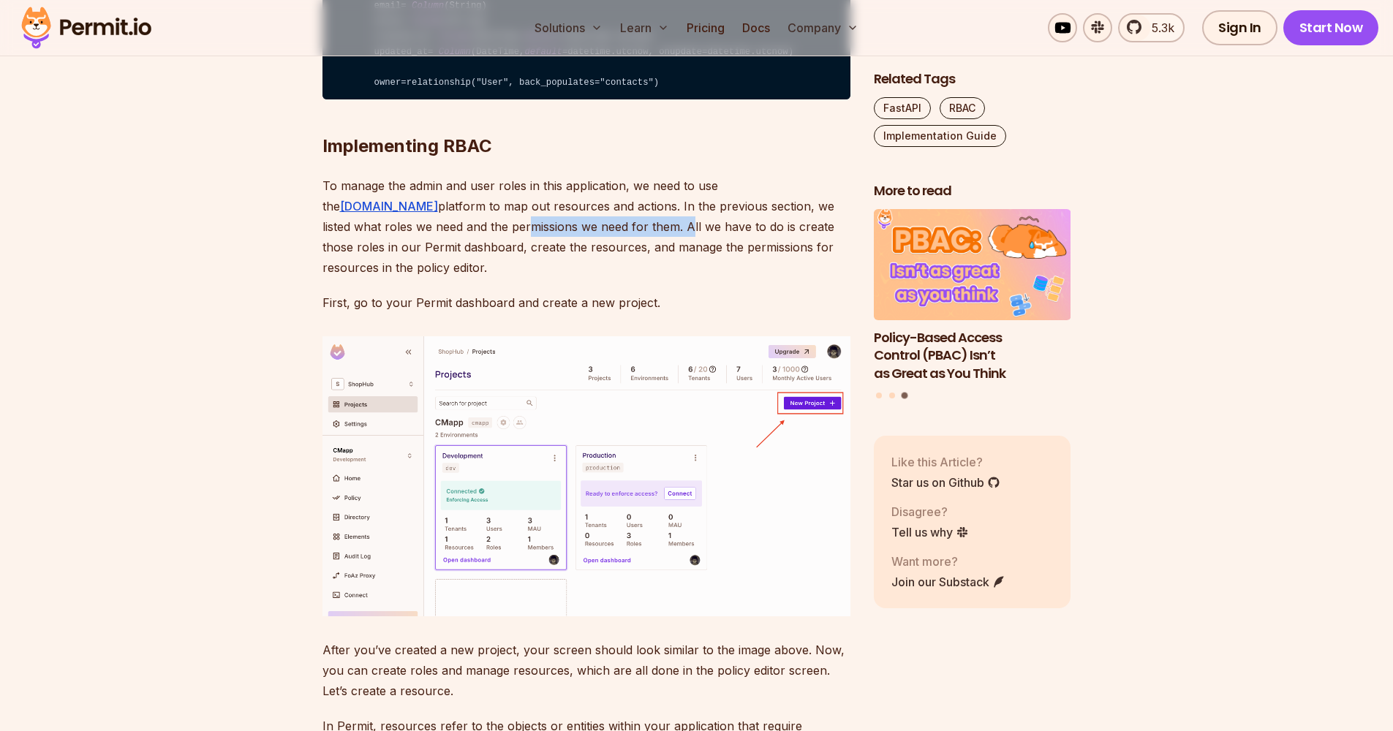
drag, startPoint x: 840, startPoint y: 439, endPoint x: 497, endPoint y: 453, distance: 344.0
click at [497, 278] on p "To manage the admin and user roles in this application, we need to use the Perm…" at bounding box center [586, 227] width 528 height 102
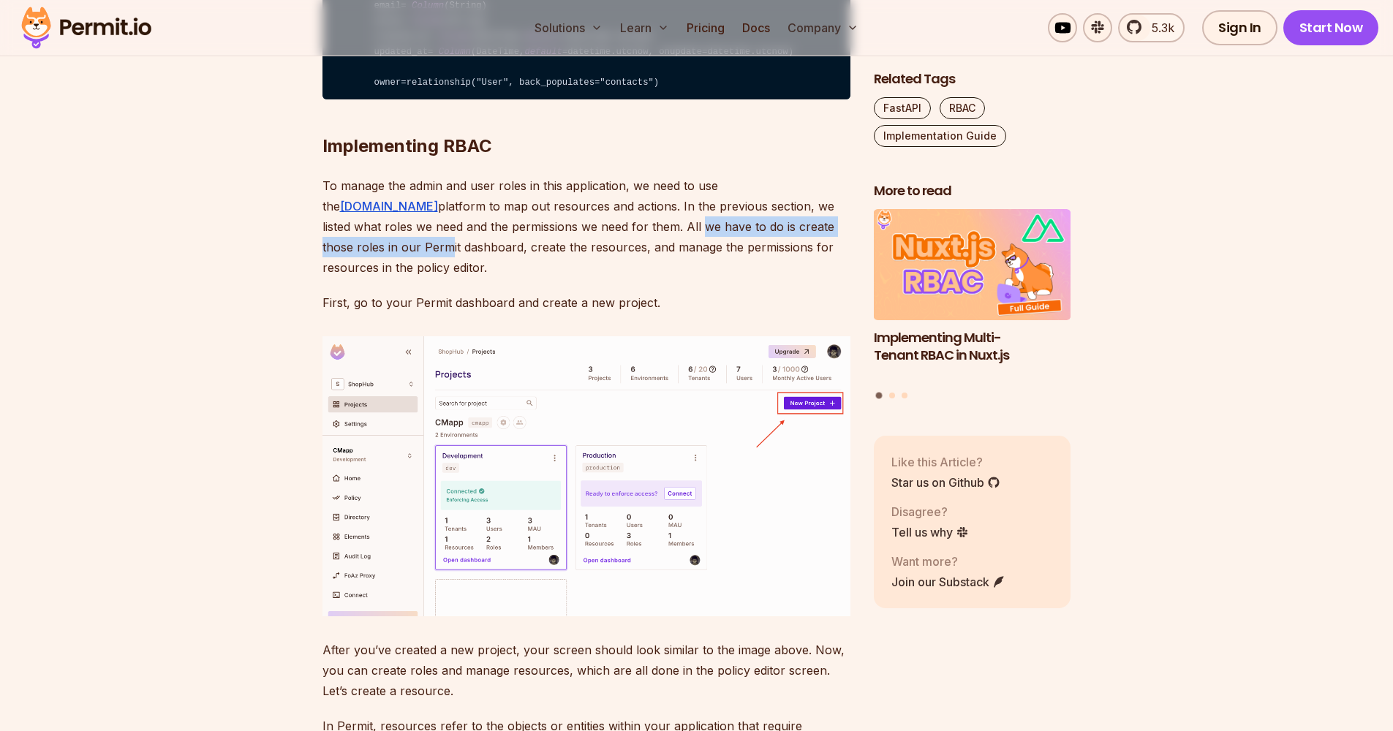
drag, startPoint x: 497, startPoint y: 453, endPoint x: 766, endPoint y: 457, distance: 269.1
click at [766, 278] on p "To manage the admin and user roles in this application, we need to use the Perm…" at bounding box center [586, 227] width 528 height 102
drag, startPoint x: 766, startPoint y: 457, endPoint x: 443, endPoint y: 479, distance: 323.2
click at [443, 278] on p "To manage the admin and user roles in this application, we need to use the Perm…" at bounding box center [586, 227] width 528 height 102
drag, startPoint x: 443, startPoint y: 479, endPoint x: 667, endPoint y: 475, distance: 223.8
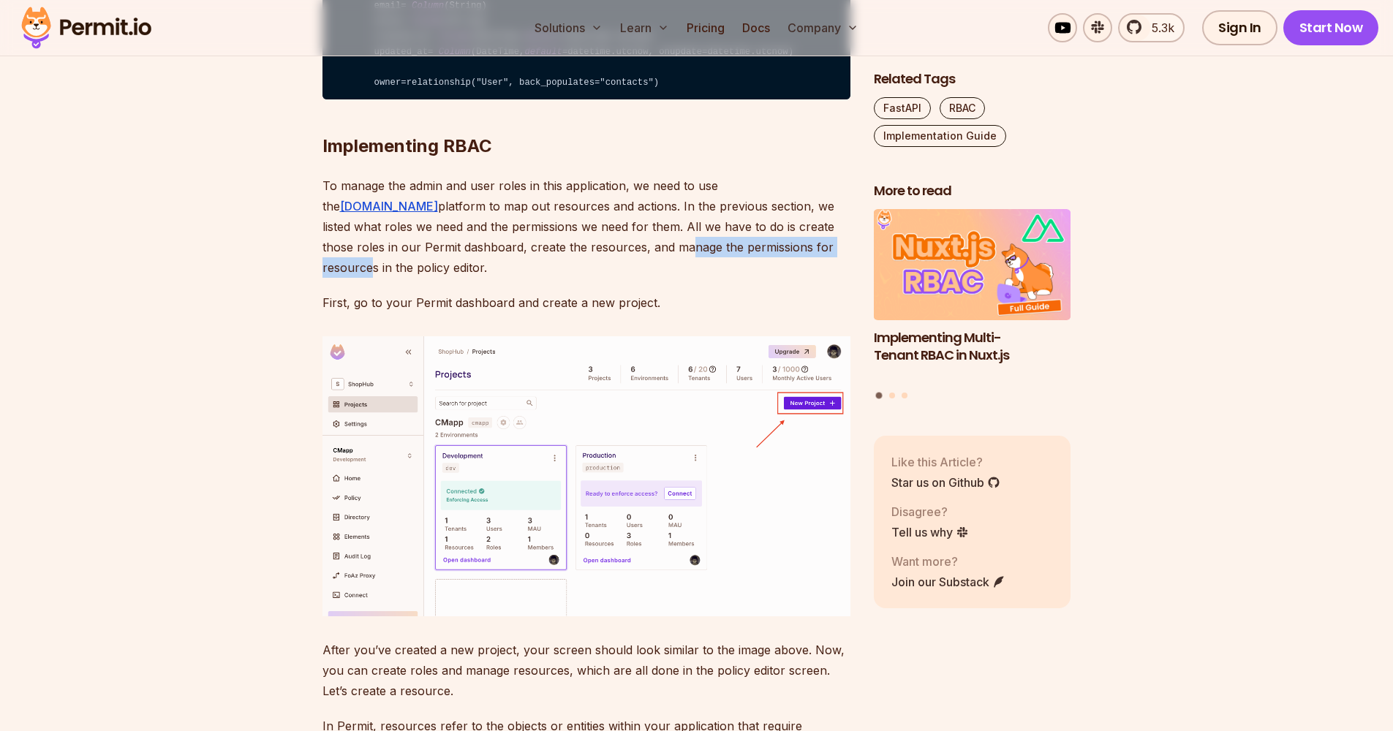
click at [667, 278] on p "To manage the admin and user roles in this application, we need to use the Perm…" at bounding box center [586, 227] width 528 height 102
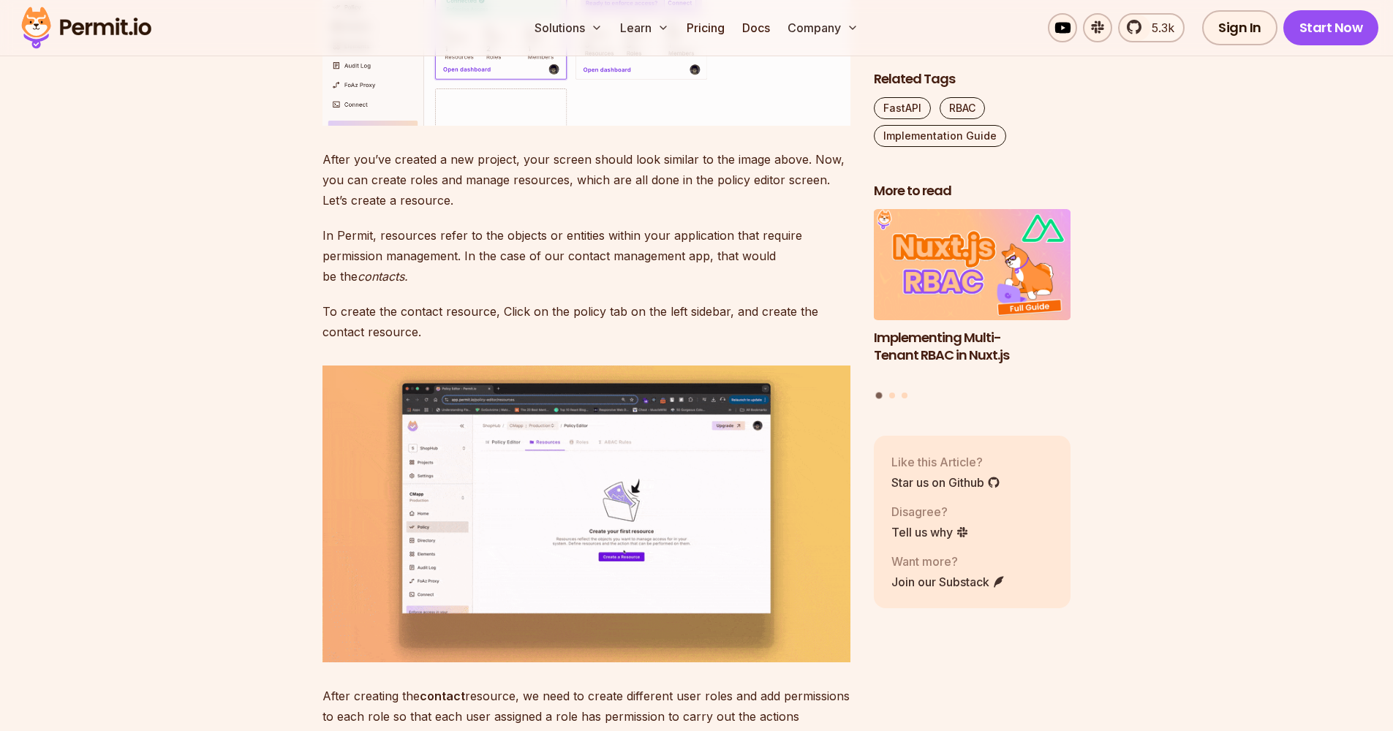
scroll to position [4453, 0]
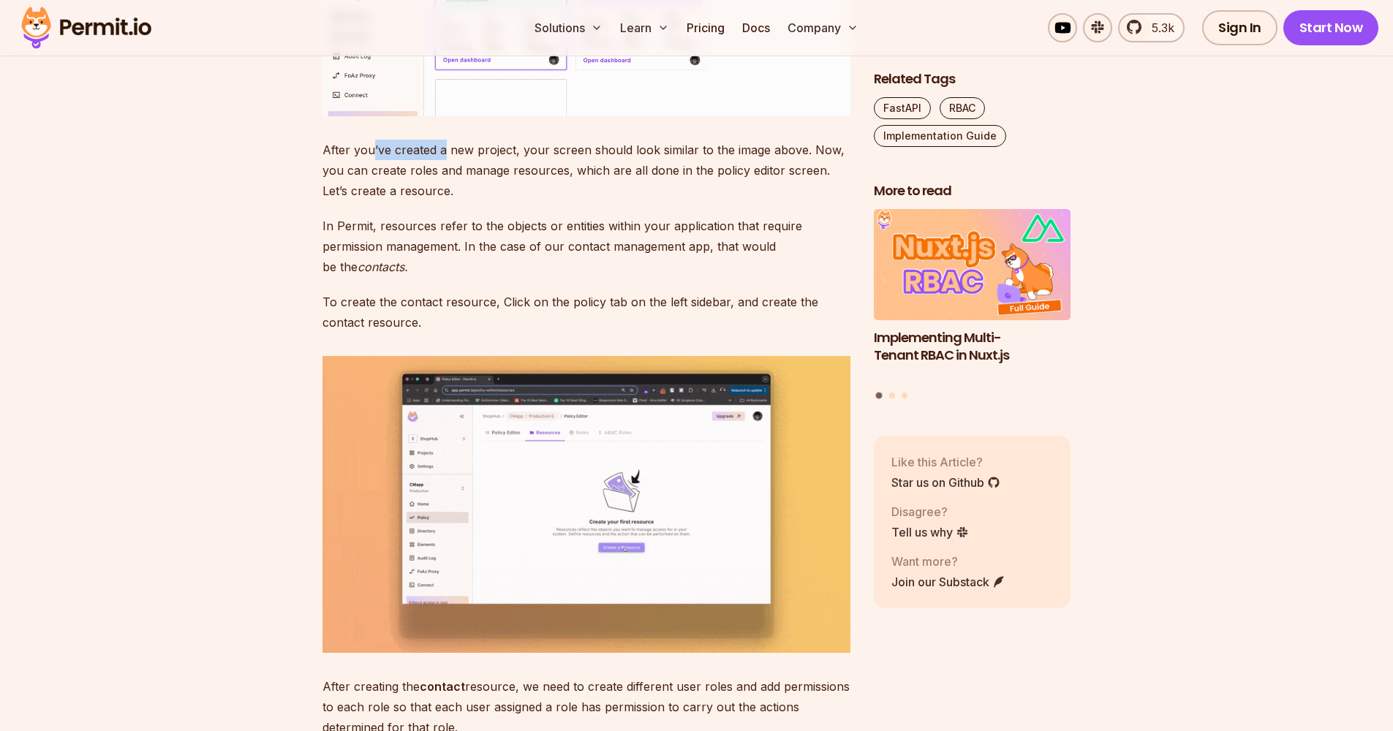
drag, startPoint x: 401, startPoint y: 441, endPoint x: 444, endPoint y: 358, distance: 93.5
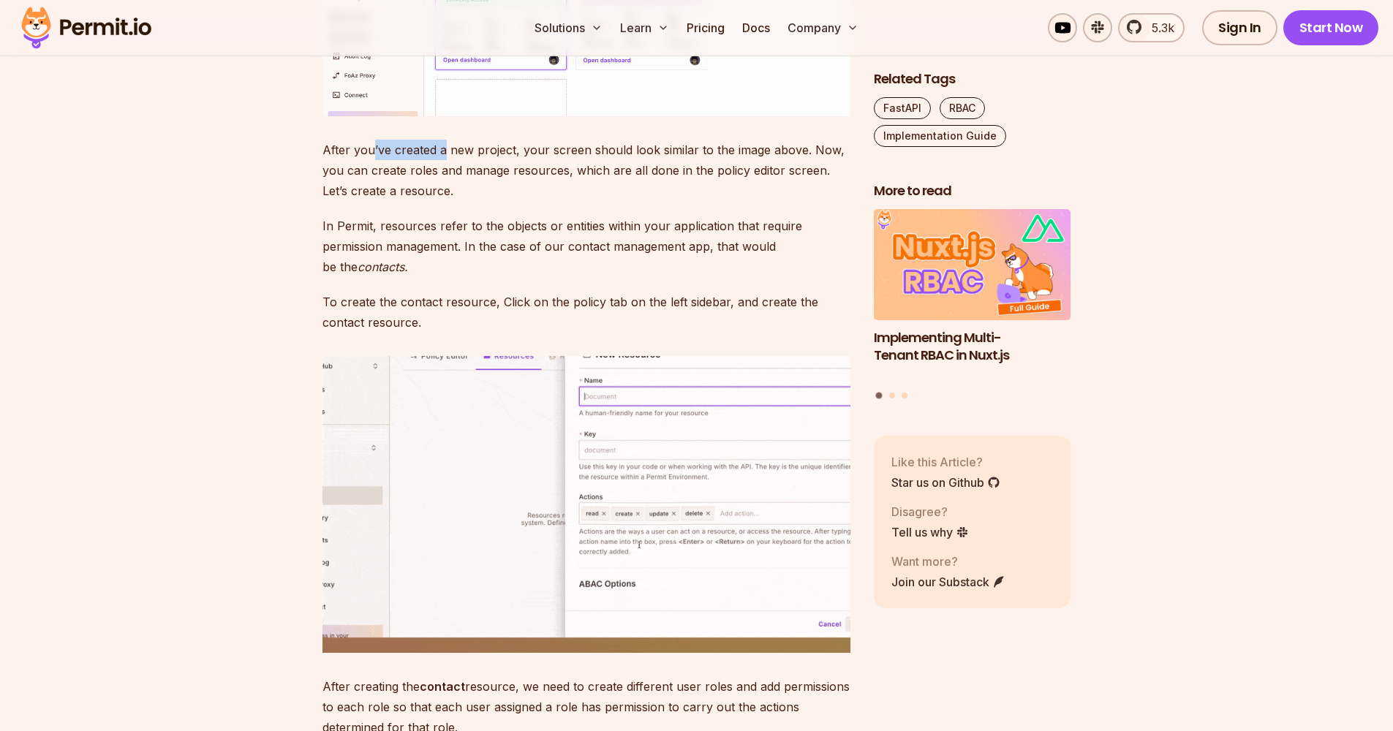
click at [444, 201] on p "After you’ve created a new project, your screen should look similar to the imag…" at bounding box center [586, 170] width 528 height 61
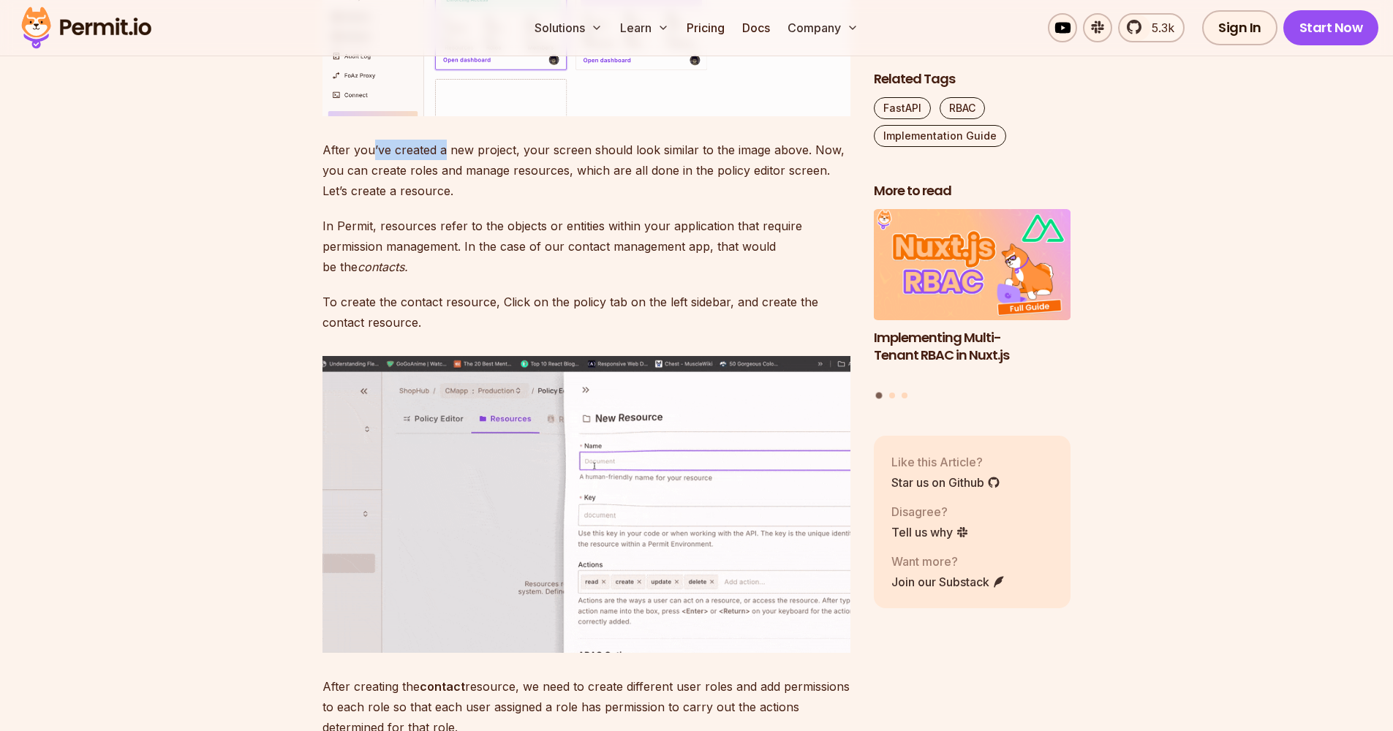
click at [444, 201] on p "After you’ve created a new project, your screen should look similar to the imag…" at bounding box center [586, 170] width 528 height 61
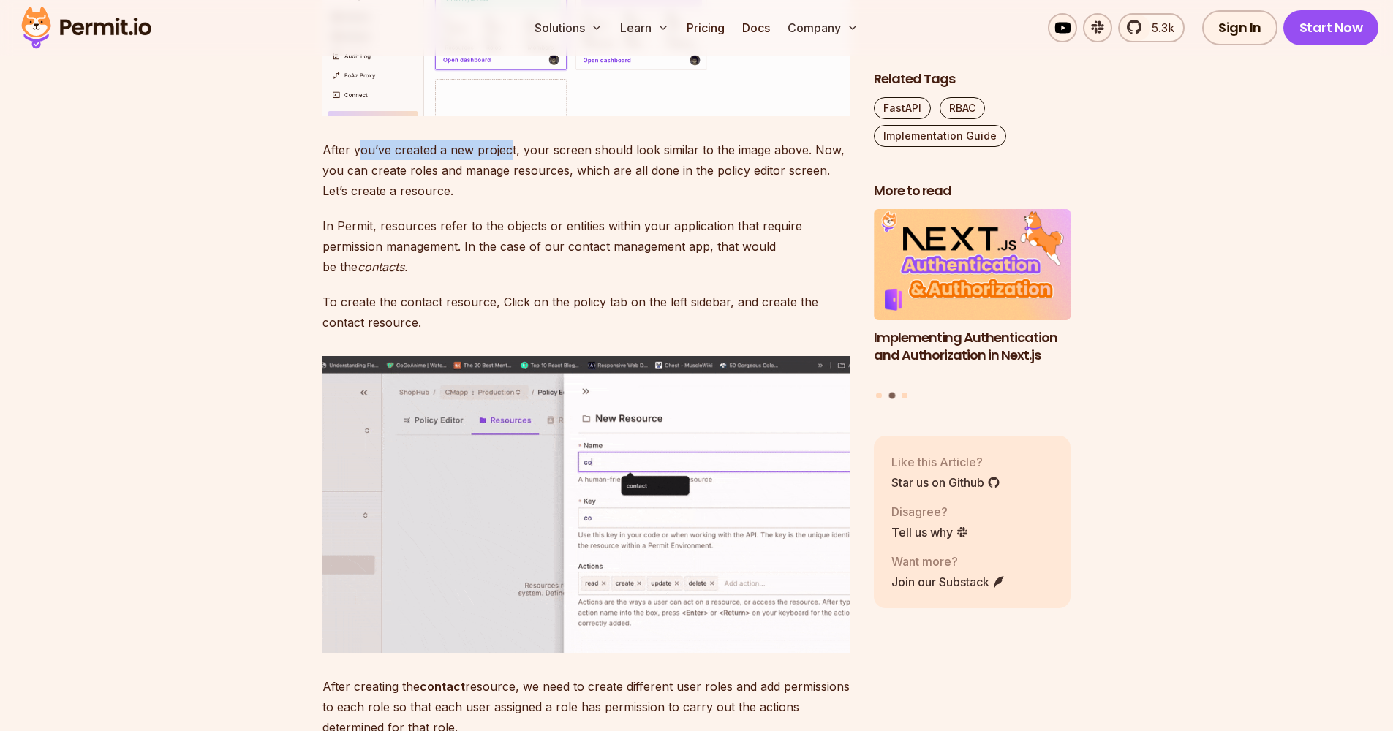
drag, startPoint x: 444, startPoint y: 358, endPoint x: 508, endPoint y: 352, distance: 63.9
click at [508, 201] on p "After you’ve created a new project, your screen should look similar to the imag…" at bounding box center [586, 170] width 528 height 61
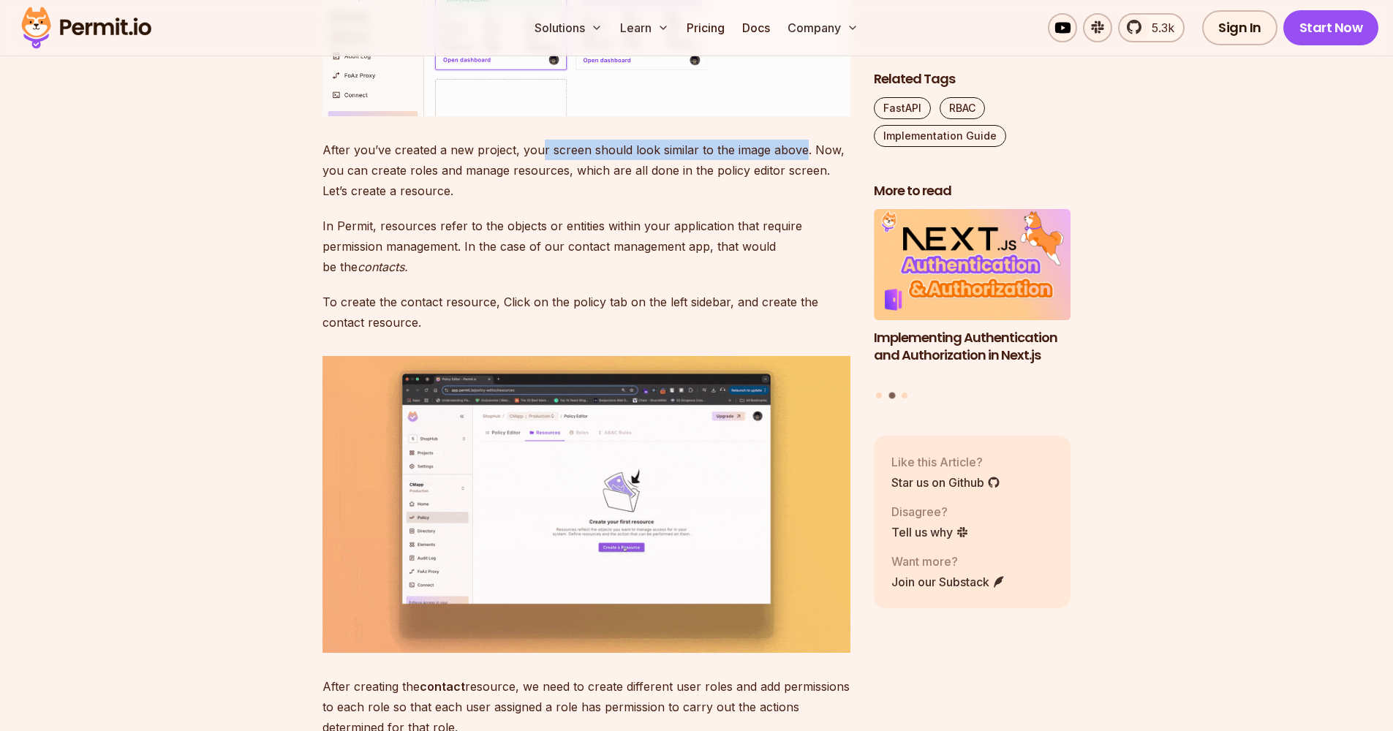
drag, startPoint x: 508, startPoint y: 352, endPoint x: 801, endPoint y: 357, distance: 294.0
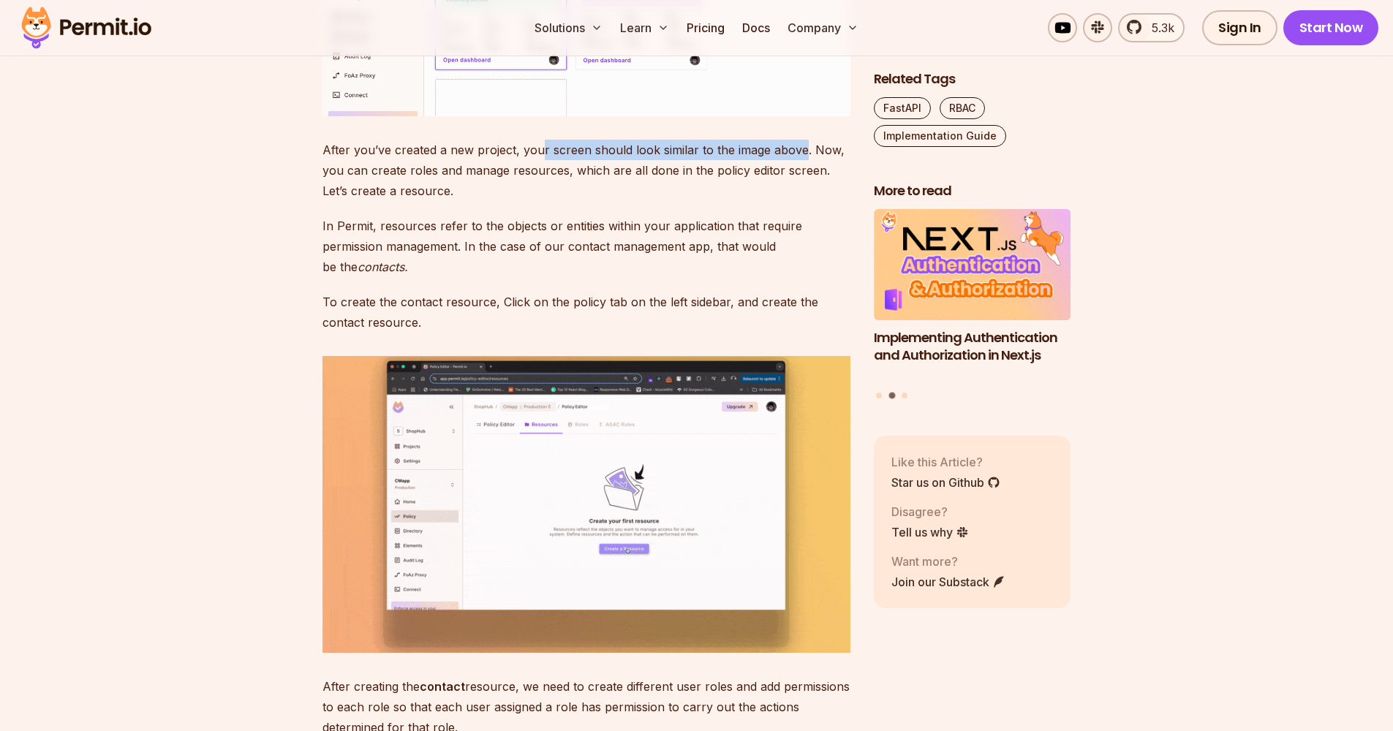
click at [801, 201] on p "After you’ve created a new project, your screen should look similar to the imag…" at bounding box center [586, 170] width 528 height 61
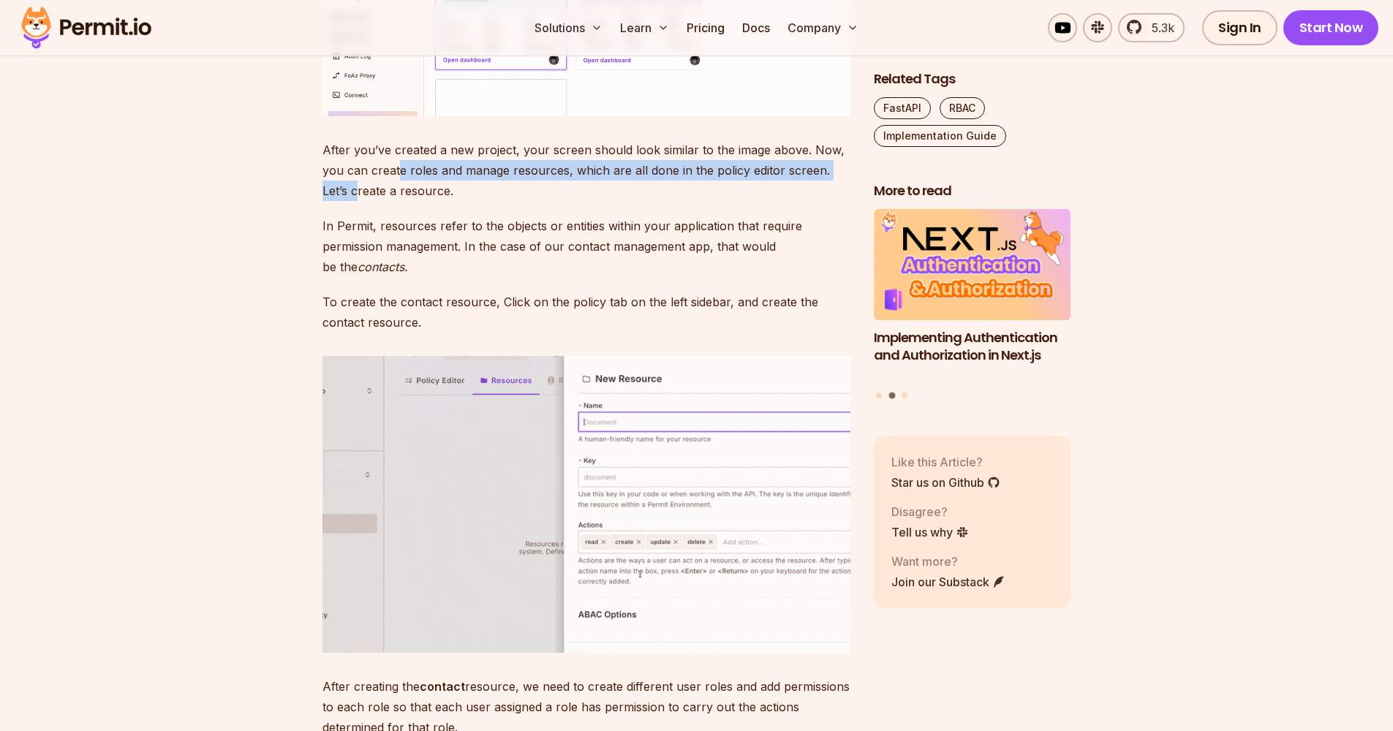
drag, startPoint x: 801, startPoint y: 357, endPoint x: 399, endPoint y: 383, distance: 403.8
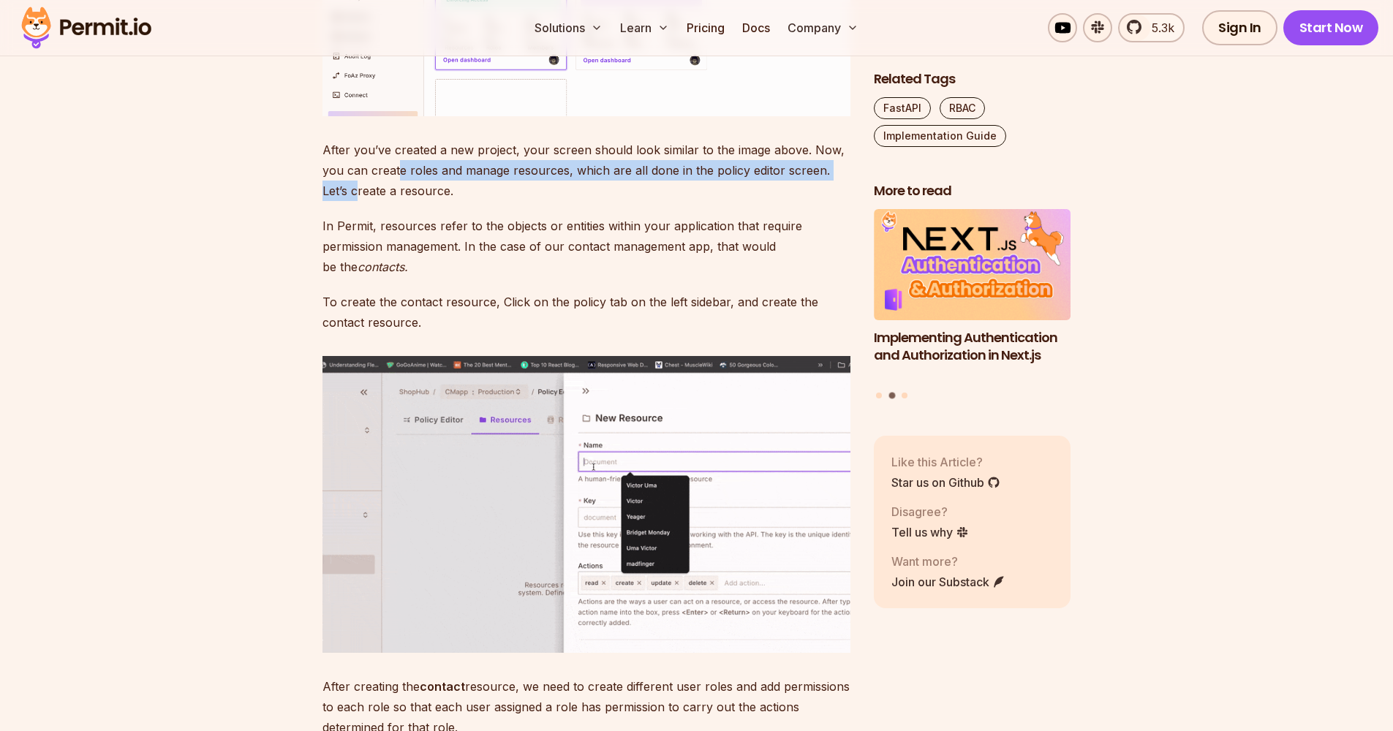
click at [399, 201] on p "After you’ve created a new project, your screen should look similar to the imag…" at bounding box center [586, 170] width 528 height 61
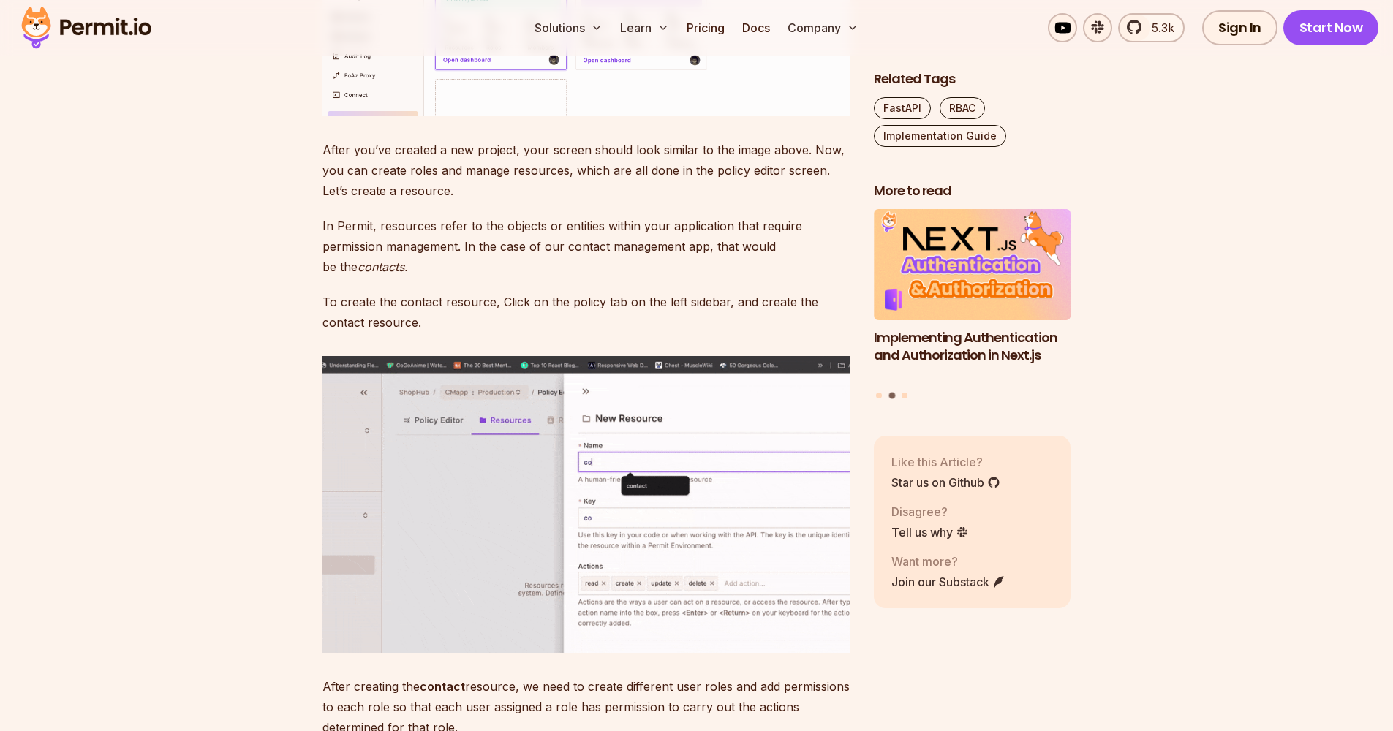
click at [390, 201] on p "After you’ve created a new project, your screen should look similar to the imag…" at bounding box center [586, 170] width 528 height 61
drag, startPoint x: 399, startPoint y: 383, endPoint x: 553, endPoint y: 377, distance: 154.4
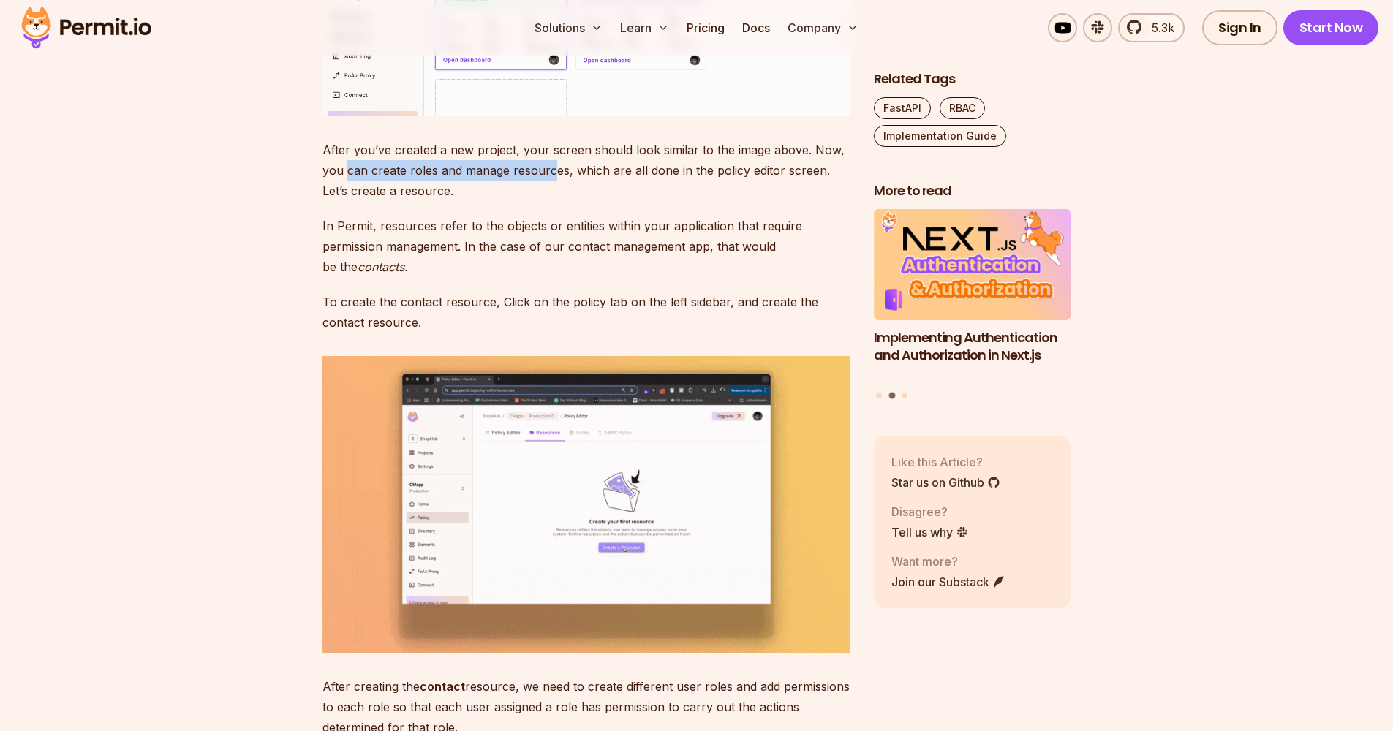
click at [553, 201] on p "After you’ve created a new project, your screen should look similar to the imag…" at bounding box center [586, 170] width 528 height 61
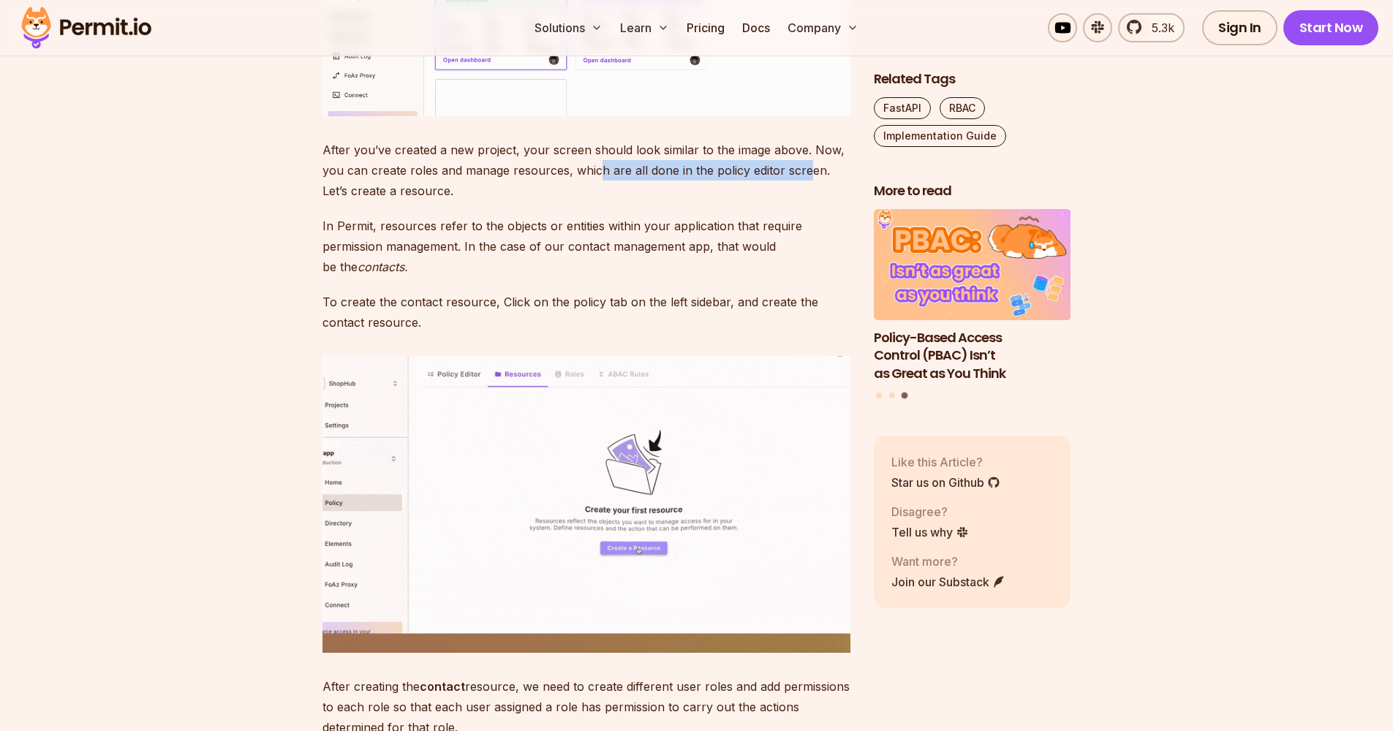
drag, startPoint x: 553, startPoint y: 377, endPoint x: 807, endPoint y: 386, distance: 254.6
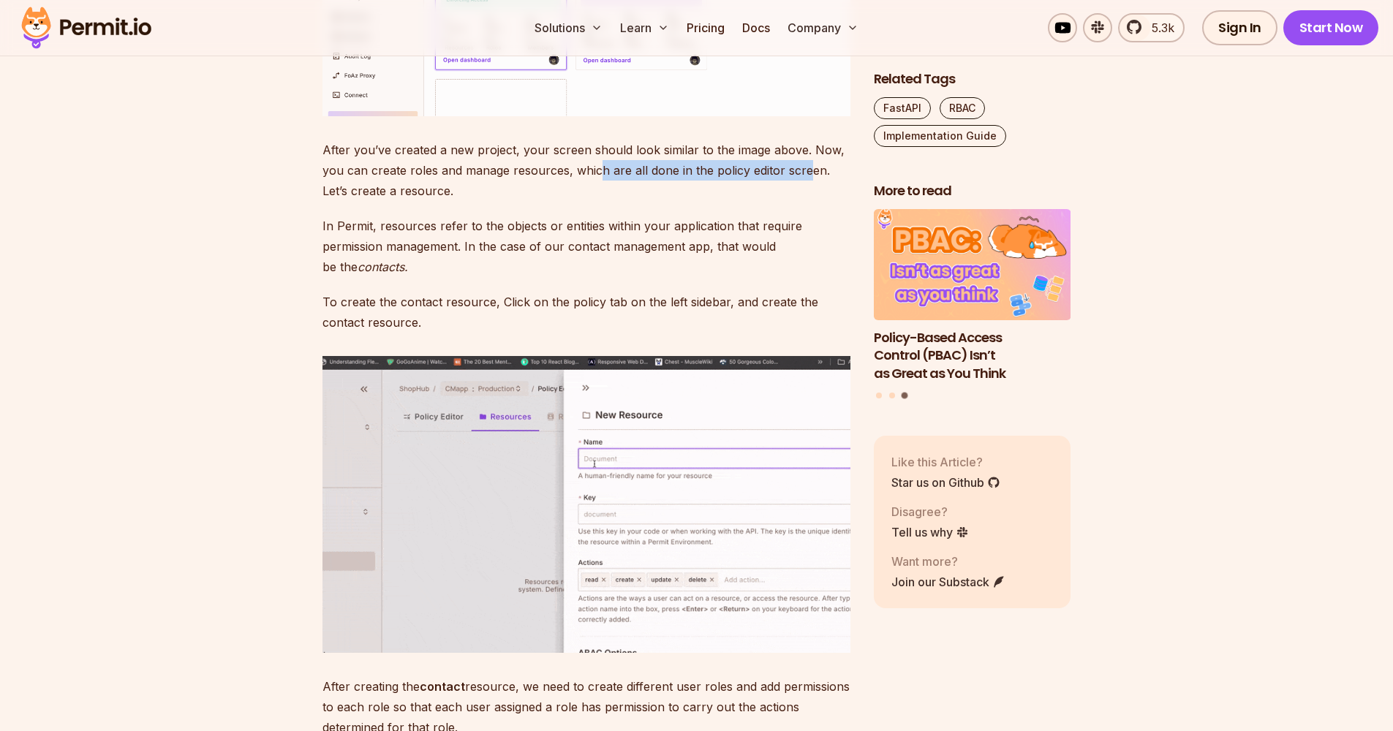
click at [807, 201] on p "After you’ve created a new project, your screen should look similar to the imag…" at bounding box center [586, 170] width 528 height 61
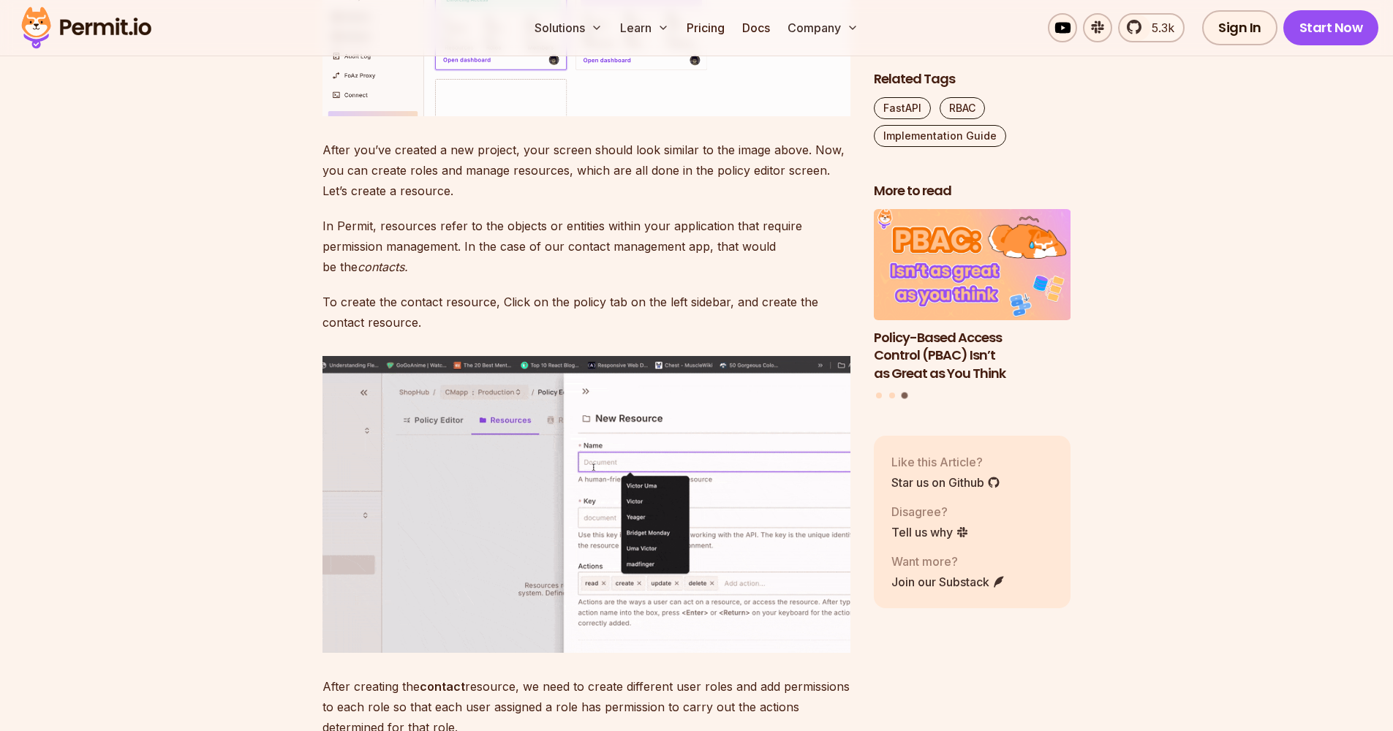
drag, startPoint x: 807, startPoint y: 386, endPoint x: 429, endPoint y: 404, distance: 378.5
click at [429, 201] on p "After you’ve created a new project, your screen should look similar to the imag…" at bounding box center [586, 170] width 528 height 61
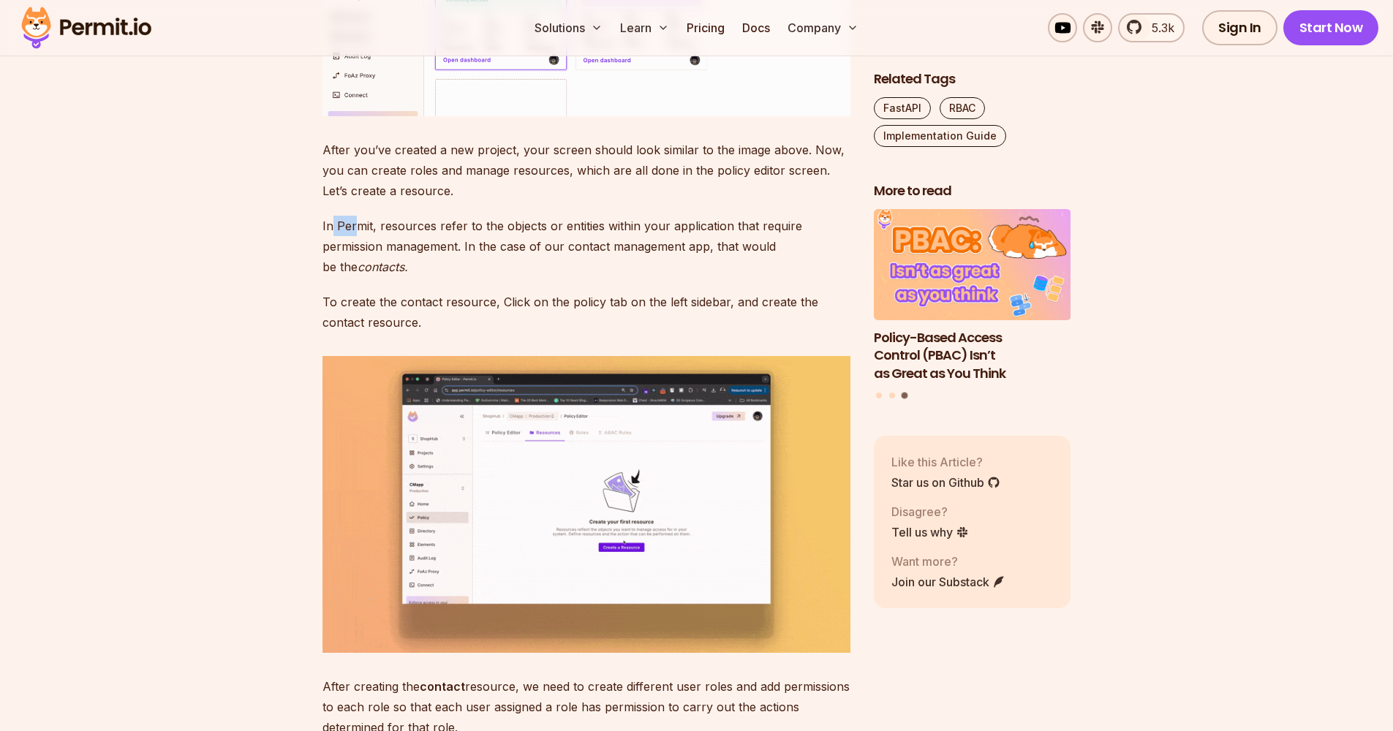
drag, startPoint x: 429, startPoint y: 404, endPoint x: 356, endPoint y: 439, distance: 81.1
click at [356, 277] on p "In Permit, resources refer to the objects or entities within your application t…" at bounding box center [586, 246] width 528 height 61
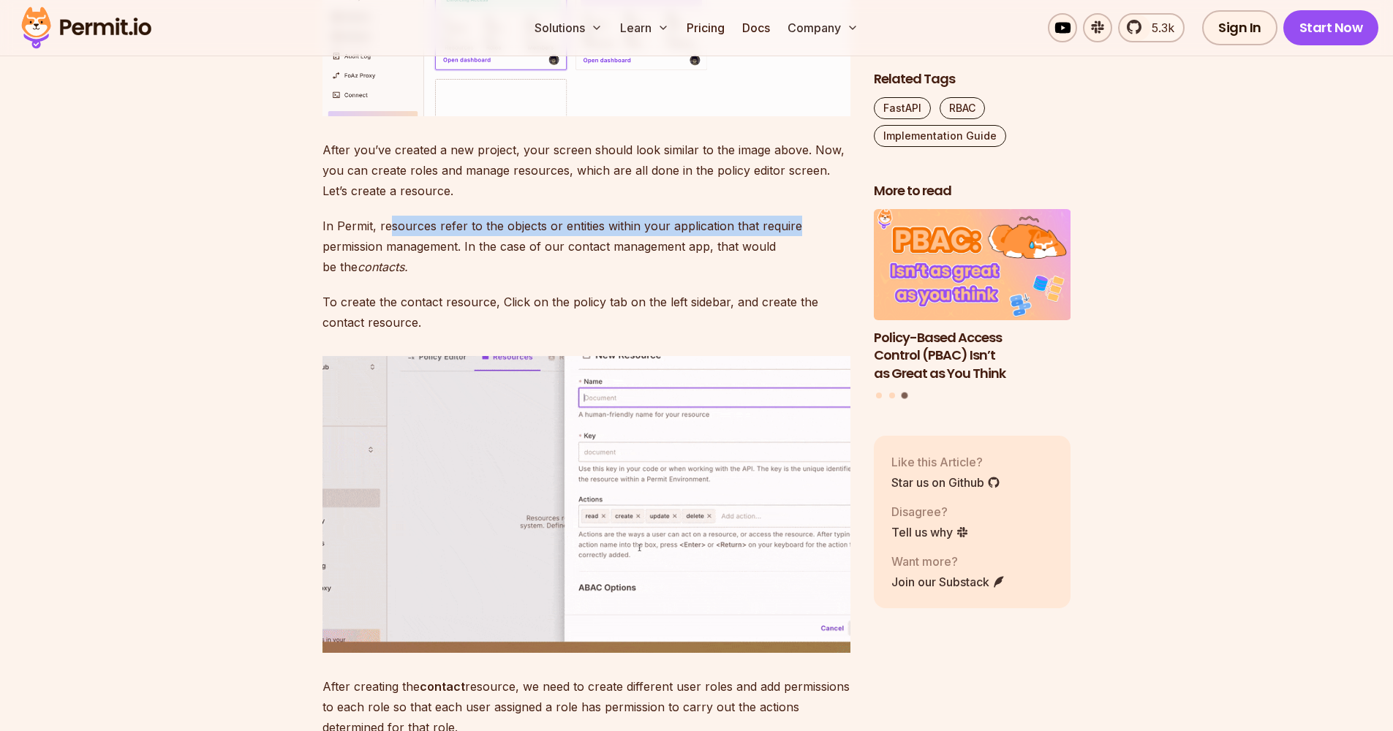
drag, startPoint x: 356, startPoint y: 439, endPoint x: 797, endPoint y: 437, distance: 441.0
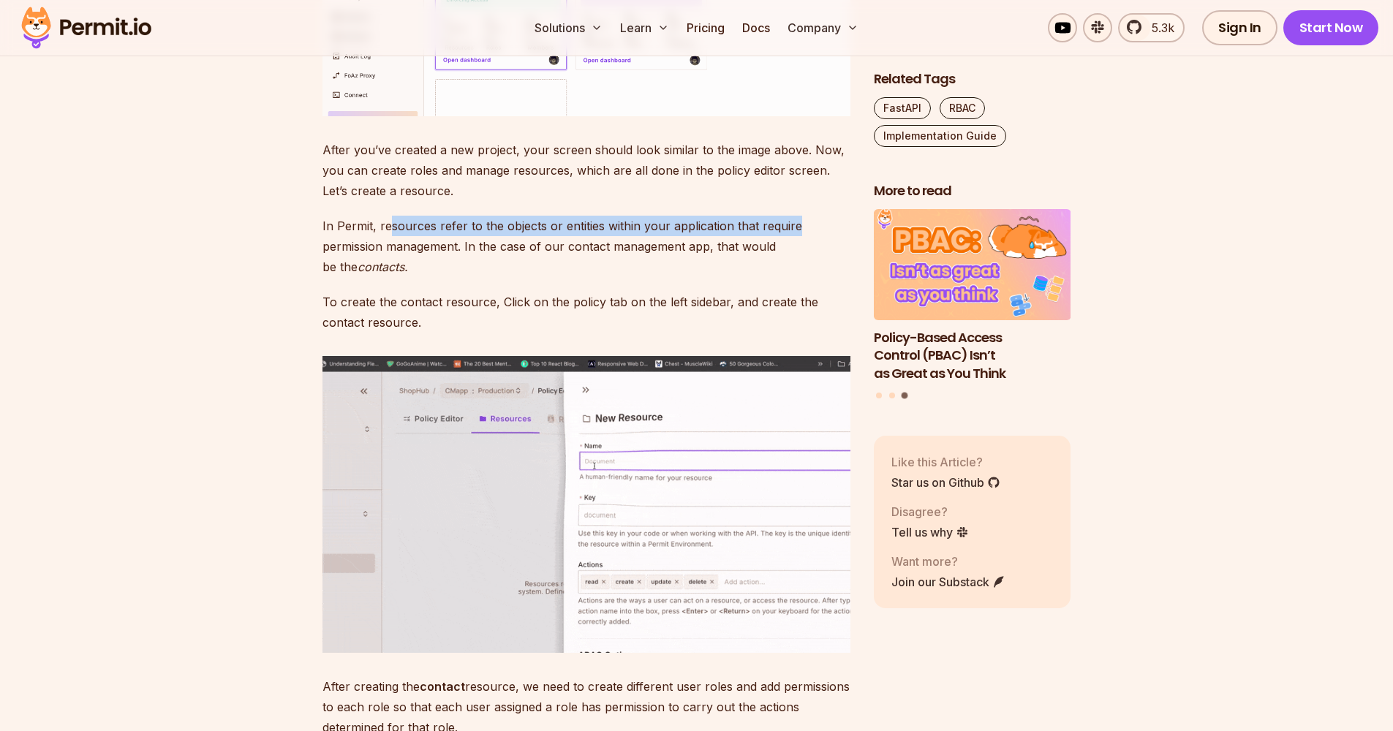
click at [797, 277] on p "In Permit, resources refer to the objects or entities within your application t…" at bounding box center [586, 246] width 528 height 61
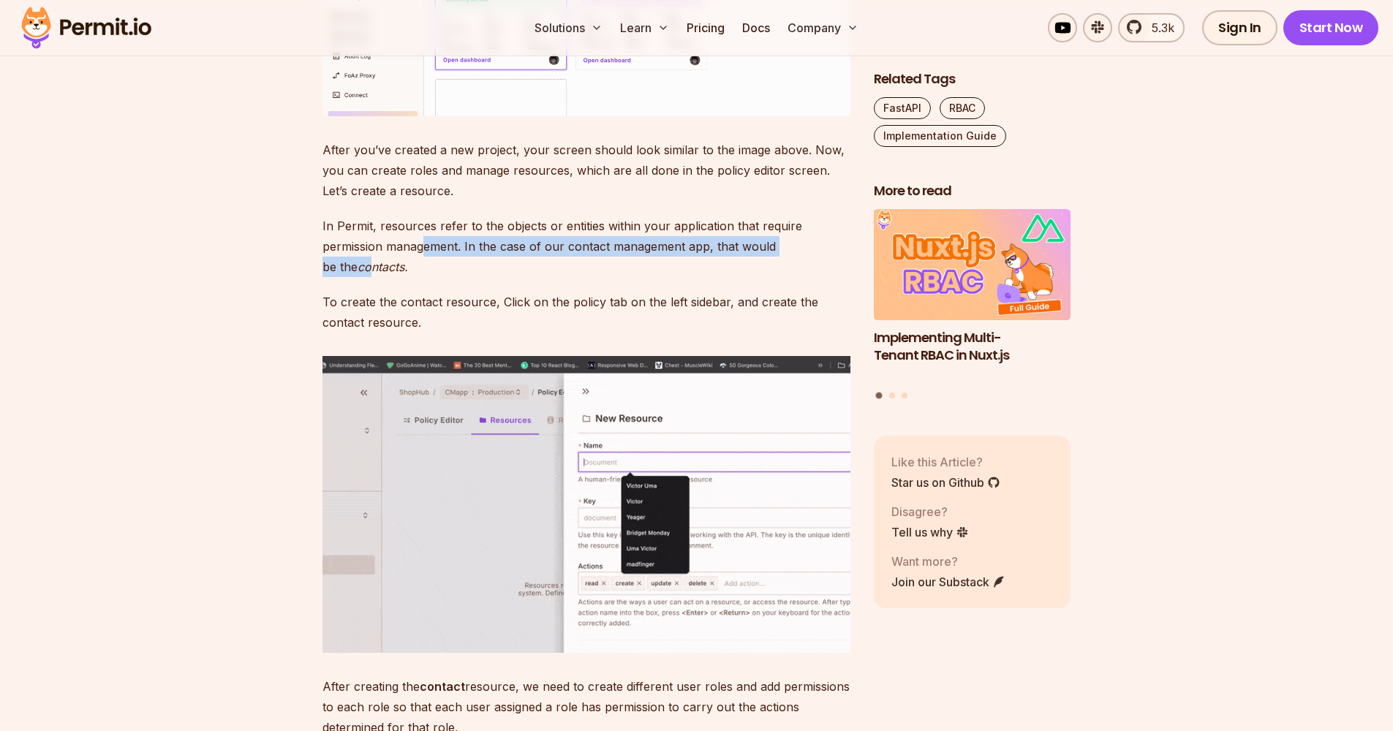
drag, startPoint x: 797, startPoint y: 437, endPoint x: 425, endPoint y: 455, distance: 372.6
click at [425, 277] on p "In Permit, resources refer to the objects or entities within your application t…" at bounding box center [586, 246] width 528 height 61
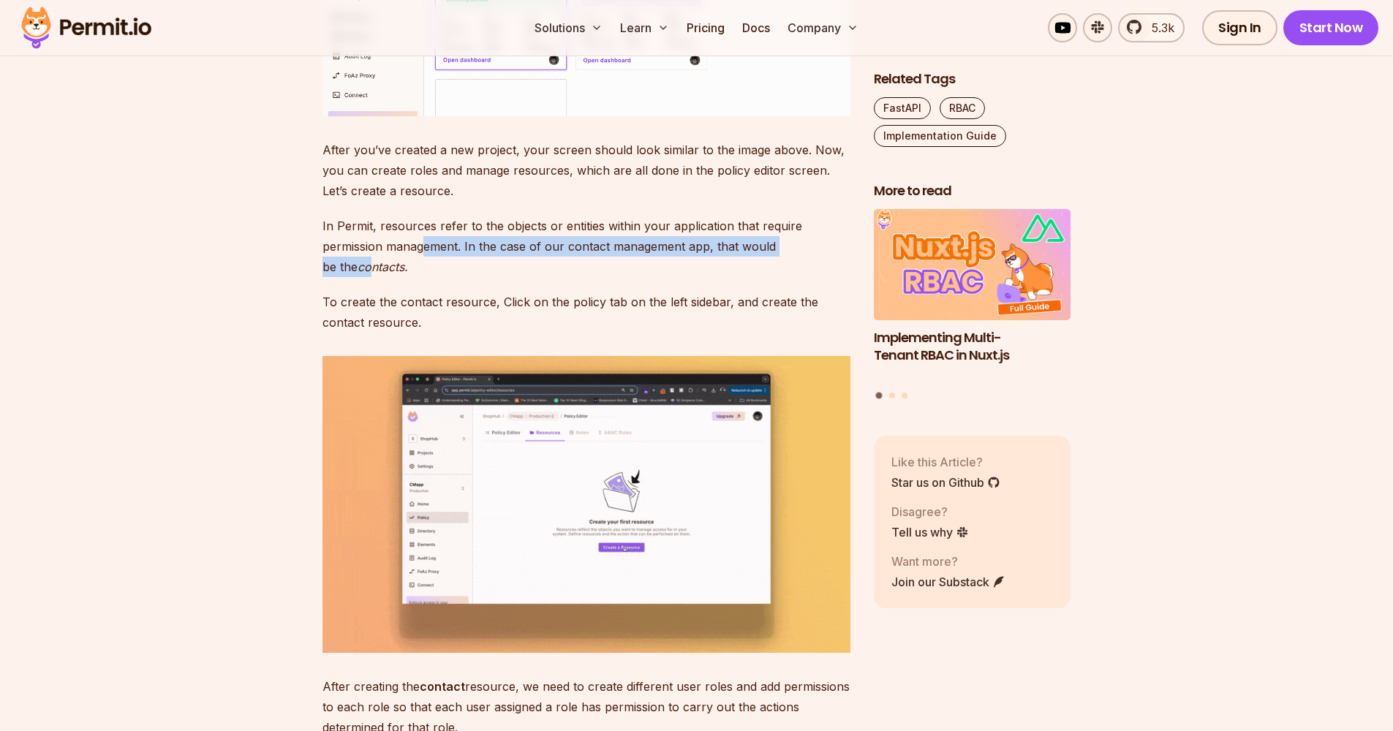
click at [425, 277] on p "In Permit, resources refer to the objects or entities within your application t…" at bounding box center [586, 246] width 528 height 61
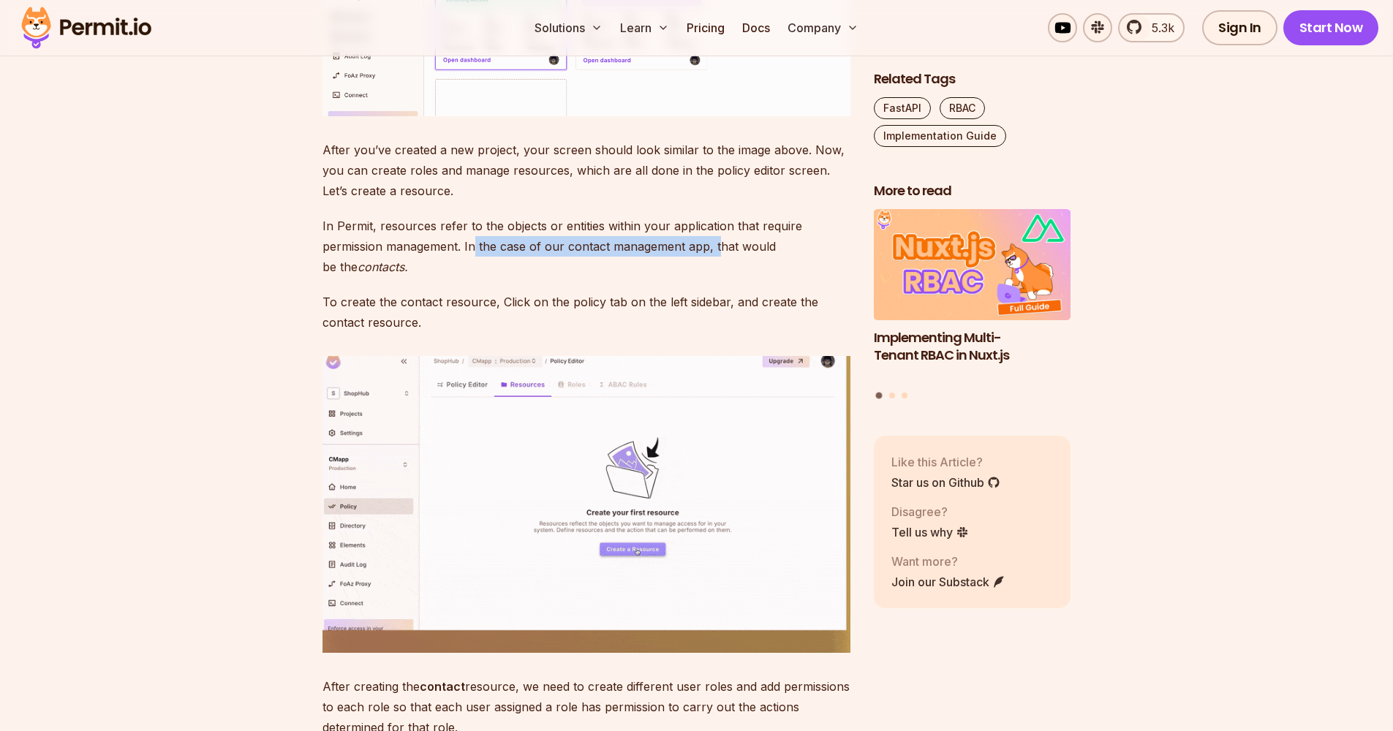
drag, startPoint x: 425, startPoint y: 455, endPoint x: 718, endPoint y: 461, distance: 293.3
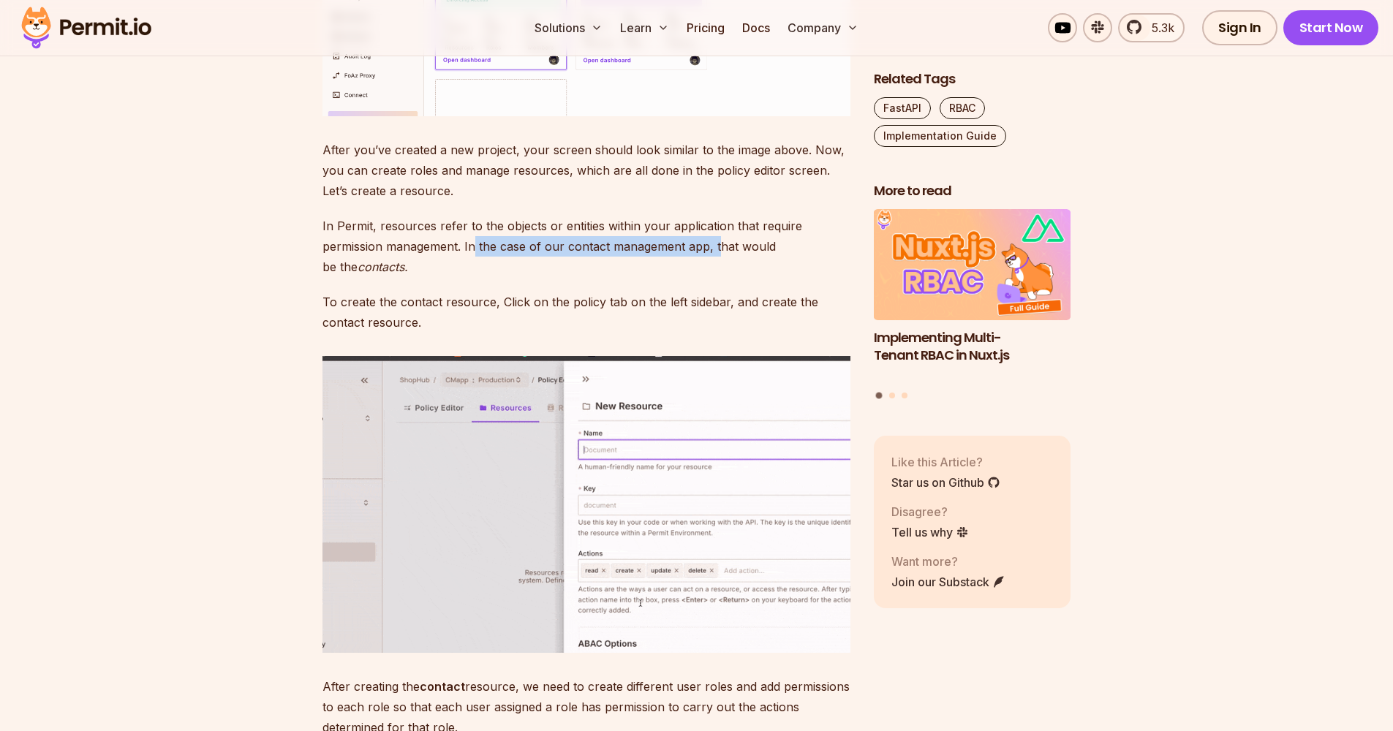
click at [718, 277] on p "In Permit, resources refer to the objects or entities within your application t…" at bounding box center [586, 246] width 528 height 61
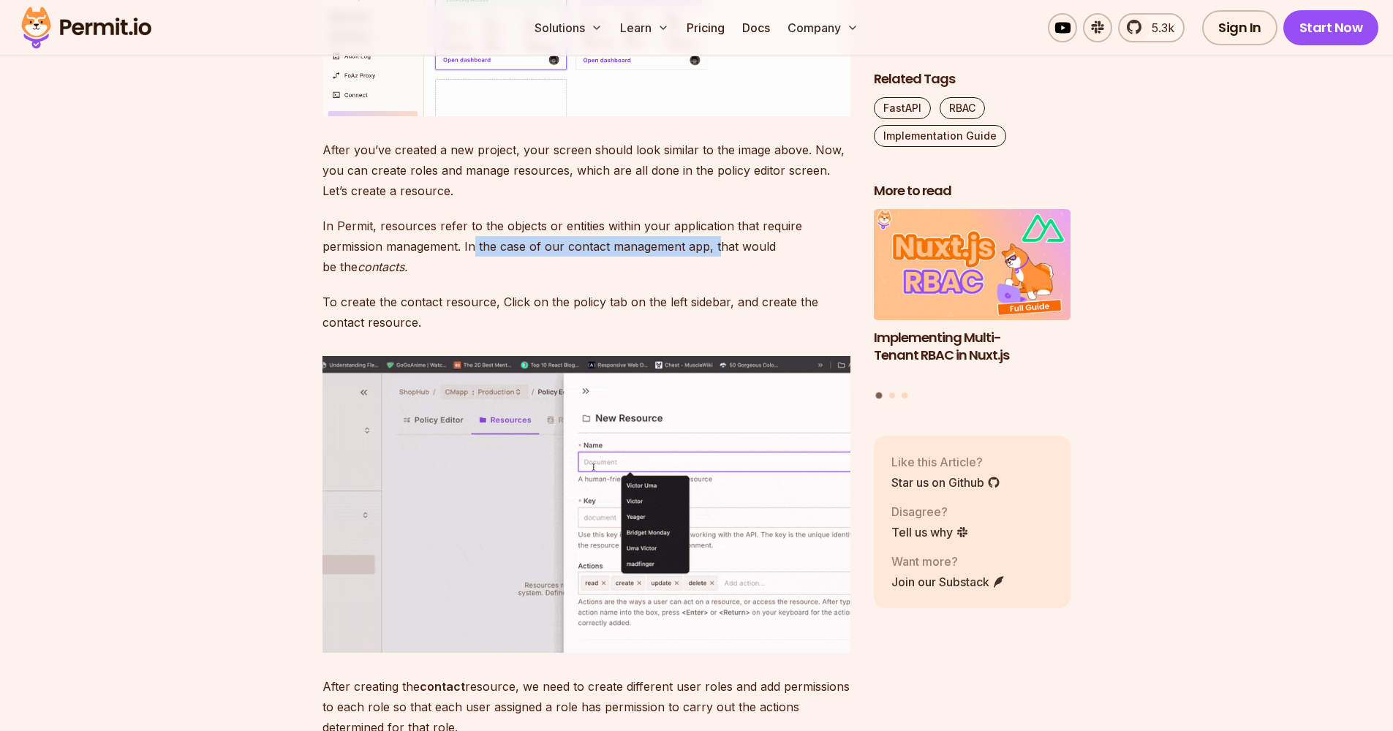
click at [703, 277] on p "In Permit, resources refer to the objects or entities within your application t…" at bounding box center [586, 246] width 528 height 61
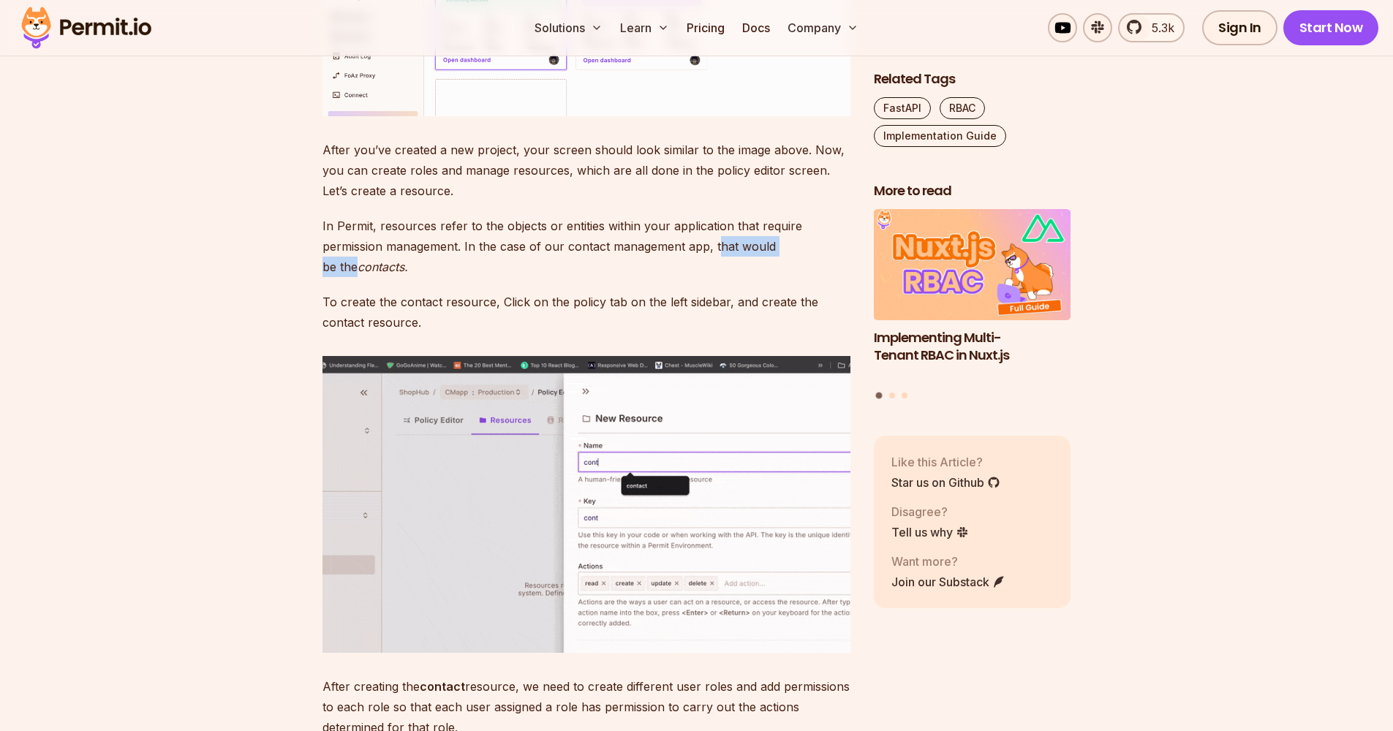
drag, startPoint x: 718, startPoint y: 461, endPoint x: 807, endPoint y: 459, distance: 88.5
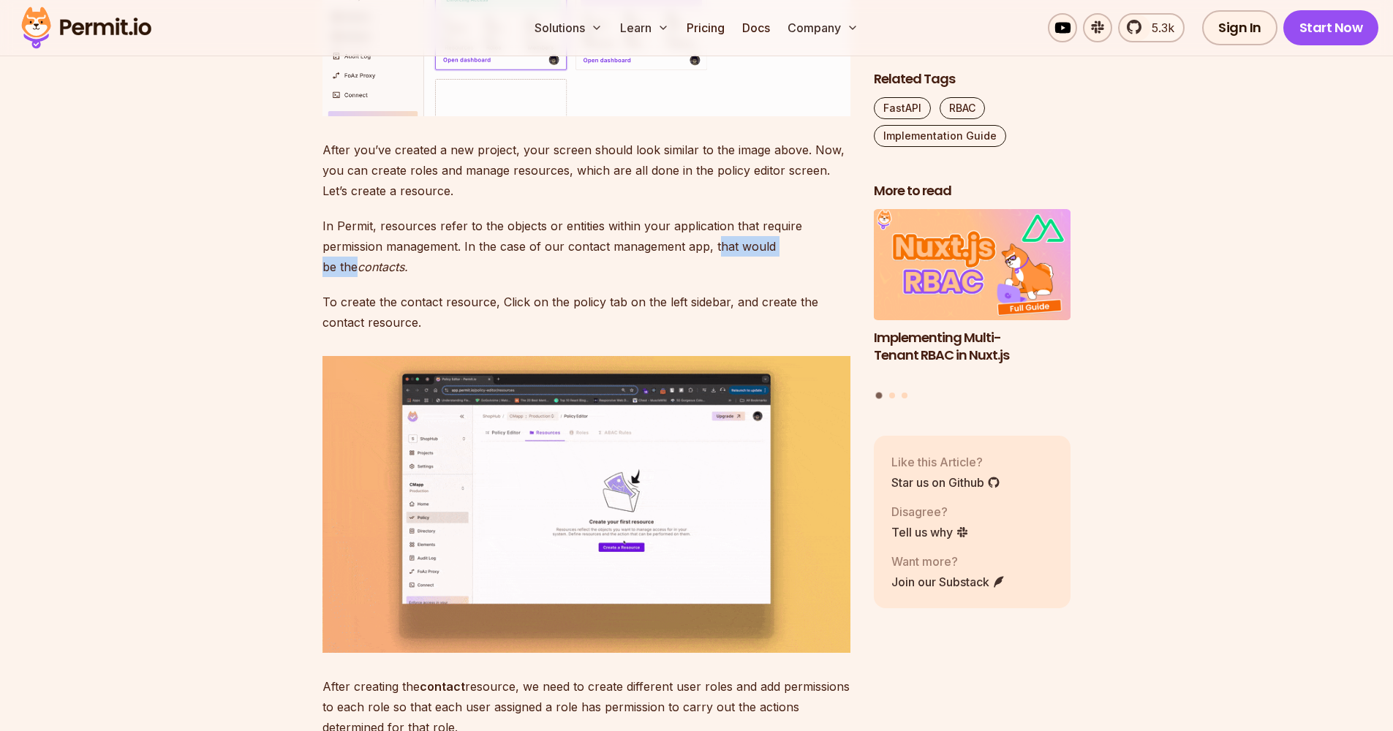
click at [807, 277] on p "In Permit, resources refer to the objects or entities within your application t…" at bounding box center [586, 246] width 528 height 61
drag, startPoint x: 807, startPoint y: 459, endPoint x: 342, endPoint y: 482, distance: 465.6
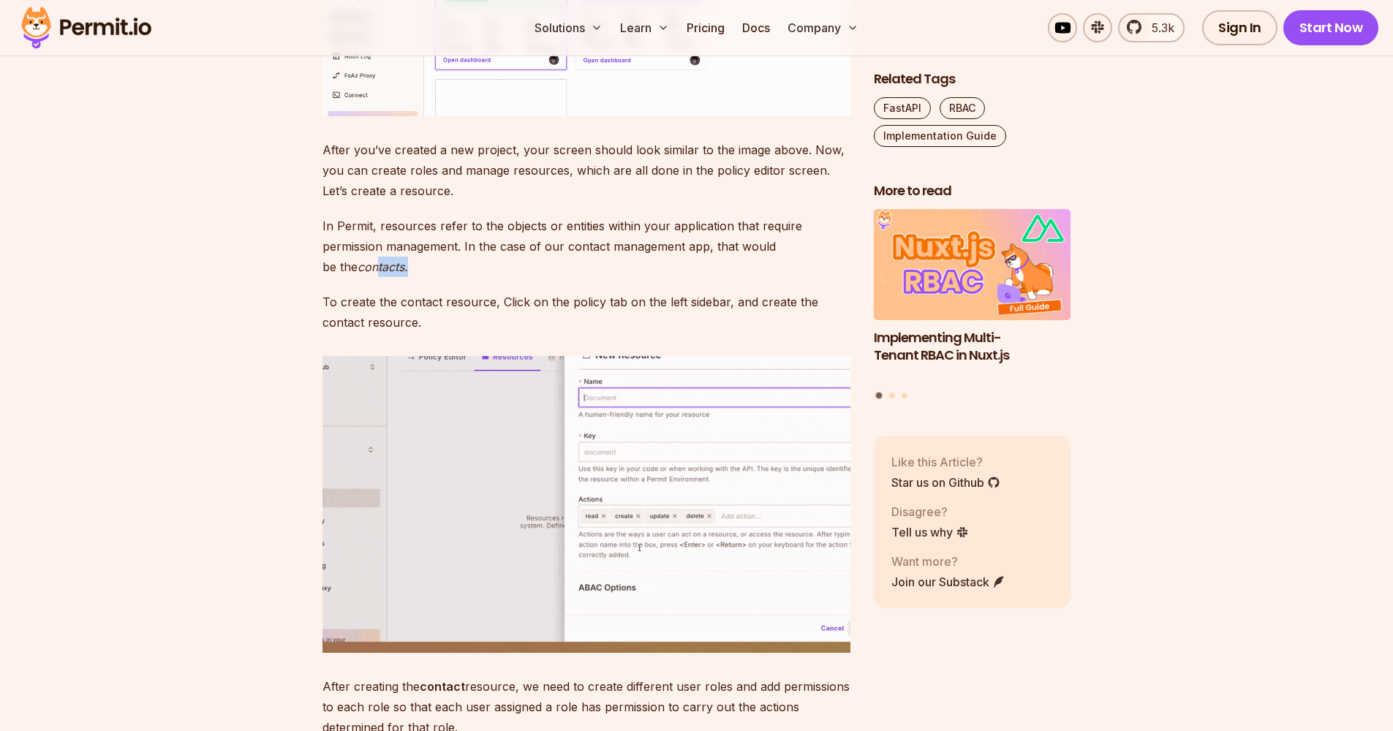
click at [342, 277] on p "In Permit, resources refer to the objects or entities within your application t…" at bounding box center [586, 246] width 528 height 61
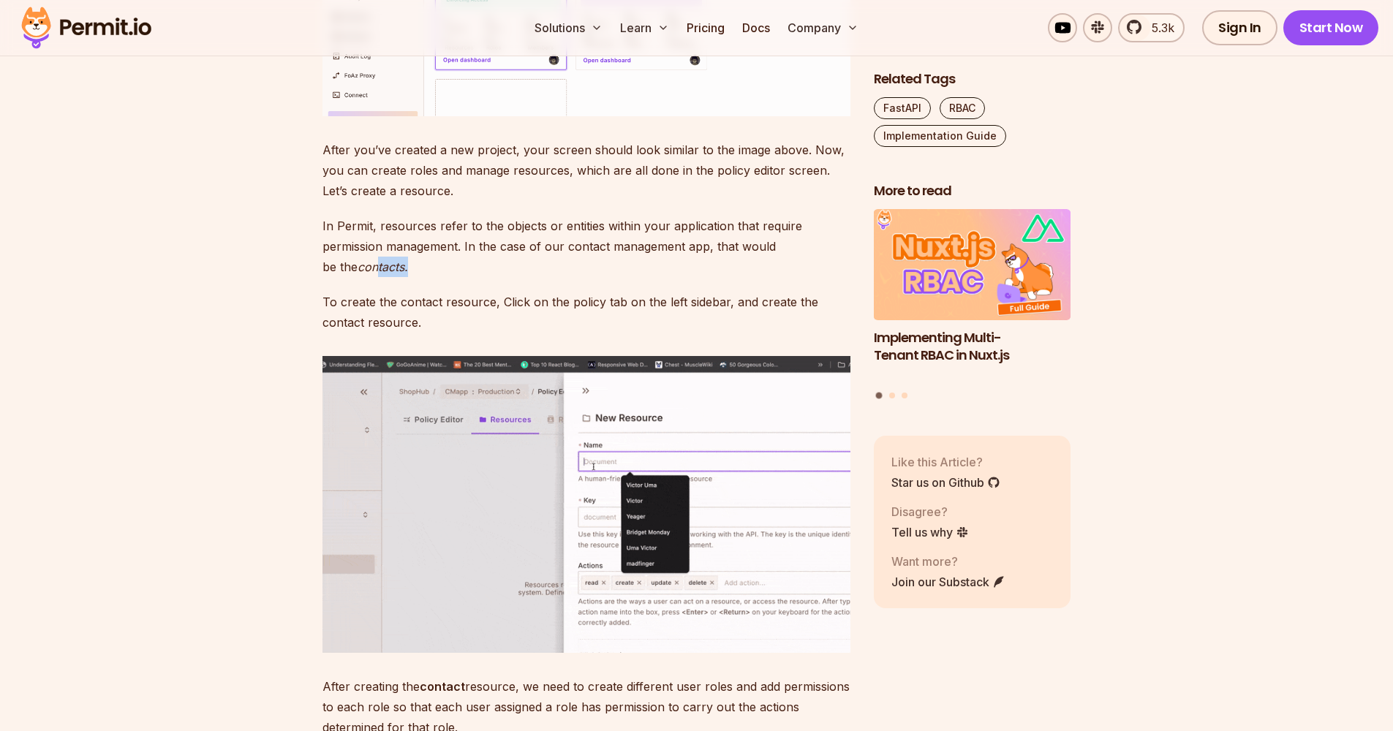
scroll to position [4485, 0]
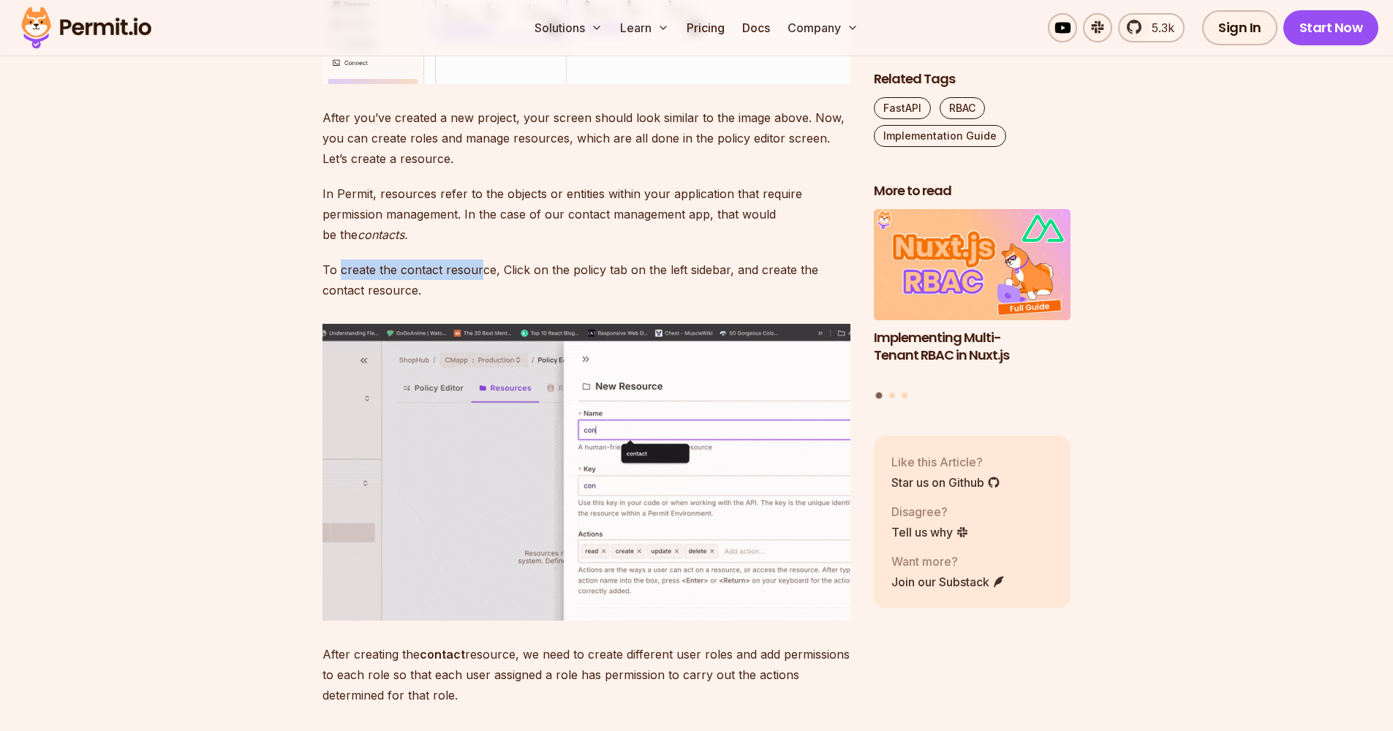
drag, startPoint x: 361, startPoint y: 480, endPoint x: 480, endPoint y: 476, distance: 118.5
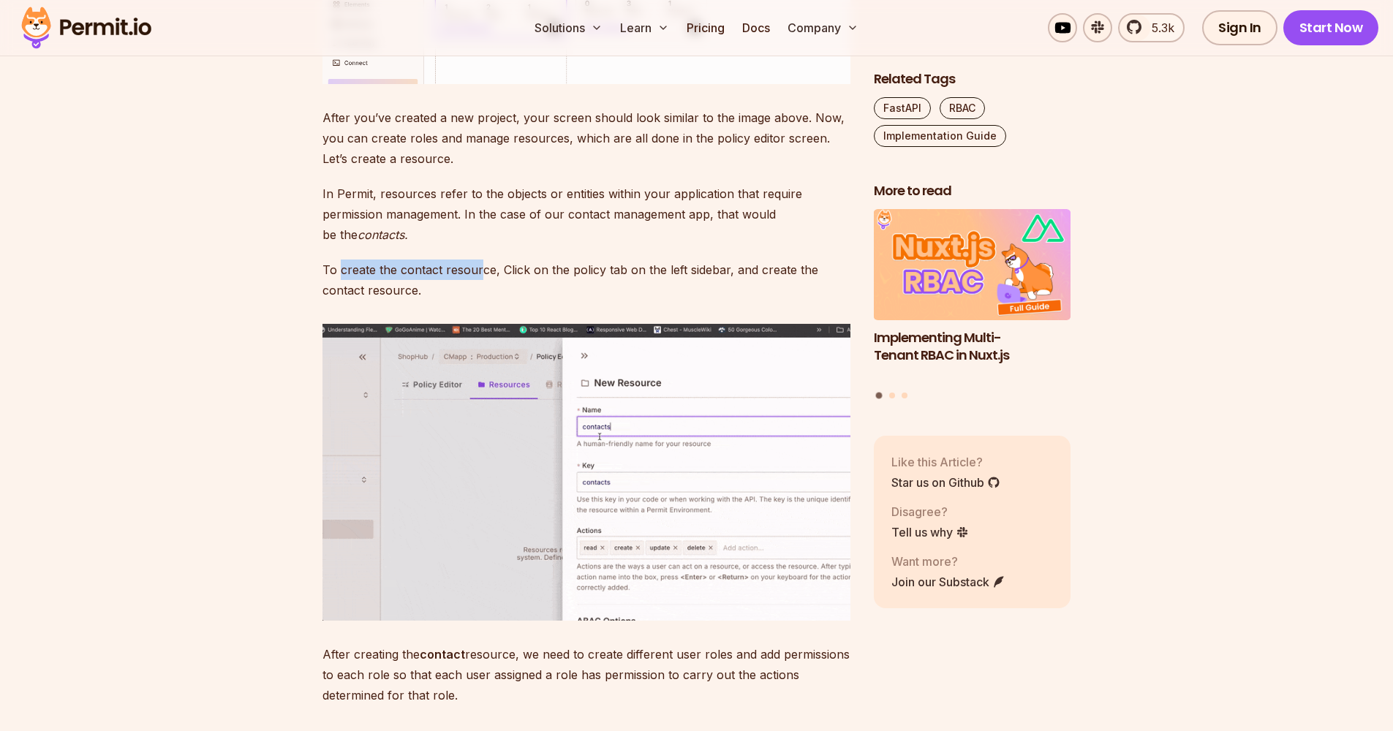
click at [480, 301] on p "To create the contact resource, Click on the policy tab on the left sidebar, an…" at bounding box center [586, 280] width 528 height 41
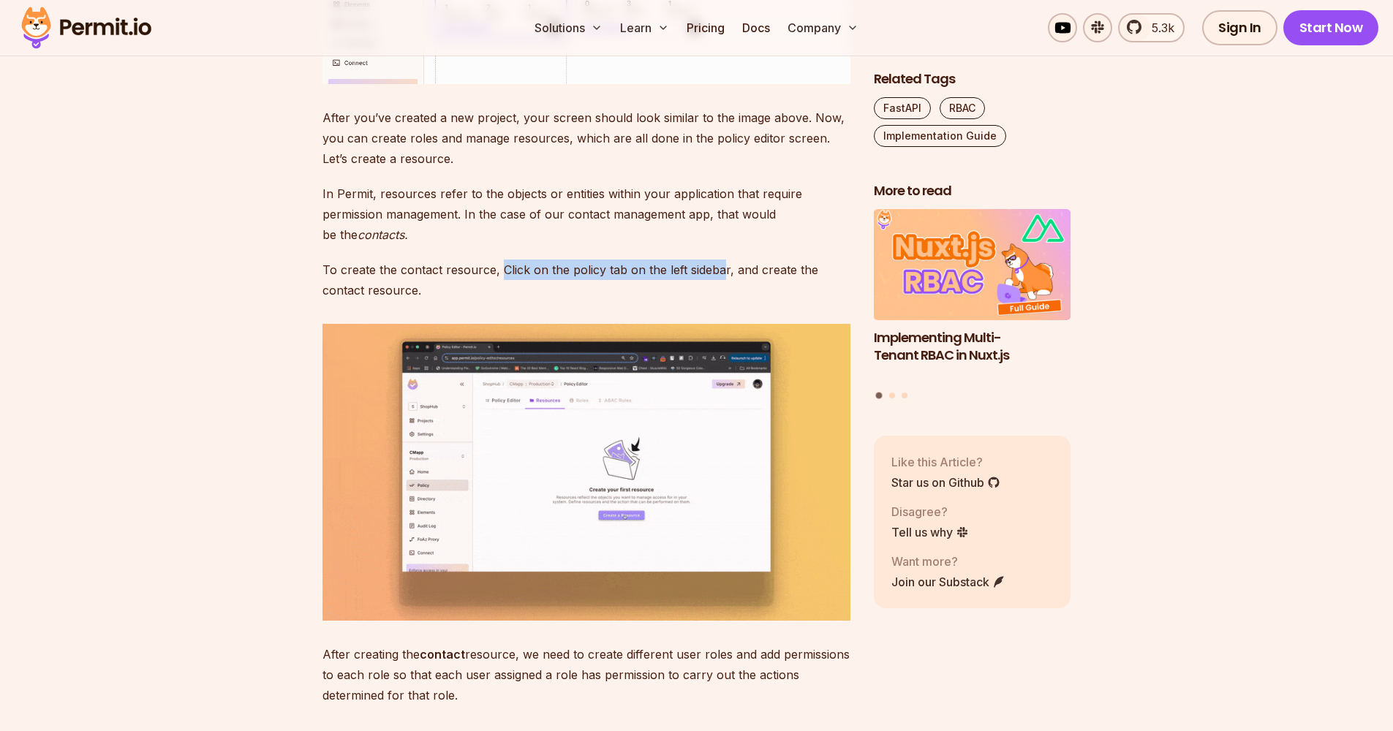
drag, startPoint x: 480, startPoint y: 476, endPoint x: 718, endPoint y: 478, distance: 238.4
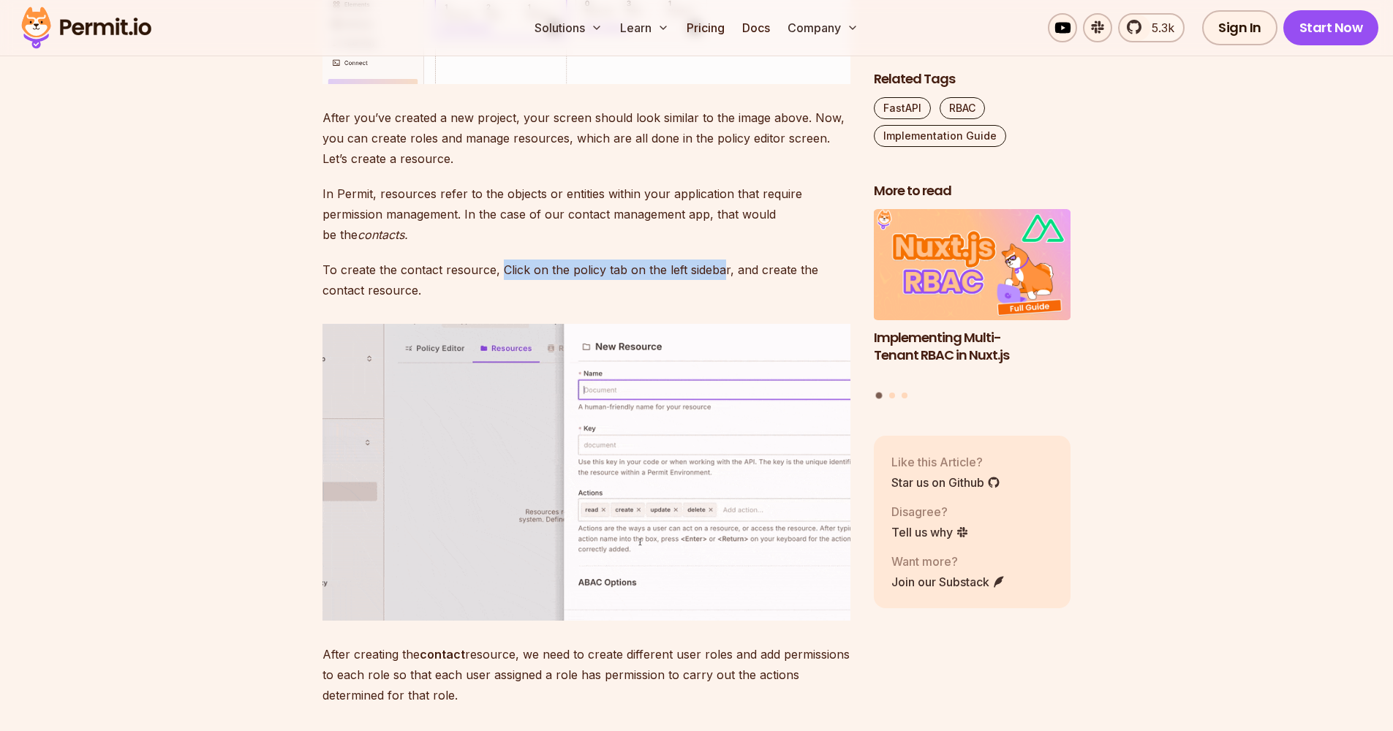
click at [718, 301] on p "To create the contact resource, Click on the policy tab on the left sidebar, an…" at bounding box center [586, 280] width 528 height 41
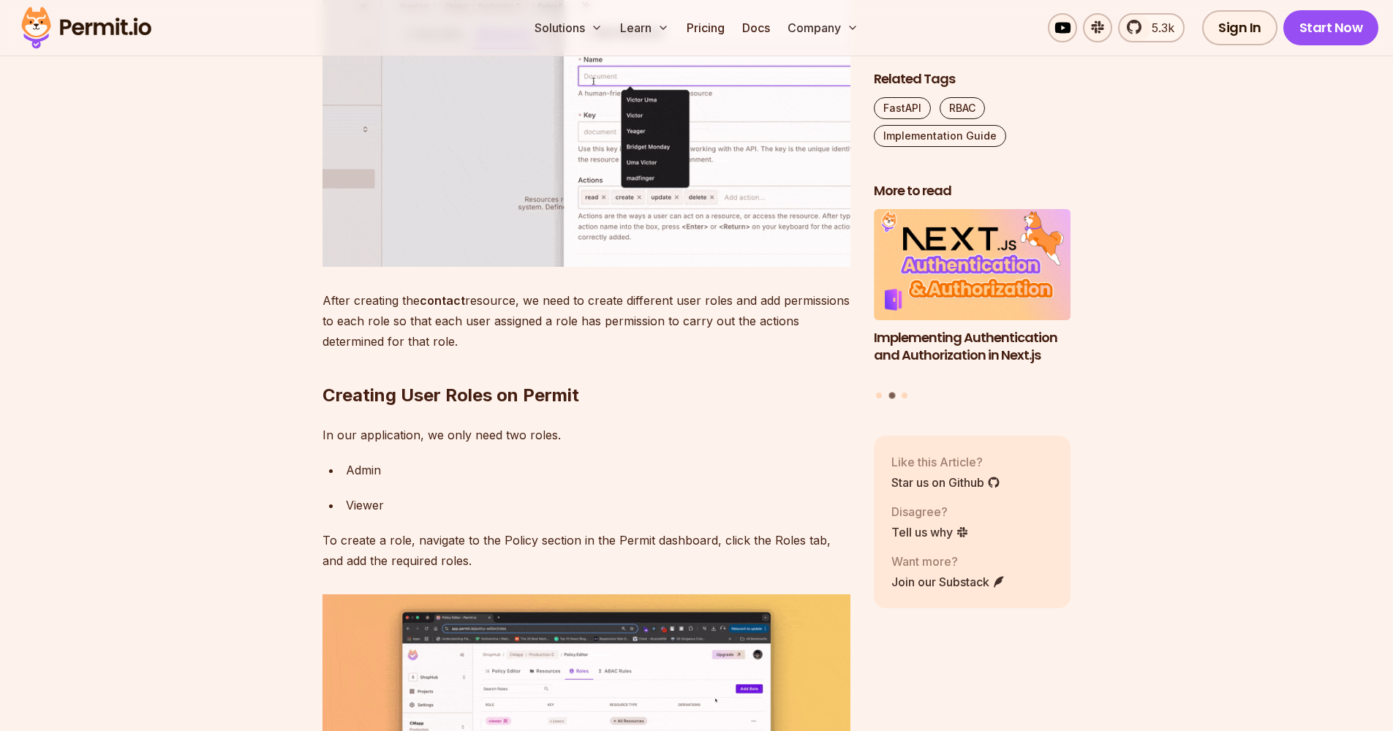
scroll to position [4941, 0]
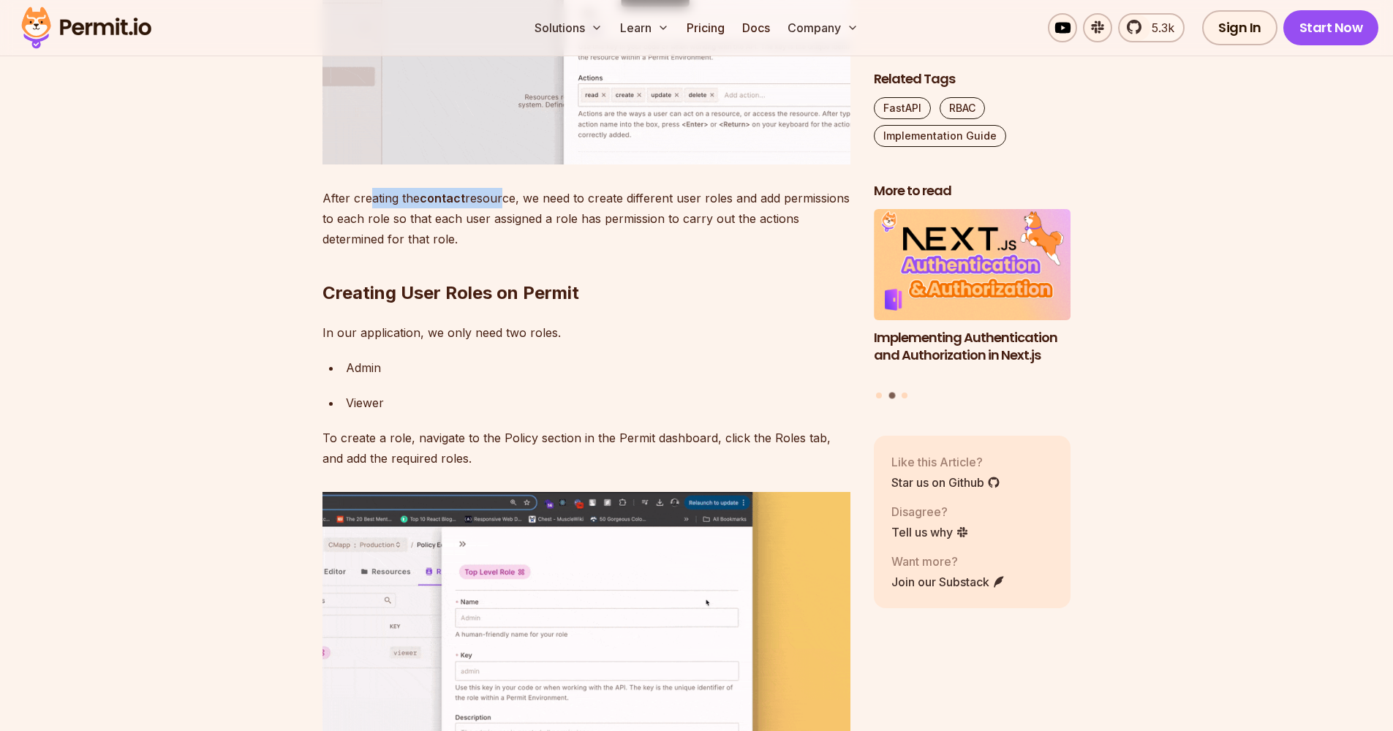
drag, startPoint x: 519, startPoint y: 541, endPoint x: 498, endPoint y: 402, distance: 140.6
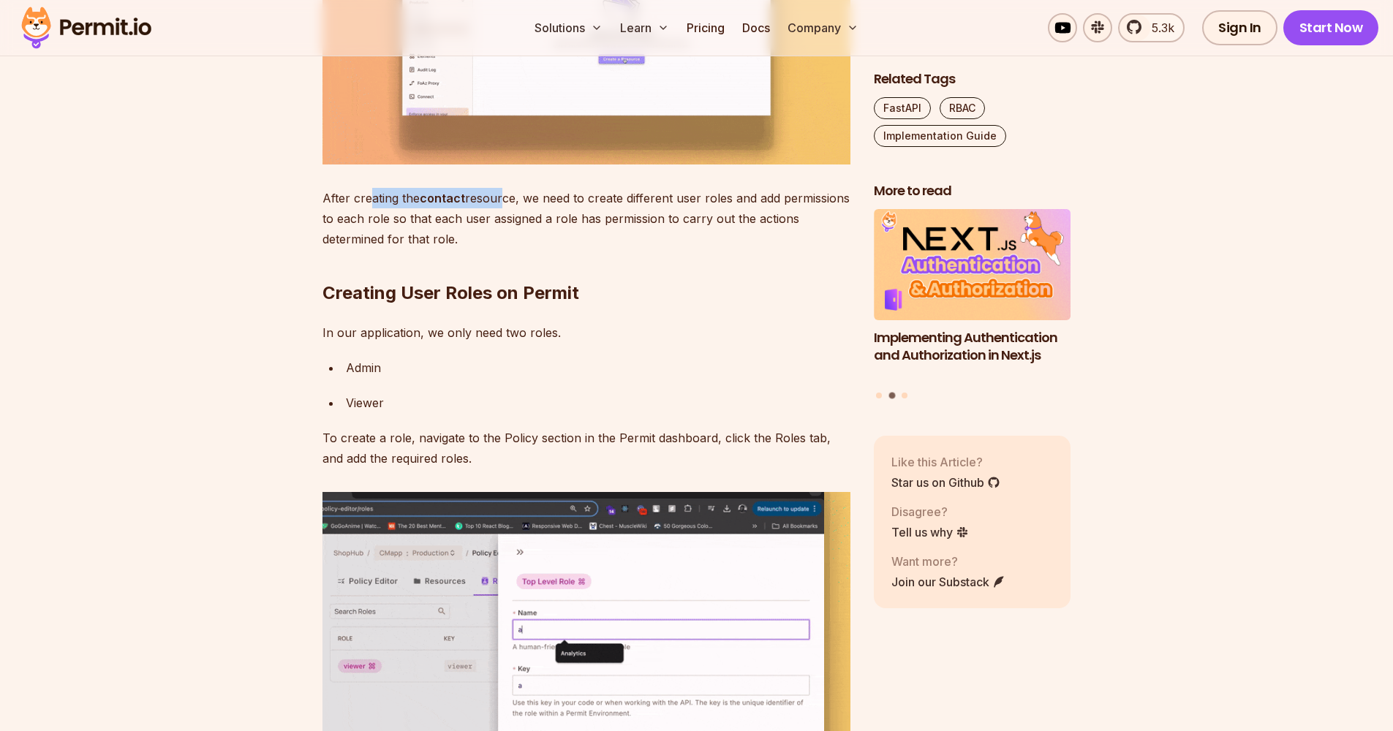
click at [498, 249] on p "After creating the contact resource, we need to create different user roles and…" at bounding box center [586, 218] width 528 height 61
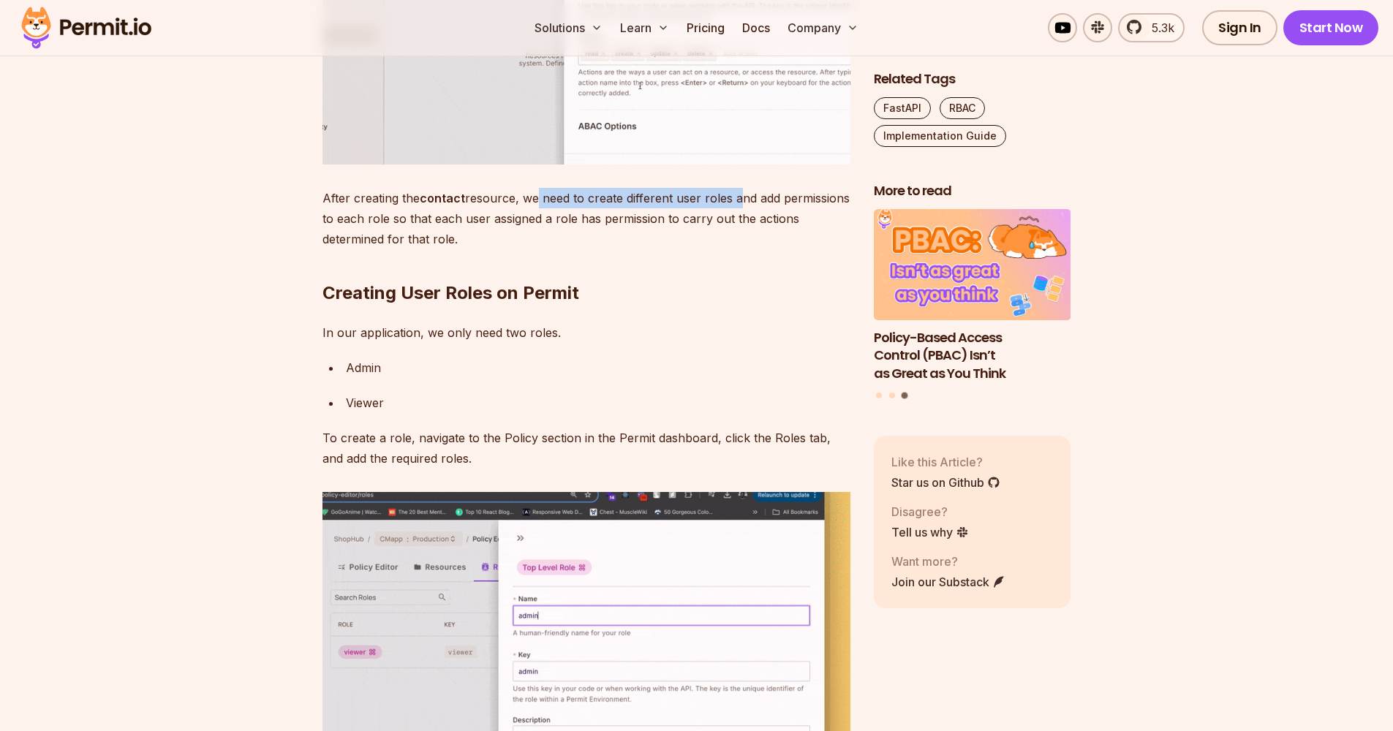
drag, startPoint x: 498, startPoint y: 402, endPoint x: 733, endPoint y: 407, distance: 235.5
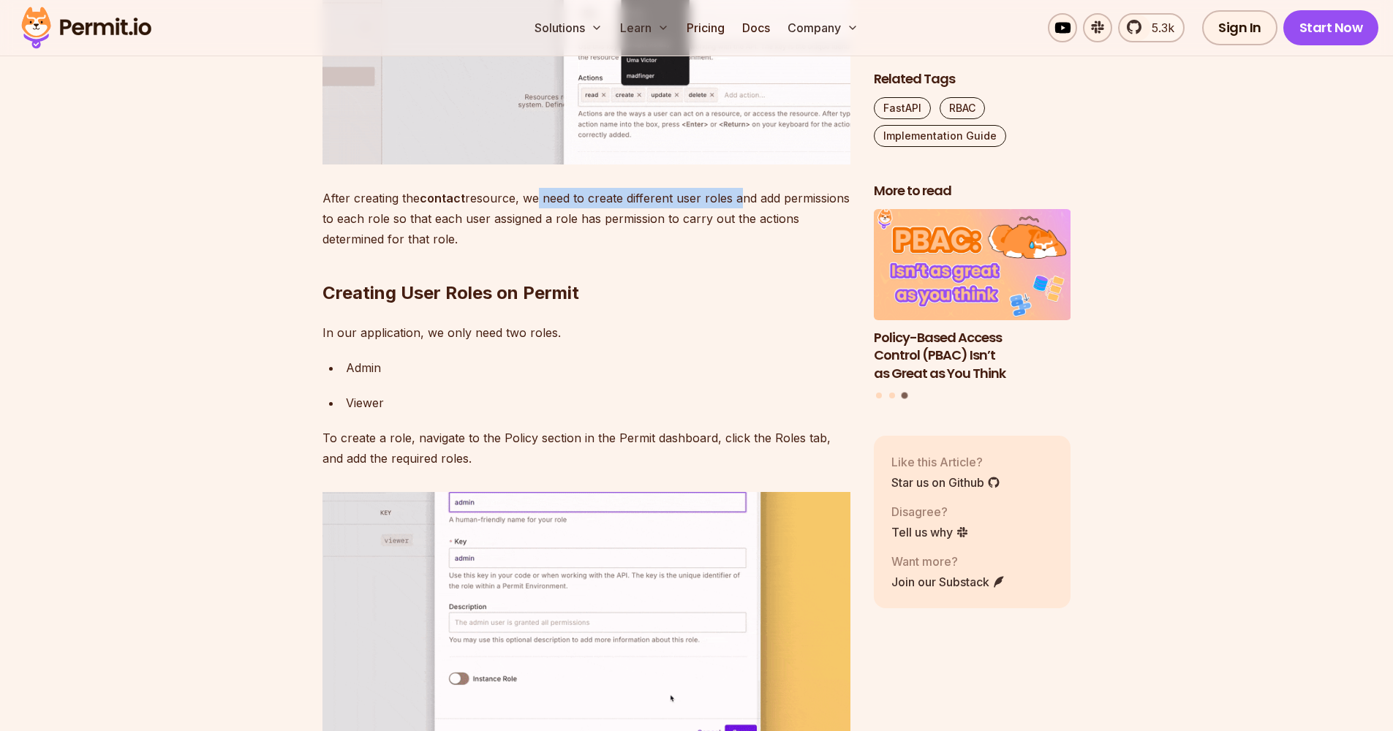
click at [733, 249] on p "After creating the contact resource, we need to create different user roles and…" at bounding box center [586, 218] width 528 height 61
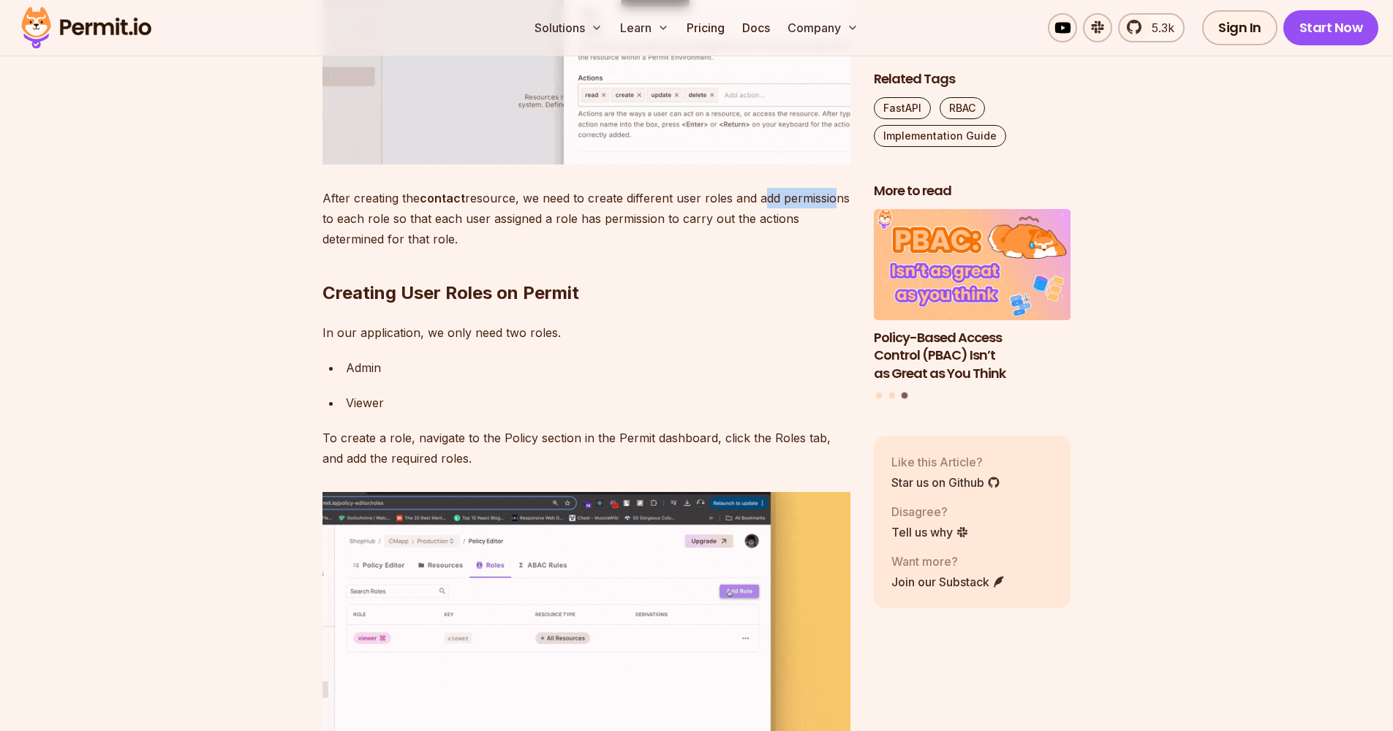
click at [828, 249] on p "After creating the contact resource, we need to create different user roles and…" at bounding box center [586, 218] width 528 height 61
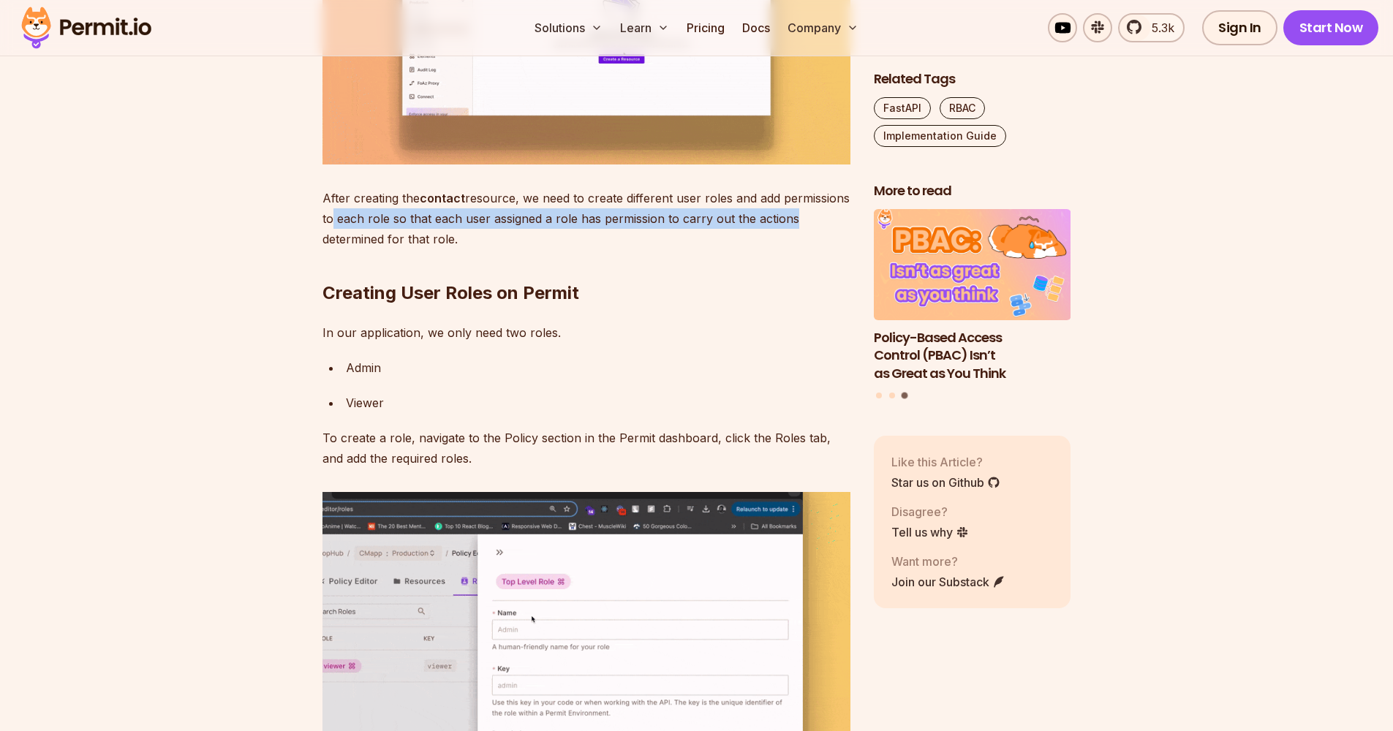
drag, startPoint x: 828, startPoint y: 407, endPoint x: 785, endPoint y: 429, distance: 48.7
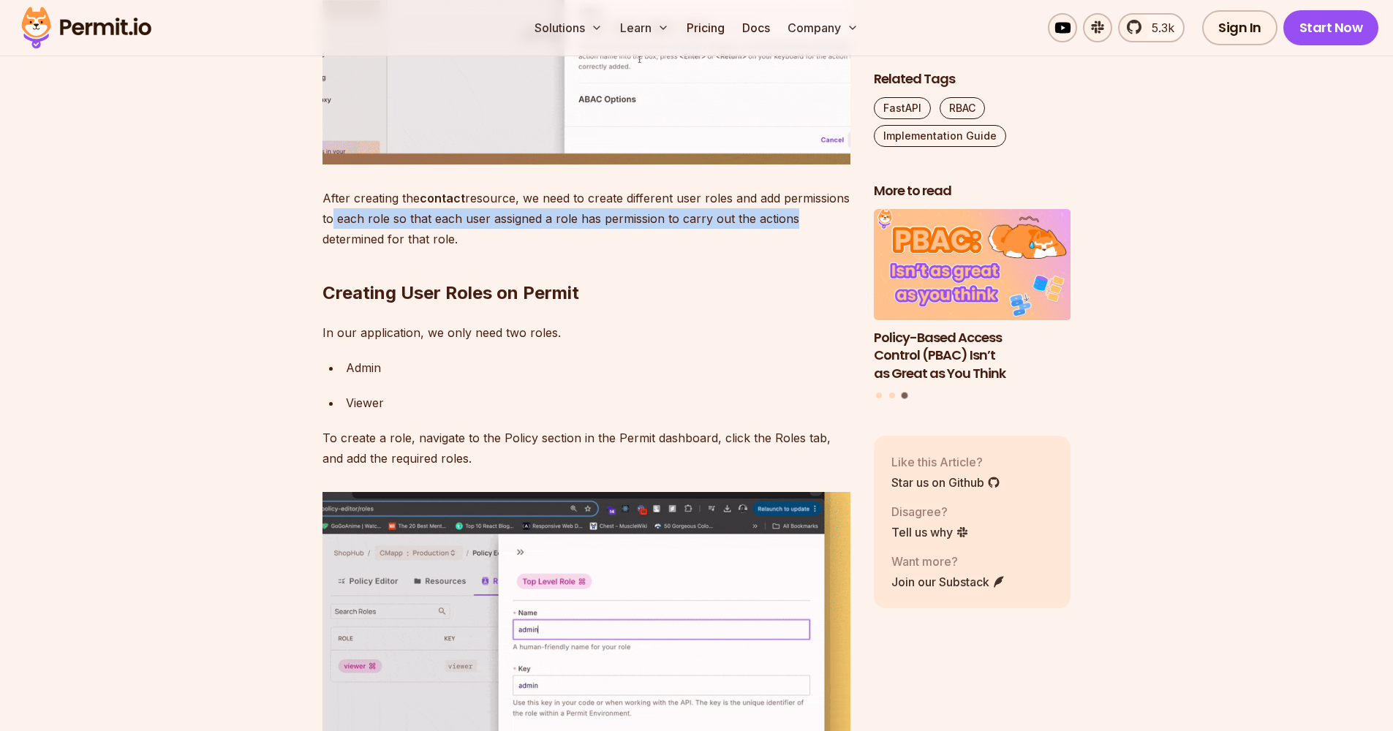
click at [785, 249] on p "After creating the contact resource, we need to create different user roles and…" at bounding box center [586, 218] width 528 height 61
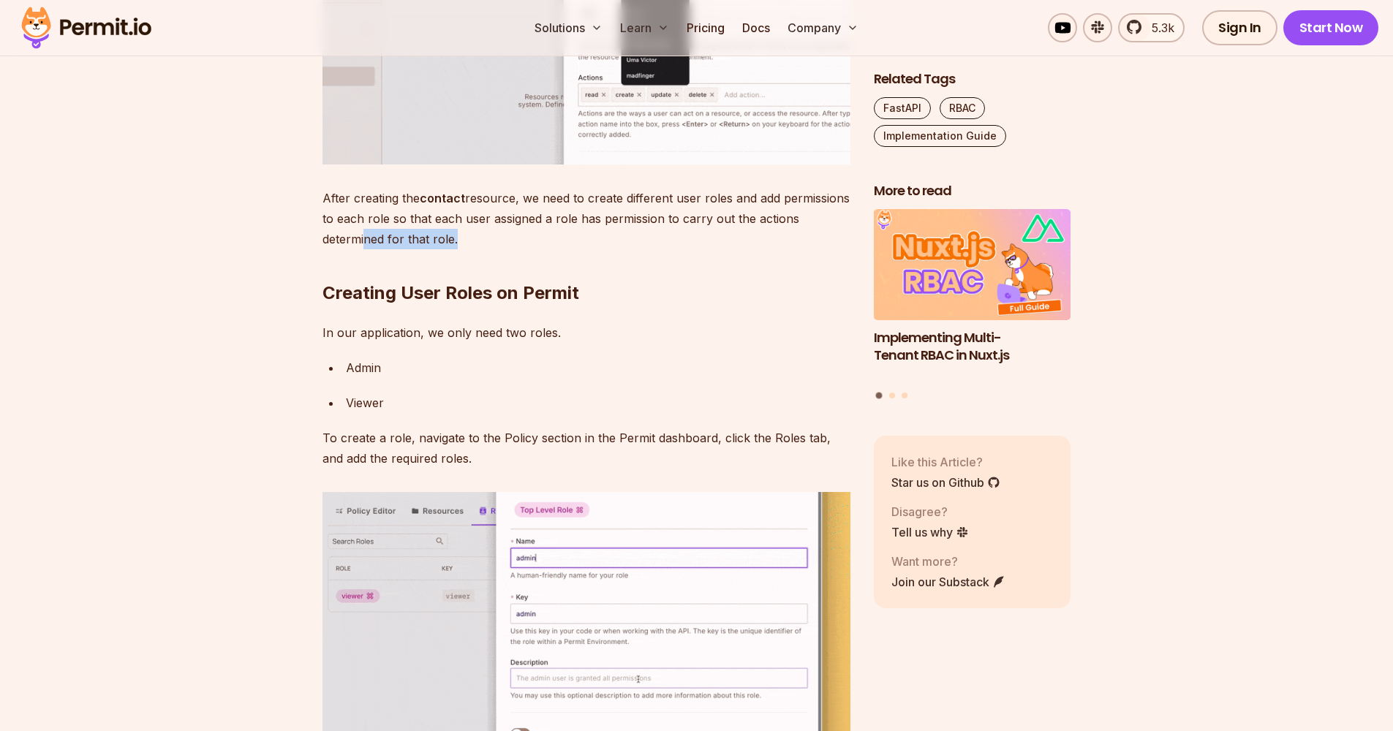
drag, startPoint x: 785, startPoint y: 429, endPoint x: 450, endPoint y: 446, distance: 335.3
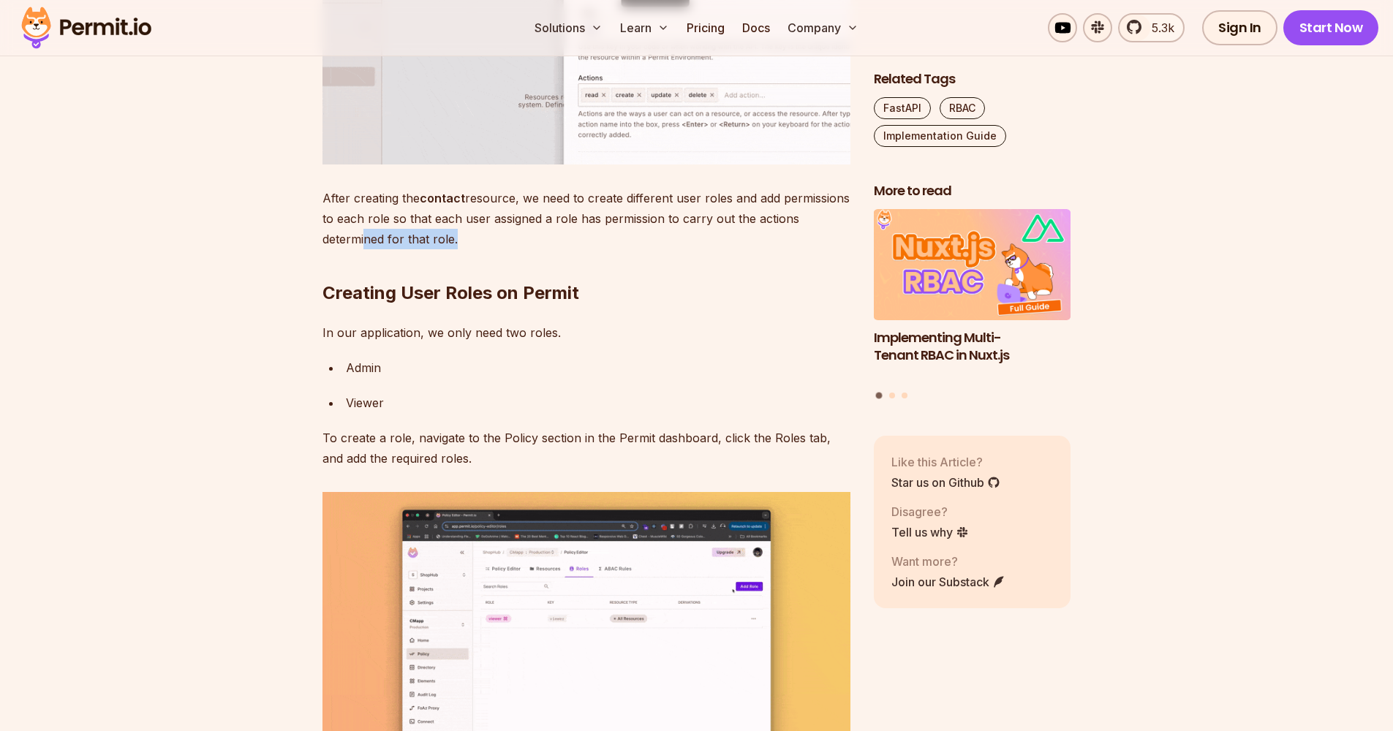
click at [450, 249] on p "After creating the contact resource, we need to create different user roles and…" at bounding box center [586, 218] width 528 height 61
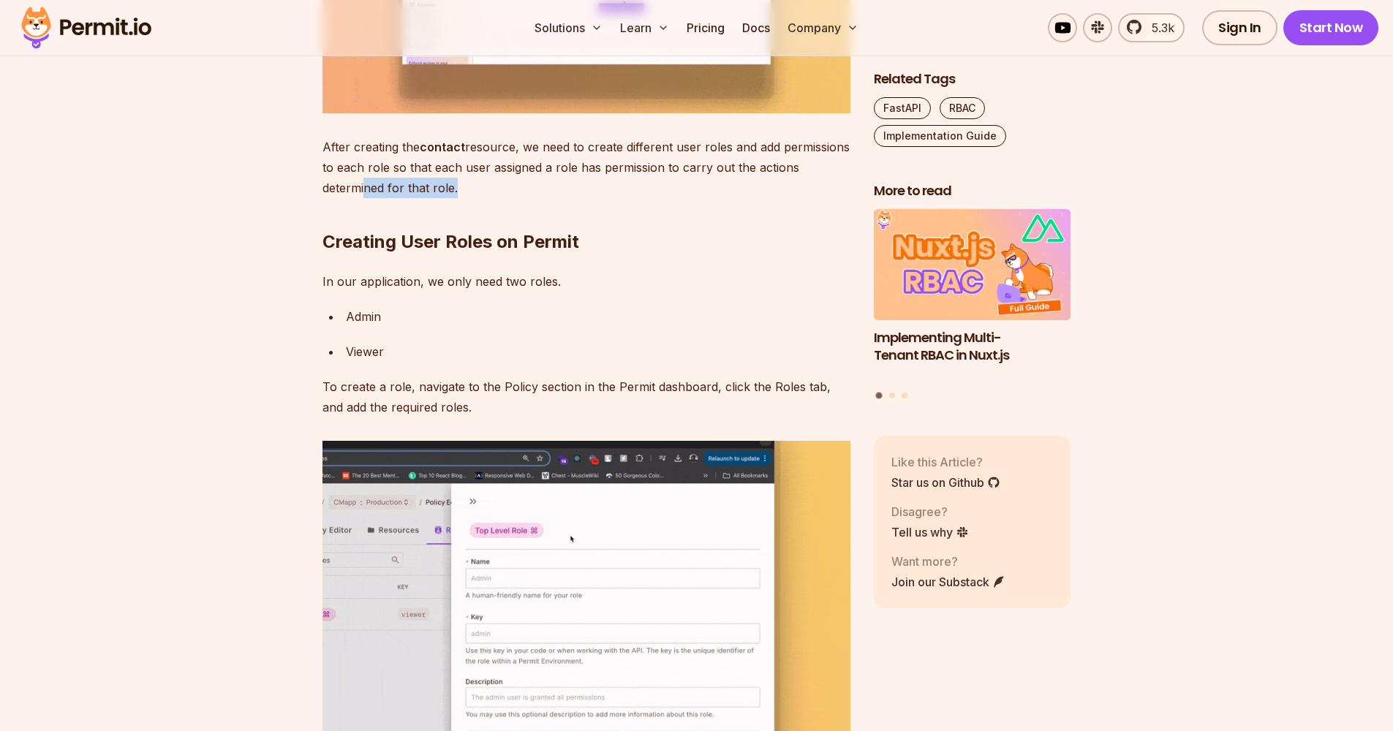
scroll to position [5053, 0]
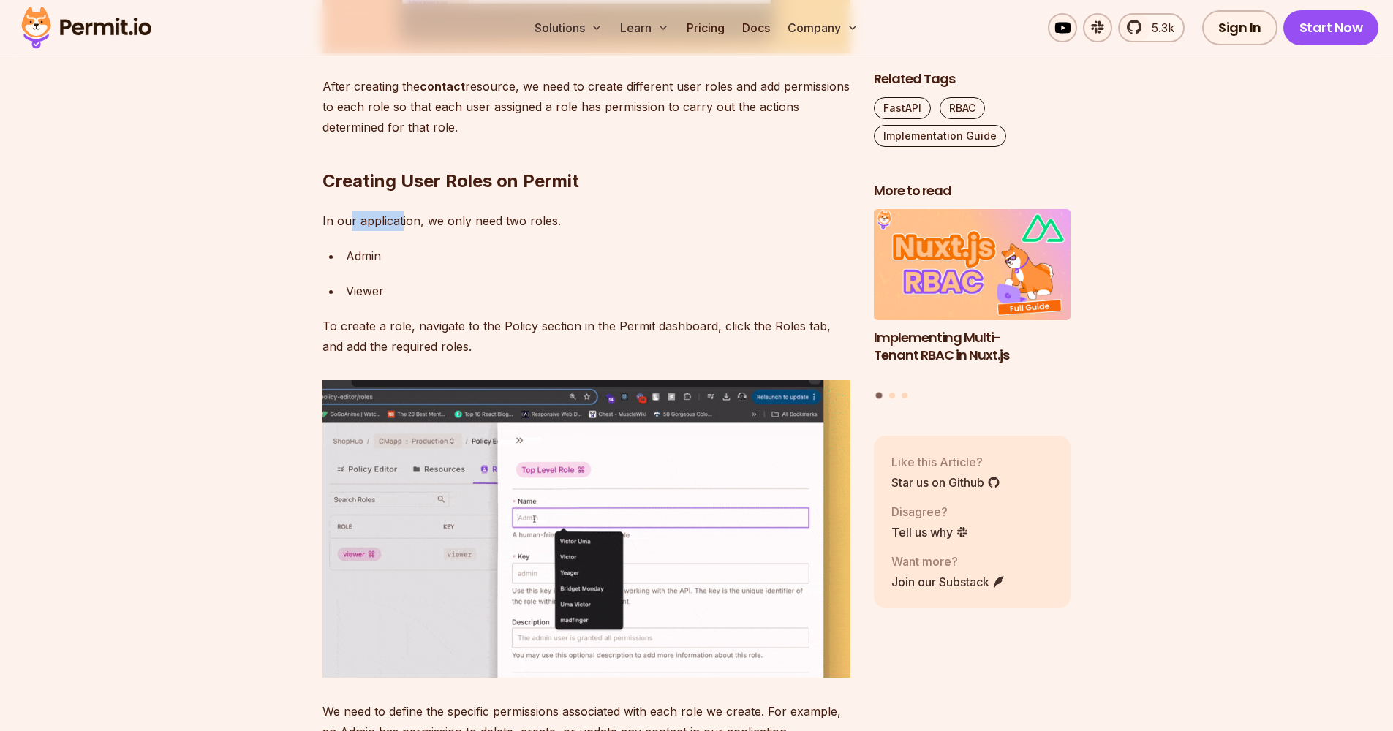
drag, startPoint x: 403, startPoint y: 478, endPoint x: 414, endPoint y: 435, distance: 44.5
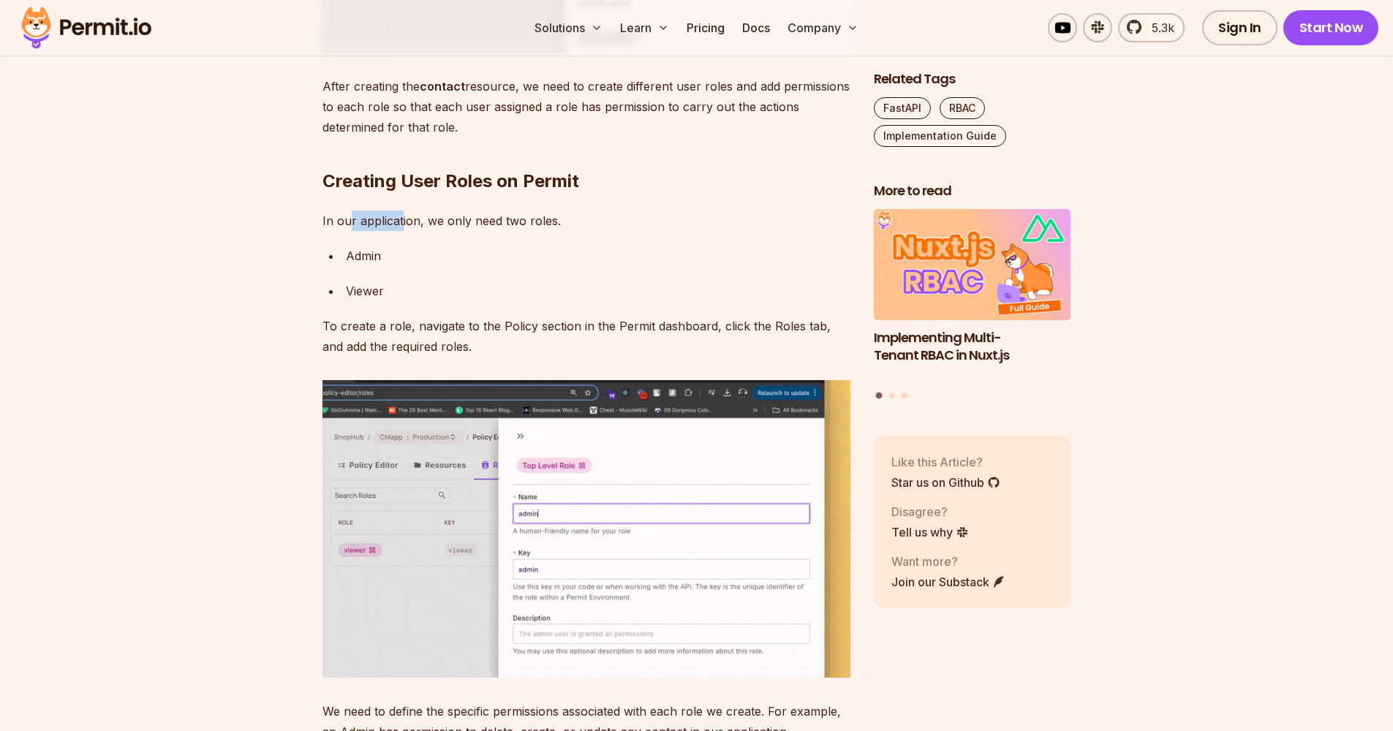
click at [414, 231] on p "In our application, we only need two roles." at bounding box center [586, 221] width 528 height 20
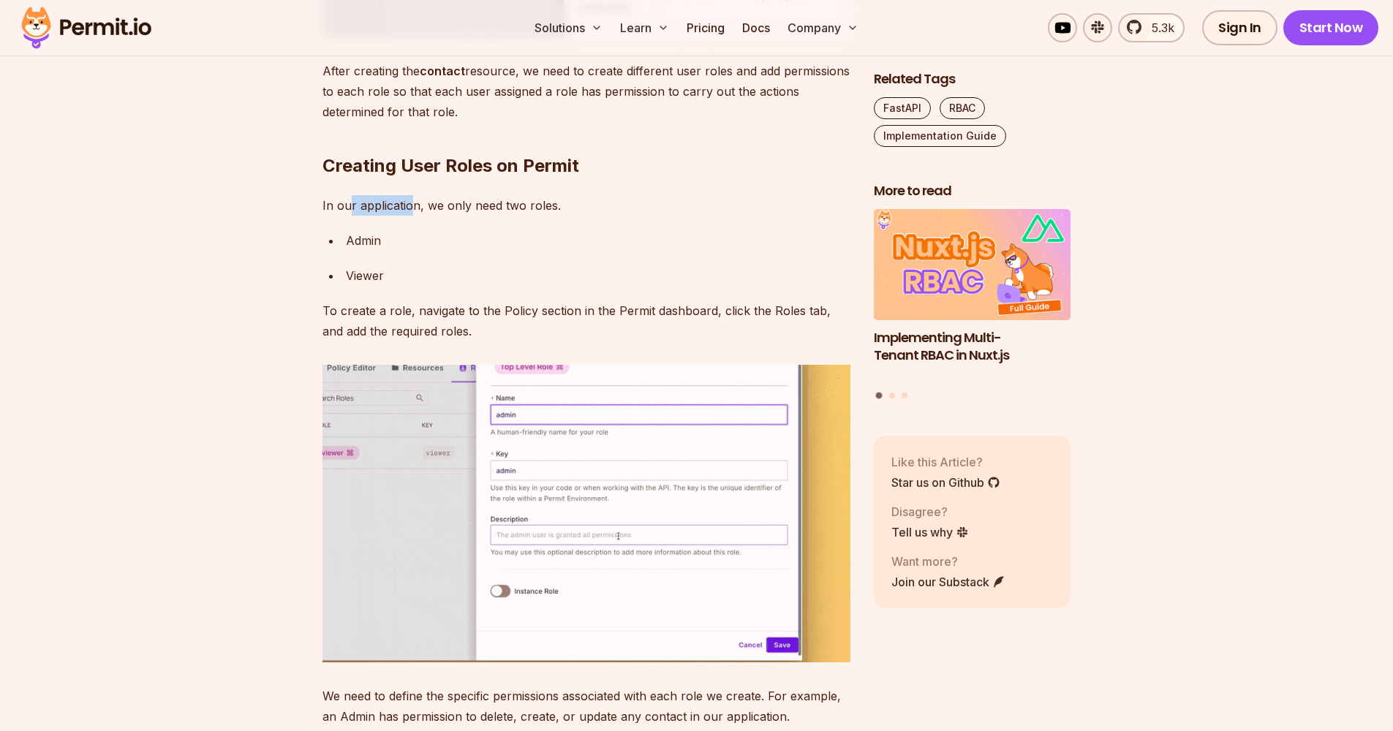
scroll to position [5098, 0]
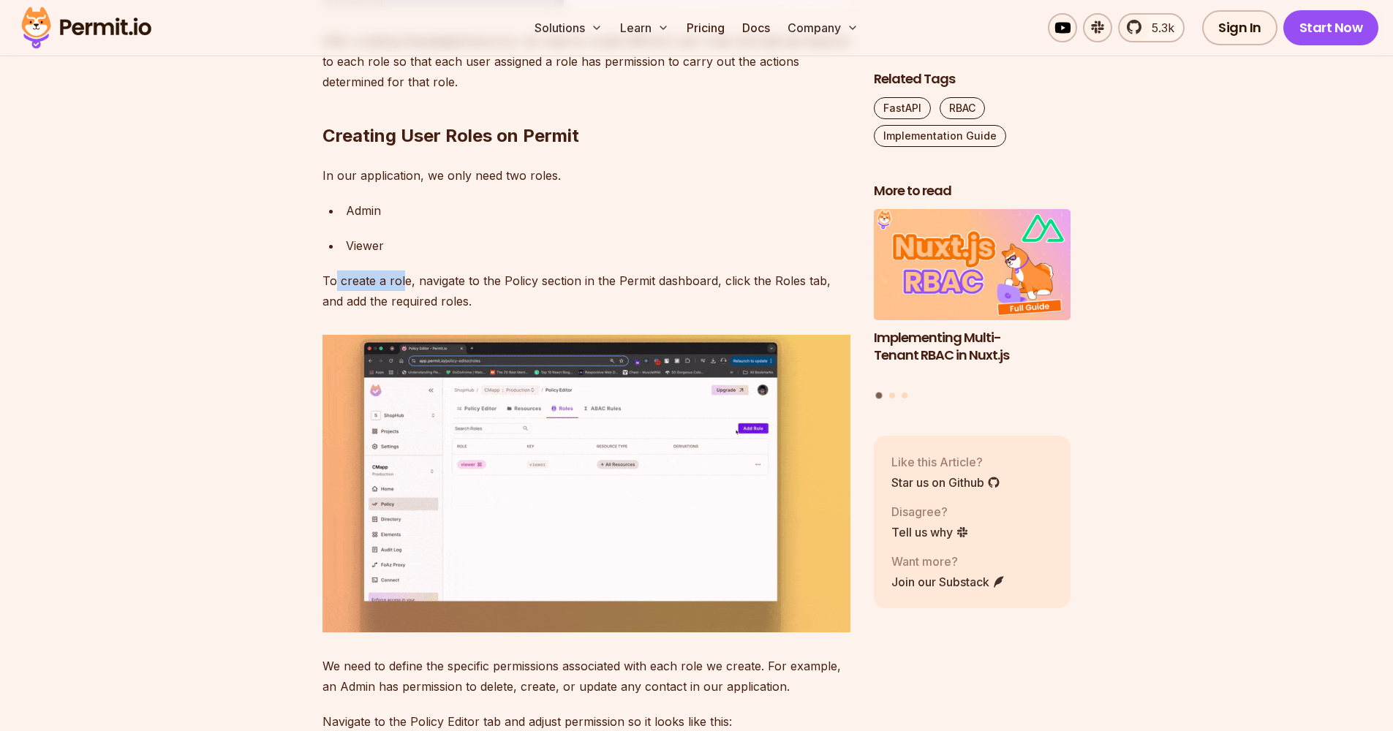
drag, startPoint x: 370, startPoint y: 480, endPoint x: 400, endPoint y: 486, distance: 30.7
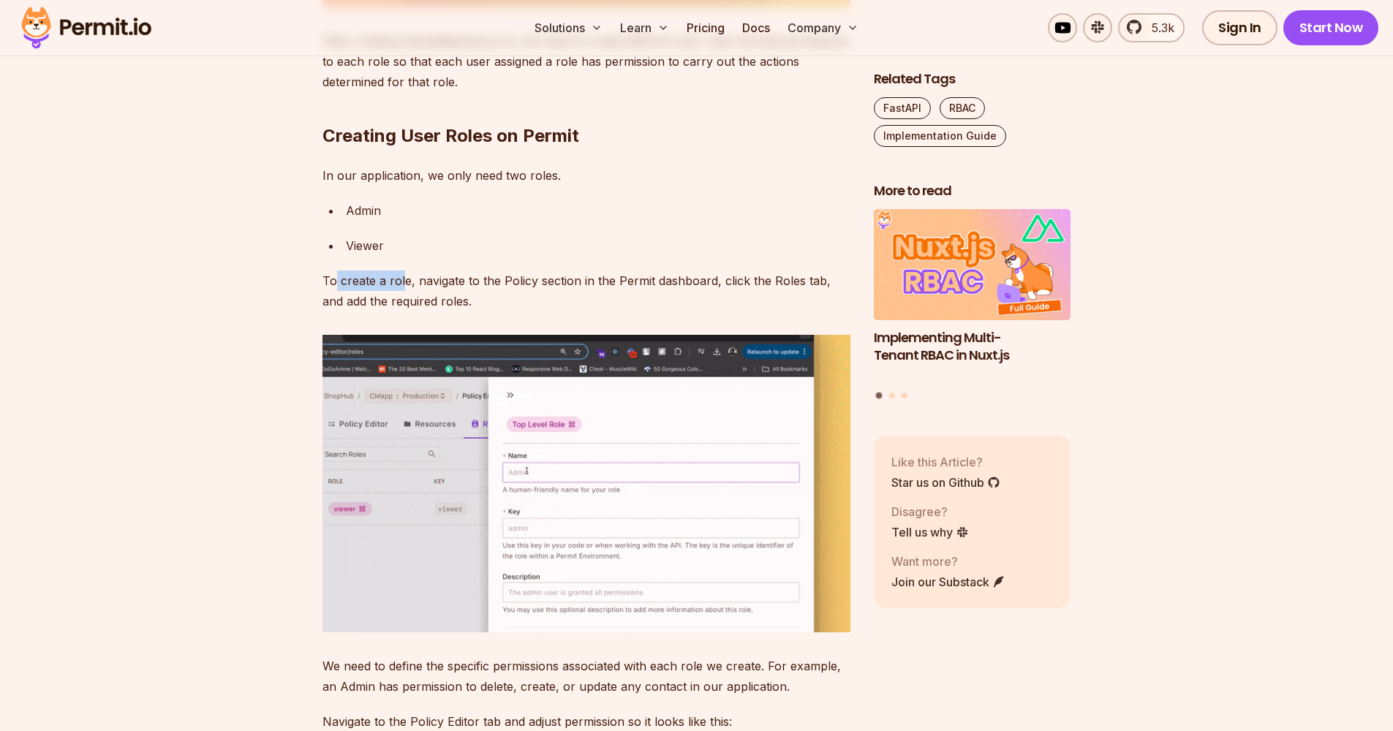
click at [400, 312] on p "To create a role, navigate to the Policy section in the Permit dashboard, click…" at bounding box center [586, 291] width 528 height 41
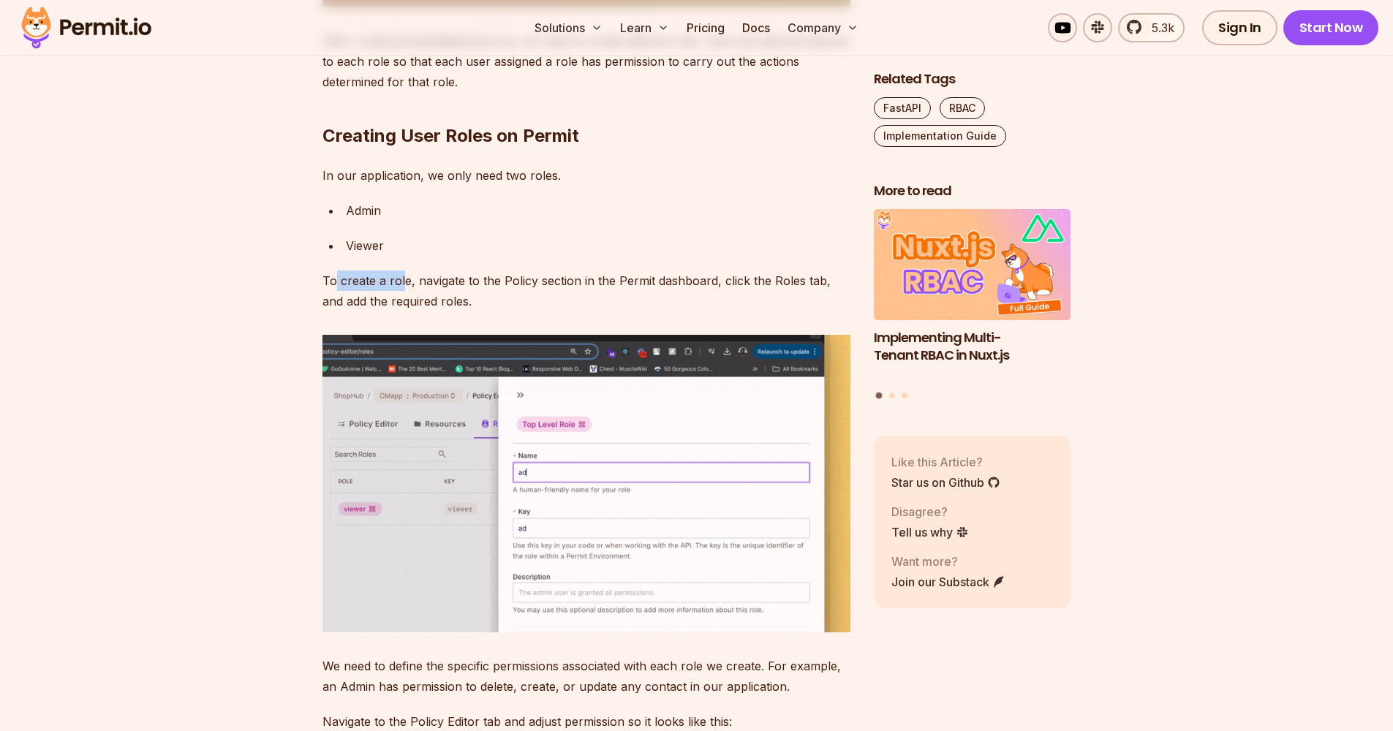
scroll to position [5206, 0]
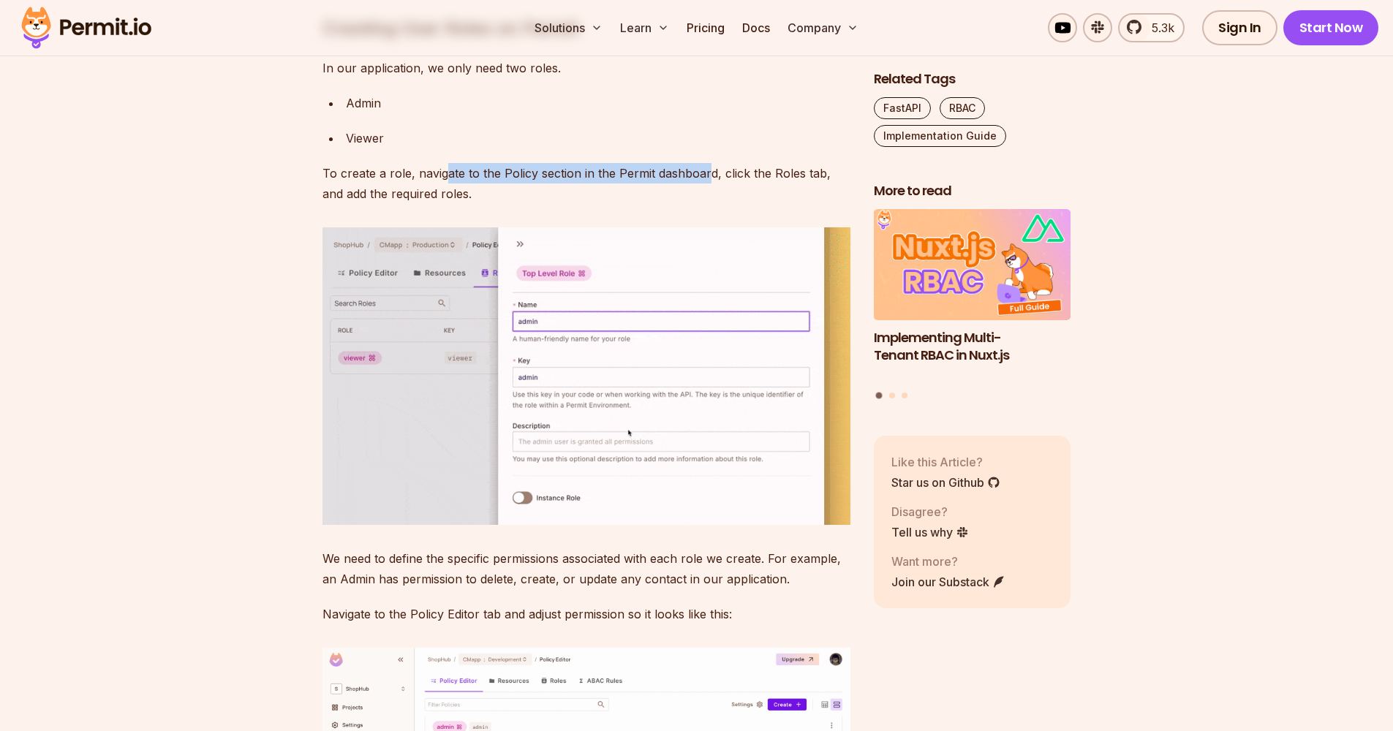
drag, startPoint x: 400, startPoint y: 486, endPoint x: 705, endPoint y: 382, distance: 322.4
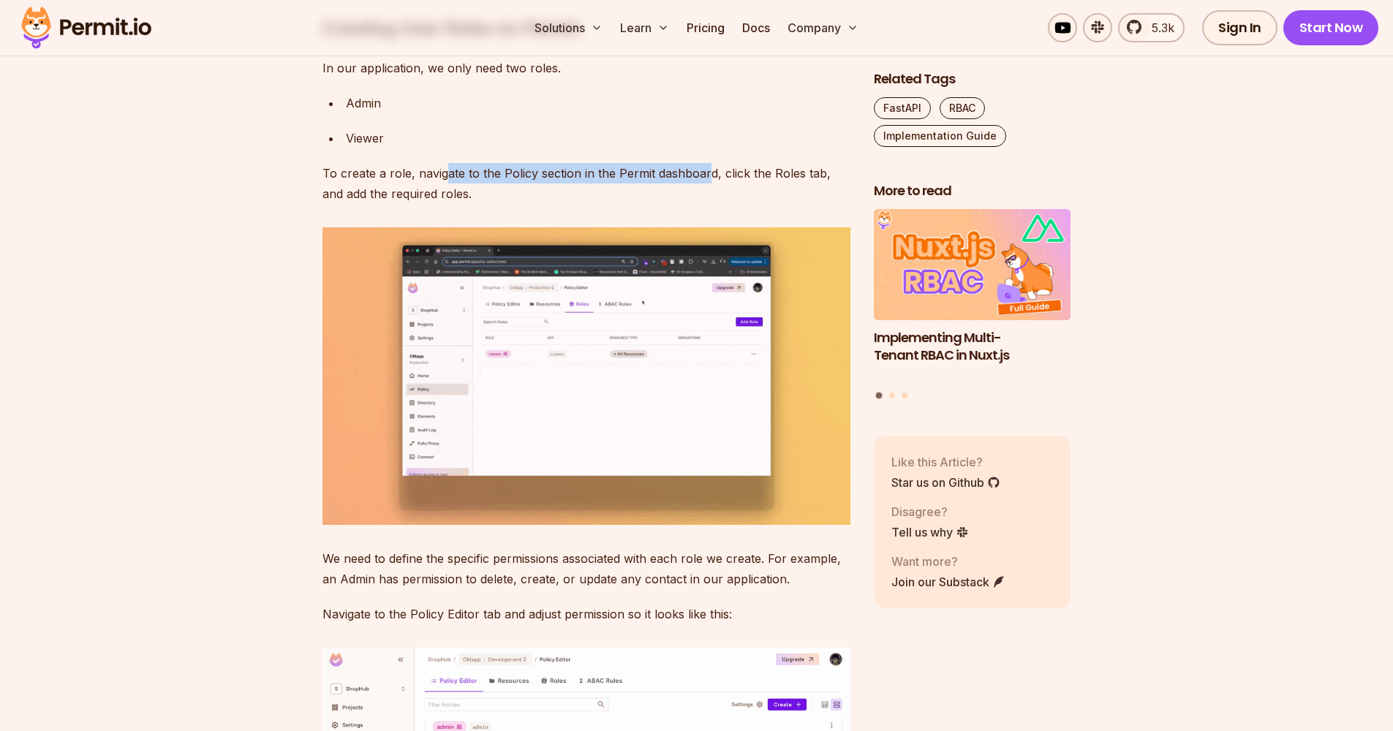
click at [705, 204] on p "To create a role, navigate to the Policy section in the Permit dashboard, click…" at bounding box center [586, 183] width 528 height 41
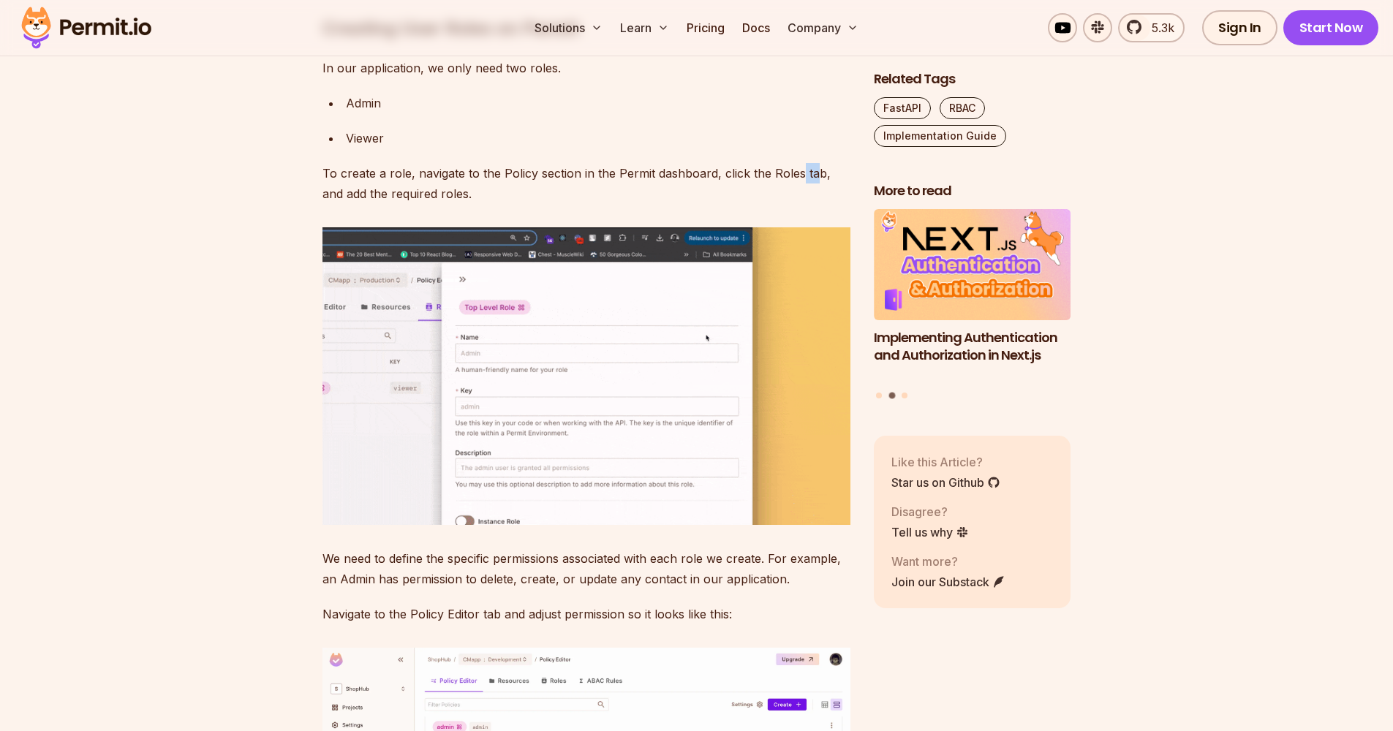
drag, startPoint x: 705, startPoint y: 382, endPoint x: 813, endPoint y: 384, distance: 108.3
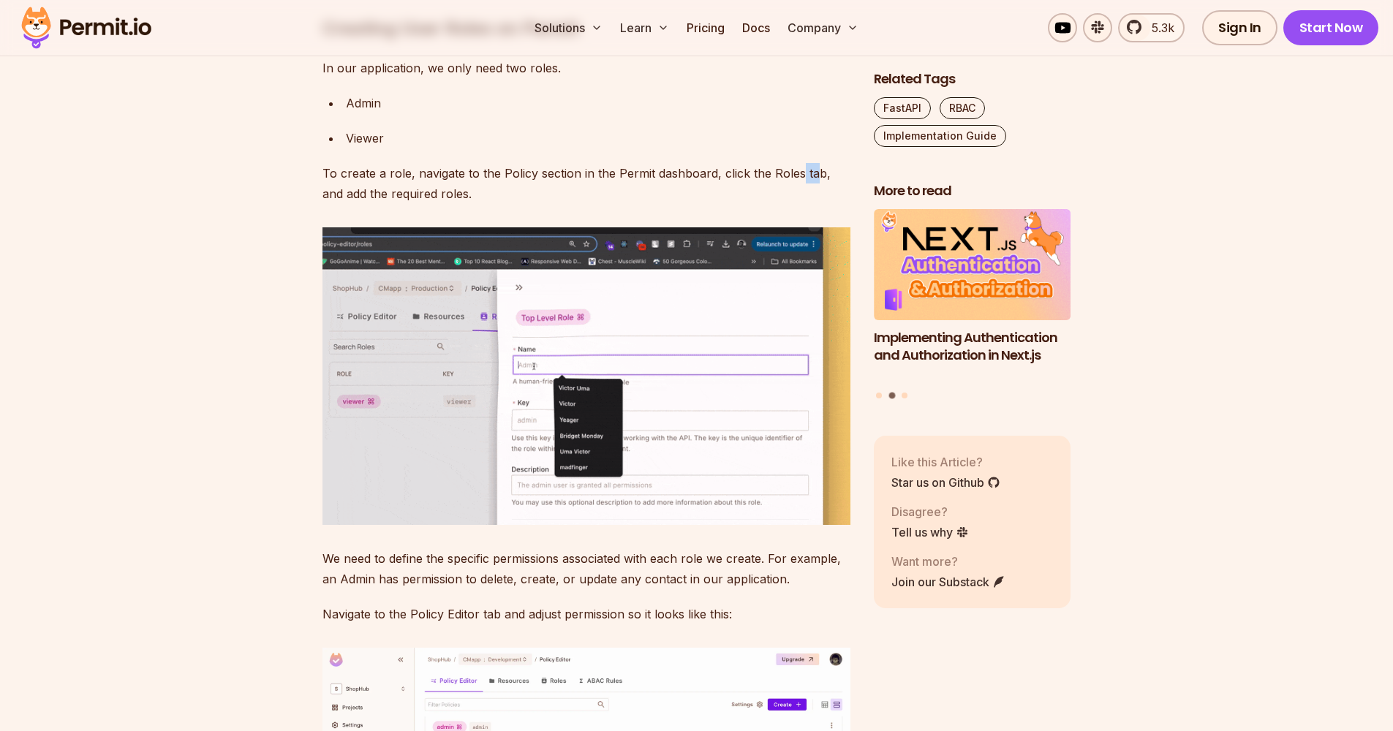
click at [813, 204] on p "To create a role, navigate to the Policy section in the Permit dashboard, click…" at bounding box center [586, 183] width 528 height 41
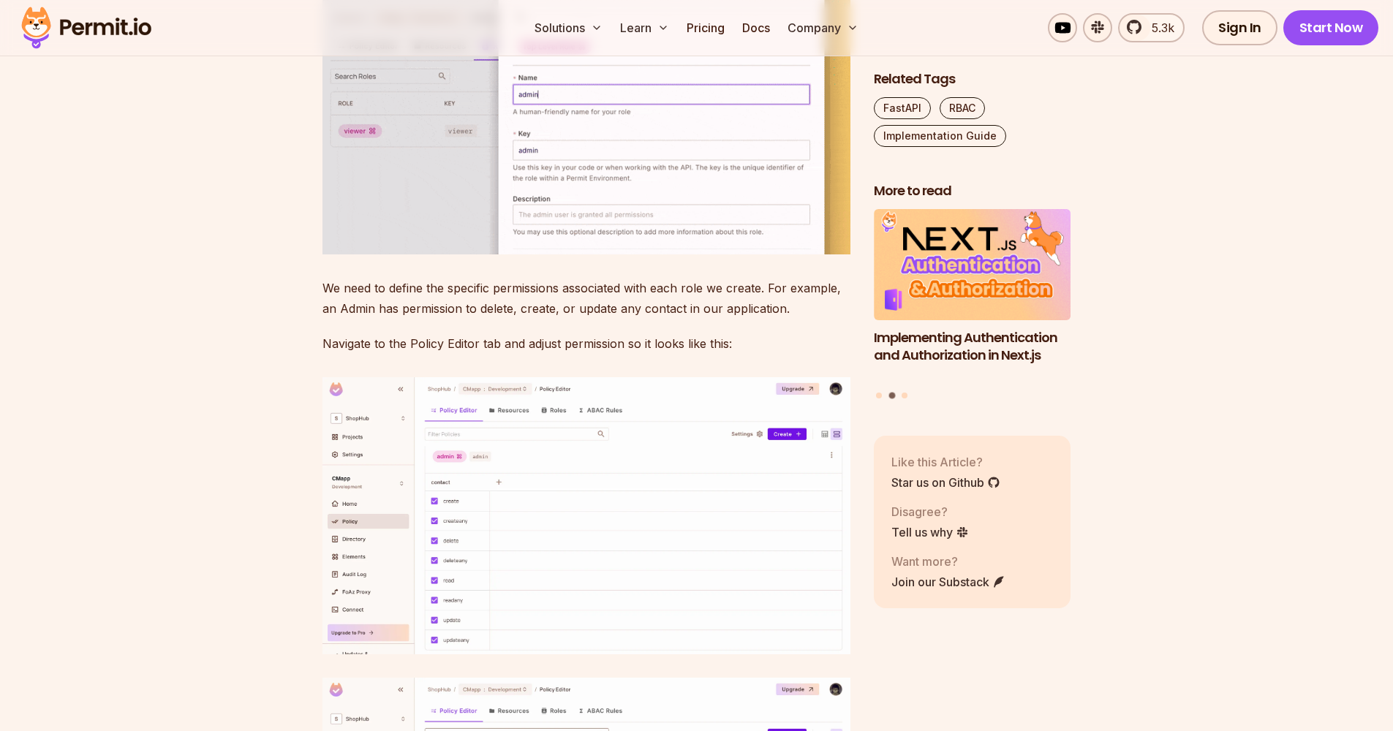
scroll to position [5760, 0]
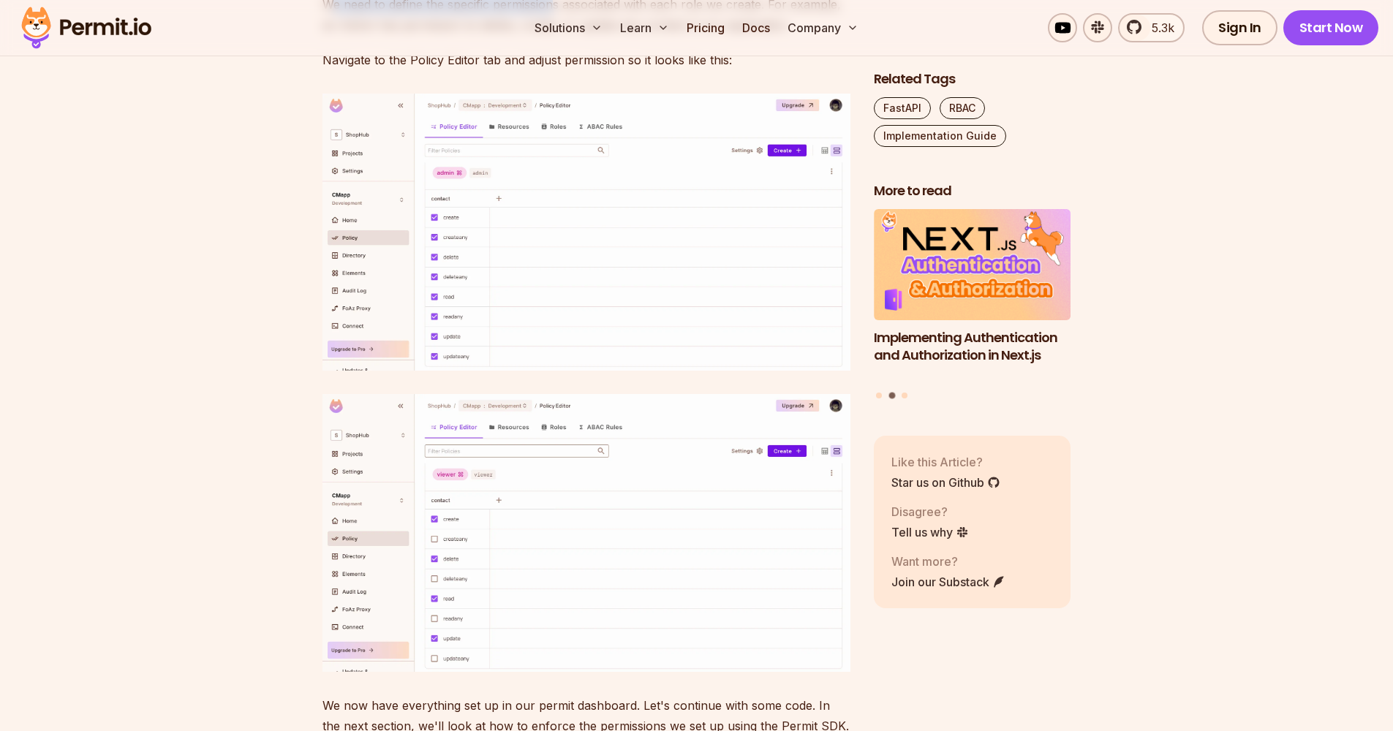
drag, startPoint x: 452, startPoint y: 424, endPoint x: 552, endPoint y: 214, distance: 233.2
click at [552, 35] on p "We need to define the specific permissions associated with each role we create.…" at bounding box center [586, 14] width 528 height 41
drag, startPoint x: 552, startPoint y: 214, endPoint x: 761, endPoint y: 214, distance: 209.1
click at [761, 35] on p "We need to define the specific permissions associated with each role we create.…" at bounding box center [586, 14] width 528 height 41
drag, startPoint x: 761, startPoint y: 214, endPoint x: 505, endPoint y: 231, distance: 257.2
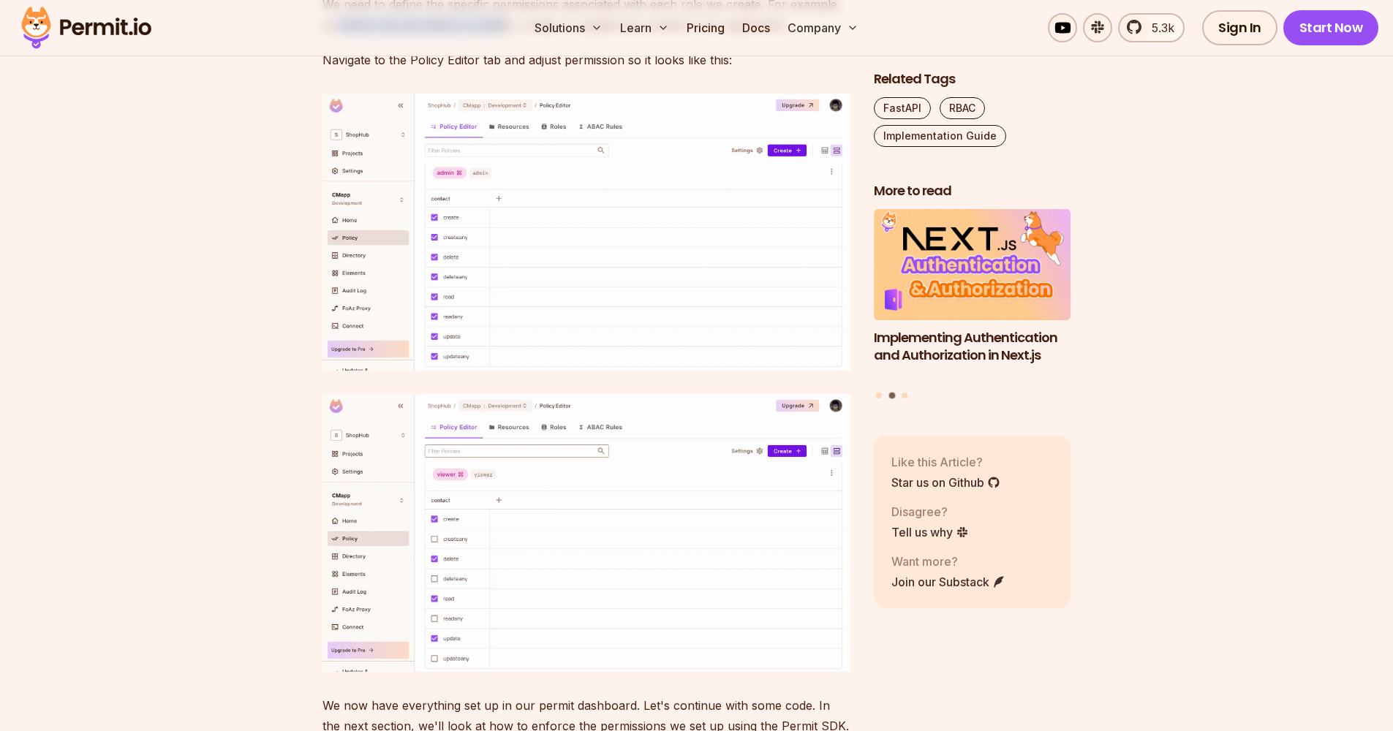
click at [505, 35] on p "We need to define the specific permissions associated with each role we create.…" at bounding box center [586, 14] width 528 height 41
drag, startPoint x: 505, startPoint y: 231, endPoint x: 535, endPoint y: 227, distance: 30.2
click at [535, 35] on p "We need to define the specific permissions associated with each role we create.…" at bounding box center [586, 14] width 528 height 41
drag, startPoint x: 535, startPoint y: 227, endPoint x: 614, endPoint y: 229, distance: 79.0
click at [614, 35] on p "We need to define the specific permissions associated with each role we create.…" at bounding box center [586, 14] width 528 height 41
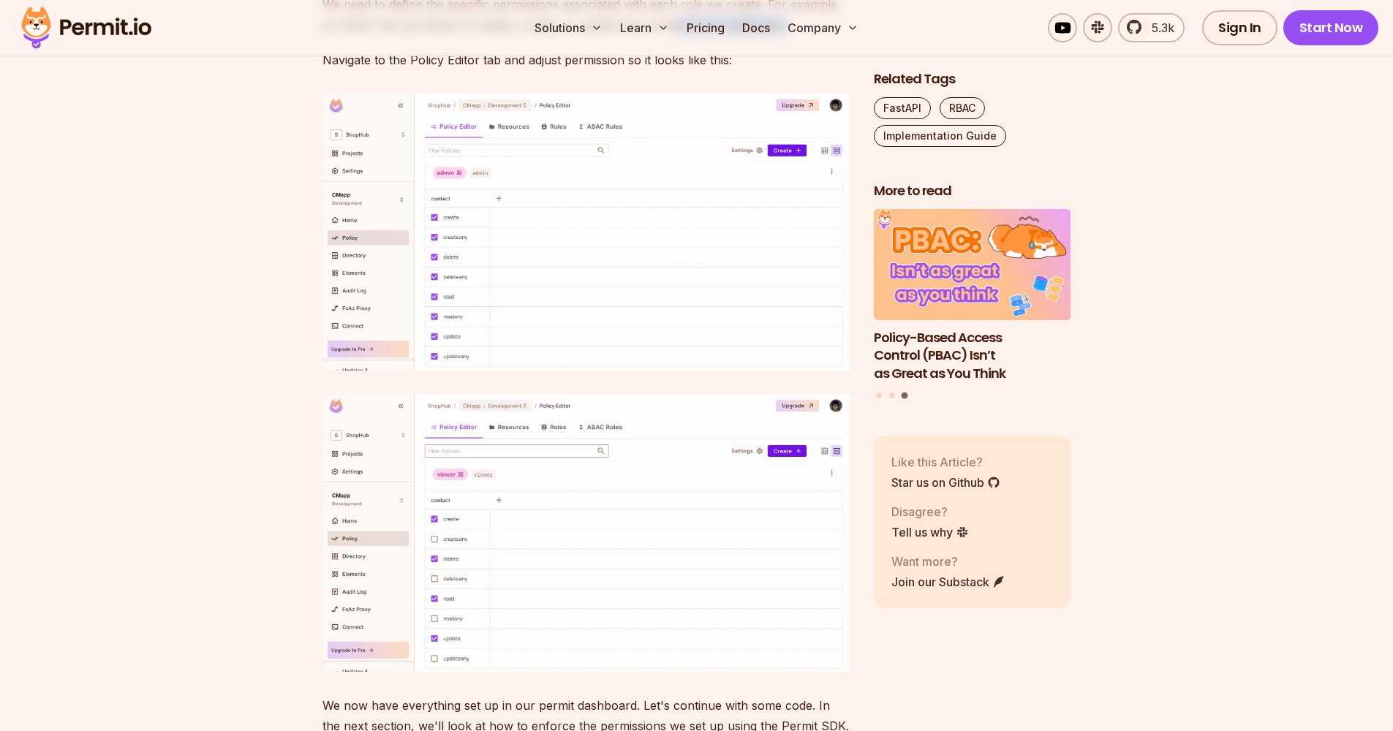
drag, startPoint x: 614, startPoint y: 229, endPoint x: 779, endPoint y: 235, distance: 165.4
click at [779, 35] on p "We need to define the specific permissions associated with each role we create.…" at bounding box center [586, 14] width 528 height 41
drag, startPoint x: 779, startPoint y: 235, endPoint x: 706, endPoint y: 263, distance: 77.8
click at [706, 70] on p "Navigate to the Policy Editor tab and adjust permission so it looks like this:" at bounding box center [586, 60] width 528 height 20
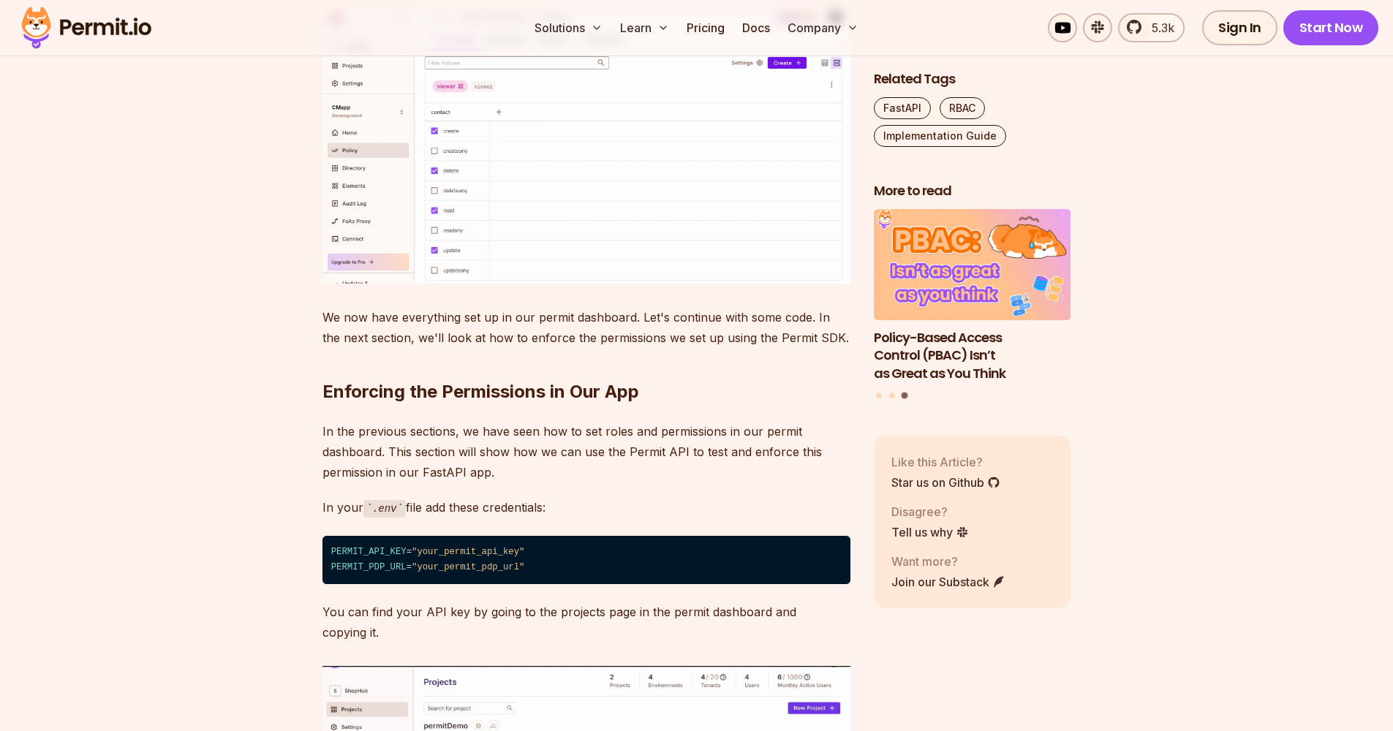
scroll to position [6419, 0]
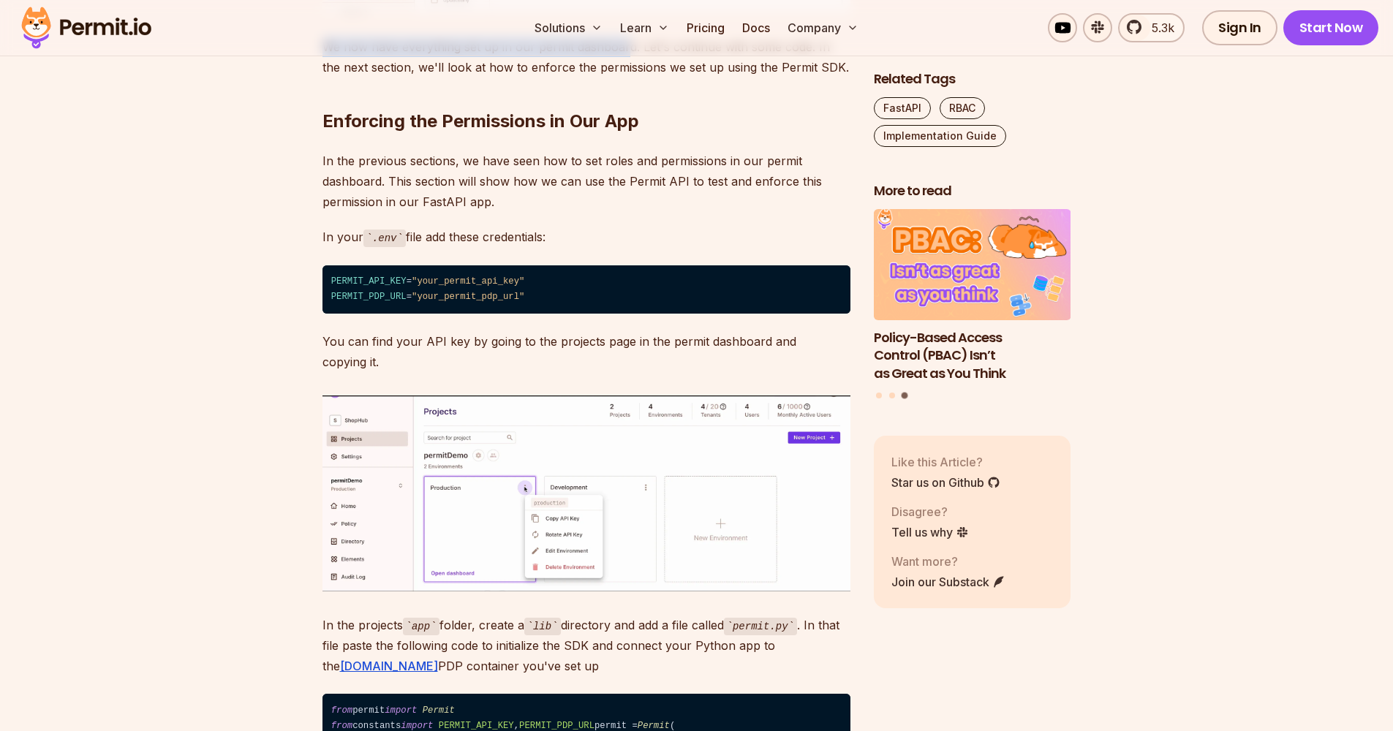
drag, startPoint x: 684, startPoint y: 264, endPoint x: 627, endPoint y: 255, distance: 57.7
click at [627, 78] on p "We now have everything set up in our permit dashboard. Let's continue with some…" at bounding box center [586, 57] width 528 height 41
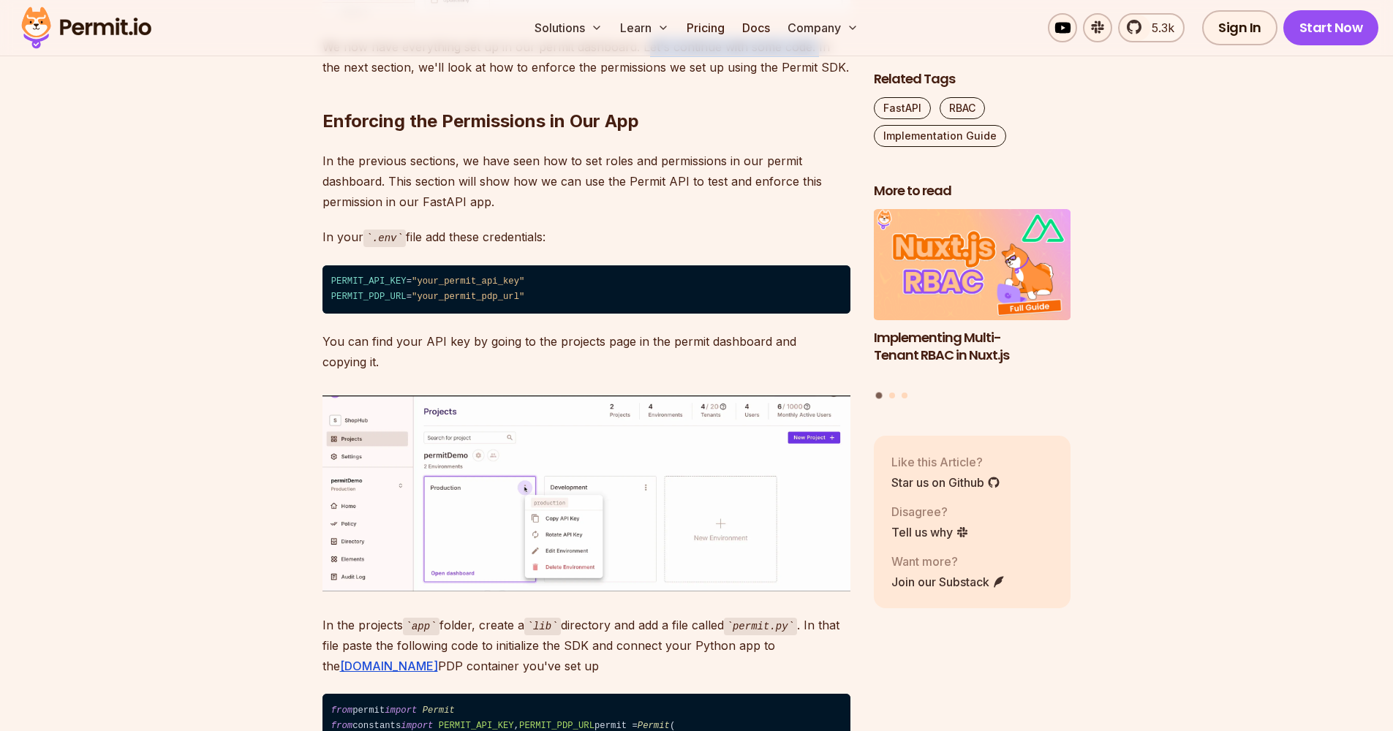
drag, startPoint x: 627, startPoint y: 255, endPoint x: 814, endPoint y: 251, distance: 186.5
click at [814, 78] on p "We now have everything set up in our permit dashboard. Let's continue with some…" at bounding box center [586, 57] width 528 height 41
drag, startPoint x: 814, startPoint y: 251, endPoint x: 371, endPoint y: 275, distance: 443.8
click at [371, 78] on p "We now have everything set up in our permit dashboard. Let's continue with some…" at bounding box center [586, 57] width 528 height 41
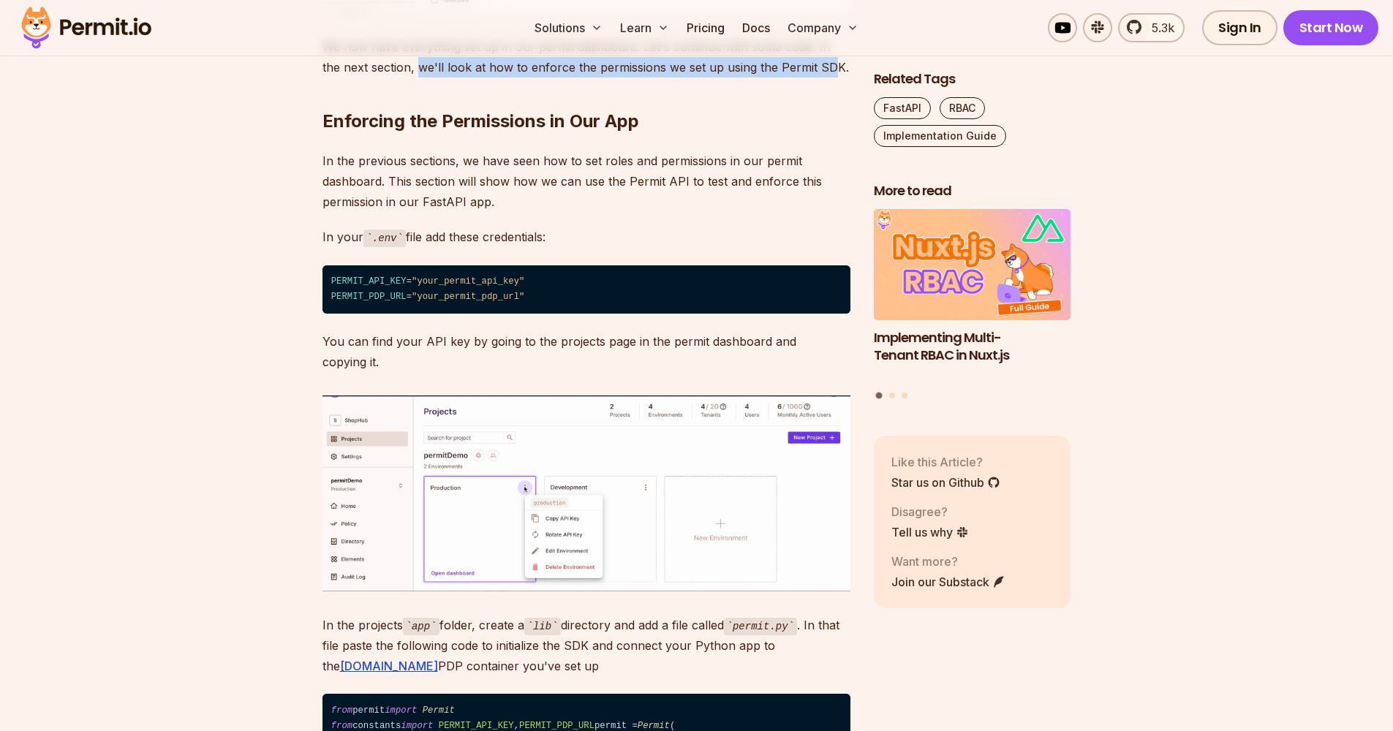
drag, startPoint x: 371, startPoint y: 275, endPoint x: 809, endPoint y: 275, distance: 438.0
click at [809, 78] on p "We now have everything set up in our permit dashboard. Let's continue with some…" at bounding box center [586, 57] width 528 height 41
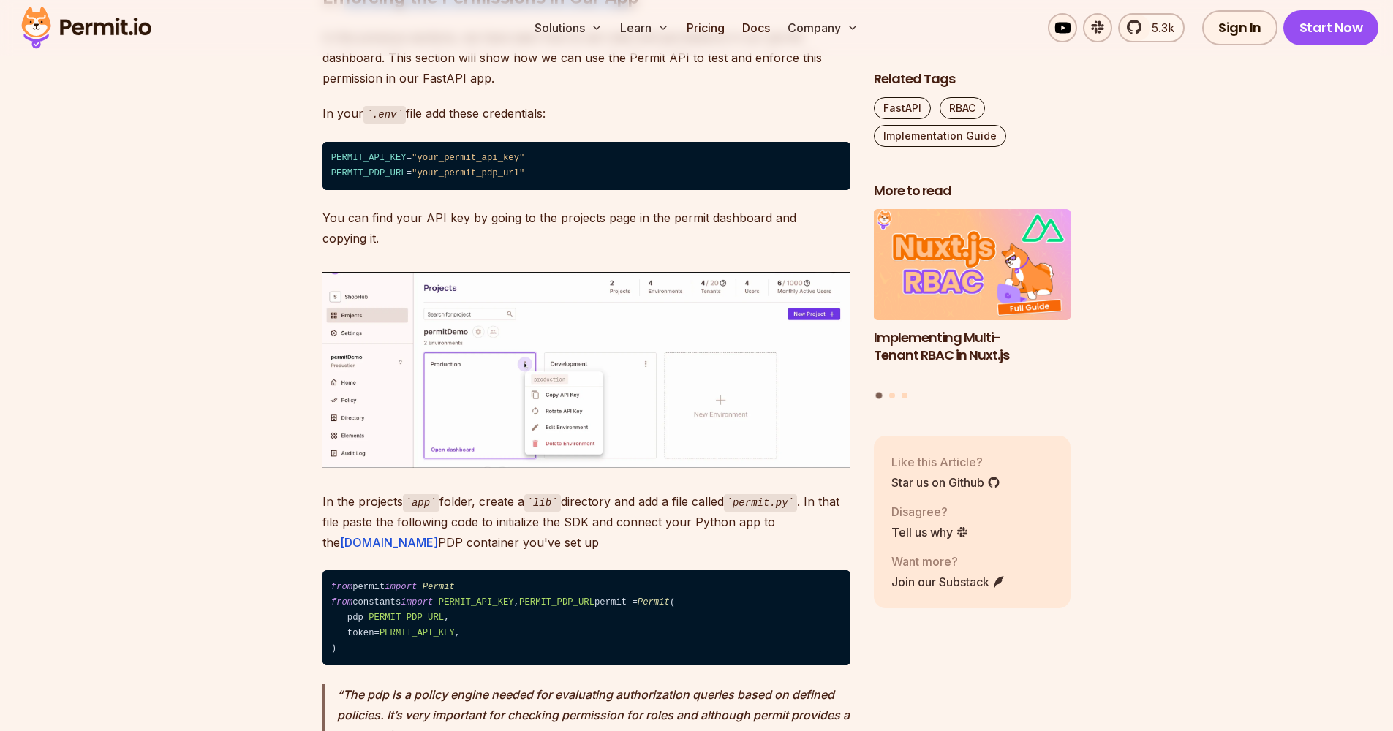
drag, startPoint x: 719, startPoint y: 294, endPoint x: 634, endPoint y: 200, distance: 126.3
drag, startPoint x: 634, startPoint y: 200, endPoint x: 450, endPoint y: 246, distance: 189.1
click at [450, 88] on p "In the previous sections, we have seen how to set roles and permissions in our …" at bounding box center [586, 57] width 528 height 61
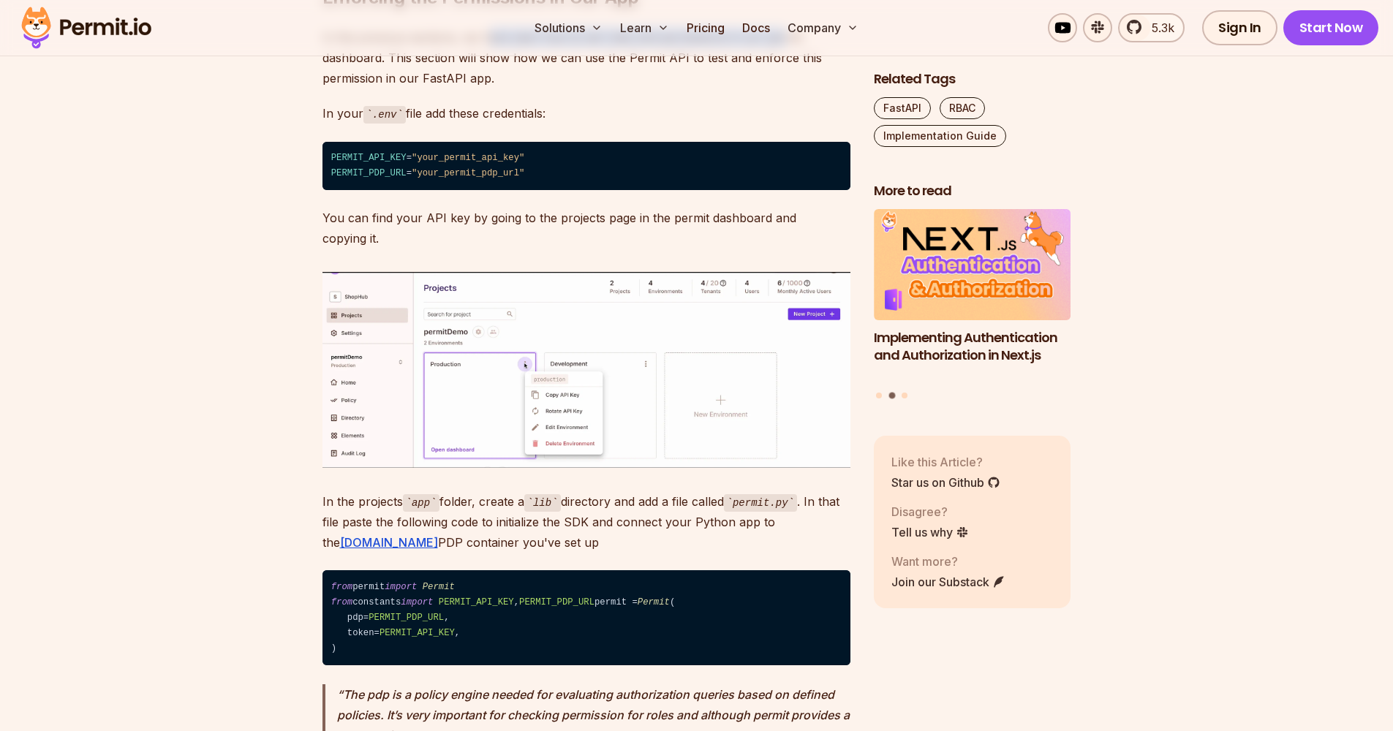
drag, startPoint x: 450, startPoint y: 246, endPoint x: 777, endPoint y: 241, distance: 326.9
click at [777, 88] on p "In the previous sections, we have seen how to set roles and permissions in our …" at bounding box center [586, 57] width 528 height 61
drag, startPoint x: 777, startPoint y: 241, endPoint x: 382, endPoint y: 262, distance: 395.4
click at [382, 88] on p "In the previous sections, we have seen how to set roles and permissions in our …" at bounding box center [586, 57] width 528 height 61
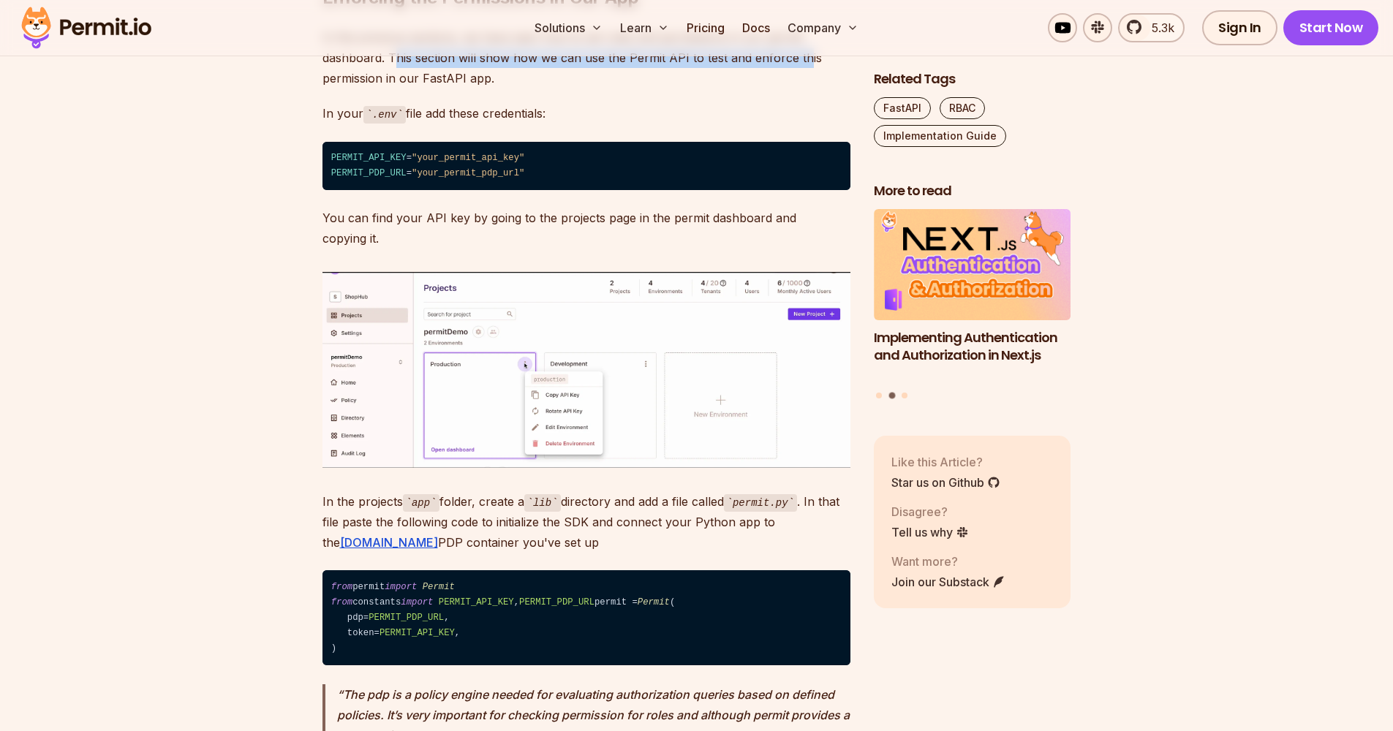
drag, startPoint x: 382, startPoint y: 262, endPoint x: 803, endPoint y: 261, distance: 420.5
click at [803, 88] on p "In the previous sections, we have seen how to set roles and permissions in our …" at bounding box center [586, 57] width 528 height 61
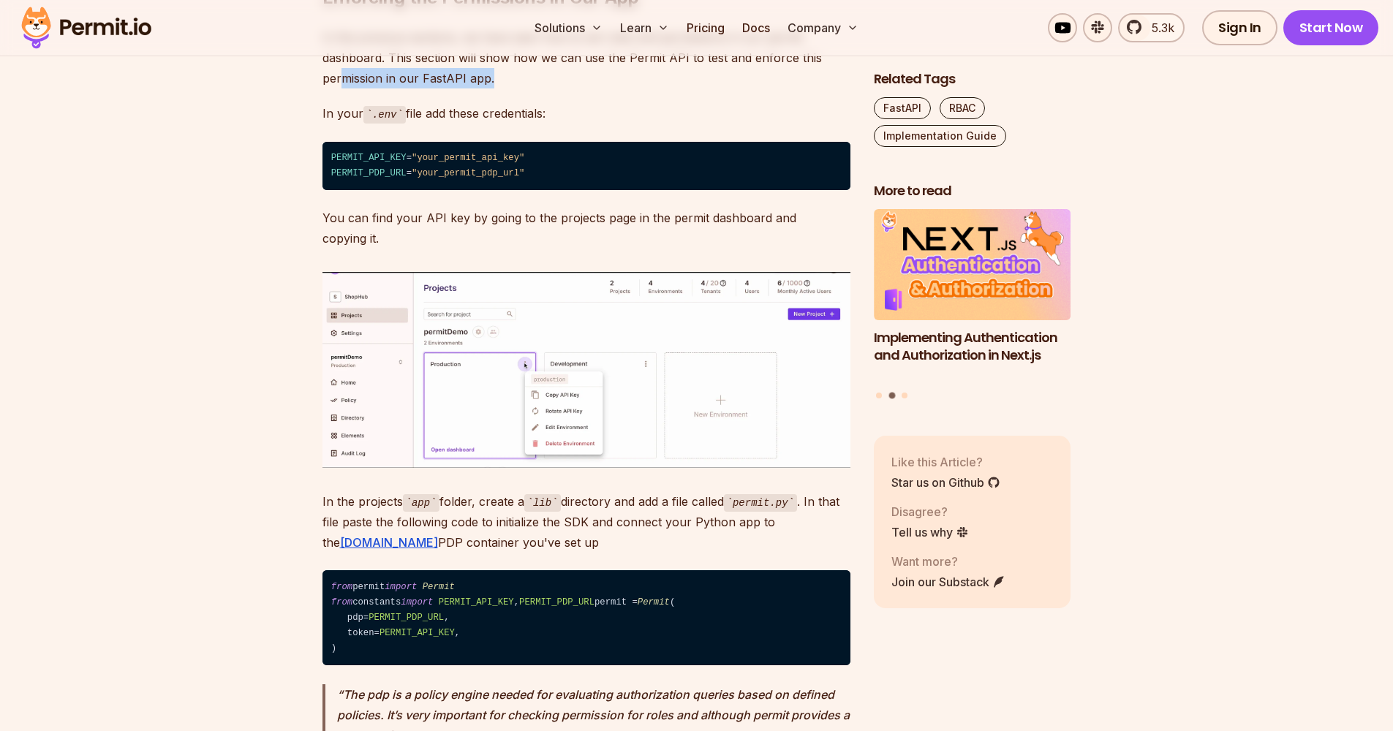
drag, startPoint x: 803, startPoint y: 261, endPoint x: 495, endPoint y: 289, distance: 309.1
click at [495, 88] on p "In the previous sections, we have seen how to set roles and permissions in our …" at bounding box center [586, 57] width 528 height 61
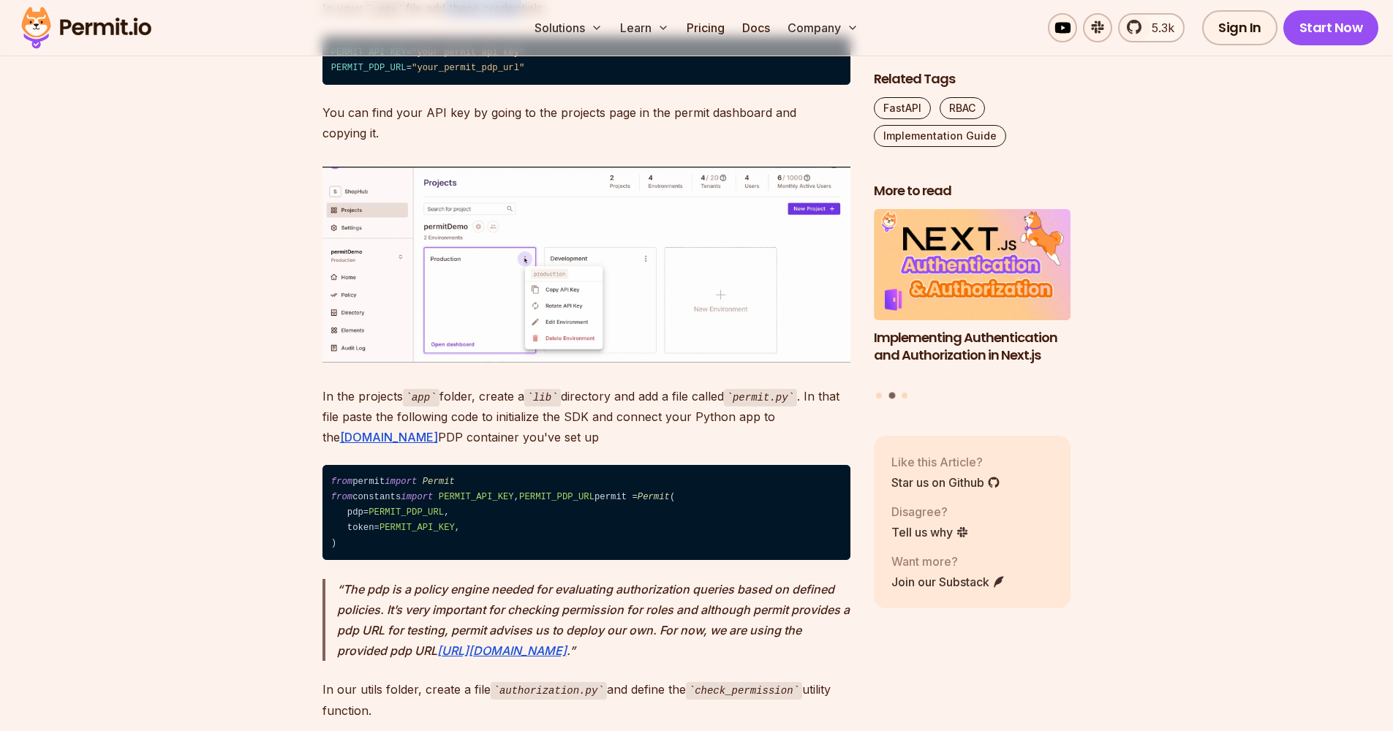
drag, startPoint x: 488, startPoint y: 295, endPoint x: 521, endPoint y: 220, distance: 81.5
click at [521, 19] on p "In your .env file add these credentials:" at bounding box center [586, 8] width 528 height 21
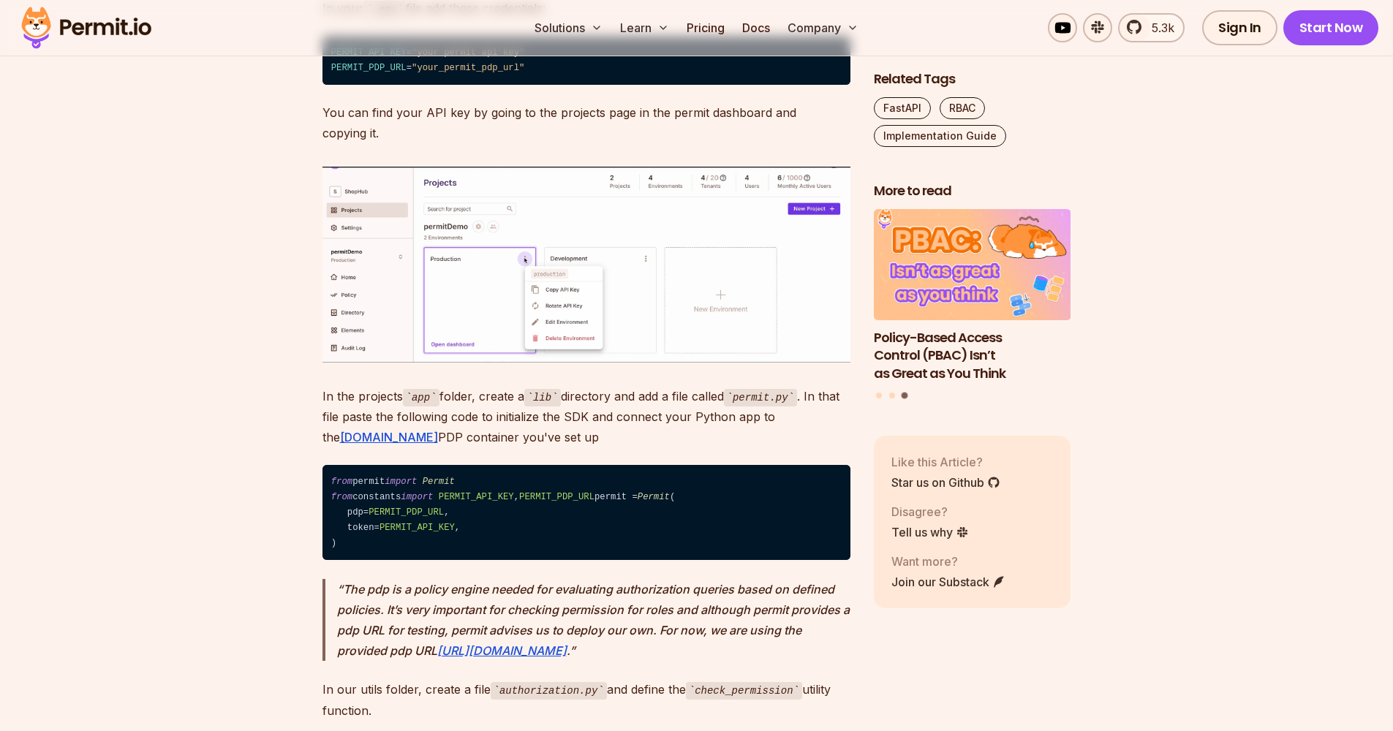
click at [371, 86] on code "PERMIT_API_KEY = "your_permit_api_key" PERMIT_PDP_URL = "your_permit_pdp_url"" at bounding box center [586, 61] width 528 height 49
click at [369, 58] on span "PERMIT_API_KEY" at bounding box center [368, 53] width 75 height 10
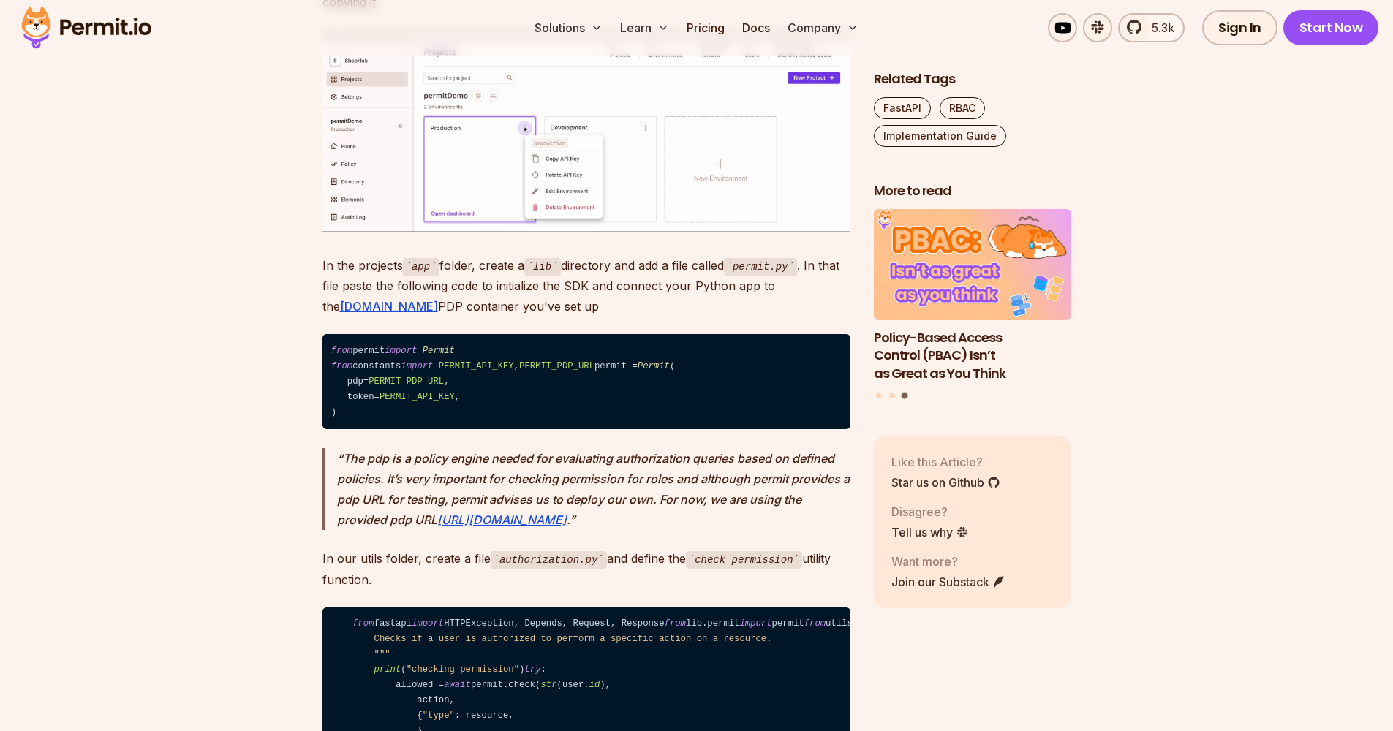
scroll to position [6913, 0]
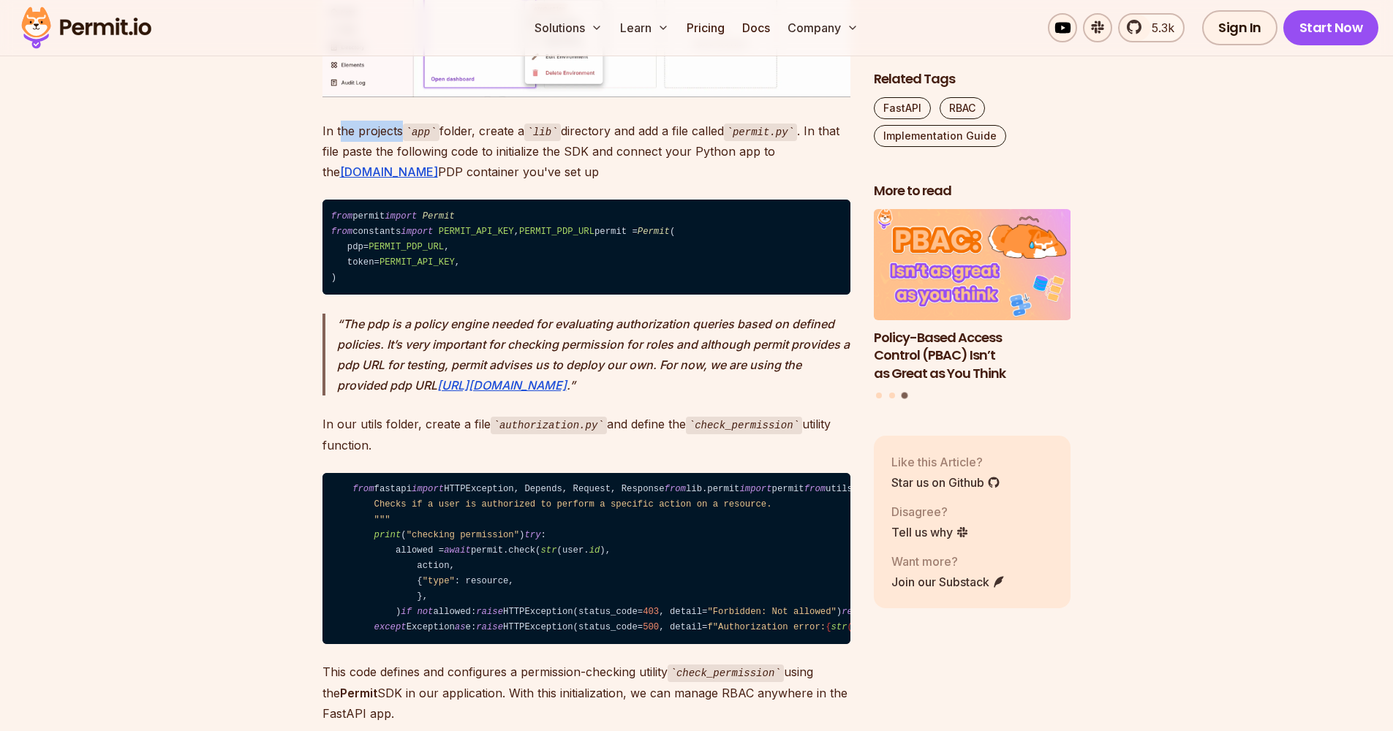
drag, startPoint x: 369, startPoint y: 303, endPoint x: 400, endPoint y: 316, distance: 33.8
click at [400, 183] on p "In the projects app folder, create a lib directory and add a file called permit…" at bounding box center [586, 152] width 528 height 62
drag, startPoint x: 400, startPoint y: 316, endPoint x: 518, endPoint y: 315, distance: 117.7
click at [518, 183] on p "In the projects app folder, create a lib directory and add a file called permit…" at bounding box center [586, 152] width 528 height 62
drag, startPoint x: 518, startPoint y: 315, endPoint x: 730, endPoint y: 314, distance: 212.1
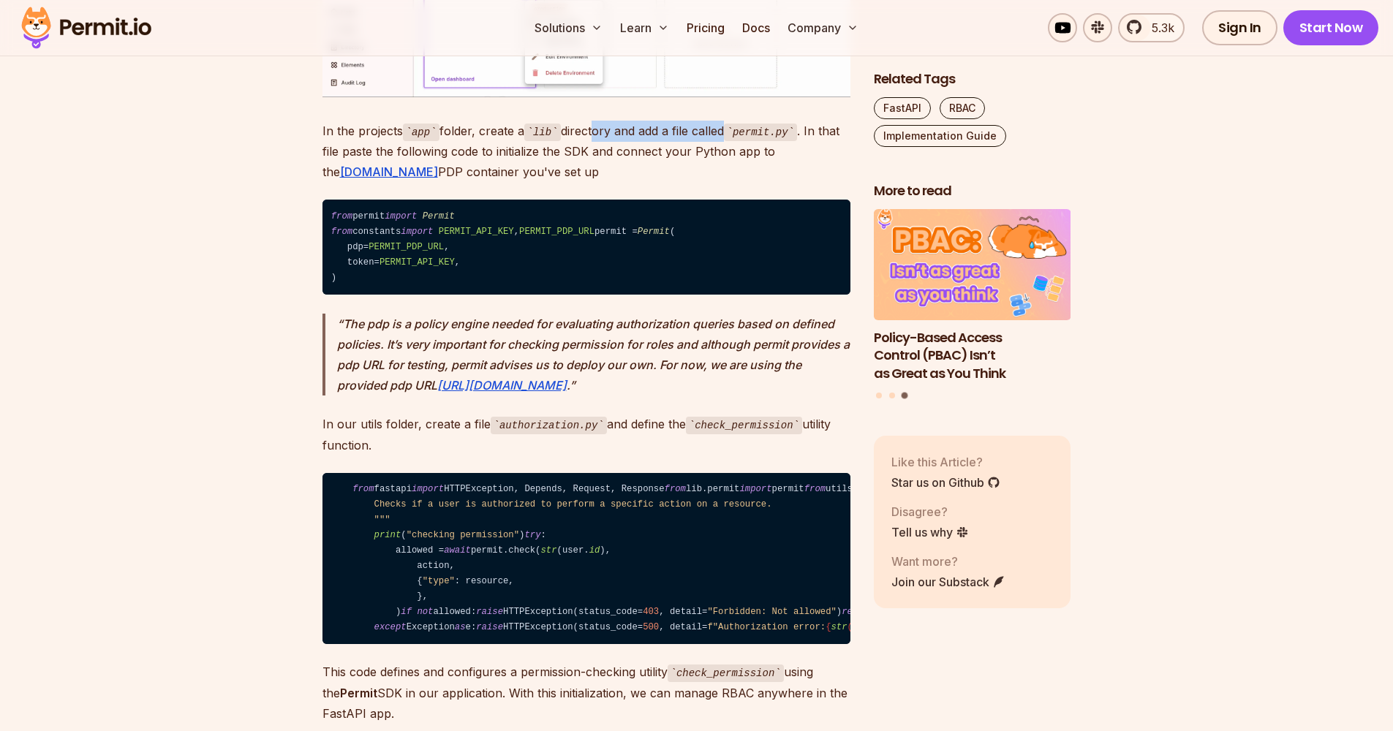
click at [730, 183] on p "In the projects app folder, create a lib directory and add a file called permit…" at bounding box center [586, 152] width 528 height 62
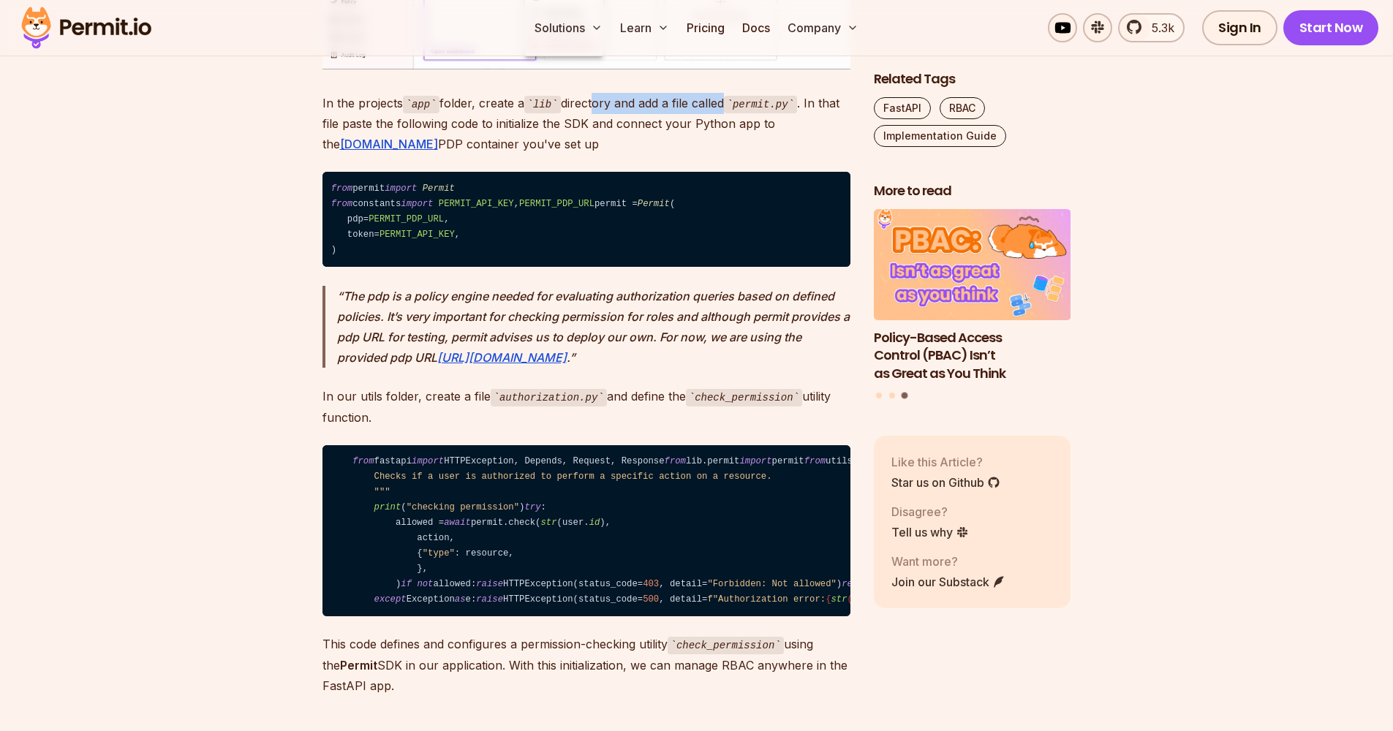
scroll to position [7007, 0]
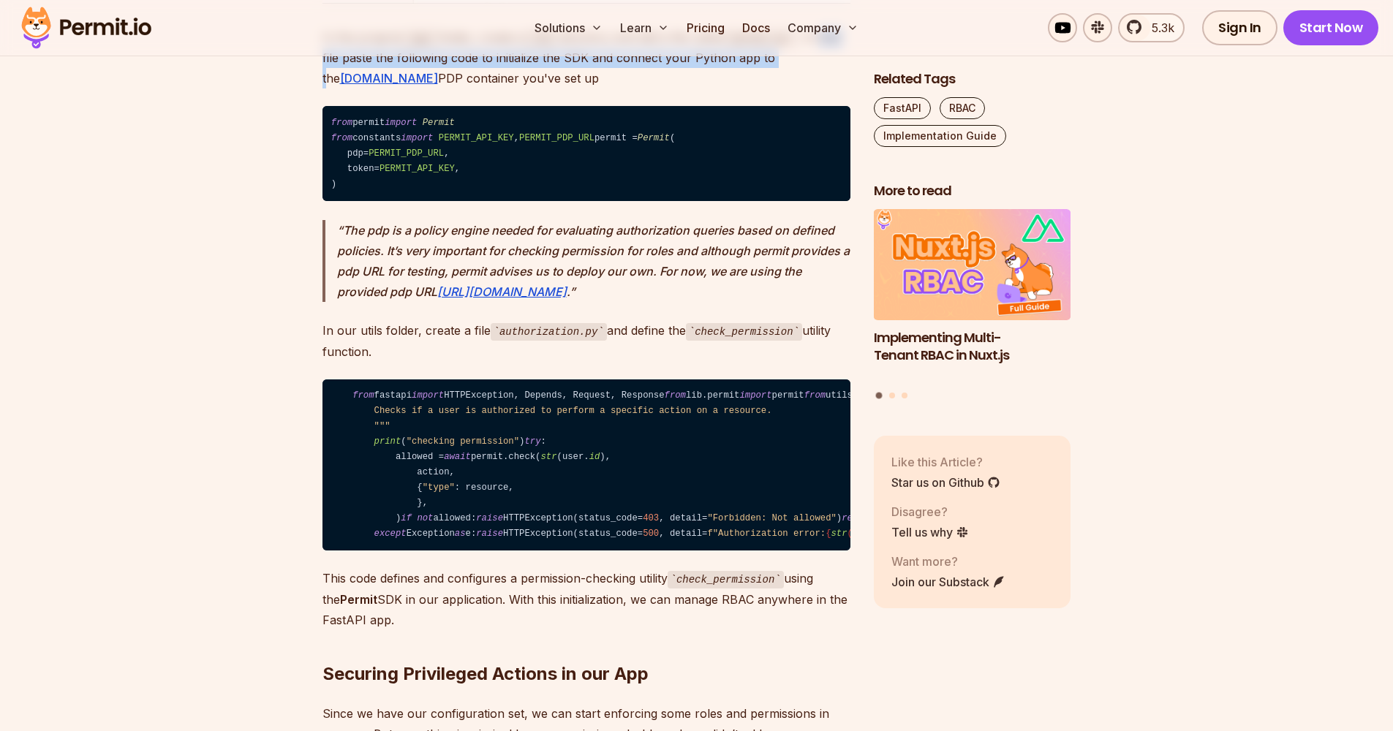
drag, startPoint x: 718, startPoint y: 322, endPoint x: 799, endPoint y: 244, distance: 112.2
click at [799, 89] on p "In the projects app folder, create a lib directory and add a file called permit…" at bounding box center [586, 58] width 528 height 62
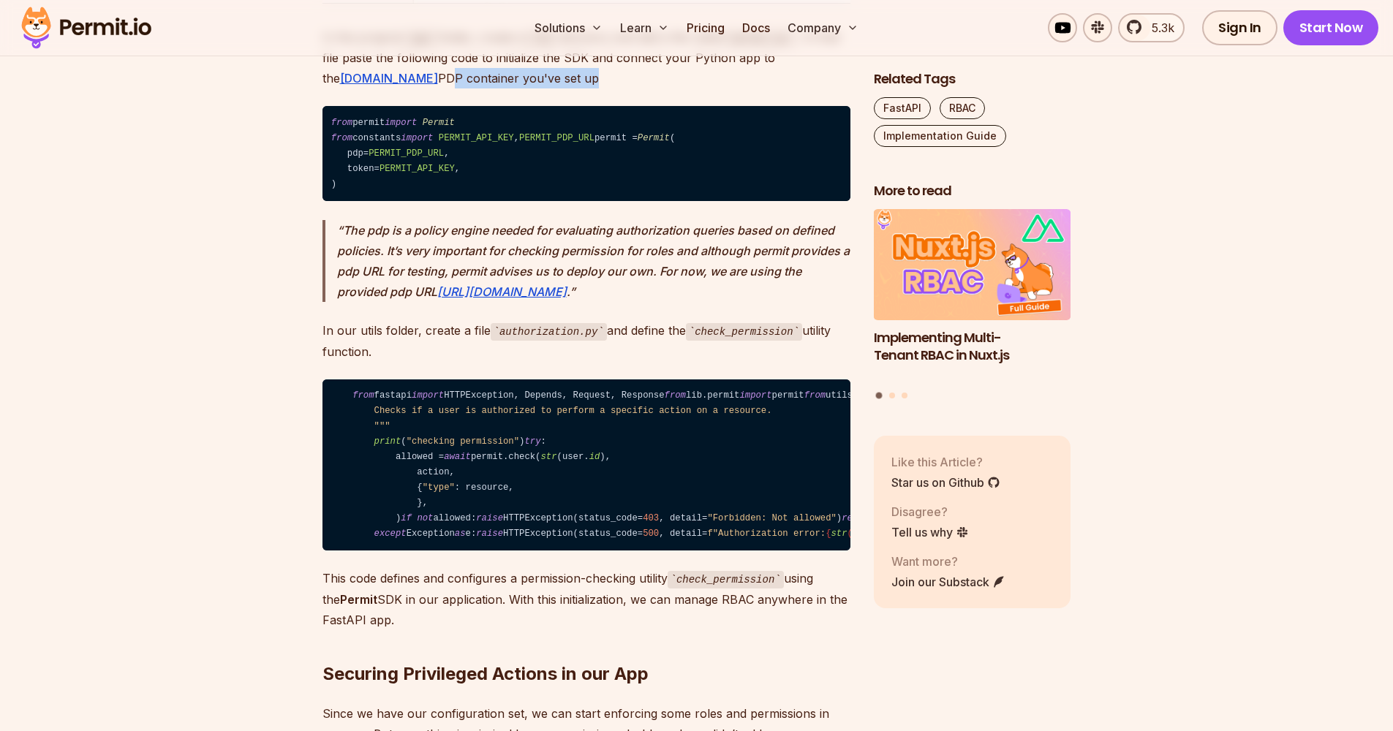
drag, startPoint x: 799, startPoint y: 244, endPoint x: 528, endPoint y: 263, distance: 272.0
click at [528, 89] on p "In the projects app folder, create a lib directory and add a file called permit…" at bounding box center [586, 58] width 528 height 62
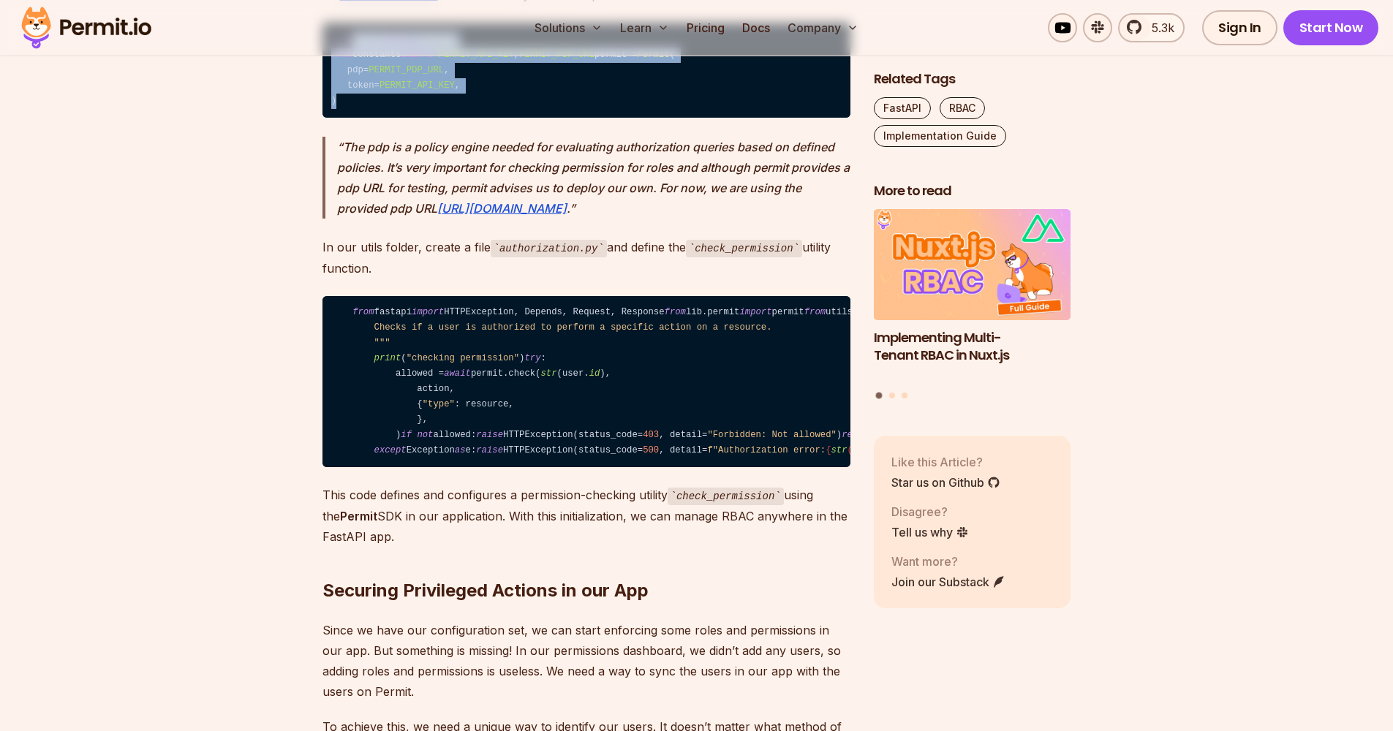
drag, startPoint x: 515, startPoint y: 276, endPoint x: 464, endPoint y: 318, distance: 66.0
click at [464, 118] on code "from permit import Permit from constants import PERMIT_API_KEY , PERMIT_PDP_URL…" at bounding box center [586, 70] width 528 height 95
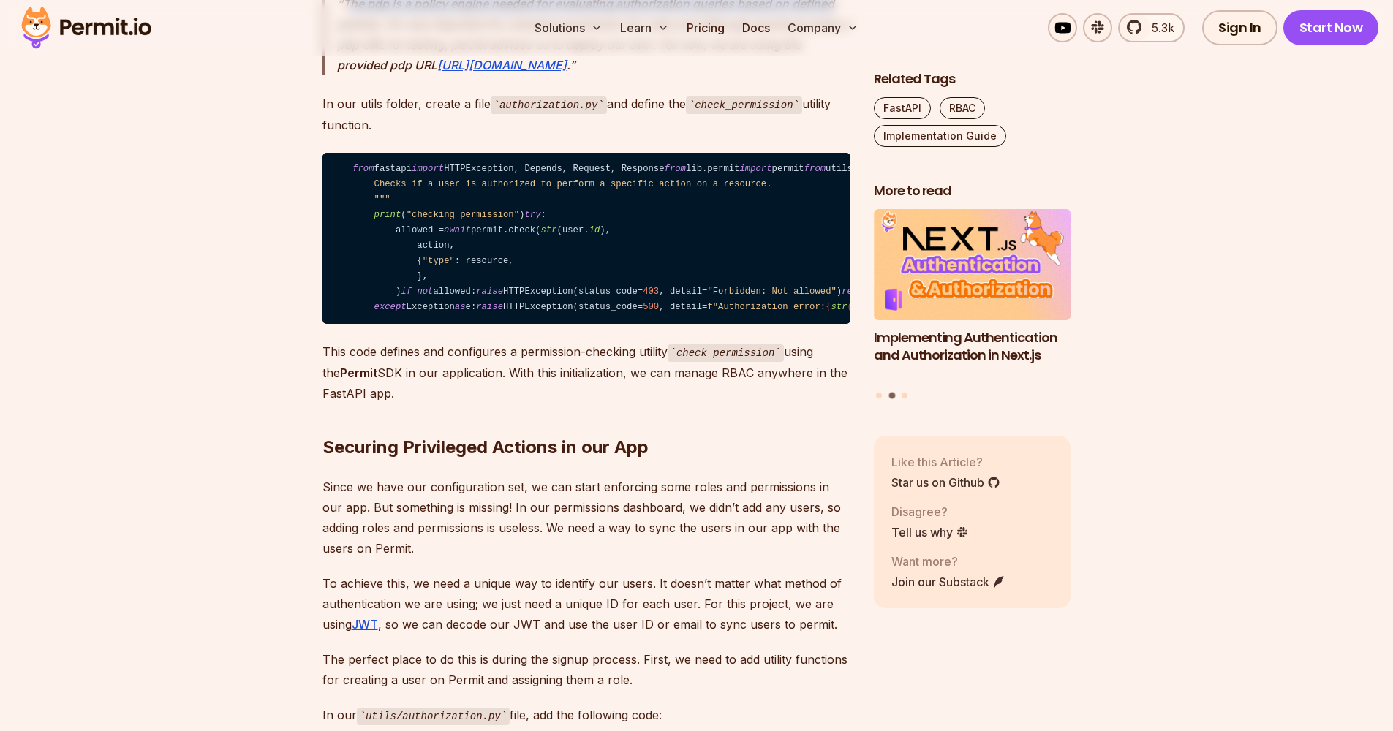
drag, startPoint x: 464, startPoint y: 318, endPoint x: 835, endPoint y: 216, distance: 385.1
click at [835, 75] on p "The pdp is a policy engine needed for evaluating authorization queries based on…" at bounding box center [593, 34] width 513 height 82
click at [352, 75] on p "The pdp is a policy engine needed for evaluating authorization queries based on…" at bounding box center [593, 34] width 513 height 82
drag, startPoint x: 835, startPoint y: 216, endPoint x: 667, endPoint y: 236, distance: 169.3
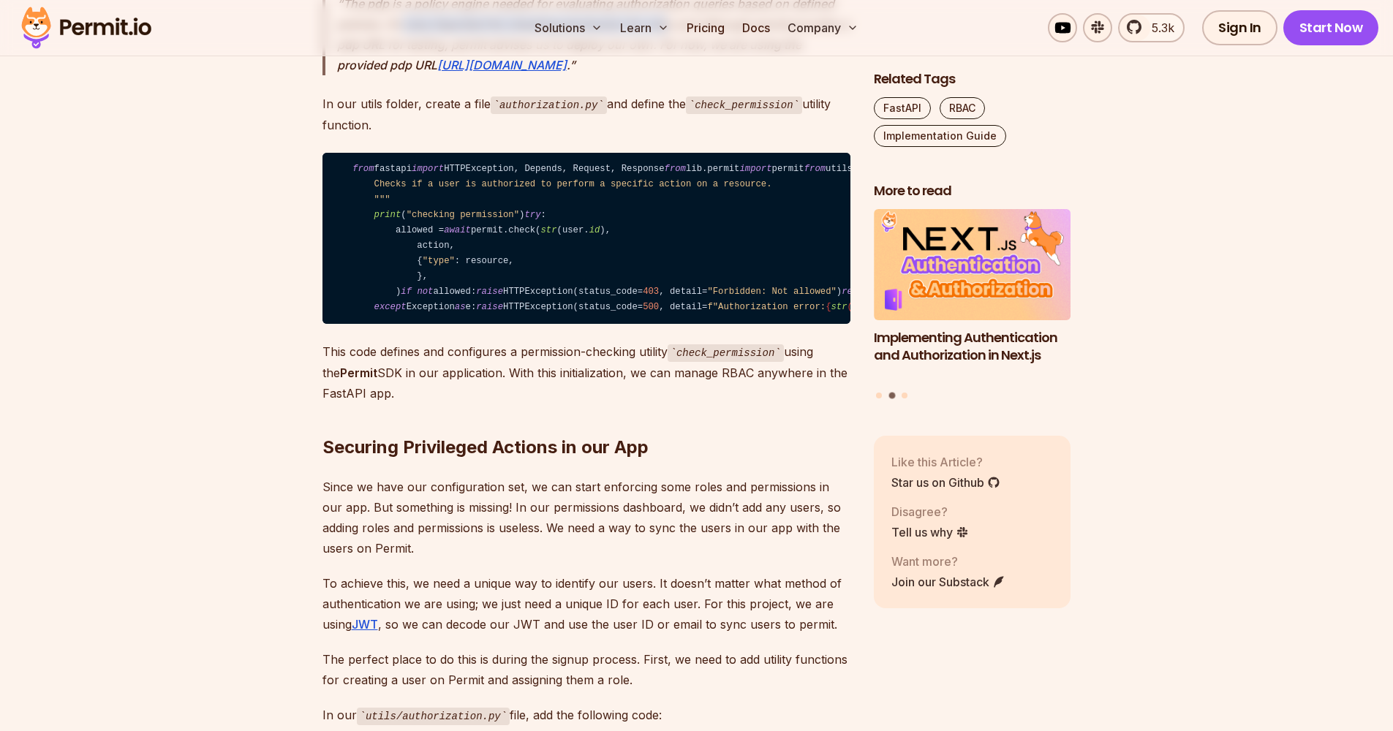
click at [667, 75] on p "The pdp is a policy engine needed for evaluating authorization queries based on…" at bounding box center [593, 34] width 513 height 82
drag, startPoint x: 667, startPoint y: 236, endPoint x: 843, endPoint y: 241, distance: 176.3
click at [843, 75] on p "The pdp is a policy engine needed for evaluating authorization queries based on…" at bounding box center [593, 34] width 513 height 82
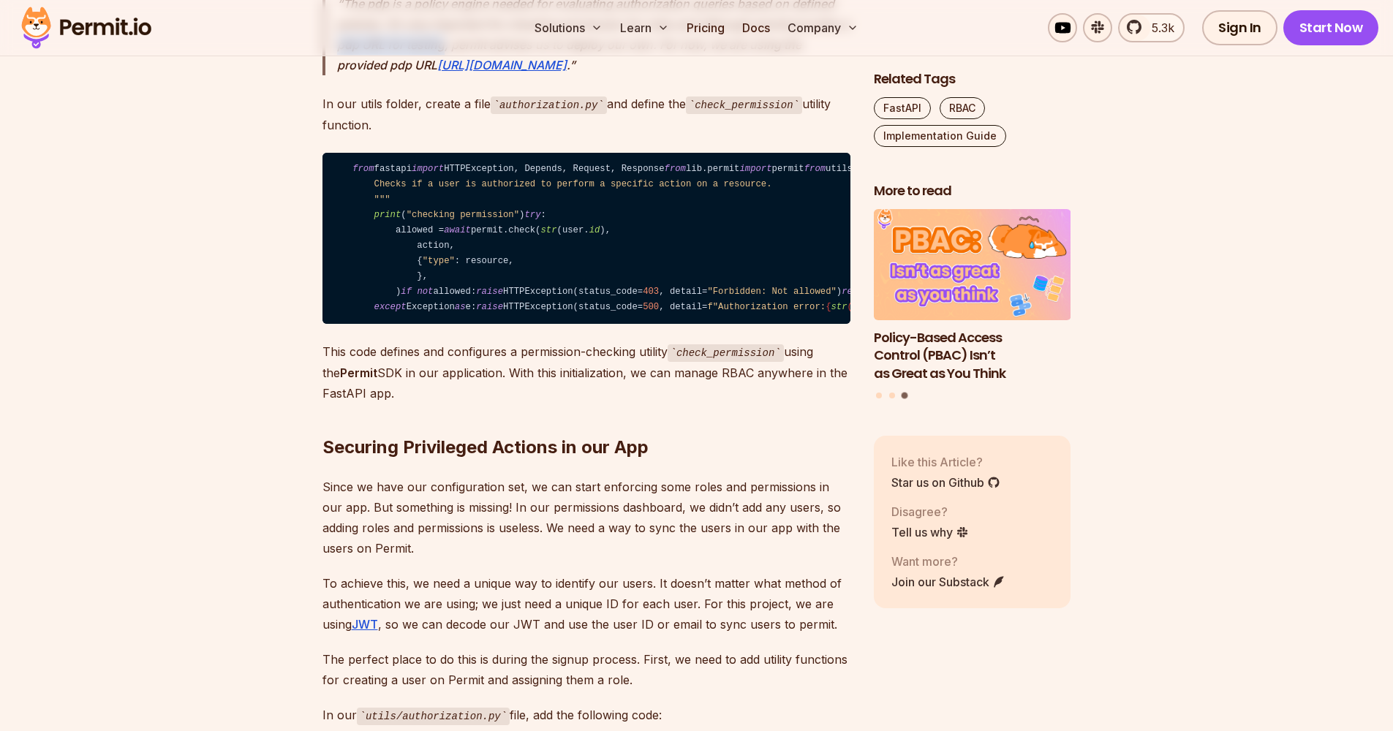
drag, startPoint x: 843, startPoint y: 241, endPoint x: 455, endPoint y: 265, distance: 389.1
click at [455, 75] on p "The pdp is a policy engine needed for evaluating authorization queries based on…" at bounding box center [593, 34] width 513 height 82
drag, startPoint x: 455, startPoint y: 265, endPoint x: 660, endPoint y: 262, distance: 204.8
click at [660, 75] on p "The pdp is a policy engine needed for evaluating authorization queries based on…" at bounding box center [593, 34] width 513 height 82
drag, startPoint x: 660, startPoint y: 262, endPoint x: 703, endPoint y: 257, distance: 44.1
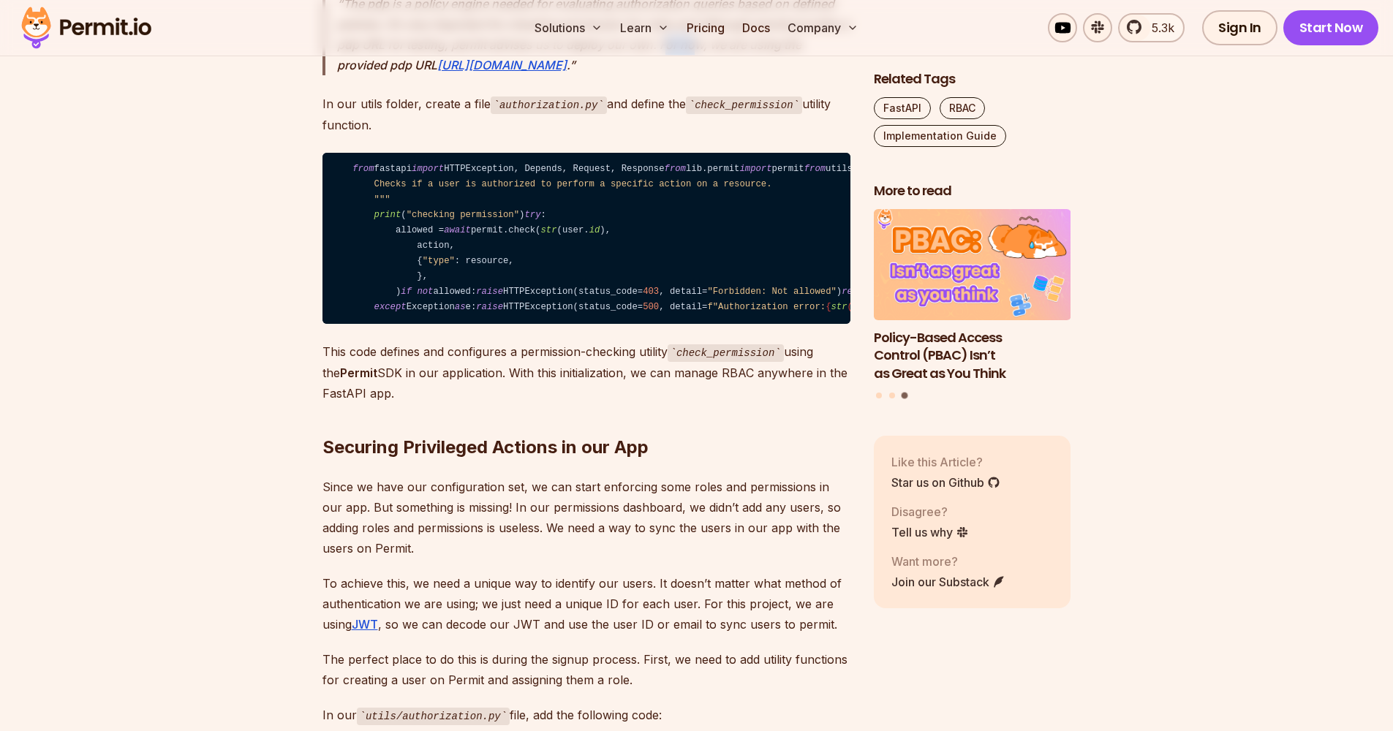
click at [703, 75] on p "The pdp is a policy engine needed for evaluating authorization queries based on…" at bounding box center [593, 34] width 513 height 82
drag, startPoint x: 703, startPoint y: 257, endPoint x: 813, endPoint y: 260, distance: 109.7
click at [813, 75] on p "The pdp is a policy engine needed for evaluating authorization queries based on…" at bounding box center [593, 34] width 513 height 82
drag, startPoint x: 813, startPoint y: 260, endPoint x: 437, endPoint y: 282, distance: 377.3
click at [437, 75] on p "The pdp is a policy engine needed for evaluating authorization queries based on…" at bounding box center [593, 34] width 513 height 82
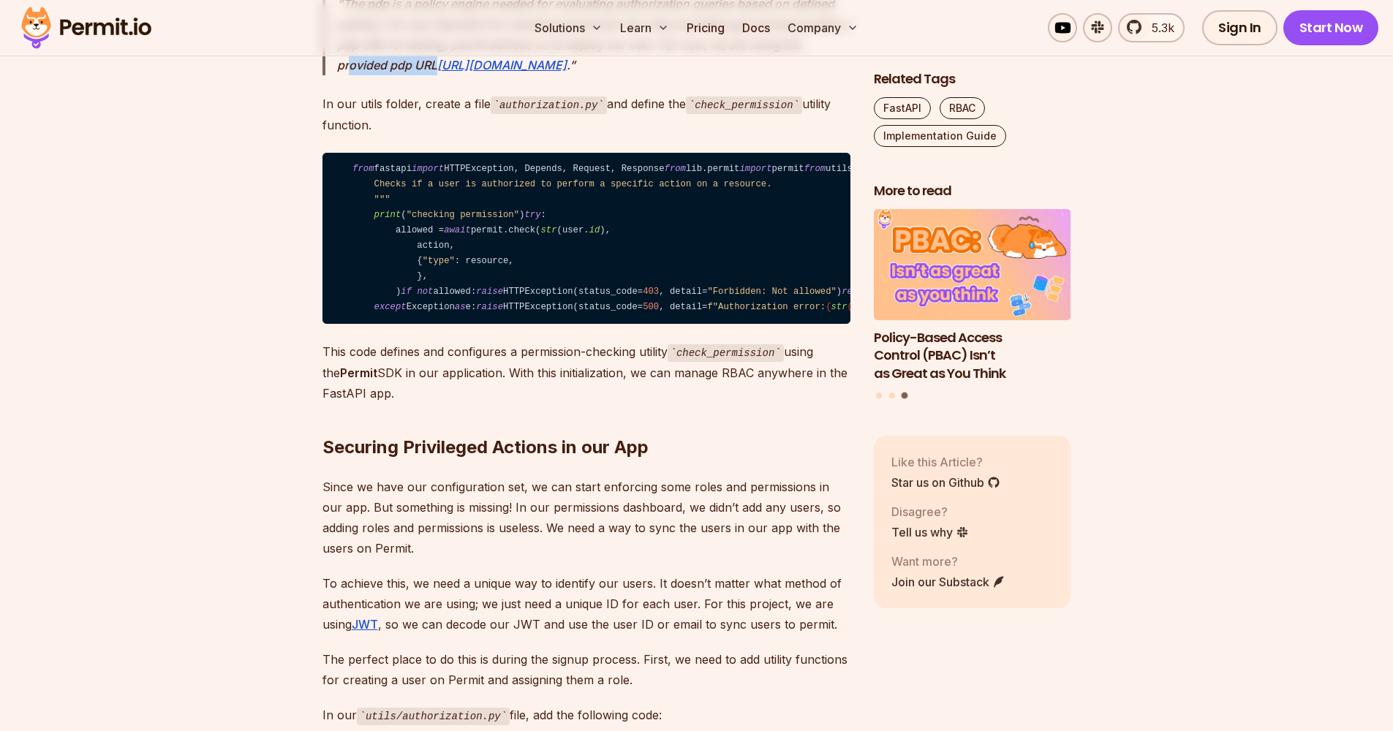
scroll to position [7360, 0]
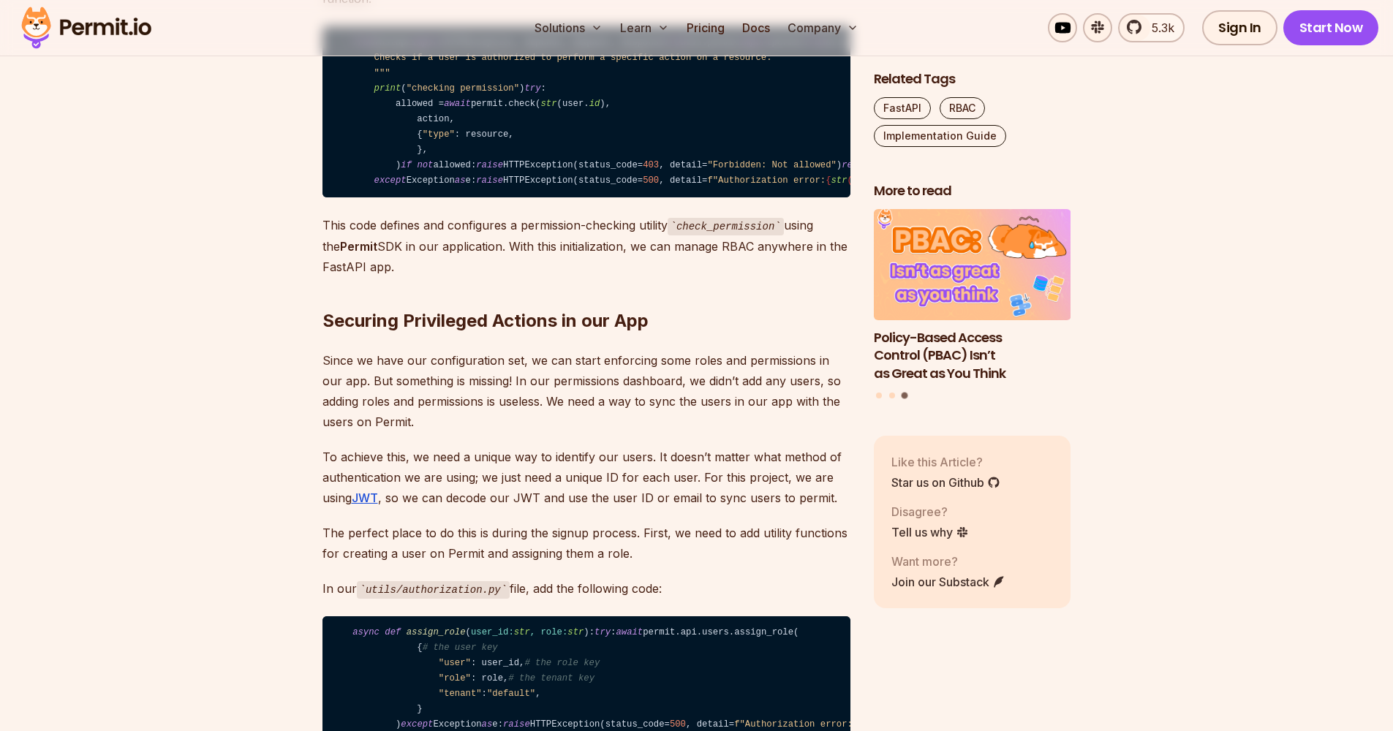
drag, startPoint x: 437, startPoint y: 282, endPoint x: 415, endPoint y: 199, distance: 86.0
drag, startPoint x: 415, startPoint y: 199, endPoint x: 493, endPoint y: 197, distance: 77.5
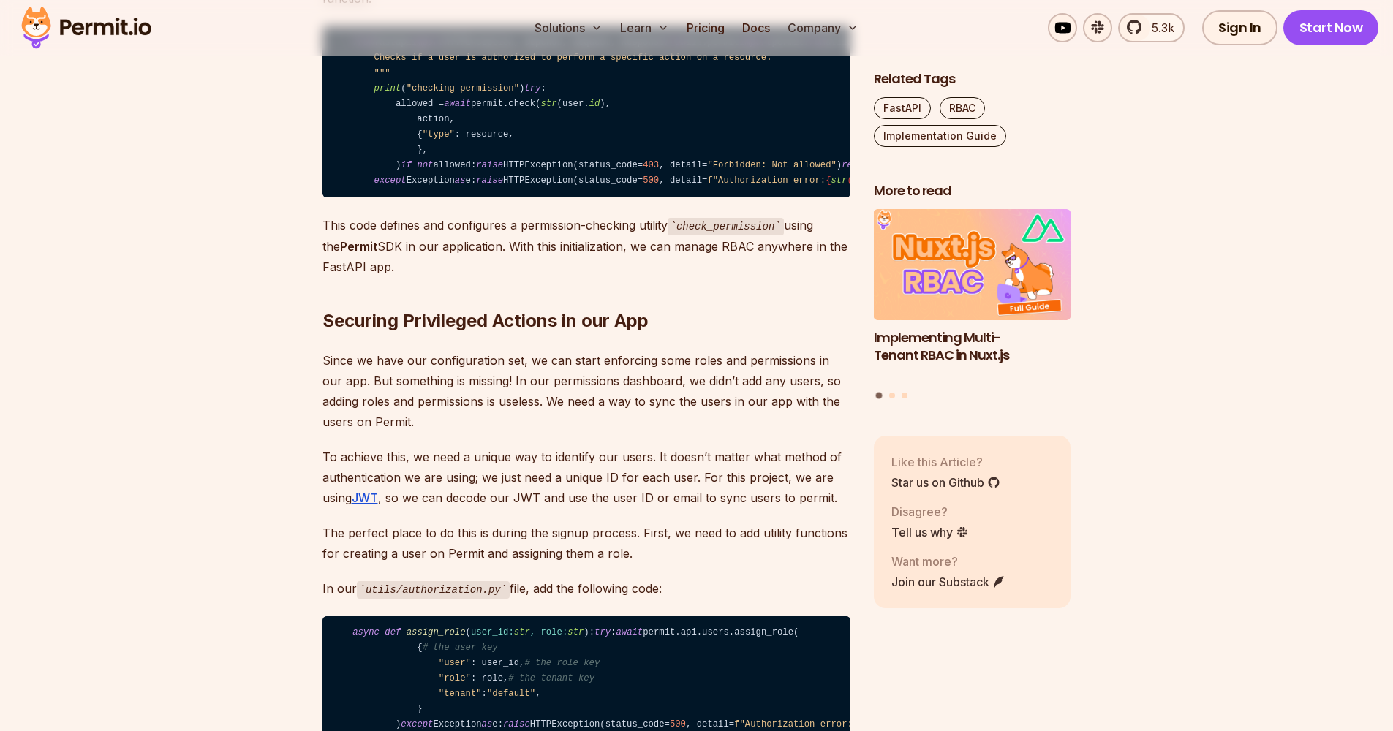
drag, startPoint x: 493, startPoint y: 197, endPoint x: 607, endPoint y: 201, distance: 114.2
drag, startPoint x: 607, startPoint y: 201, endPoint x: 690, endPoint y: 199, distance: 83.4
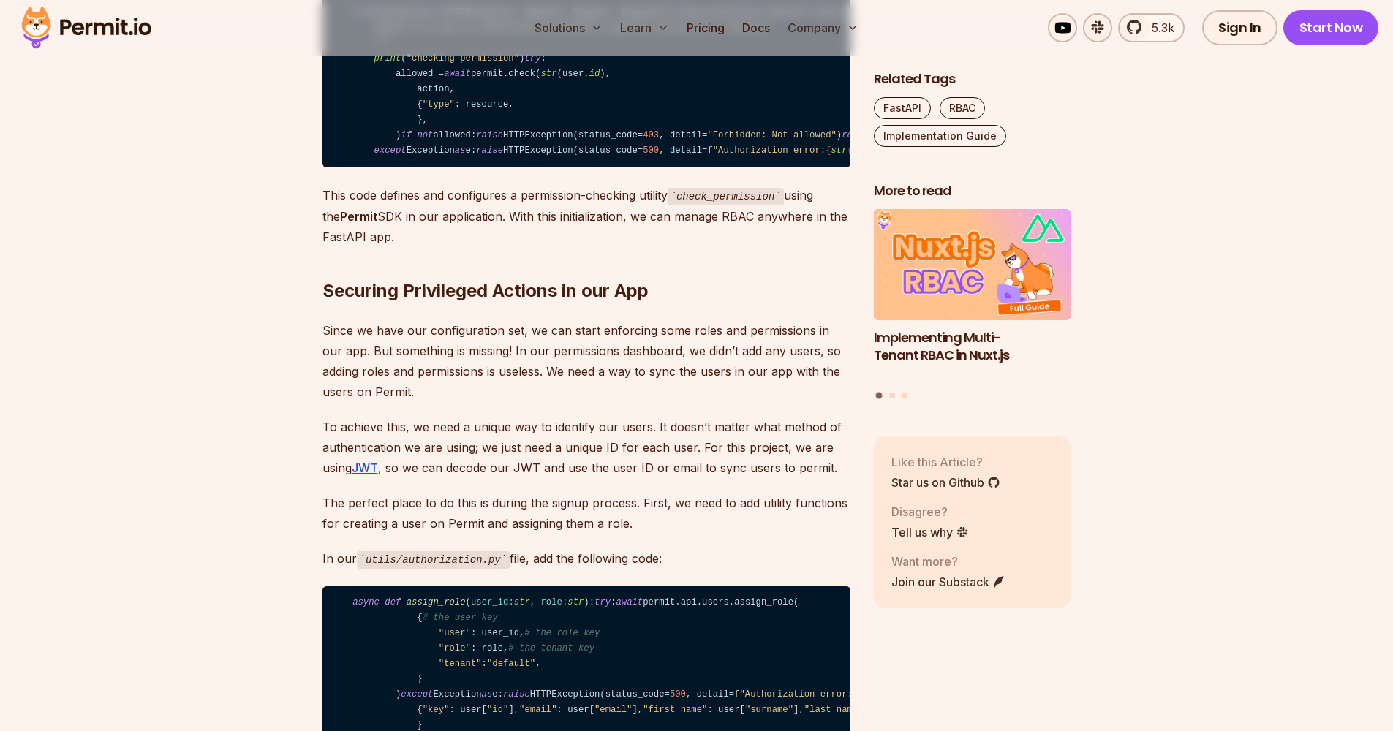
scroll to position [7456, 0]
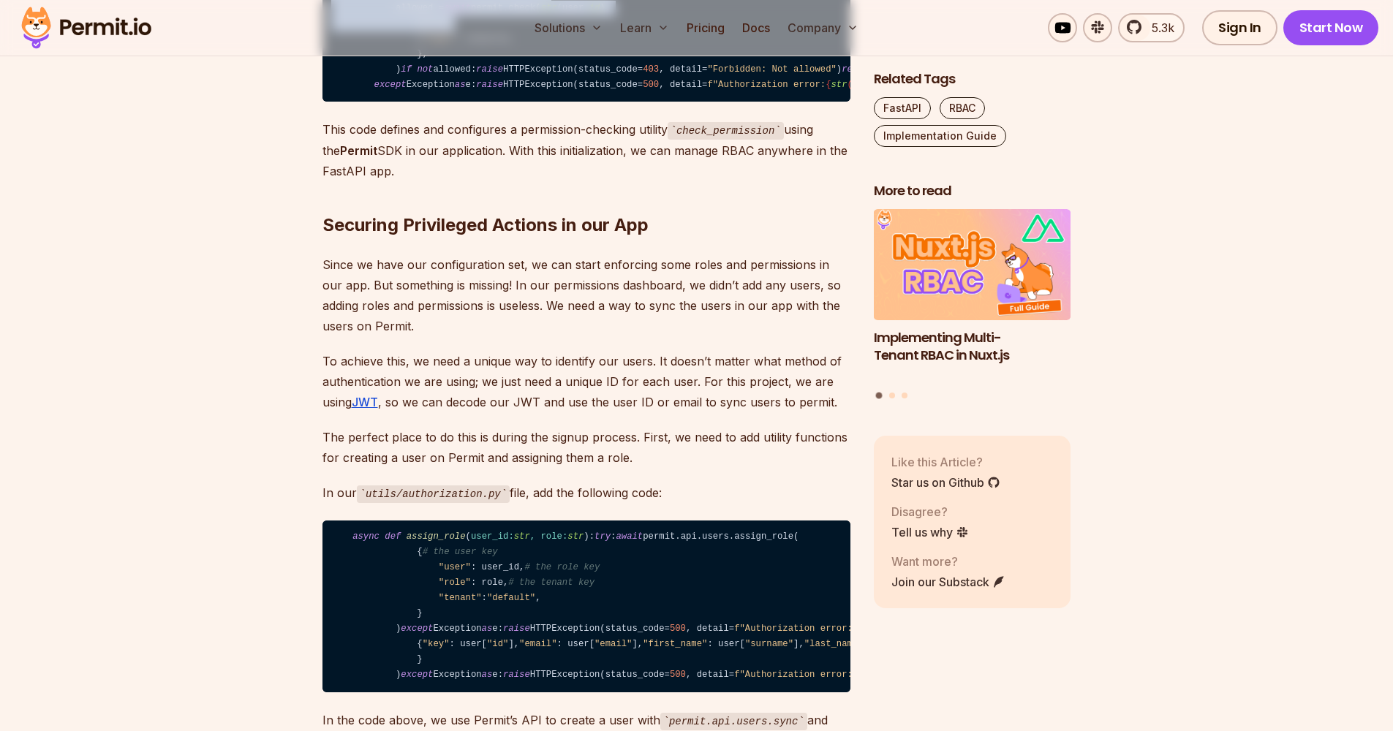
click at [518, 102] on code "from fastapi import HTTPException, Depends, Request, Response from lib.permit i…" at bounding box center [586, 17] width 528 height 172
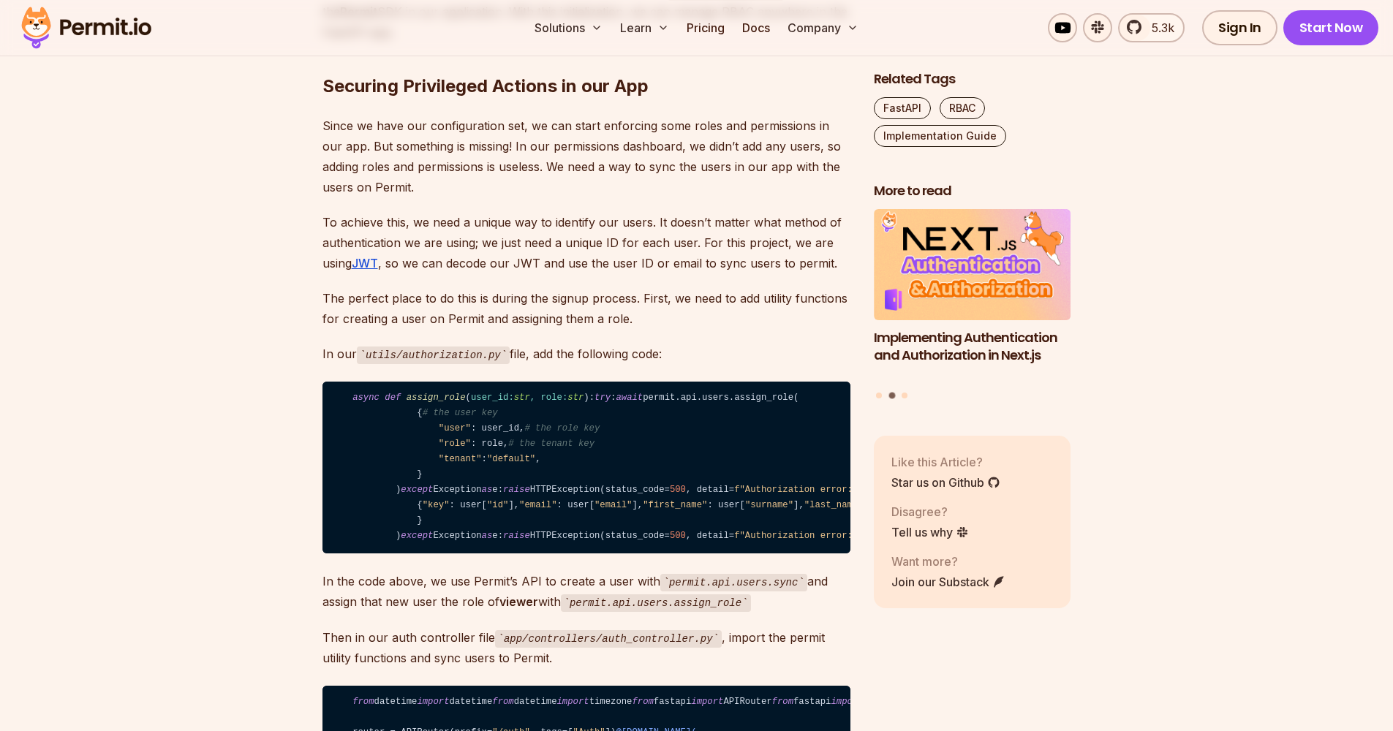
scroll to position [7707, 0]
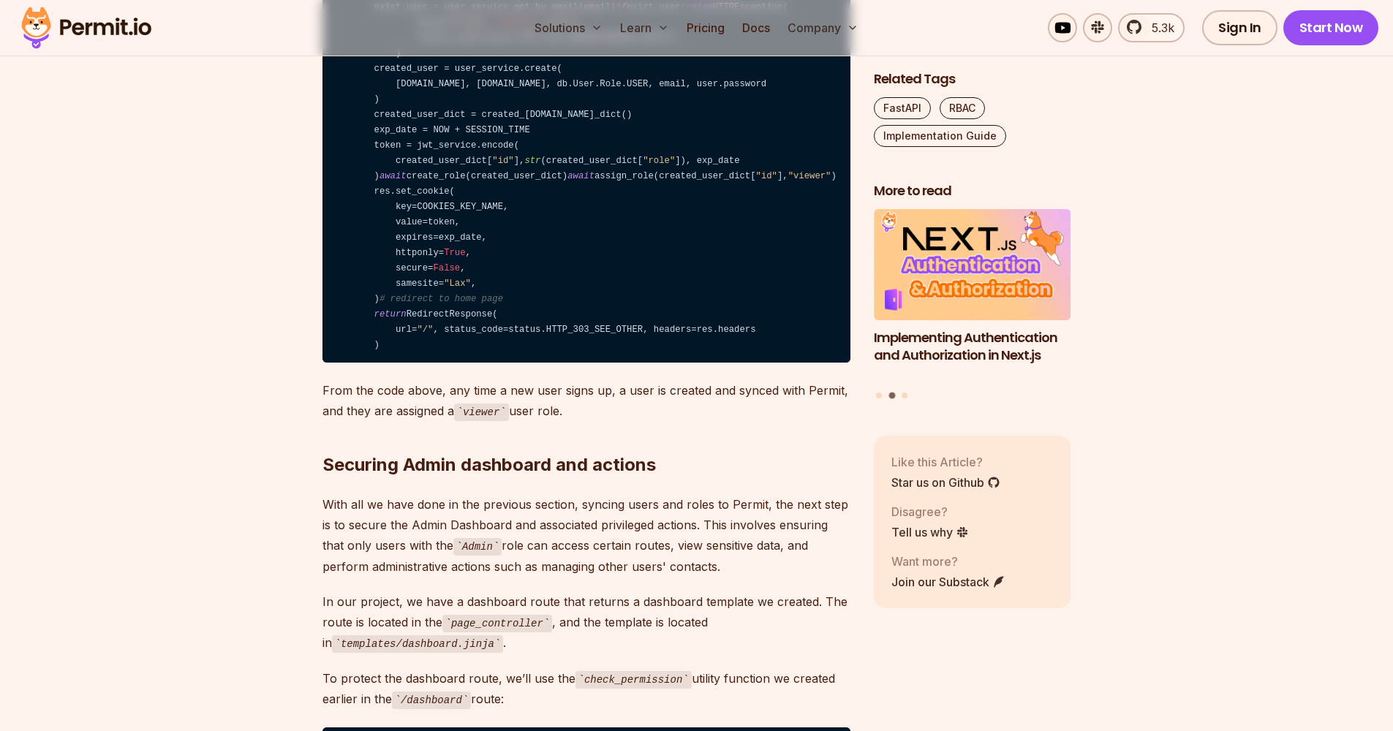
scroll to position [8678, 0]
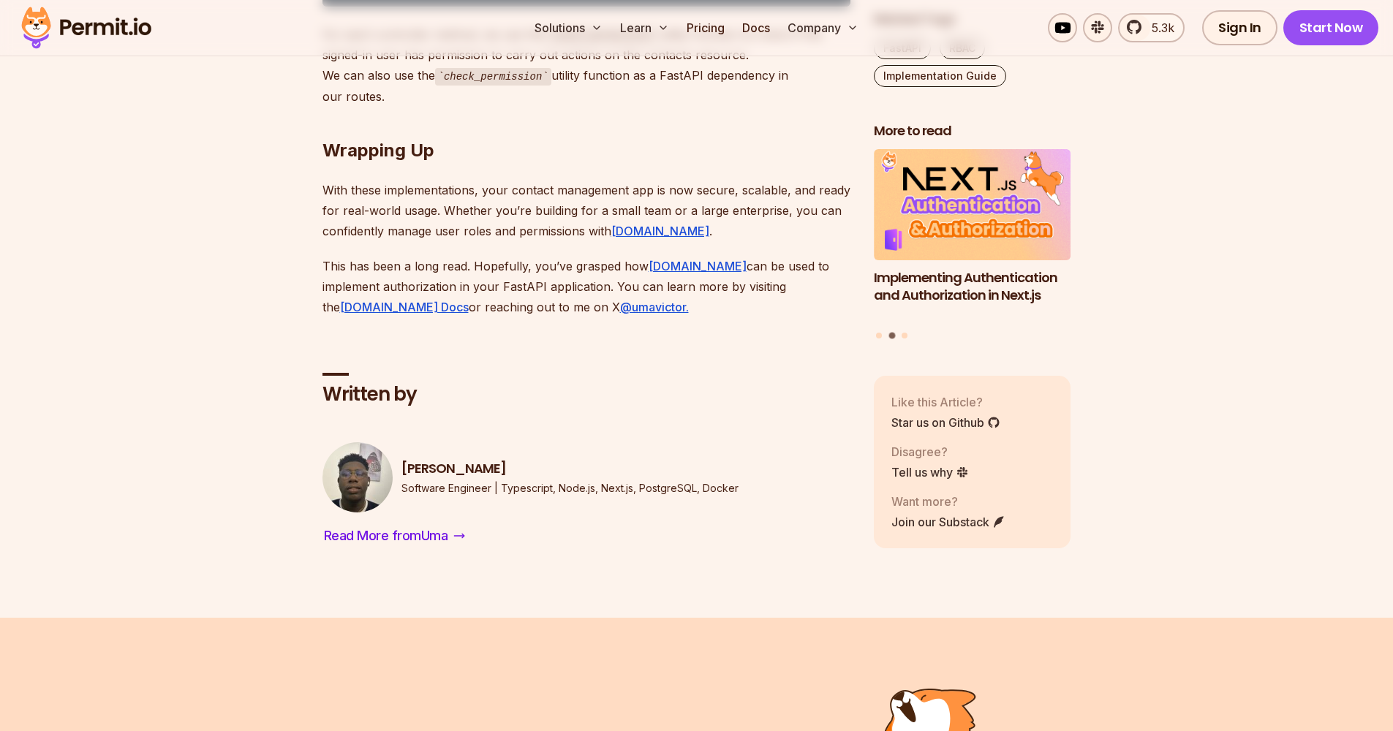
scroll to position [10049, 0]
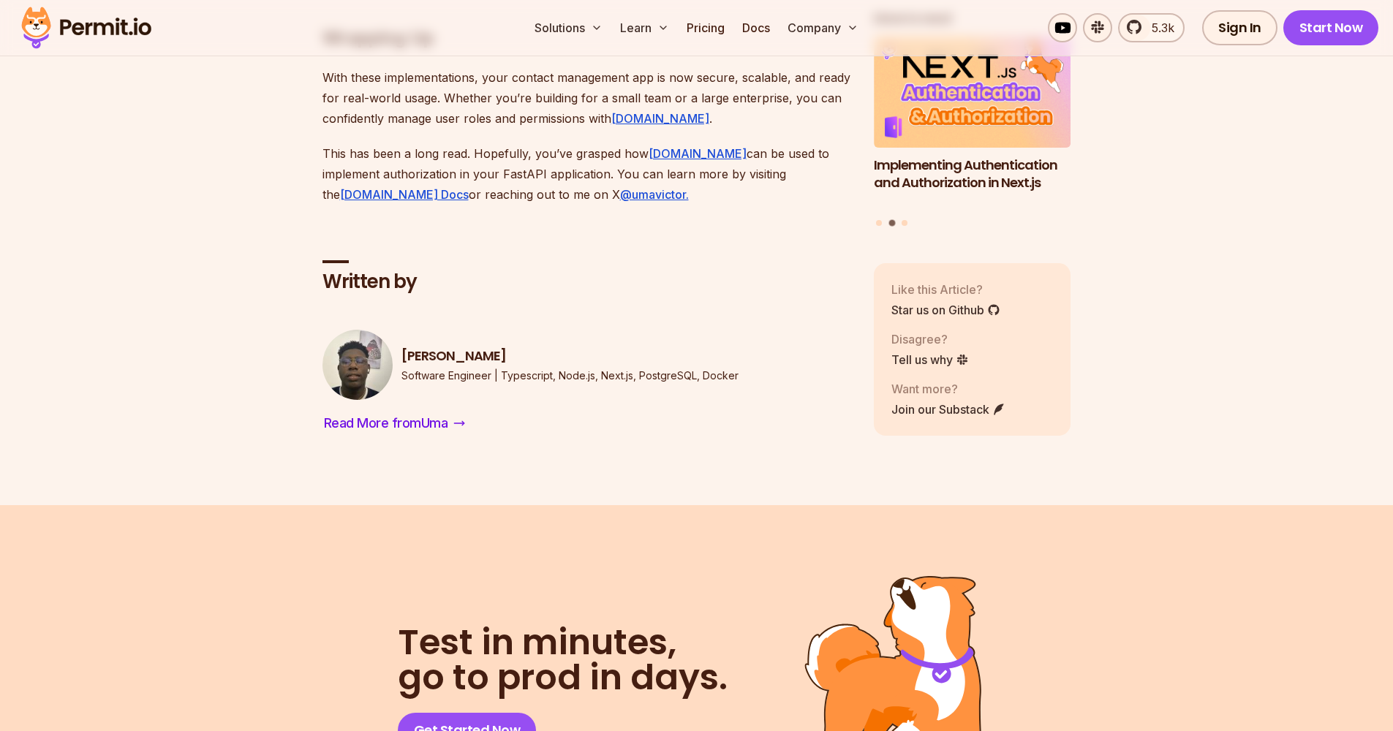
drag, startPoint x: 528, startPoint y: 252, endPoint x: 562, endPoint y: 131, distance: 125.5
drag, startPoint x: 562, startPoint y: 131, endPoint x: 642, endPoint y: 132, distance: 79.7
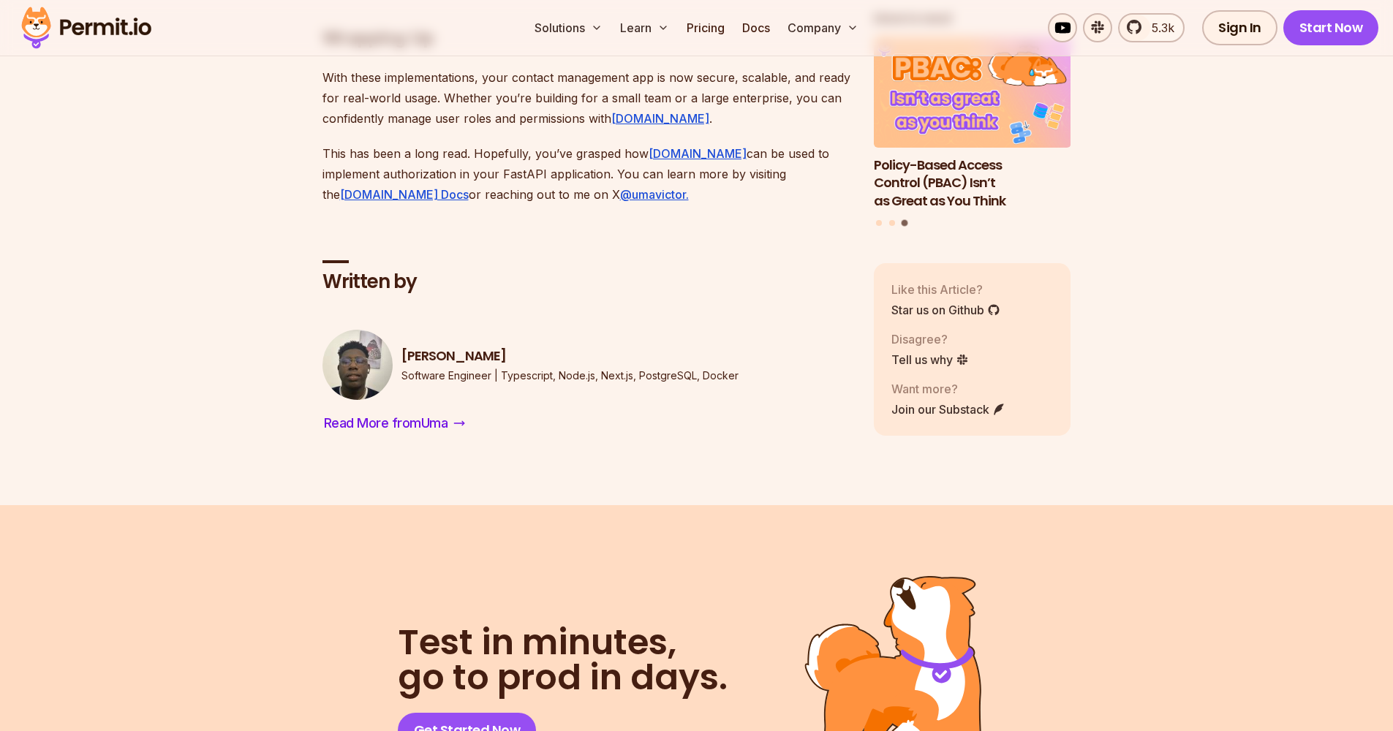
drag, startPoint x: 642, startPoint y: 132, endPoint x: 551, endPoint y: 168, distance: 97.5
drag, startPoint x: 551, startPoint y: 168, endPoint x: 674, endPoint y: 189, distance: 124.7
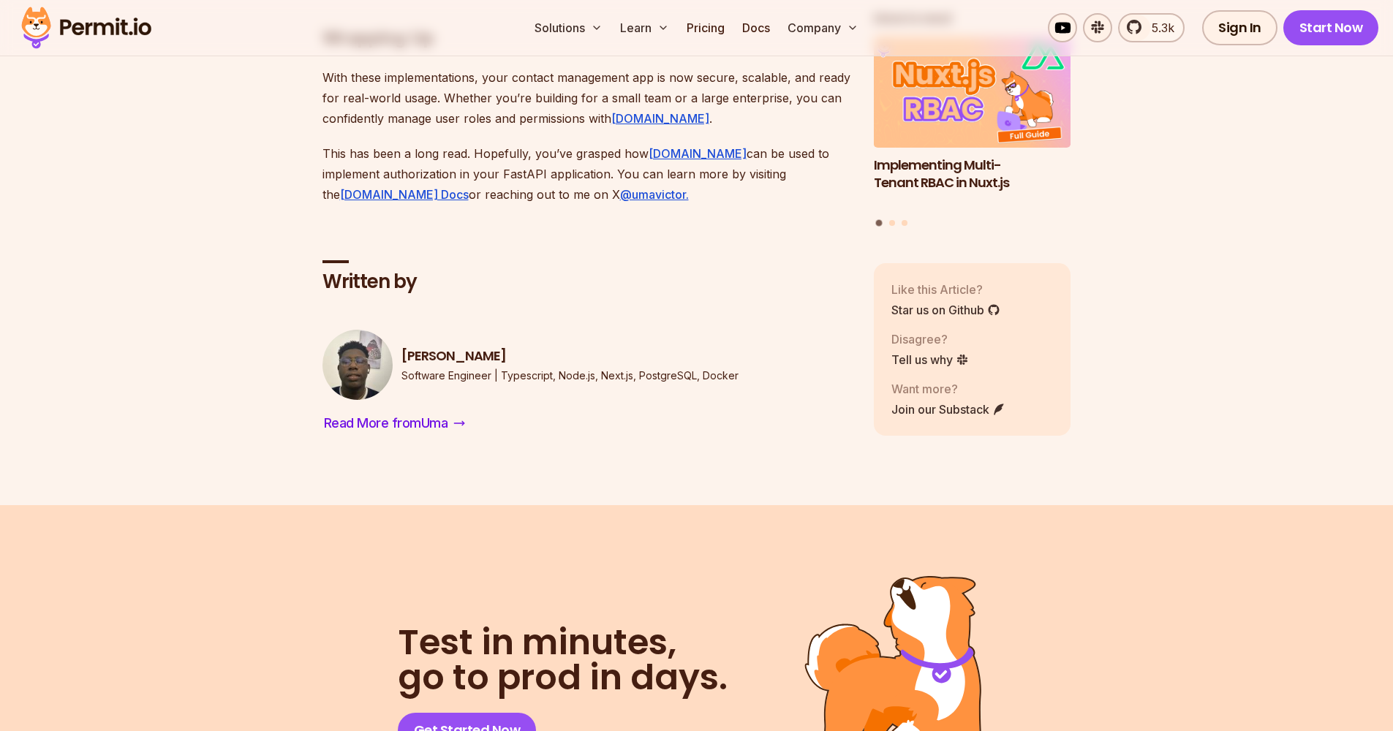
scroll to position [10118, 0]
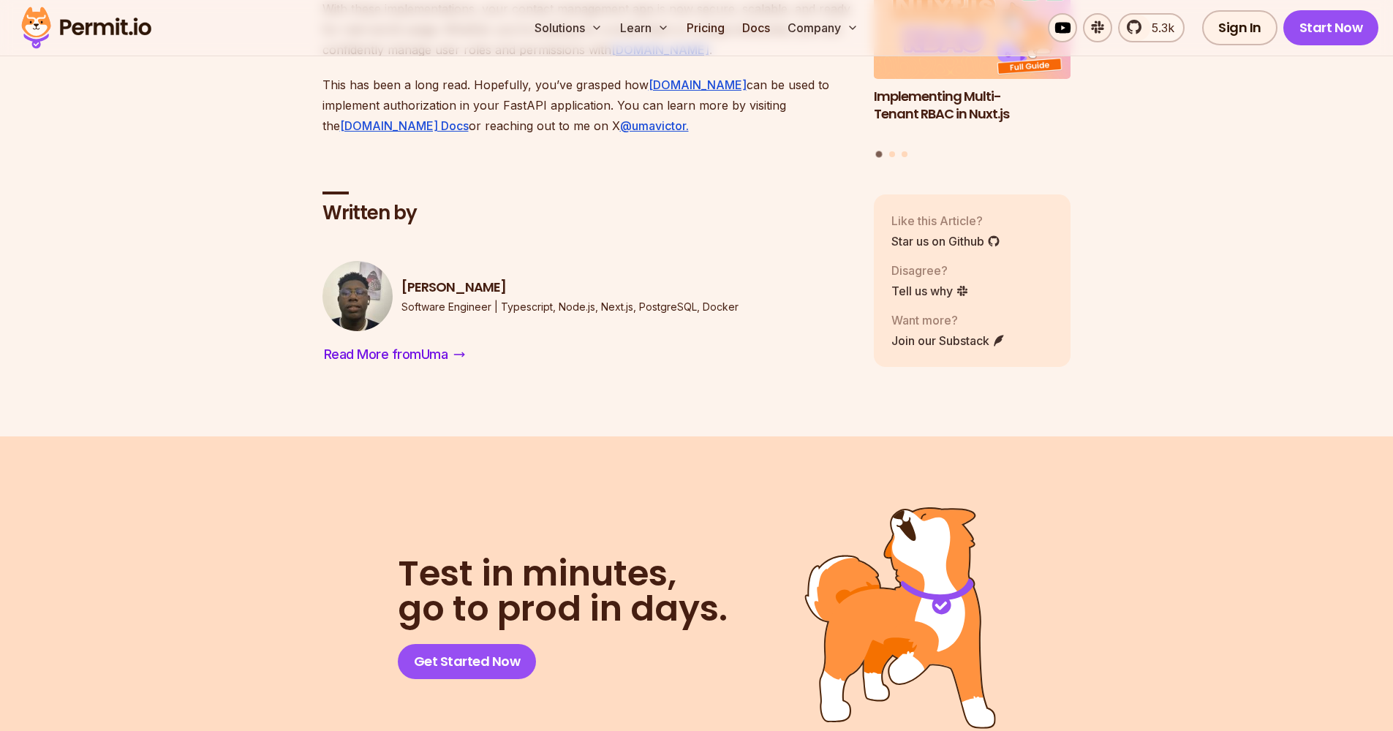
drag, startPoint x: 635, startPoint y: 274, endPoint x: 654, endPoint y: 267, distance: 20.4
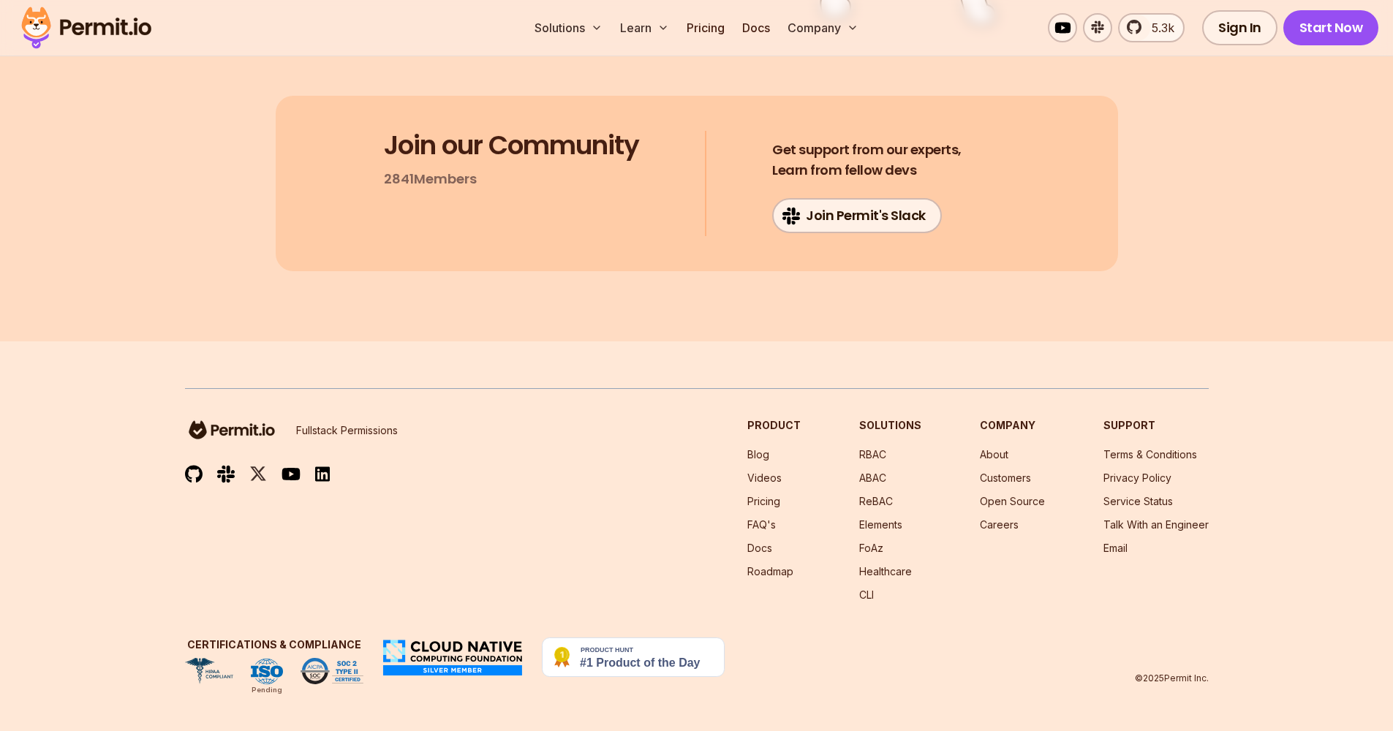
scroll to position [11692, 0]
